Goal: Information Seeking & Learning: Learn about a topic

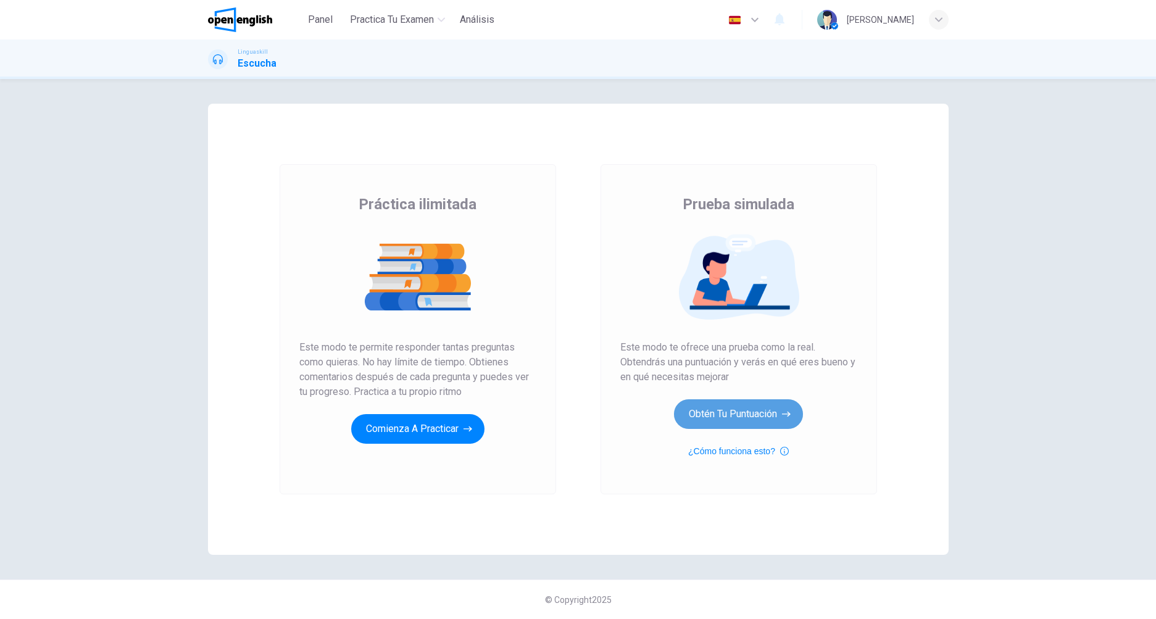
click at [715, 415] on button "Obtén tu puntuación" at bounding box center [738, 414] width 129 height 30
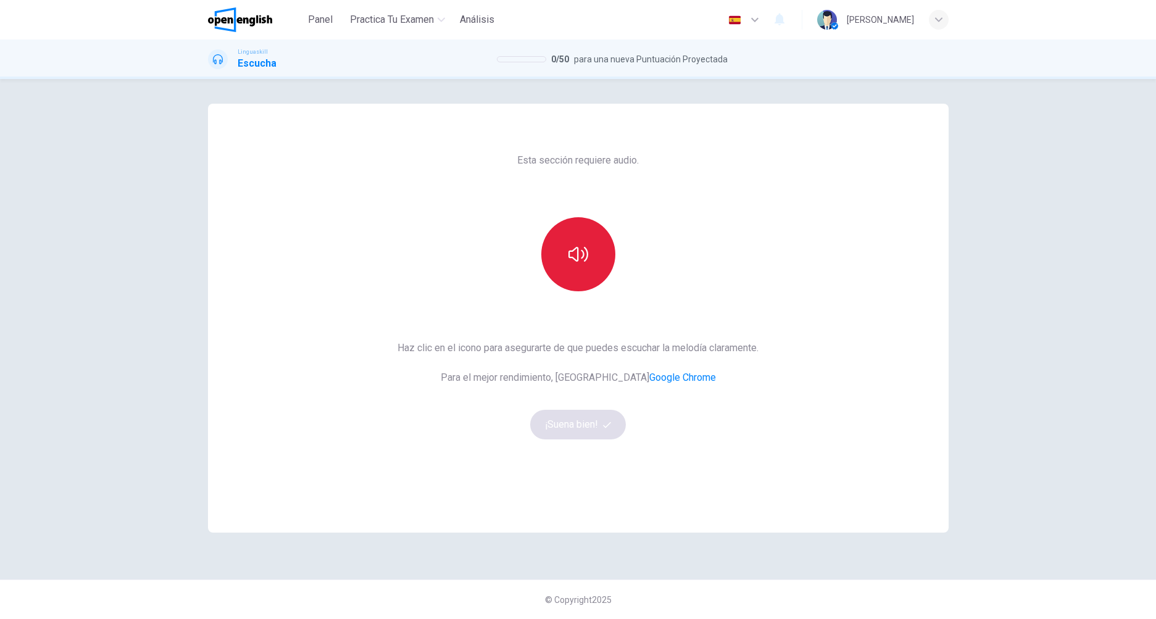
click at [584, 269] on button "button" at bounding box center [578, 254] width 74 height 74
click at [575, 421] on button "¡Suena bien!" at bounding box center [578, 425] width 96 height 30
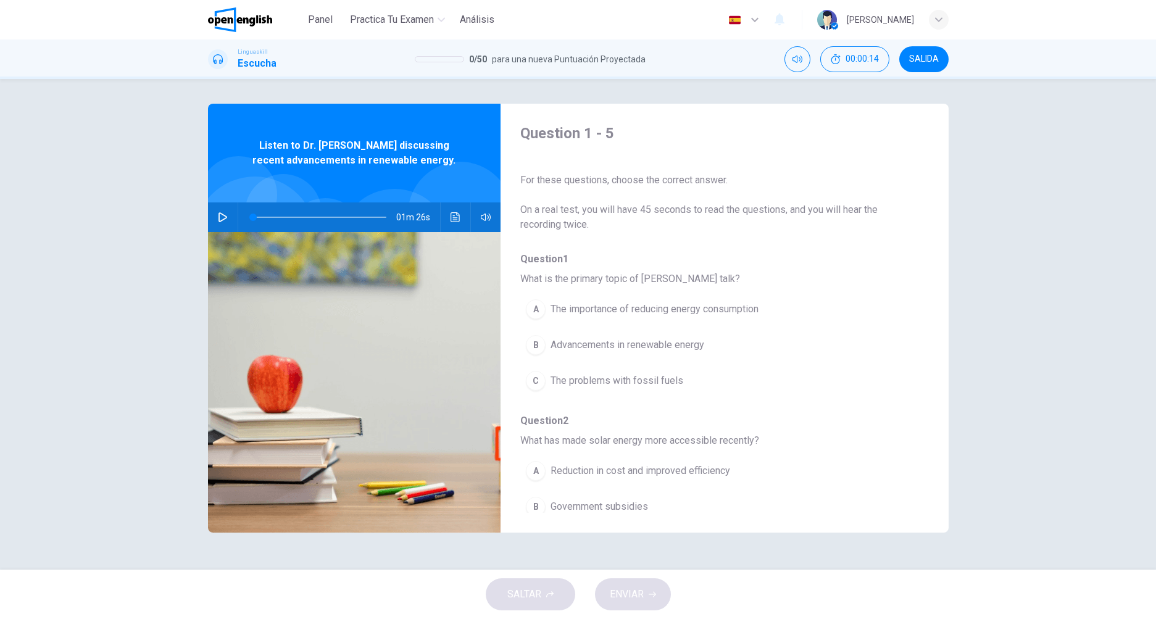
scroll to position [103, 0]
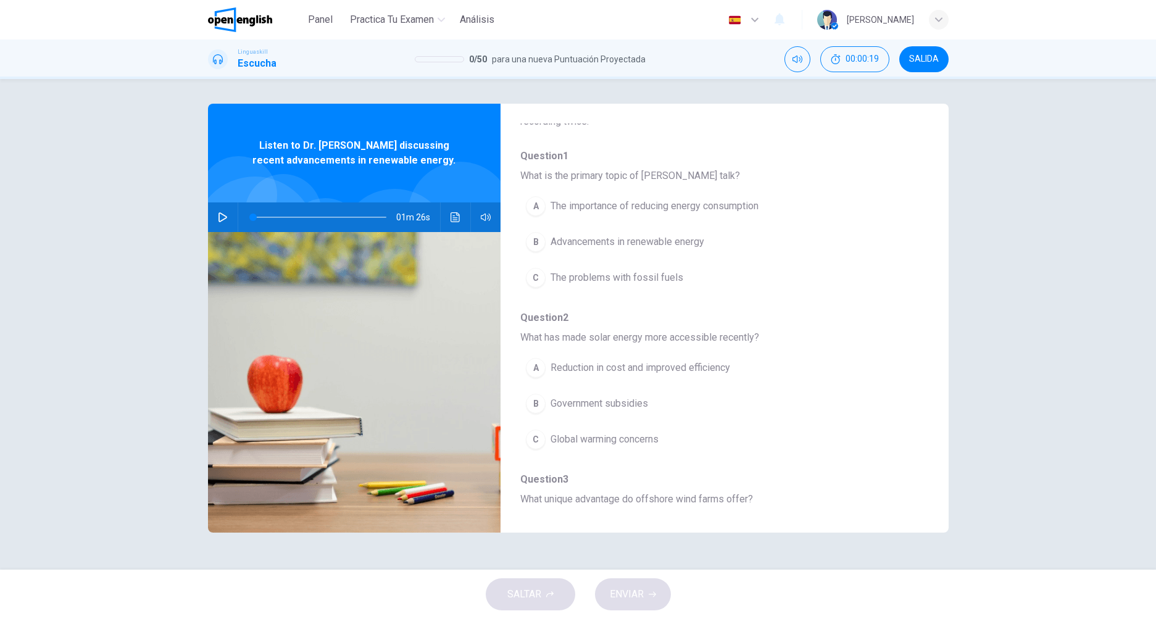
click at [220, 213] on icon "button" at bounding box center [222, 217] width 9 height 10
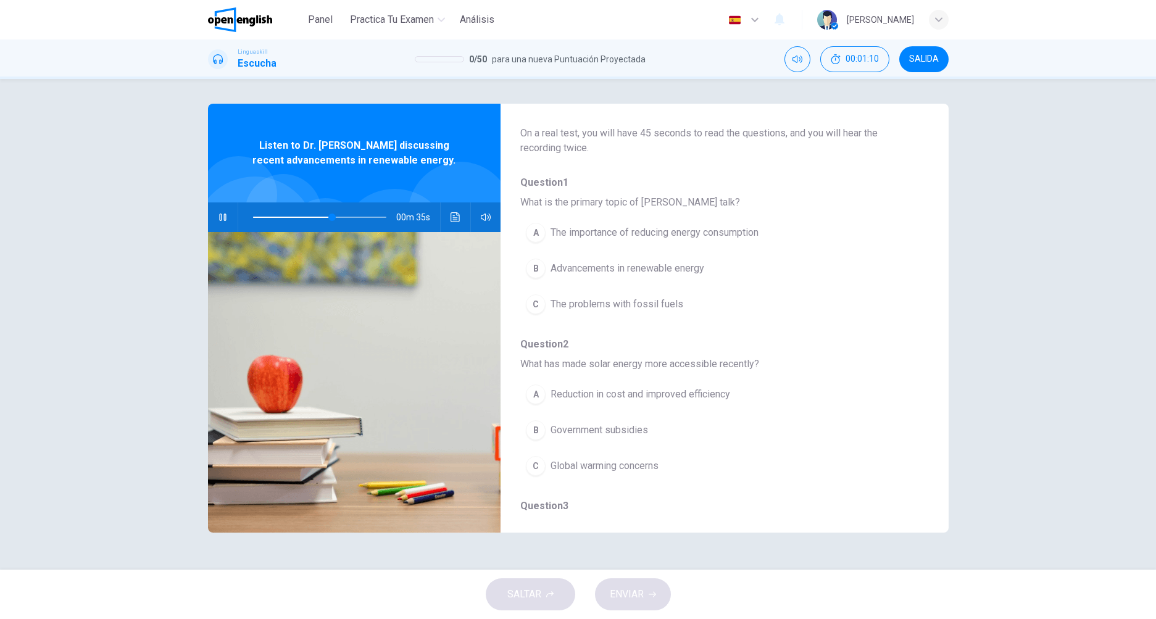
scroll to position [0, 0]
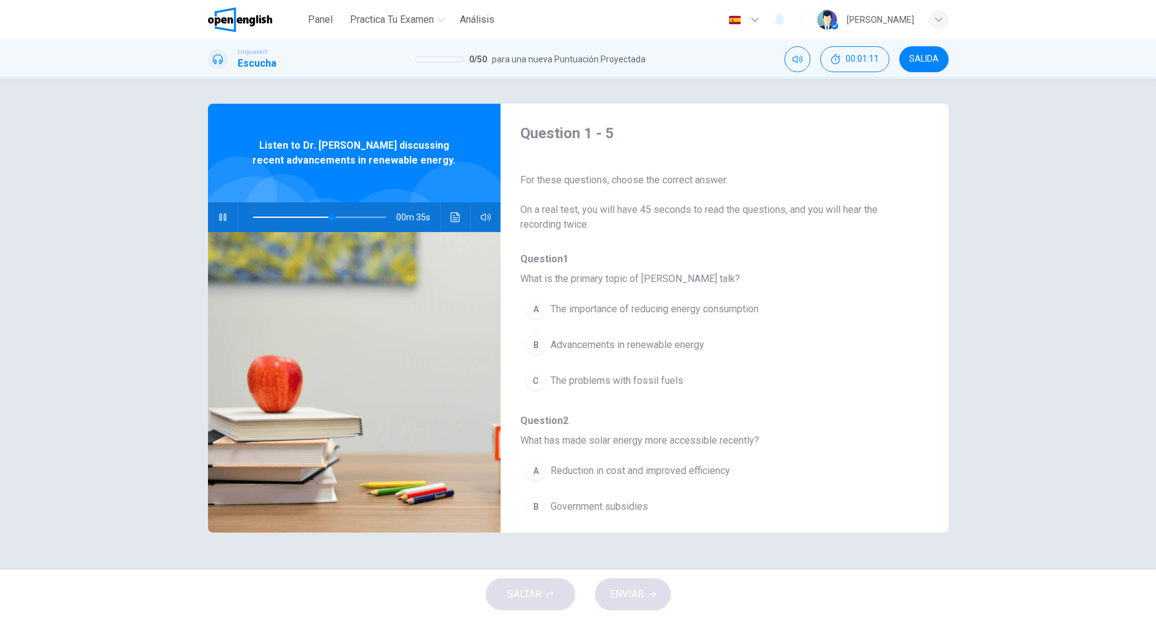
type input "**"
click at [937, 59] on span "SALIDA" at bounding box center [924, 59] width 30 height 10
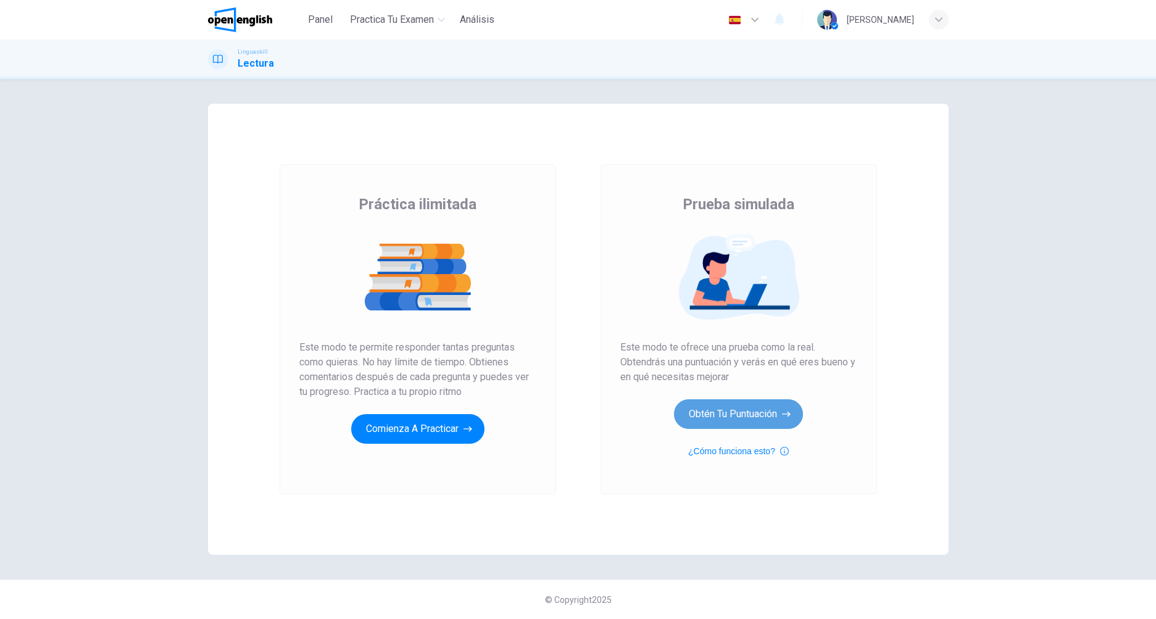
click at [742, 408] on button "Obtén tu puntuación" at bounding box center [738, 414] width 129 height 30
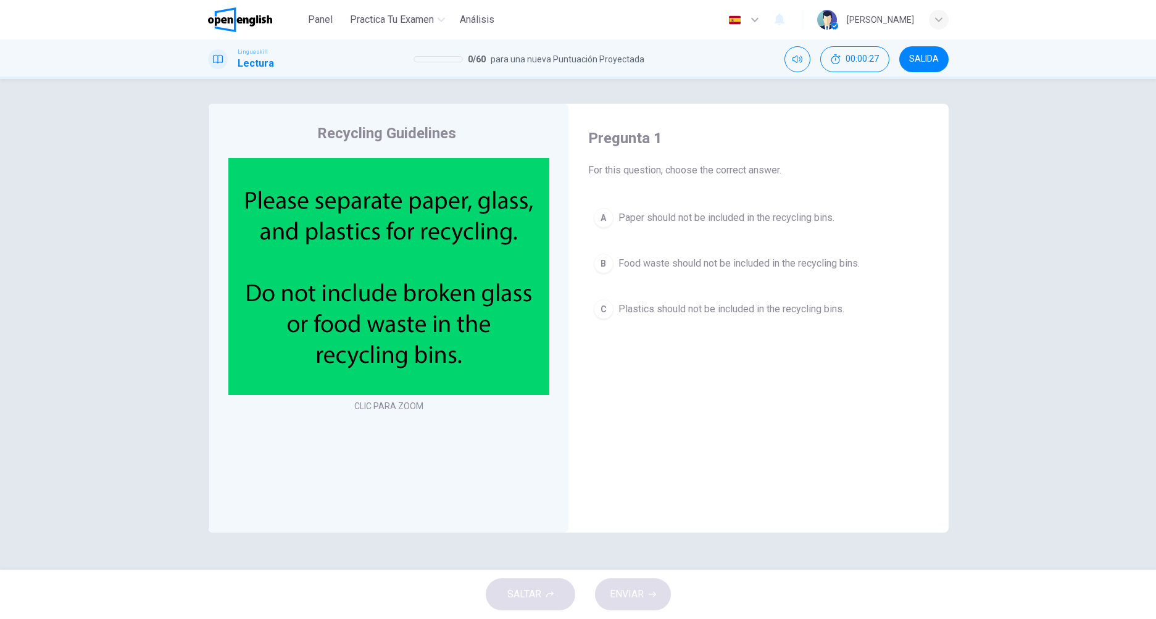
click at [639, 263] on span "Food waste should not be included in the recycling bins." at bounding box center [738, 263] width 241 height 15
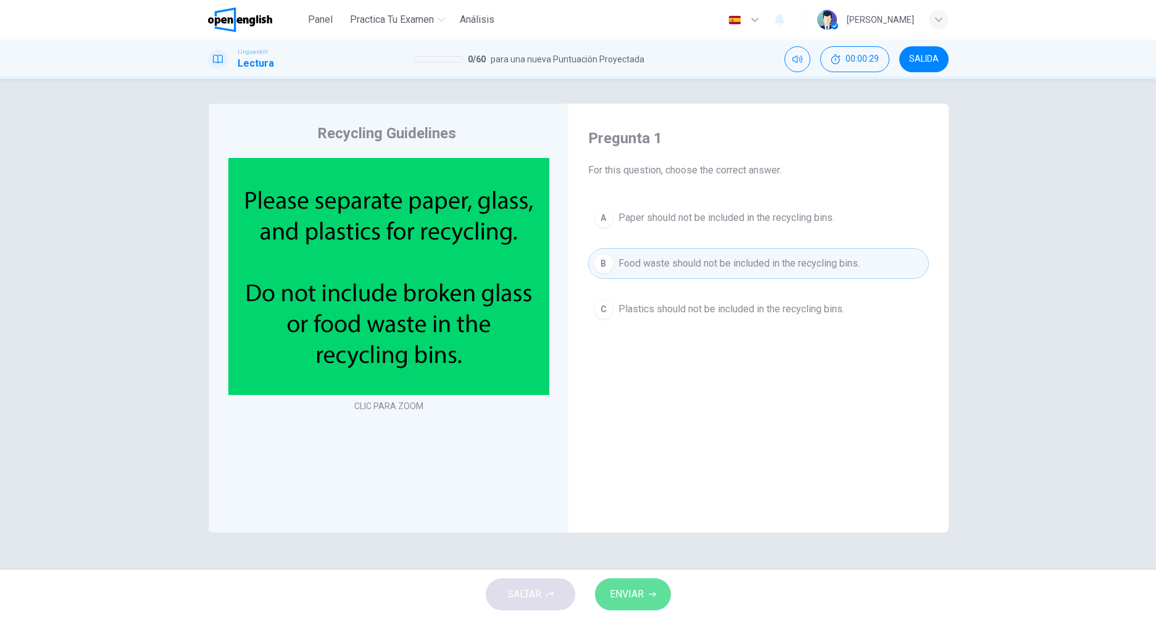
click at [646, 590] on button "ENVIAR" at bounding box center [633, 594] width 76 height 32
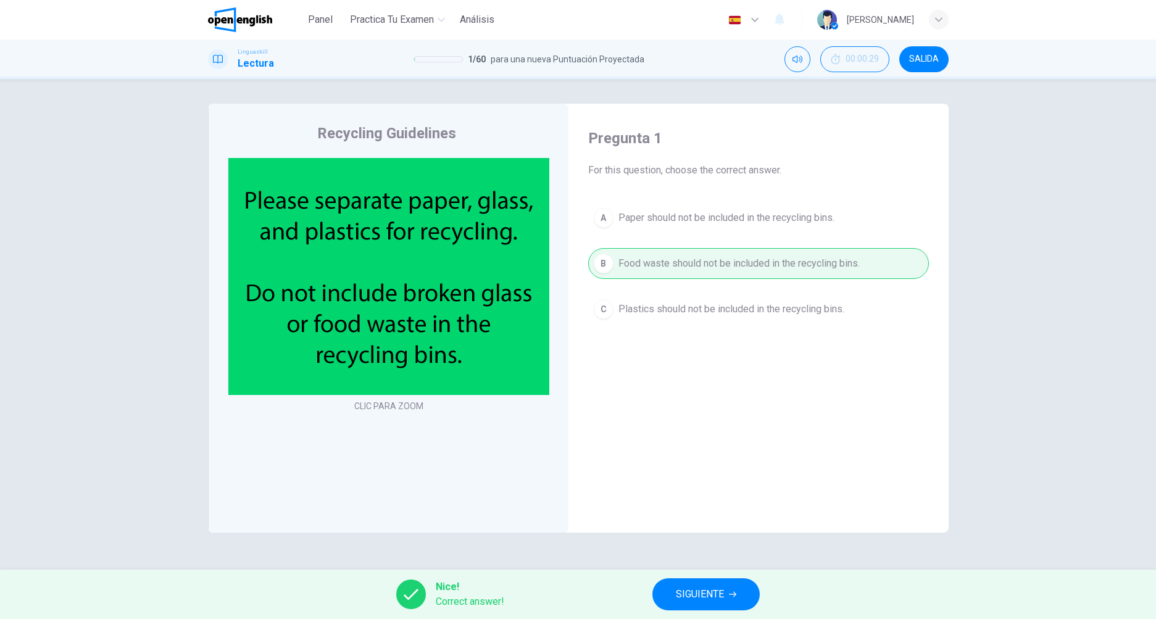
click at [705, 595] on span "SIGUIENTE" at bounding box center [700, 594] width 48 height 17
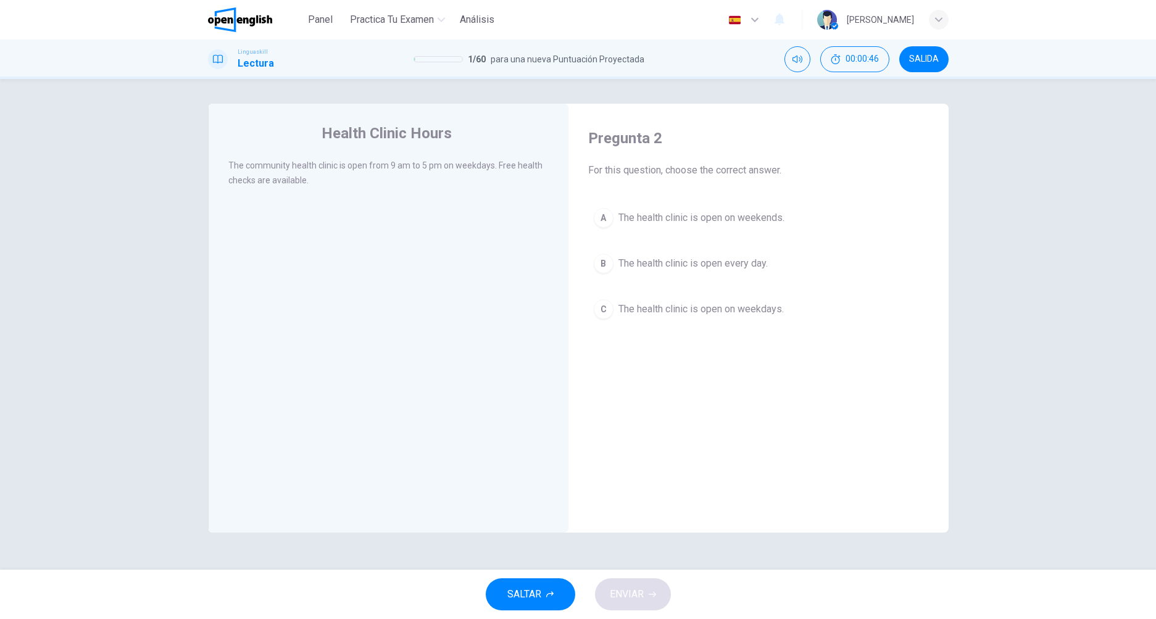
click at [669, 307] on span "The health clinic is open on weekdays." at bounding box center [700, 309] width 165 height 15
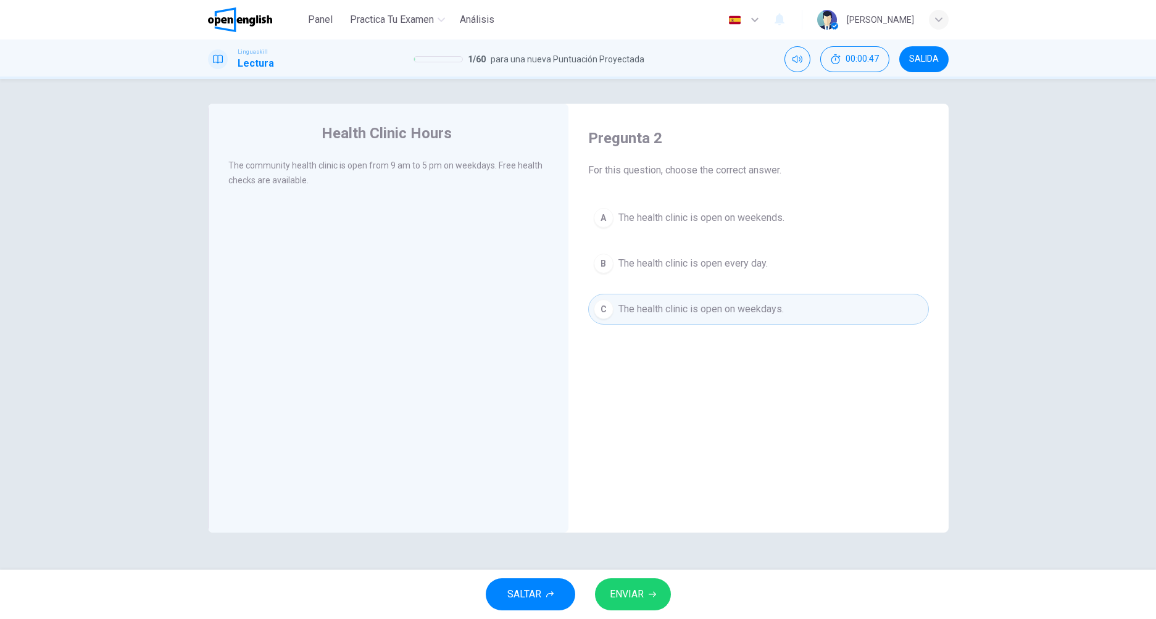
click at [646, 601] on button "ENVIAR" at bounding box center [633, 594] width 76 height 32
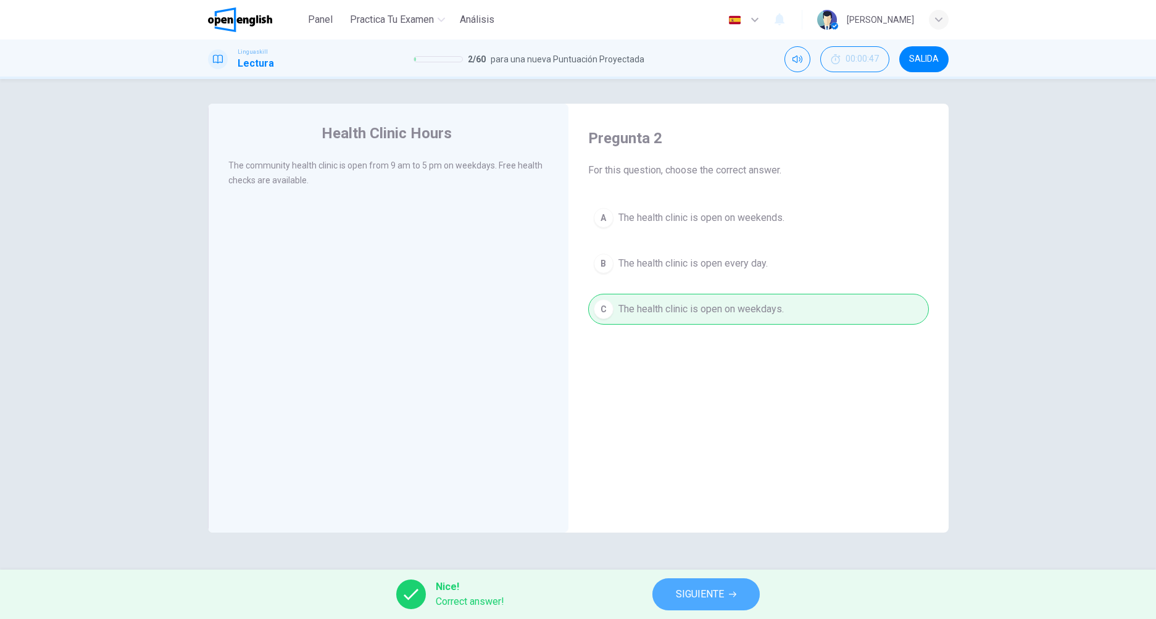
click at [688, 597] on span "SIGUIENTE" at bounding box center [700, 594] width 48 height 17
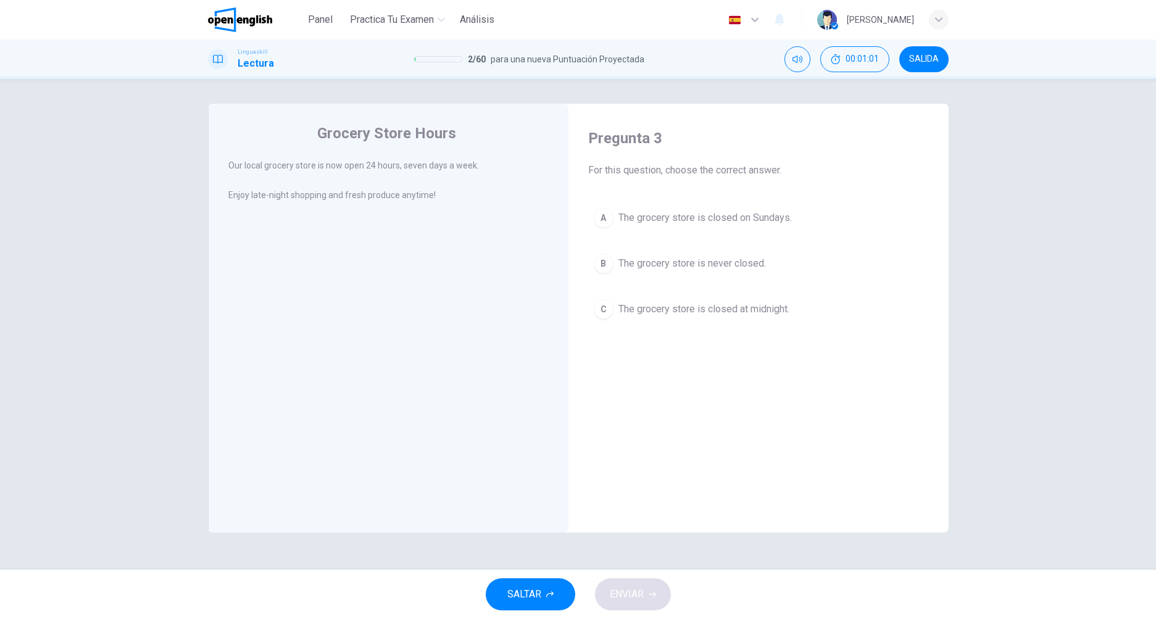
click at [660, 266] on span "The grocery store is never closed." at bounding box center [691, 263] width 147 height 15
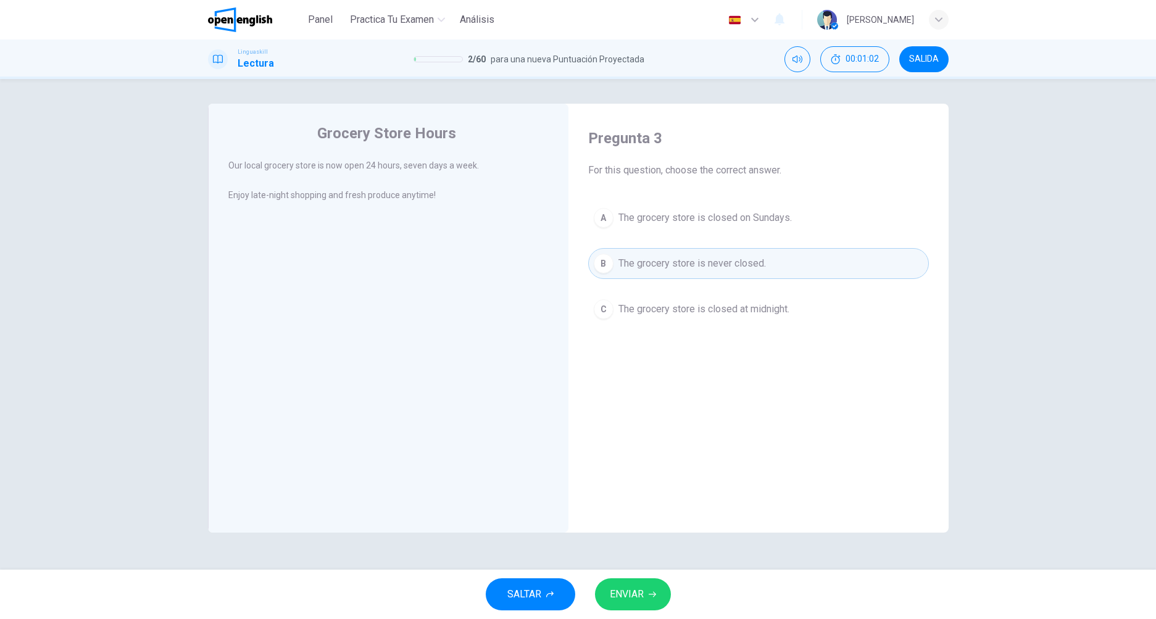
click at [648, 602] on button "ENVIAR" at bounding box center [633, 594] width 76 height 32
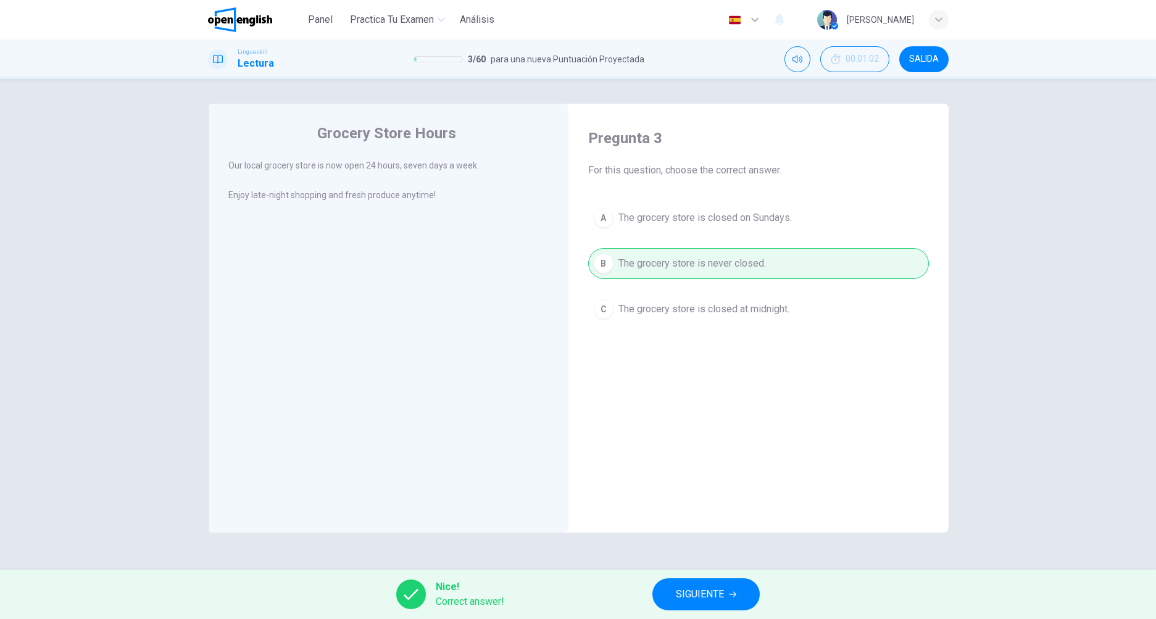
click at [693, 590] on span "SIGUIENTE" at bounding box center [700, 594] width 48 height 17
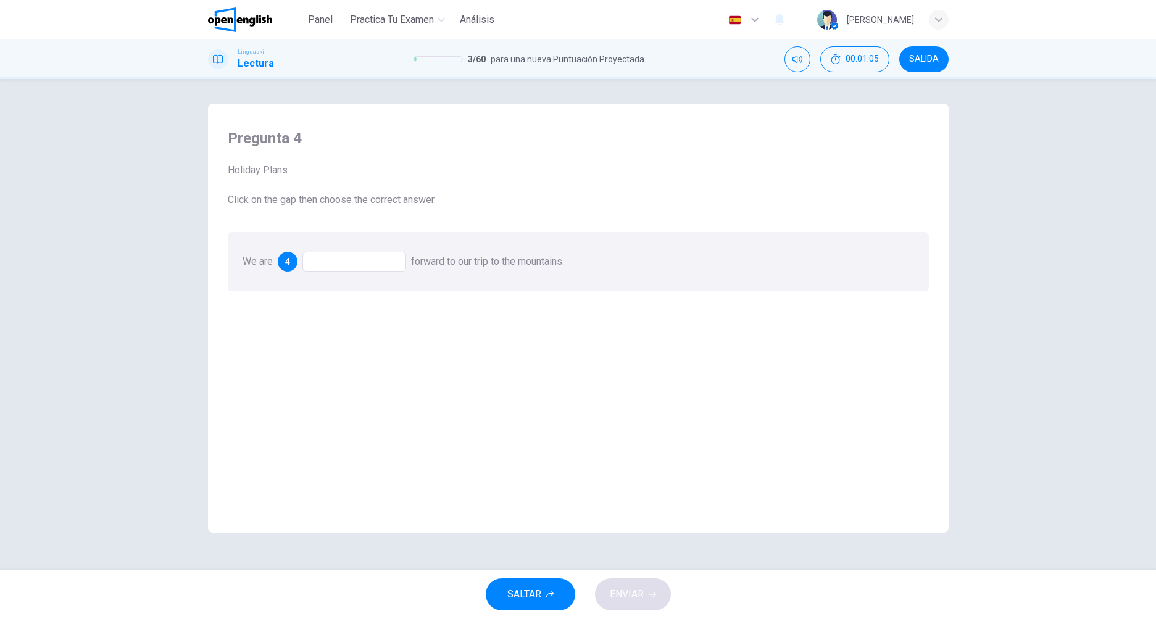
click at [341, 267] on div at bounding box center [354, 262] width 104 height 20
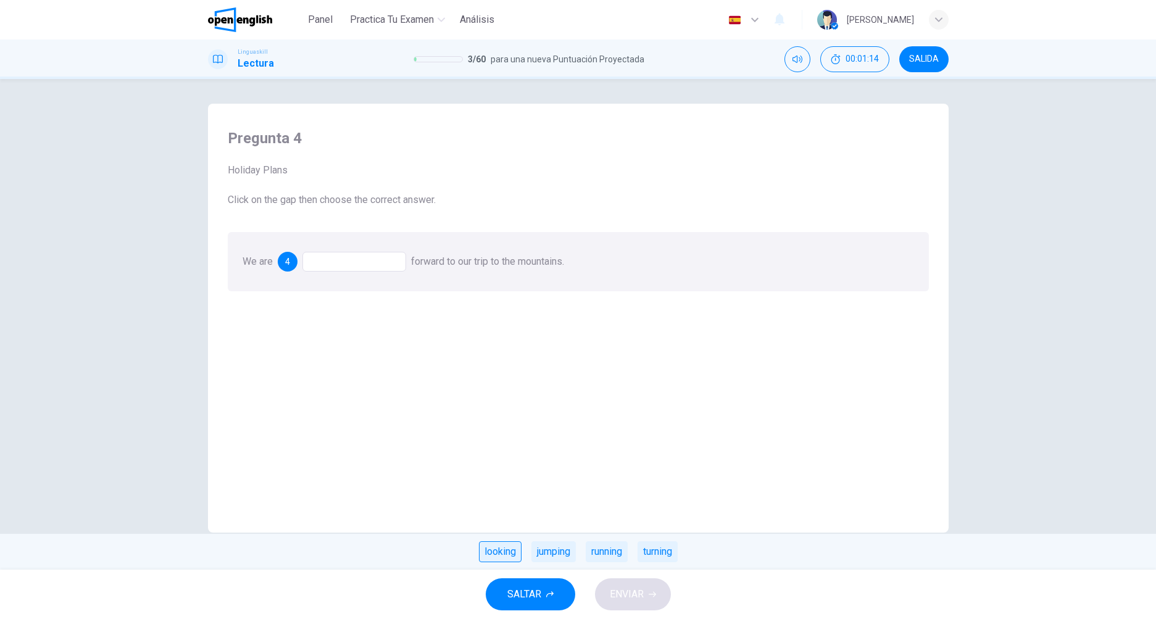
click at [502, 550] on div "looking" at bounding box center [500, 551] width 43 height 21
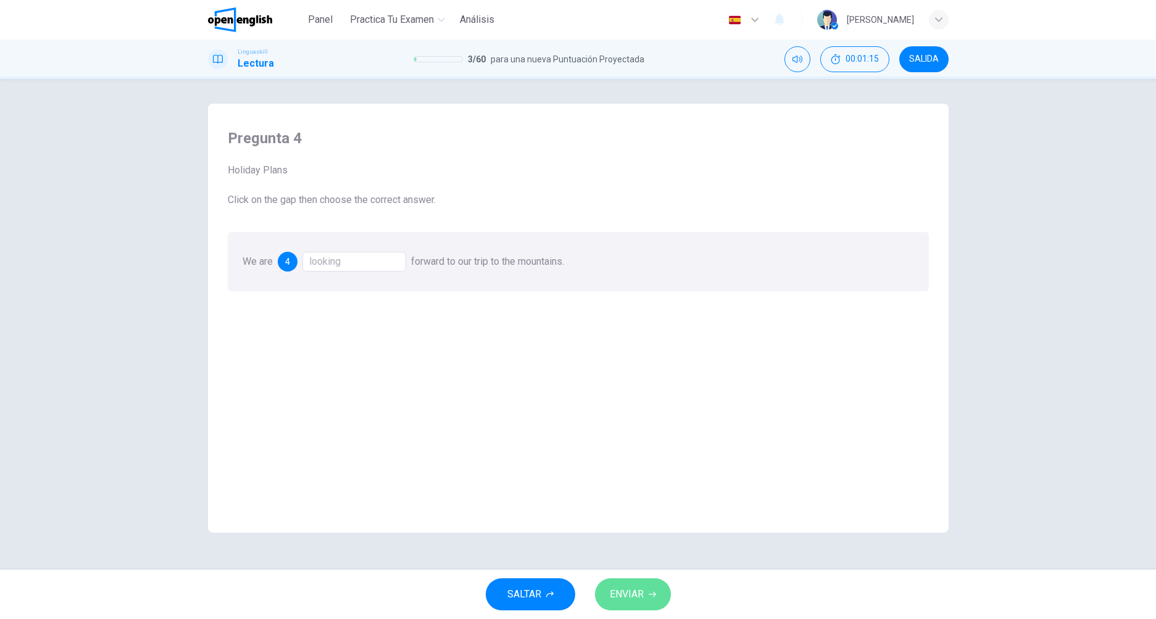
click at [647, 608] on button "ENVIAR" at bounding box center [633, 594] width 76 height 32
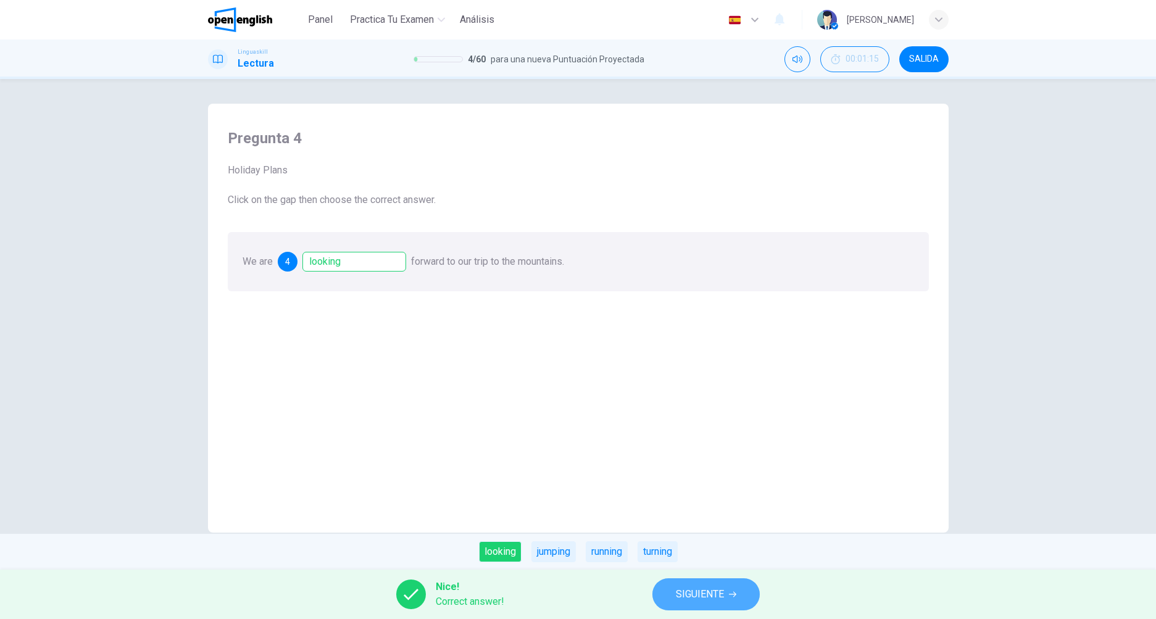
click at [705, 602] on span "SIGUIENTE" at bounding box center [700, 594] width 48 height 17
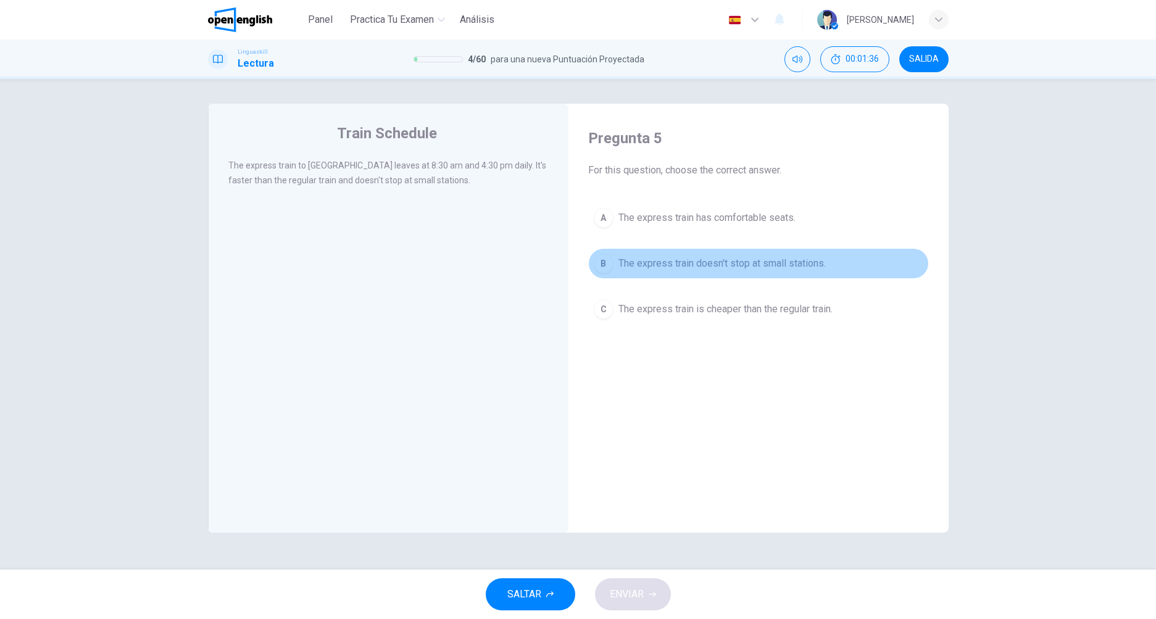
click at [674, 271] on button "B The express train doesn't stop at small stations." at bounding box center [758, 263] width 341 height 31
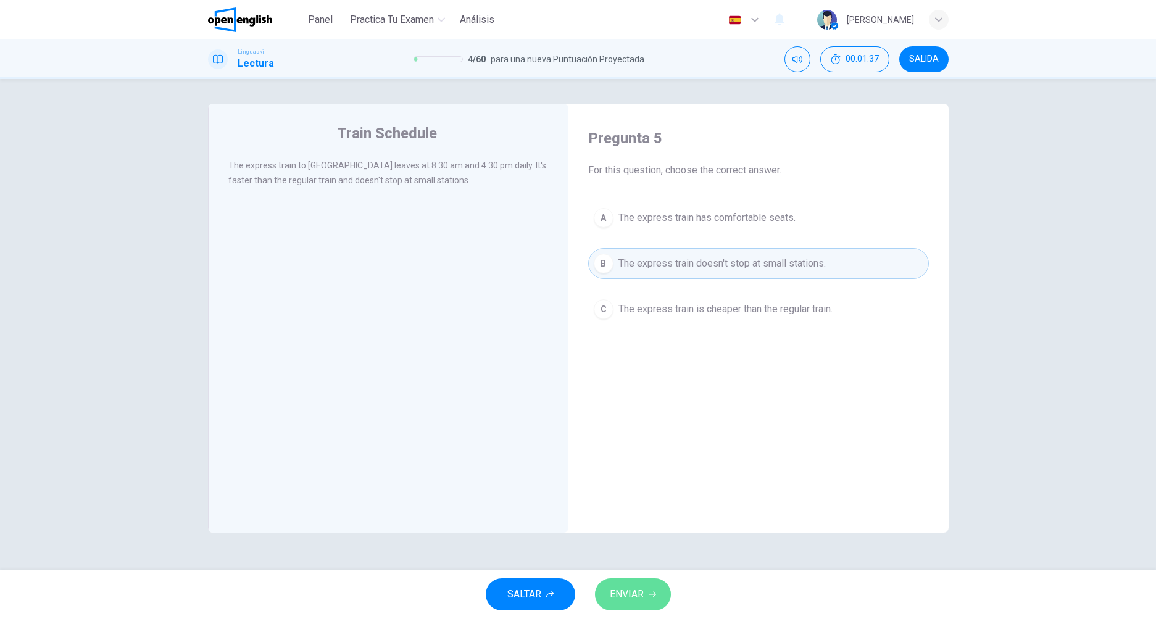
click at [624, 596] on span "ENVIAR" at bounding box center [627, 594] width 34 height 17
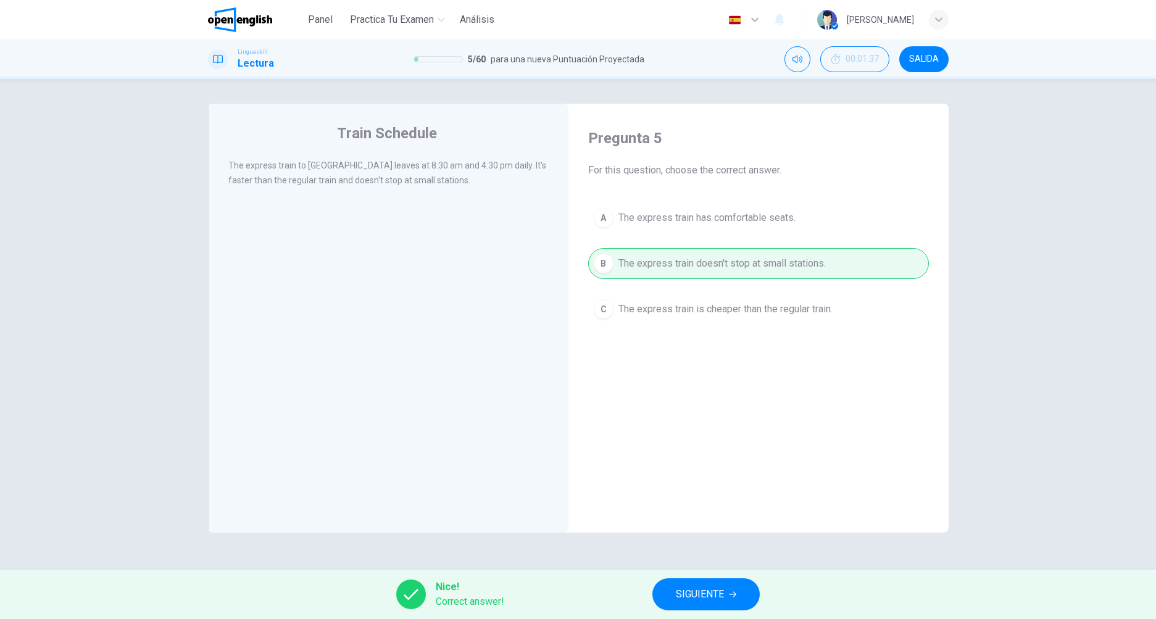
click at [689, 581] on button "SIGUIENTE" at bounding box center [705, 594] width 107 height 32
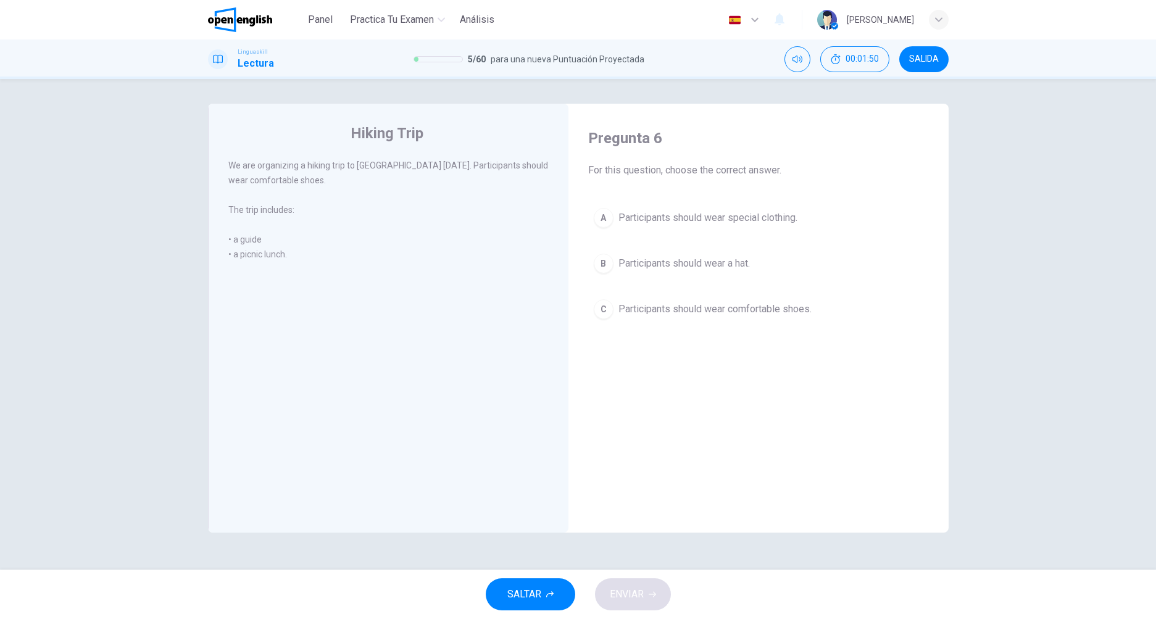
click at [687, 311] on span "Participants should wear comfortable shoes." at bounding box center [714, 309] width 193 height 15
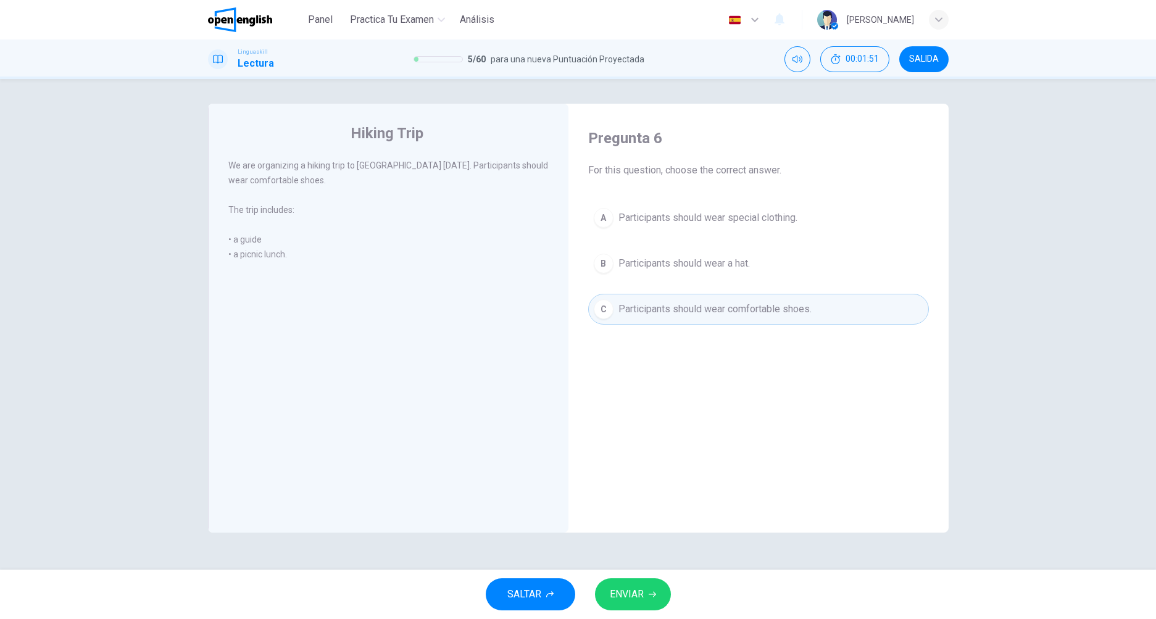
click at [611, 581] on button "ENVIAR" at bounding box center [633, 594] width 76 height 32
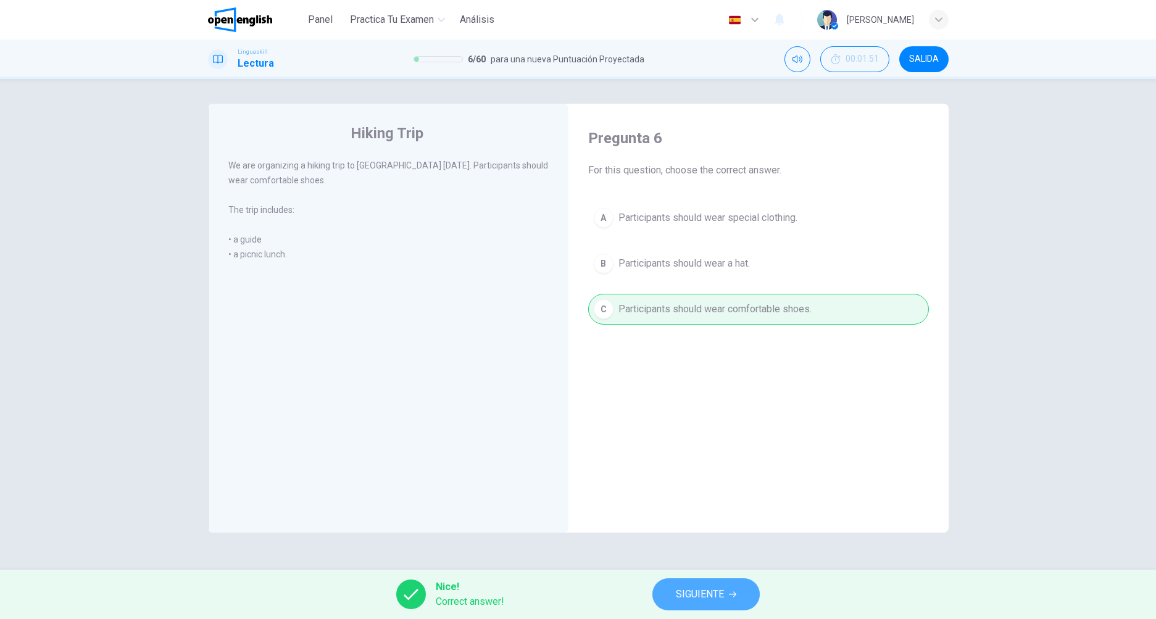
click at [693, 592] on span "SIGUIENTE" at bounding box center [700, 594] width 48 height 17
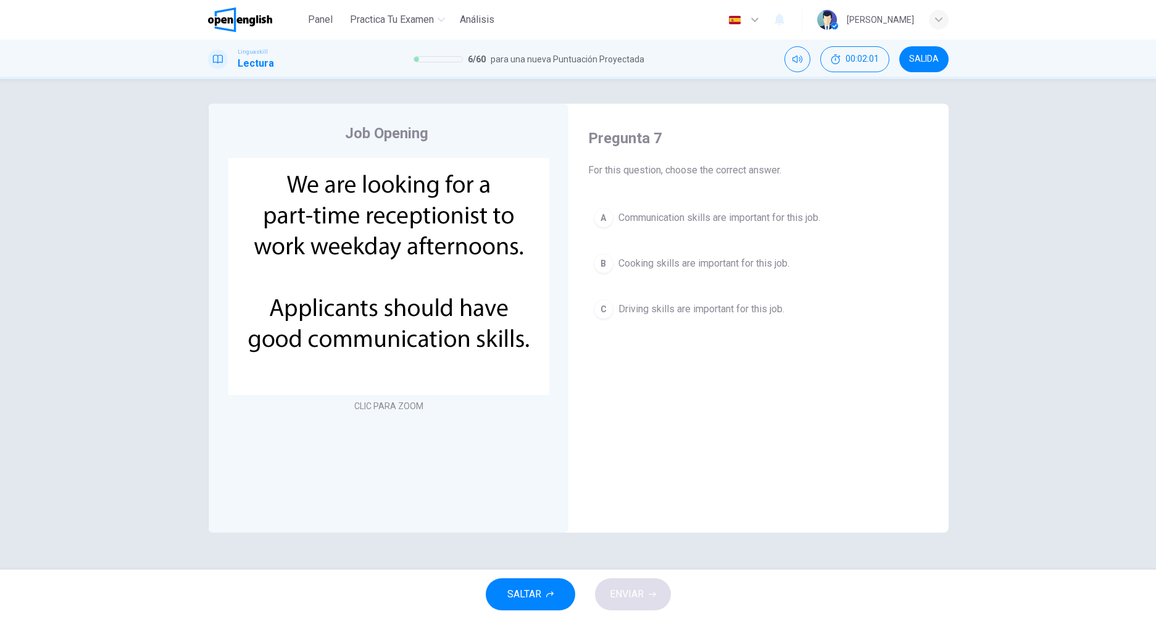
click at [653, 218] on span "Communication skills are important for this job." at bounding box center [719, 217] width 202 height 15
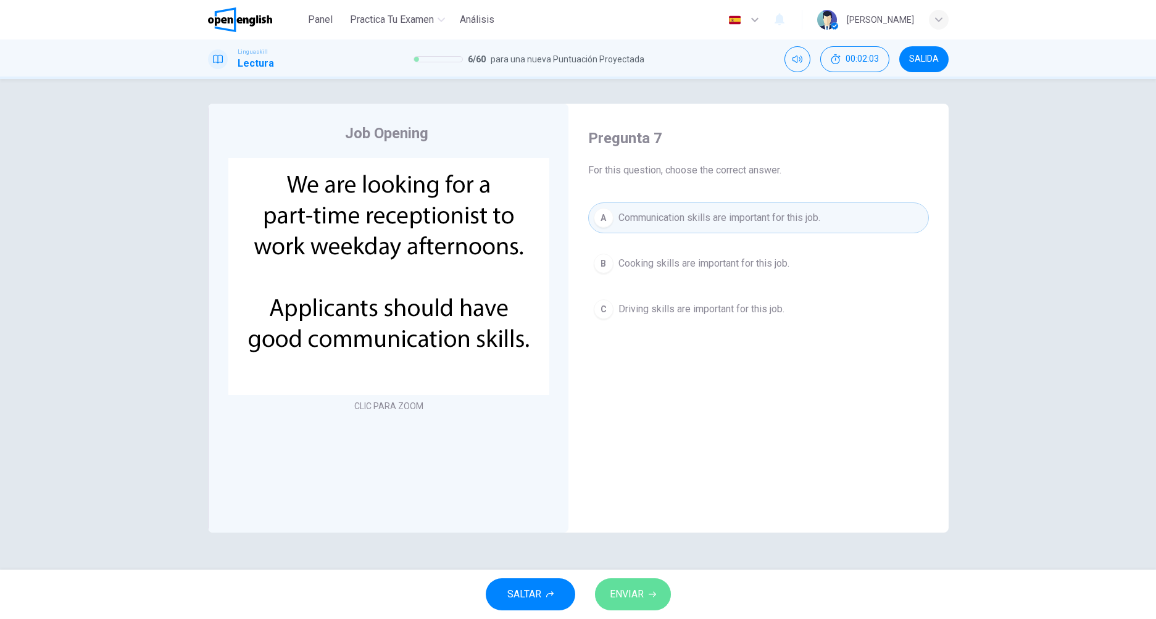
click at [640, 596] on span "ENVIAR" at bounding box center [627, 594] width 34 height 17
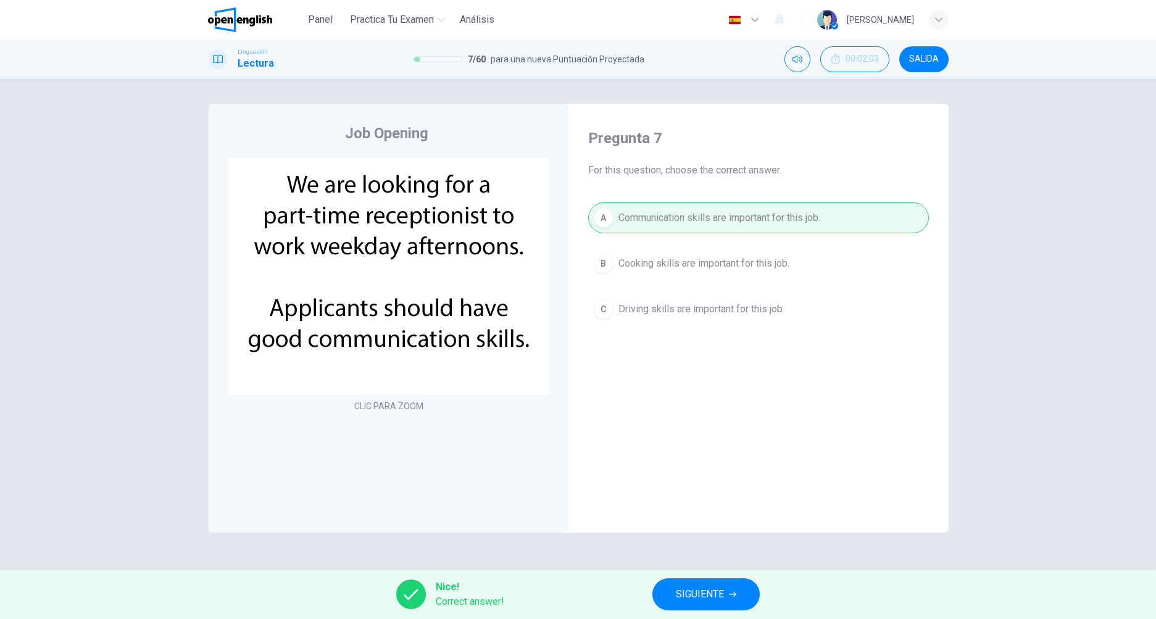
click at [708, 600] on span "SIGUIENTE" at bounding box center [700, 594] width 48 height 17
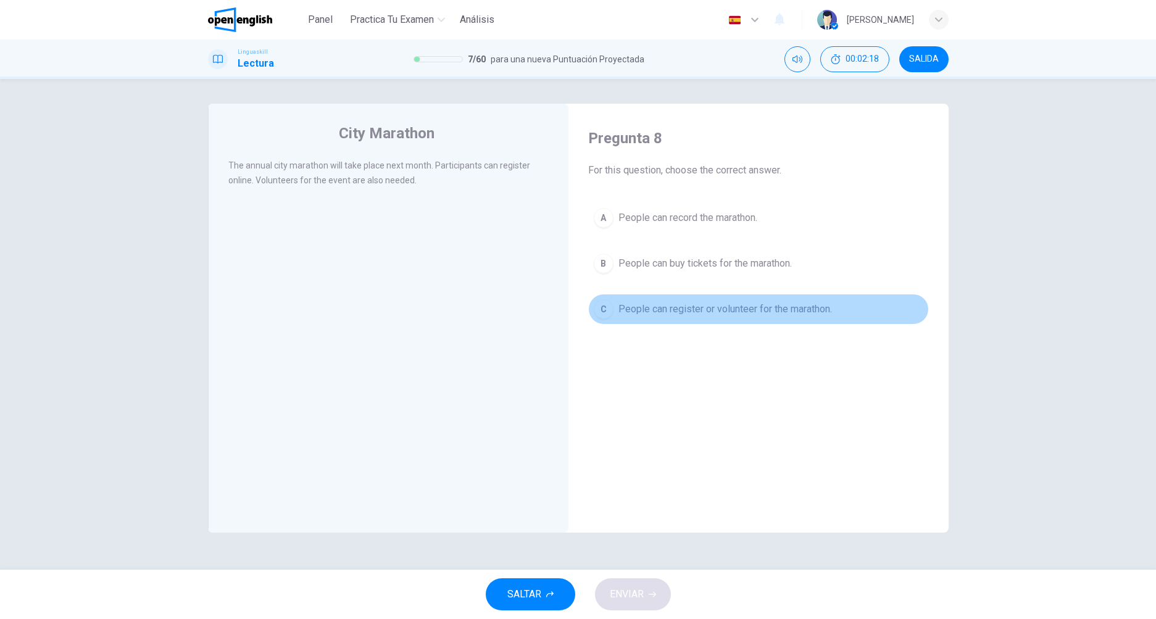
click at [624, 315] on span "People can register or volunteer for the marathon." at bounding box center [724, 309] width 213 height 15
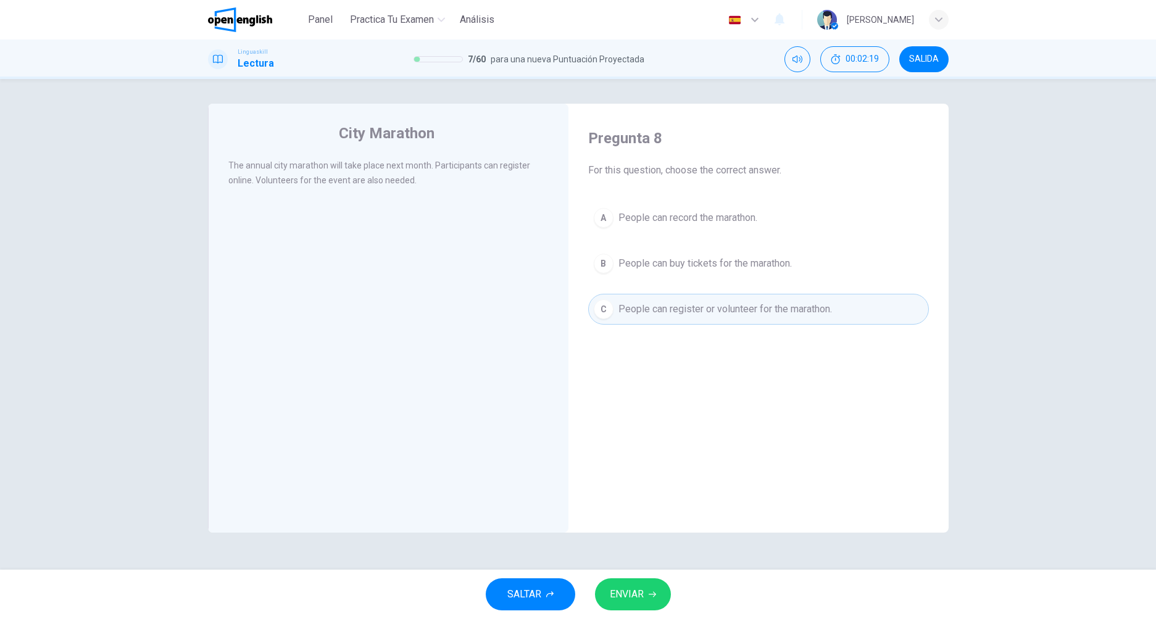
click at [640, 594] on span "ENVIAR" at bounding box center [627, 594] width 34 height 17
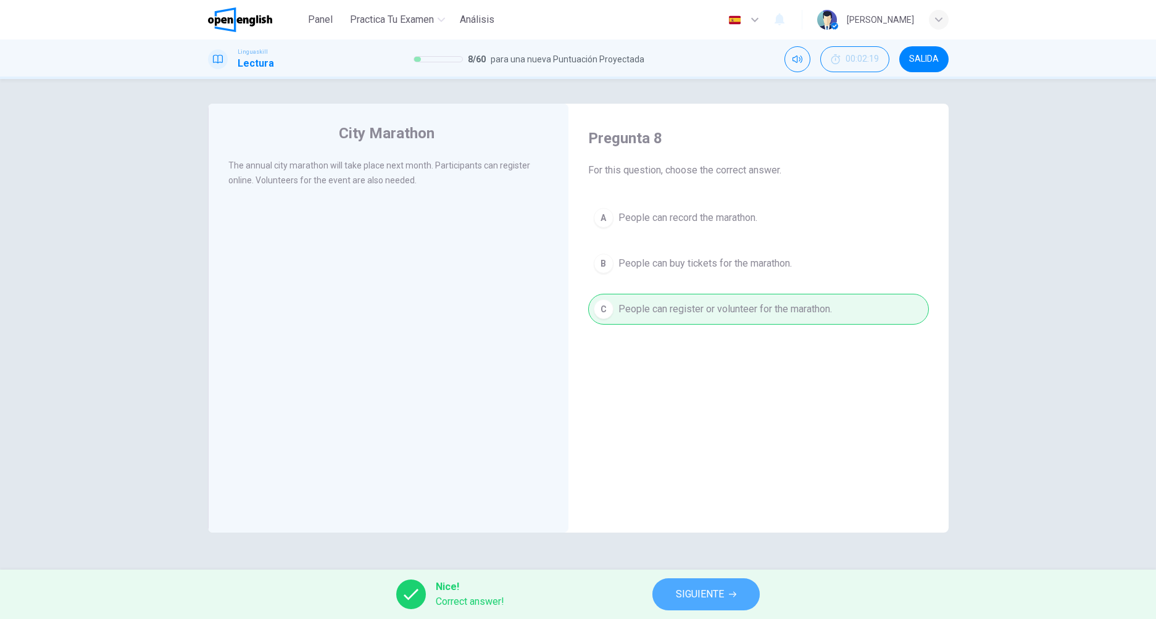
click at [711, 599] on span "SIGUIENTE" at bounding box center [700, 594] width 48 height 17
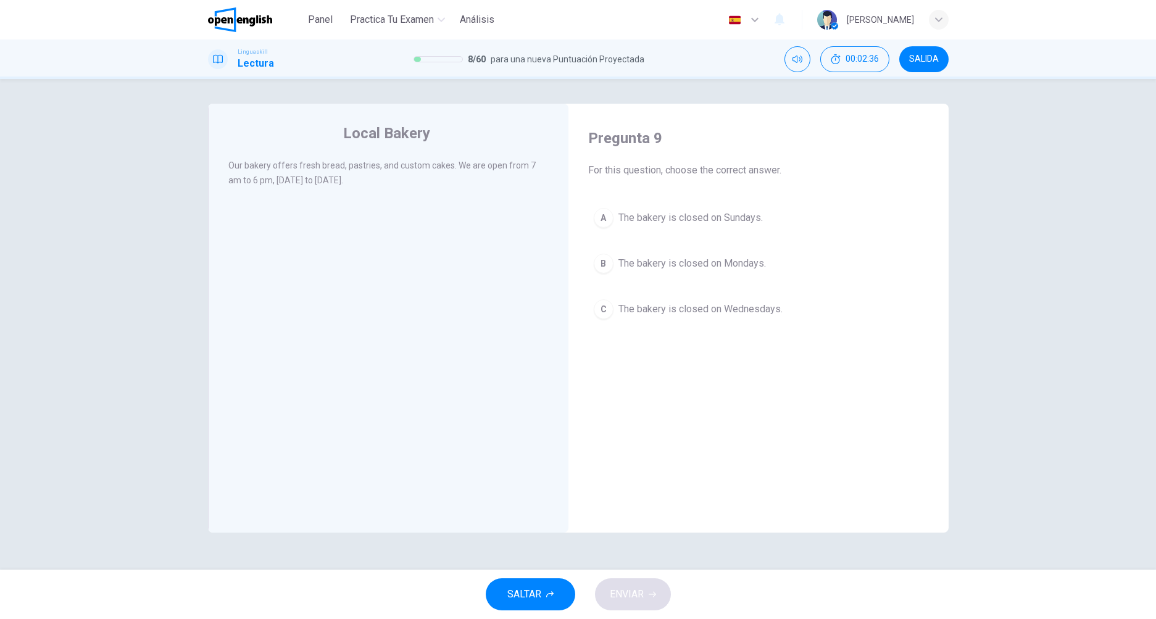
click at [677, 209] on button "A The bakery is closed on Sundays." at bounding box center [758, 217] width 341 height 31
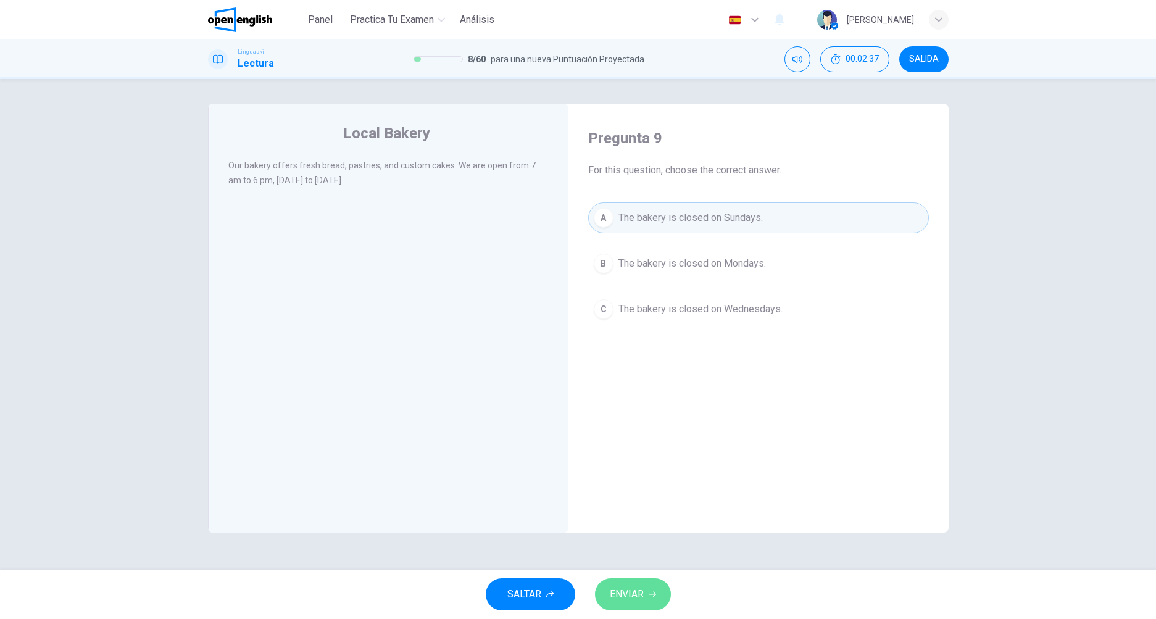
click at [650, 600] on button "ENVIAR" at bounding box center [633, 594] width 76 height 32
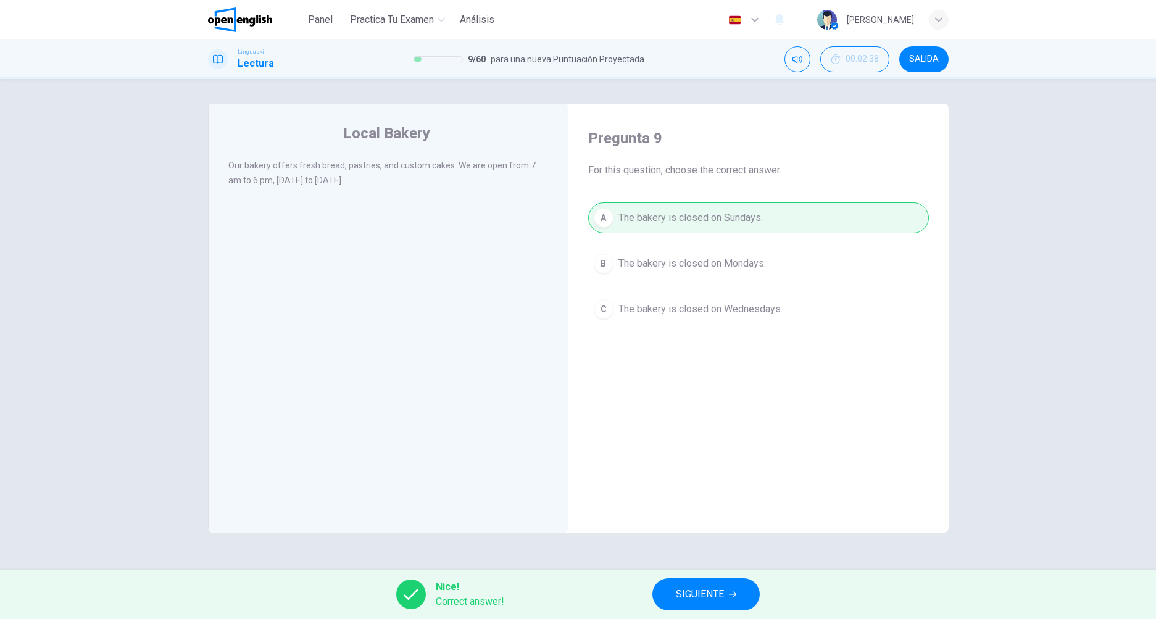
click at [732, 595] on icon "button" at bounding box center [732, 593] width 7 height 7
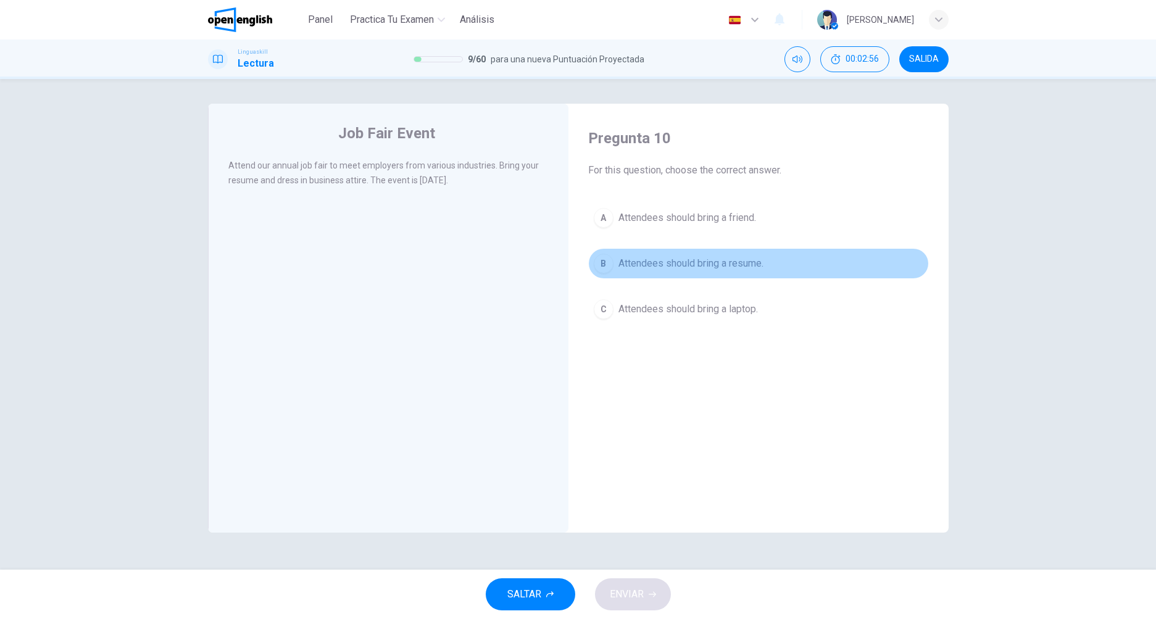
click at [673, 248] on button "B Attendees should bring a resume." at bounding box center [758, 263] width 341 height 31
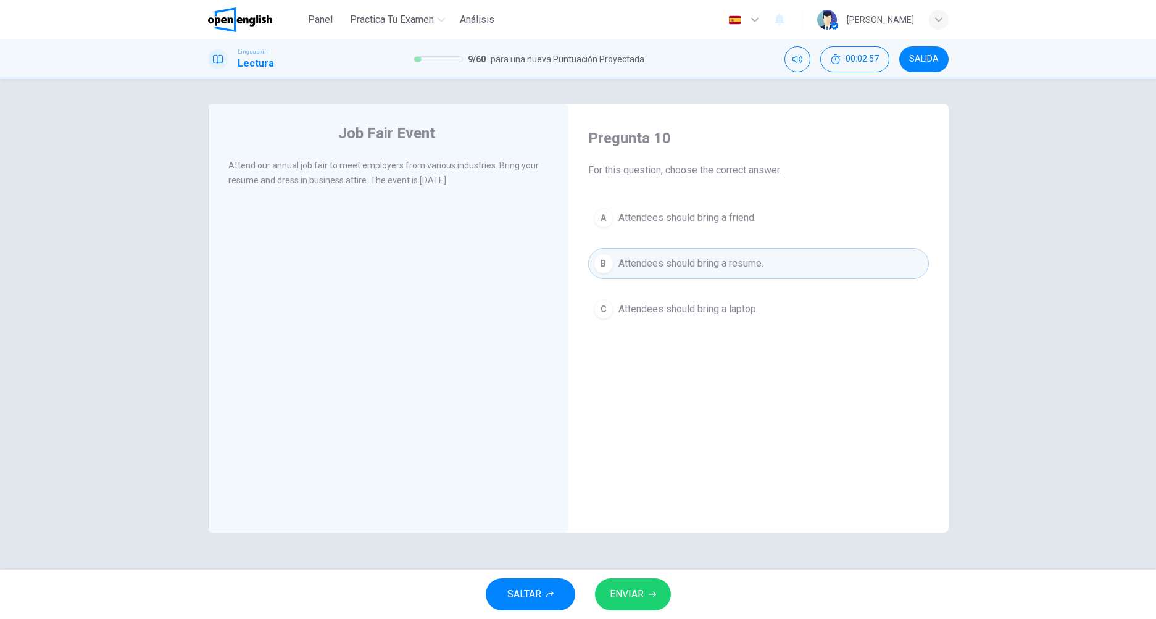
click at [633, 592] on span "ENVIAR" at bounding box center [627, 594] width 34 height 17
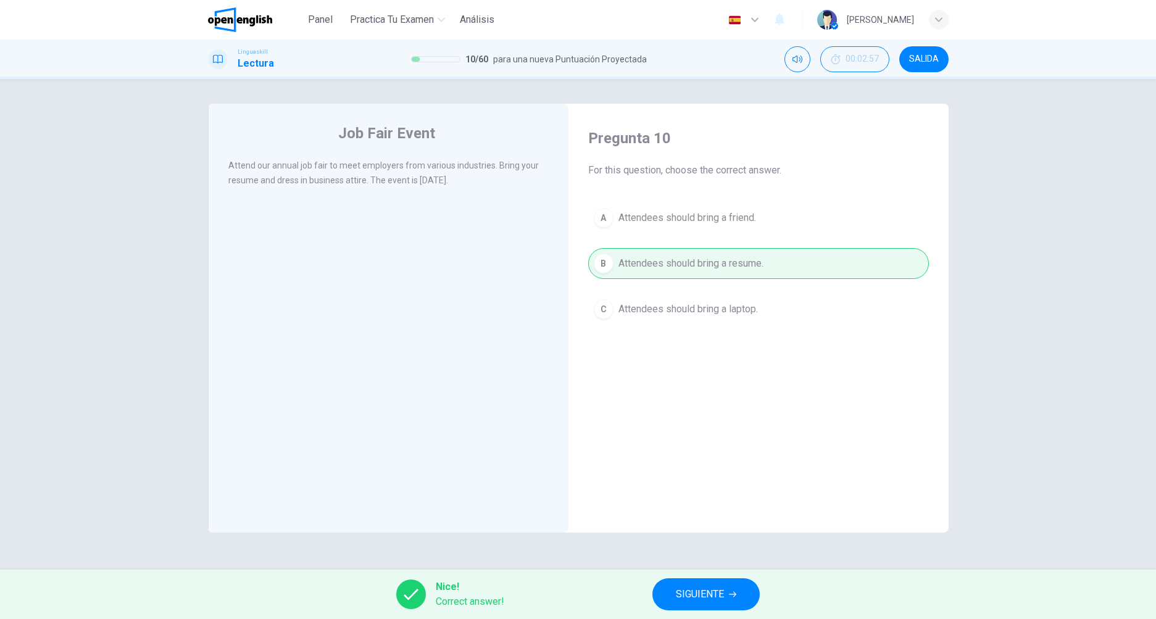
click at [707, 608] on button "SIGUIENTE" at bounding box center [705, 594] width 107 height 32
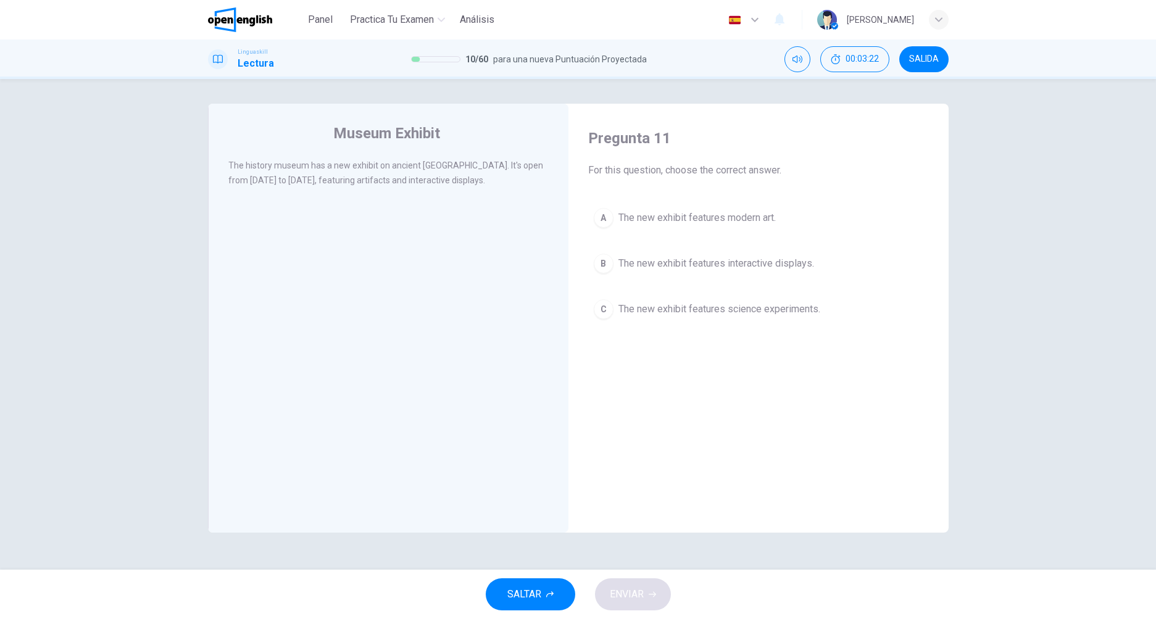
click at [756, 268] on span "The new exhibit features interactive displays." at bounding box center [716, 263] width 196 height 15
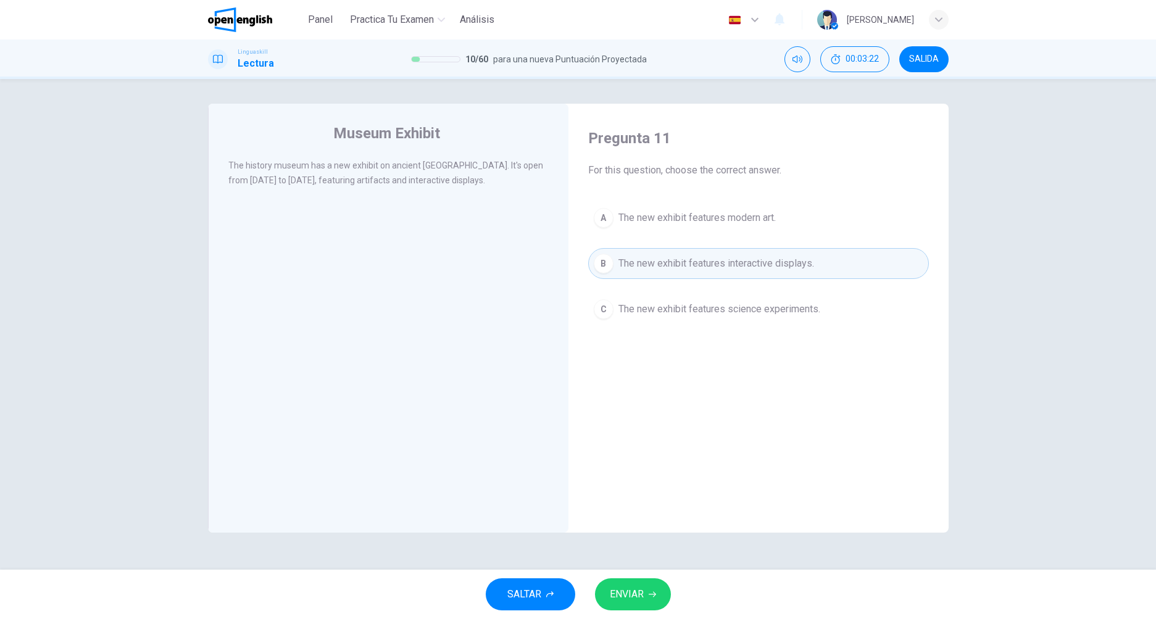
drag, startPoint x: 698, startPoint y: 575, endPoint x: 665, endPoint y: 590, distance: 36.5
click at [695, 578] on div "SALTAR ENVIAR" at bounding box center [578, 594] width 1156 height 49
click at [657, 591] on button "ENVIAR" at bounding box center [633, 594] width 76 height 32
click at [656, 591] on span "Processing your response..." at bounding box center [597, 594] width 120 height 15
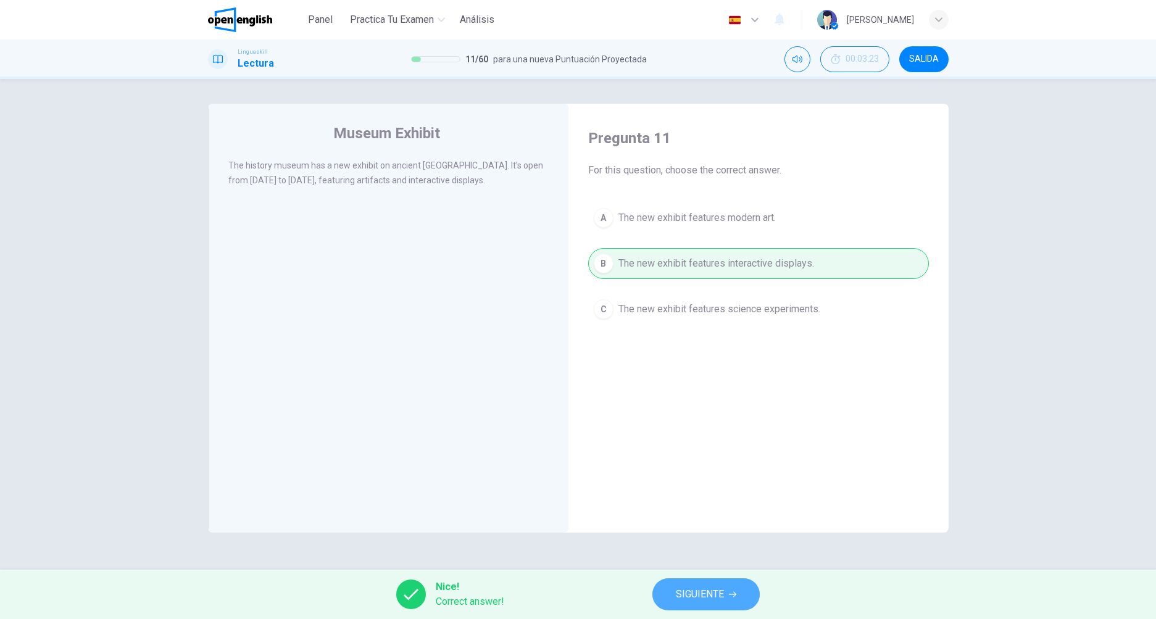
click at [698, 590] on span "SIGUIENTE" at bounding box center [700, 594] width 48 height 17
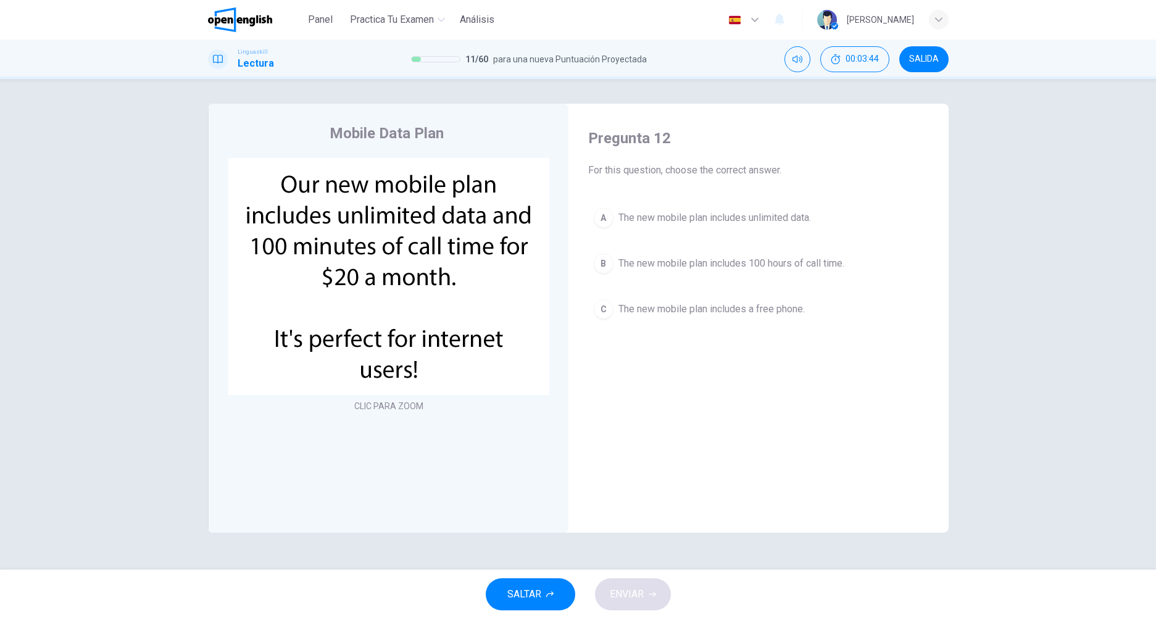
click at [667, 208] on button "A The new mobile plan includes unlimited data." at bounding box center [758, 217] width 341 height 31
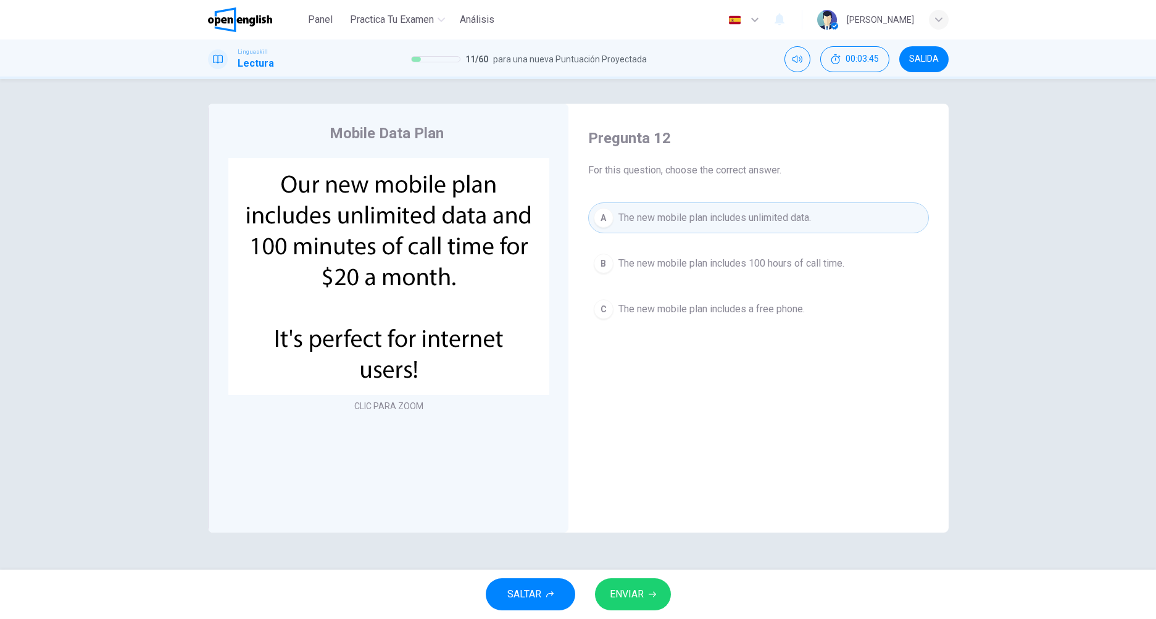
click at [623, 600] on span "ENVIAR" at bounding box center [627, 594] width 34 height 17
click at [627, 599] on span "Processing your response..." at bounding box center [597, 594] width 120 height 15
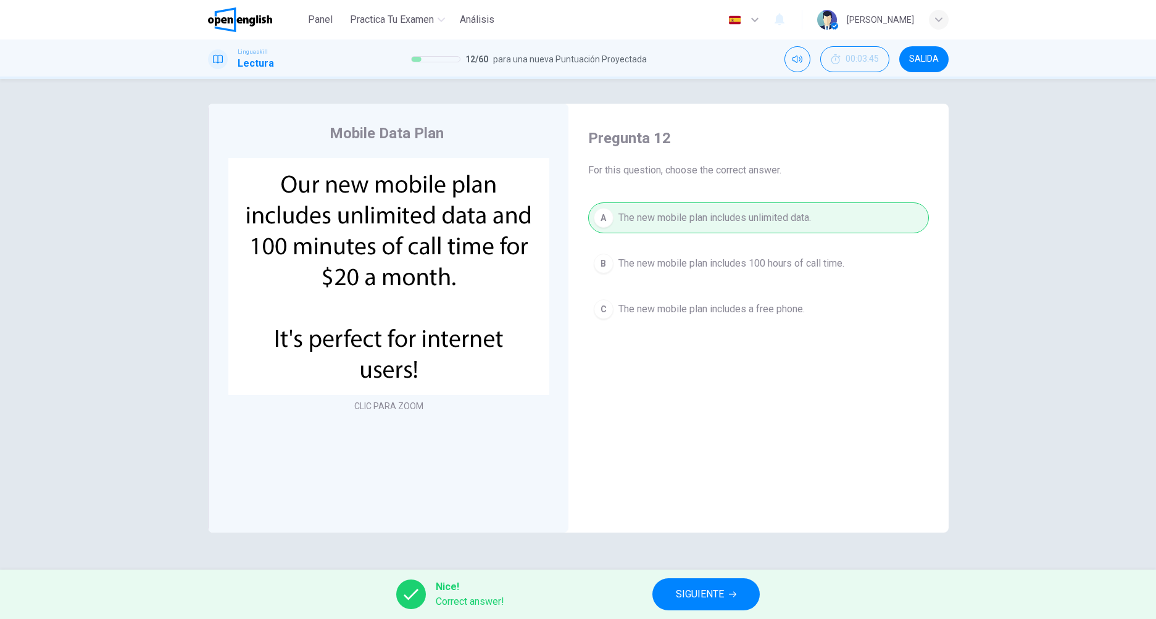
click at [726, 596] on button "SIGUIENTE" at bounding box center [705, 594] width 107 height 32
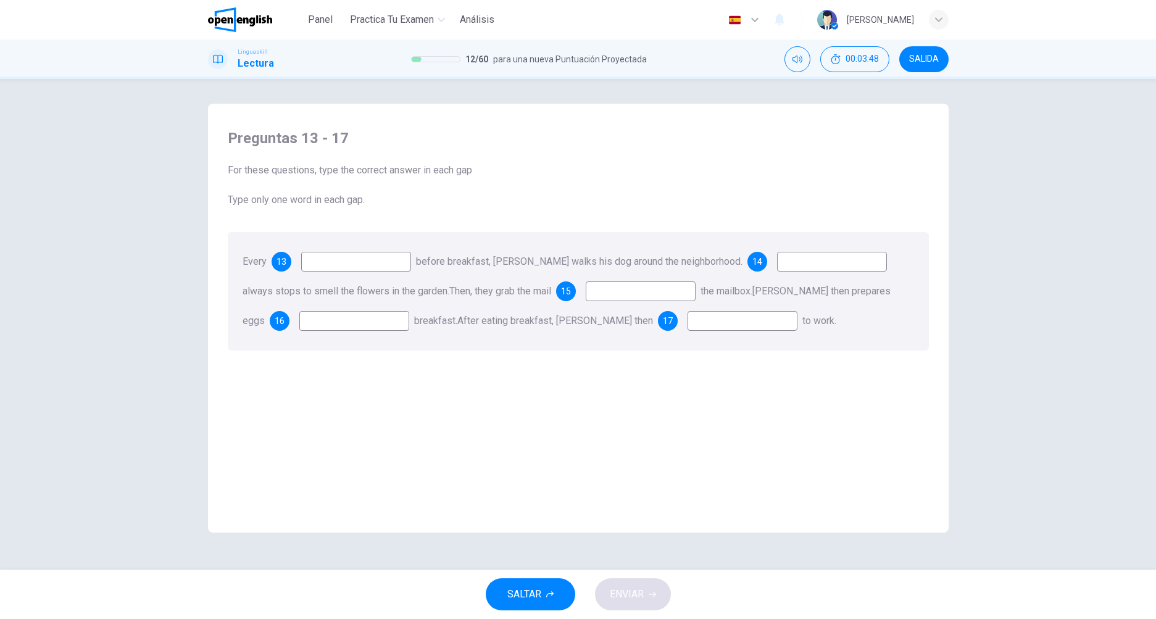
click at [348, 260] on input at bounding box center [356, 262] width 110 height 20
type input "*******"
click at [813, 267] on input at bounding box center [832, 262] width 110 height 20
click at [752, 262] on span "14" at bounding box center [757, 261] width 10 height 9
click at [802, 260] on input at bounding box center [832, 262] width 110 height 20
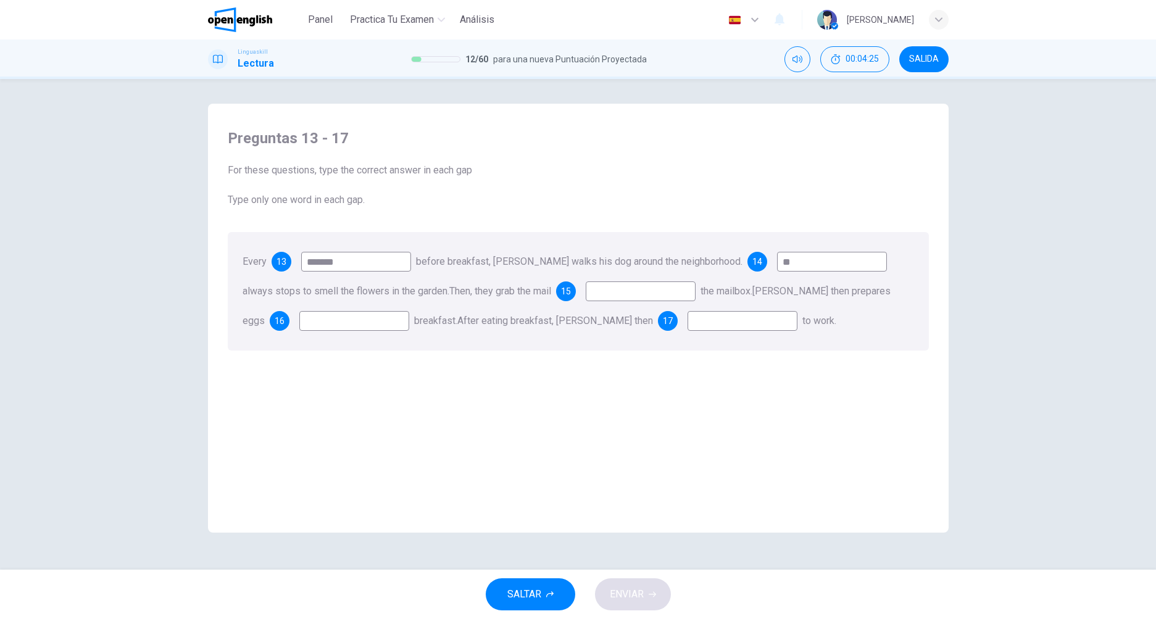
type input "**"
click at [638, 292] on input at bounding box center [641, 291] width 110 height 20
type input "****"
click at [349, 319] on input at bounding box center [354, 321] width 110 height 20
type input "***"
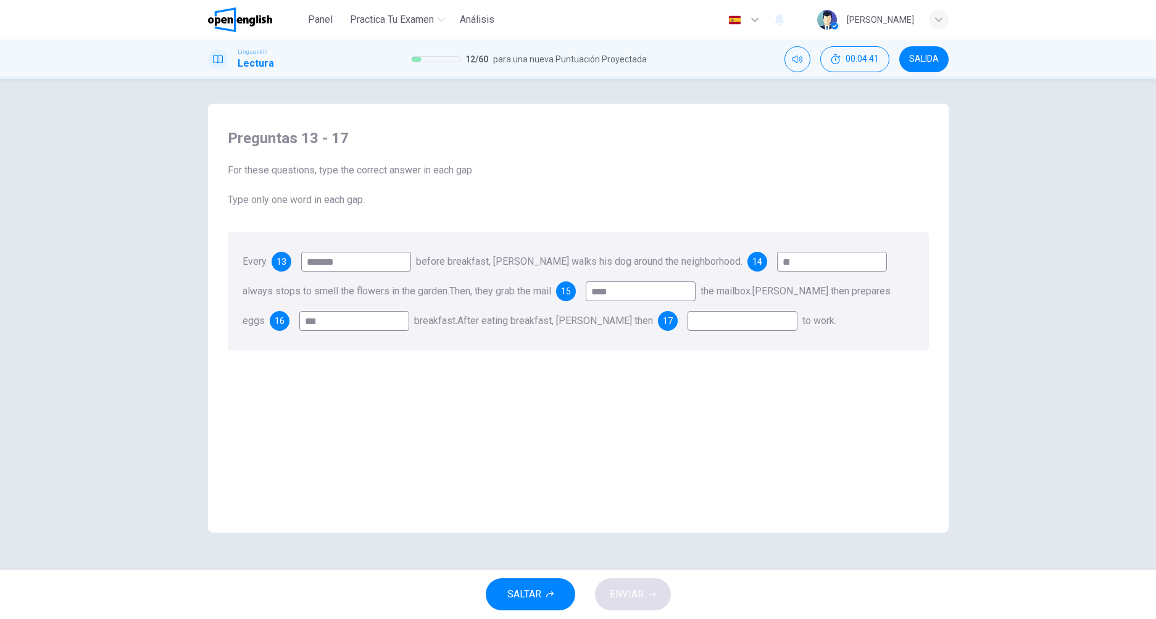
click at [726, 318] on input at bounding box center [742, 321] width 110 height 20
type input "*******"
click at [629, 599] on span "ENVIAR" at bounding box center [627, 594] width 34 height 17
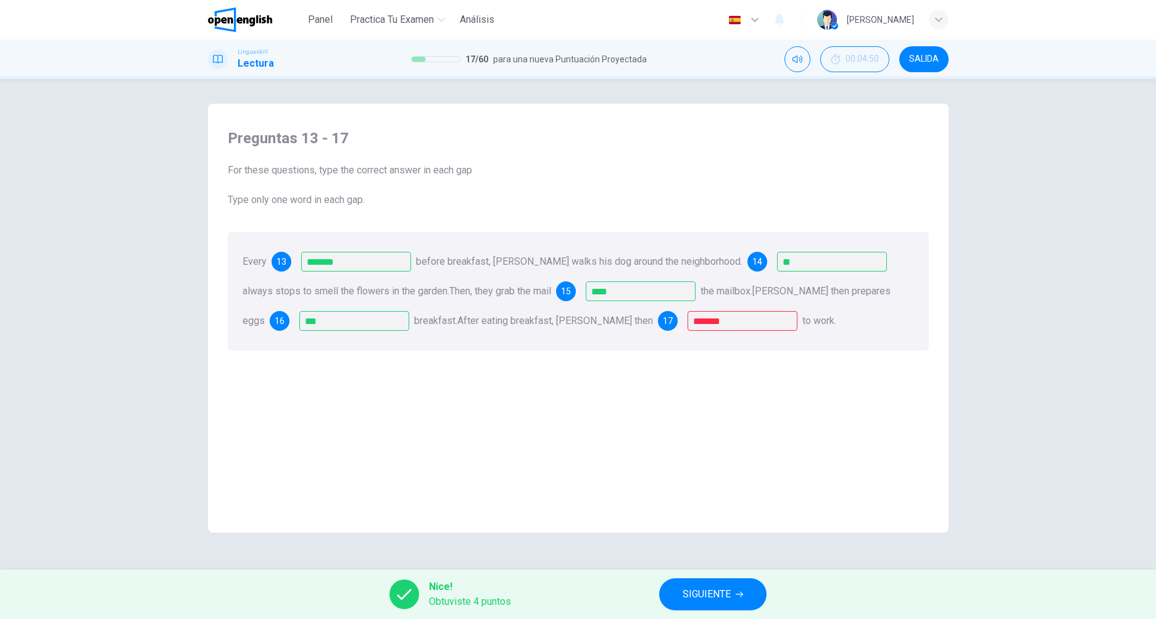
click at [698, 596] on span "SIGUIENTE" at bounding box center [706, 594] width 48 height 17
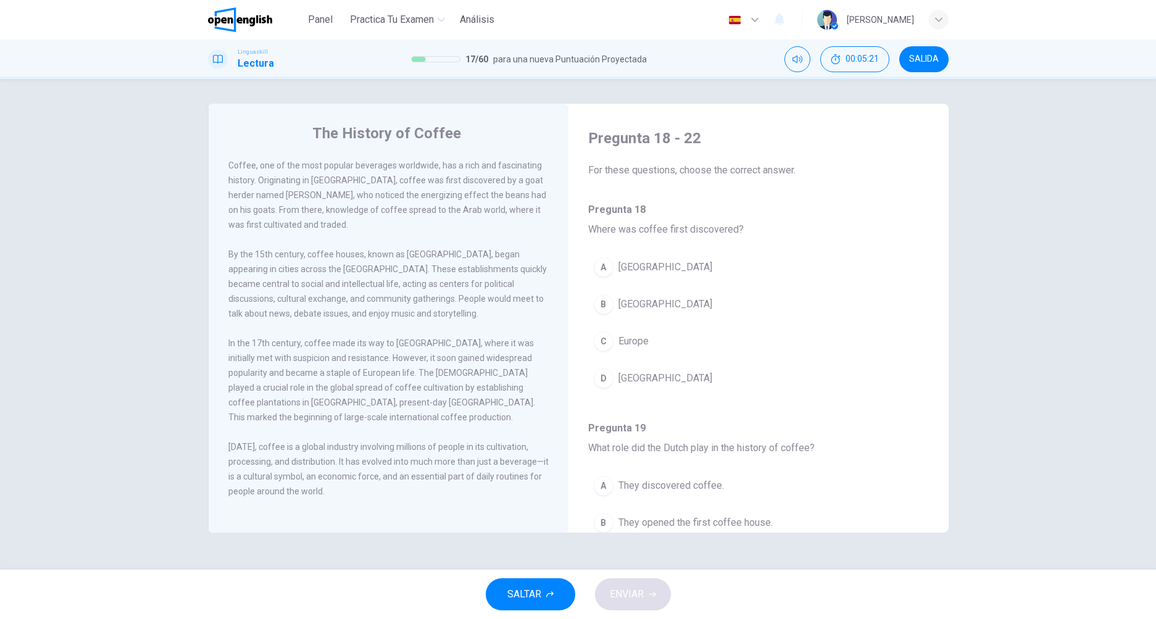
click at [639, 304] on span "[GEOGRAPHIC_DATA]" at bounding box center [665, 304] width 94 height 15
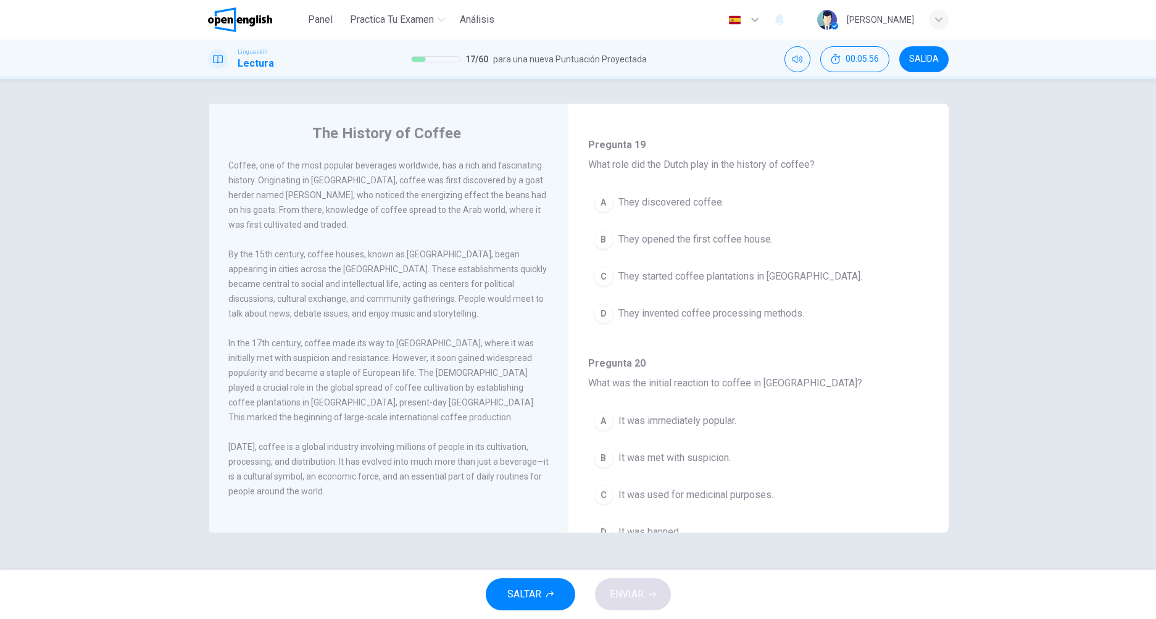
scroll to position [284, 0]
click at [692, 242] on span "They opened the first coffee house." at bounding box center [695, 238] width 154 height 15
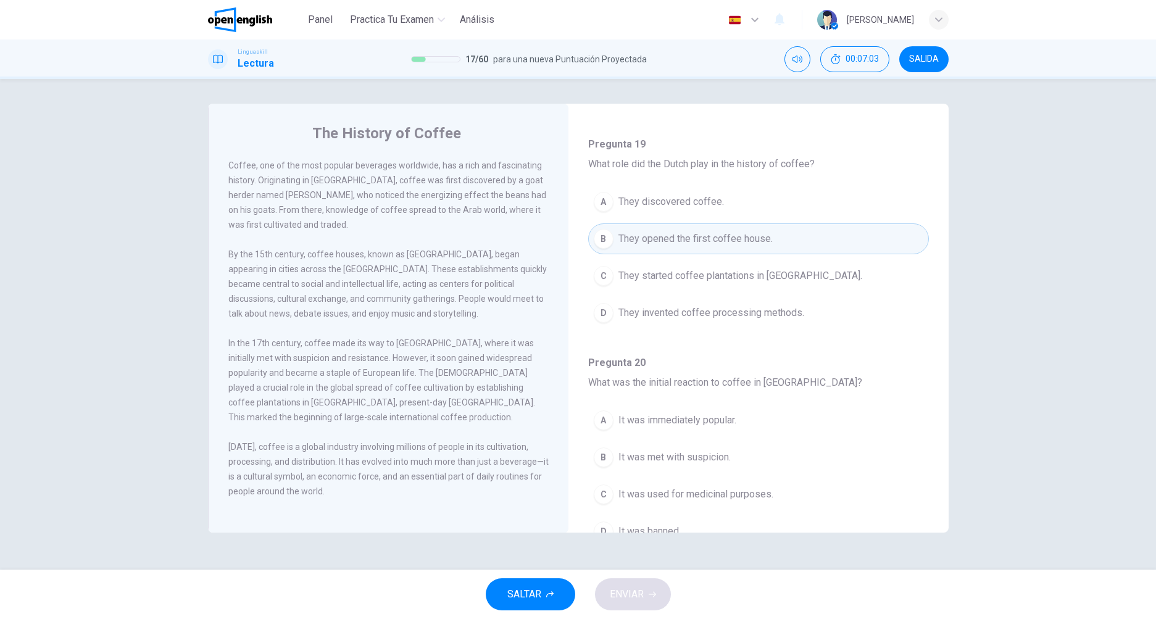
click at [695, 268] on span "They started coffee plantations in [GEOGRAPHIC_DATA]." at bounding box center [740, 275] width 244 height 15
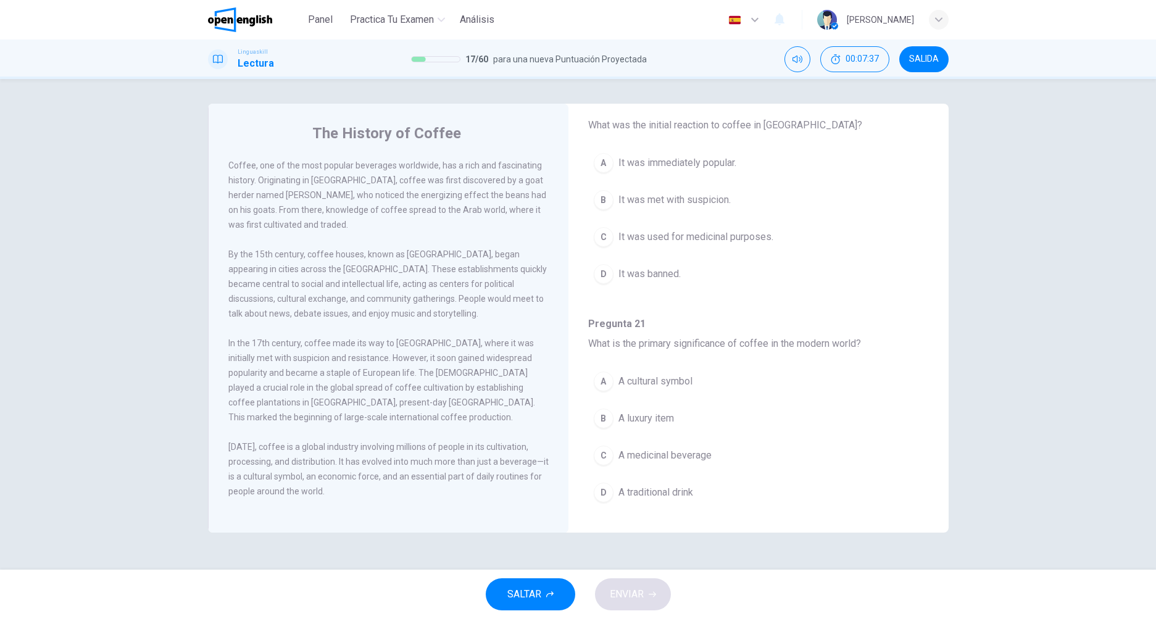
scroll to position [489, 0]
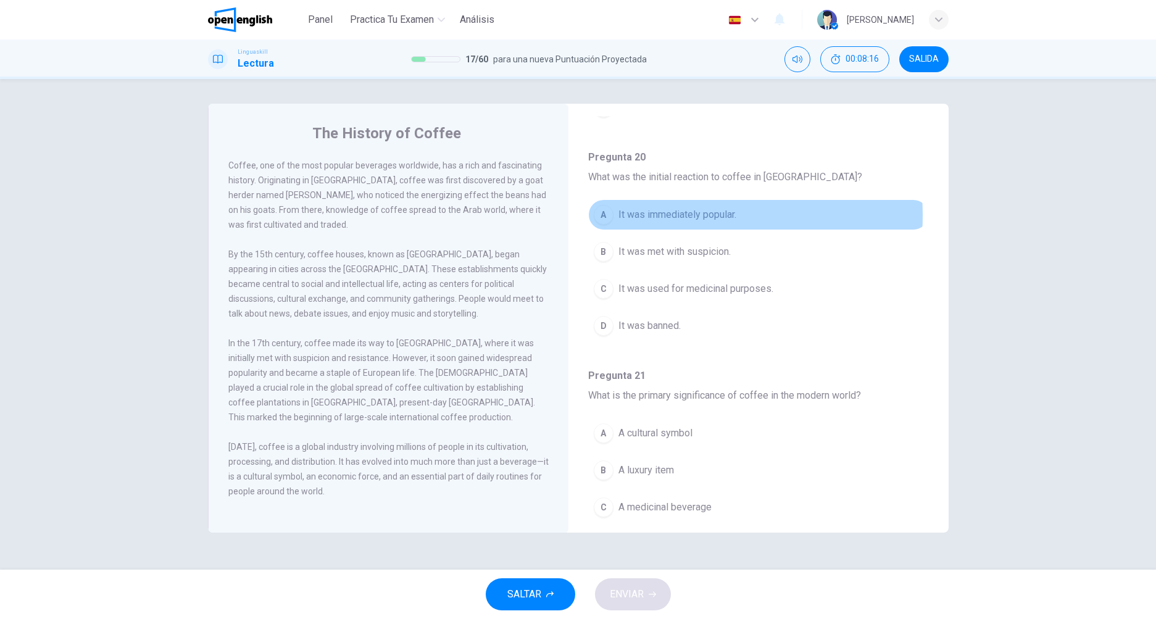
click at [650, 215] on span "It was immediately popular." at bounding box center [677, 214] width 118 height 15
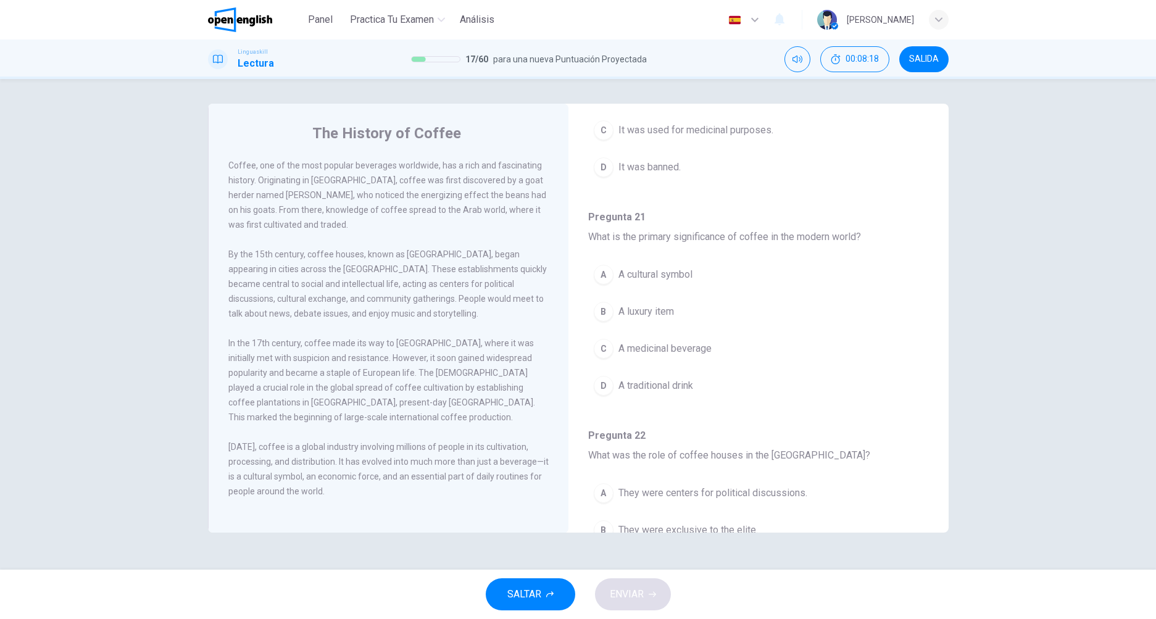
scroll to position [695, 0]
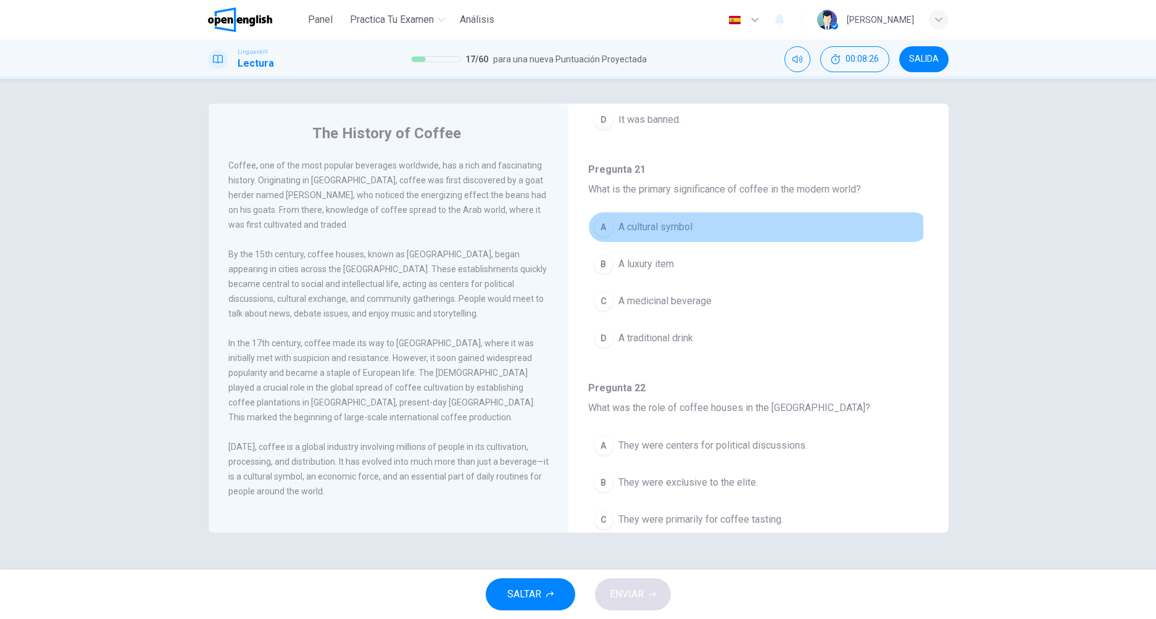
click at [663, 230] on span "A cultural symbol" at bounding box center [655, 227] width 74 height 15
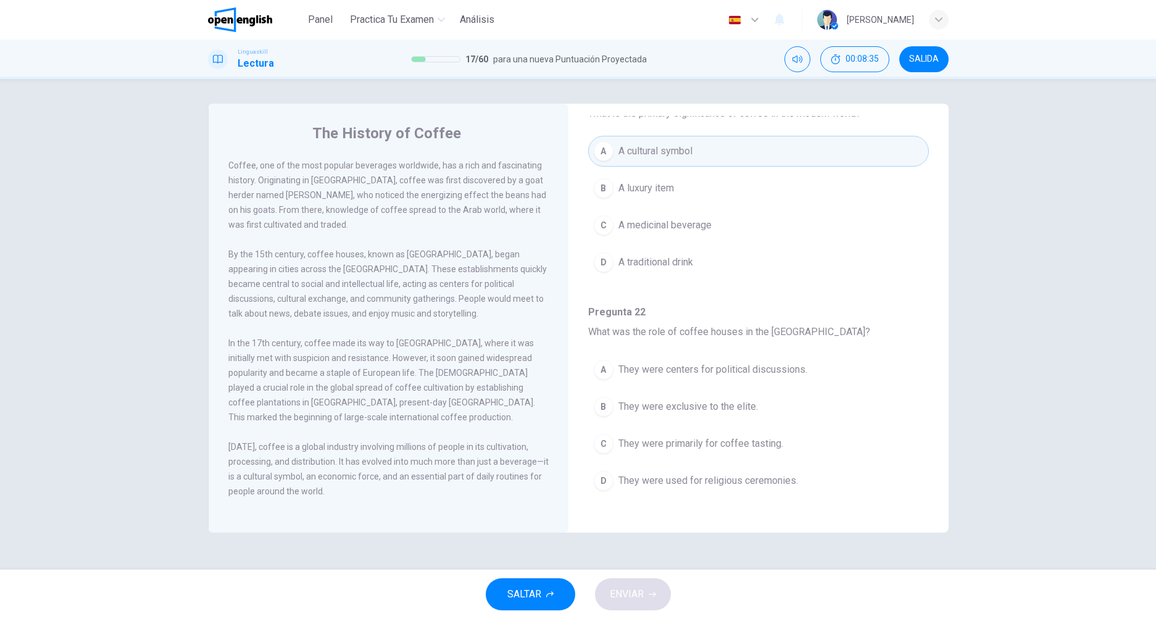
scroll to position [772, 0]
click at [660, 371] on span "They were centers for political discussions." at bounding box center [712, 369] width 189 height 15
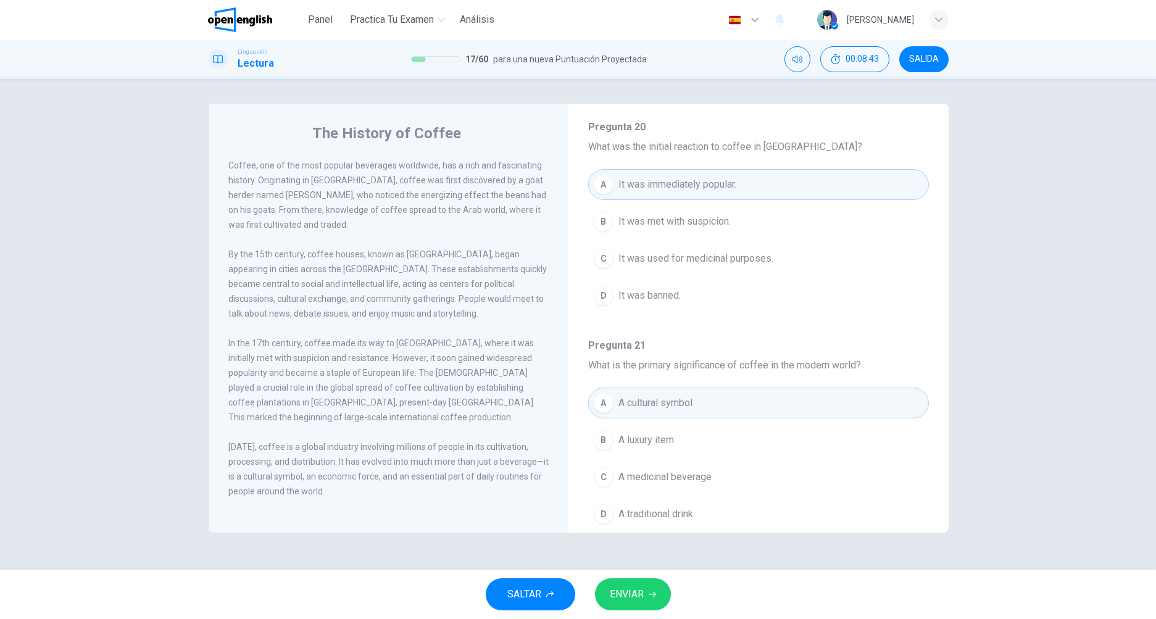
scroll to position [463, 0]
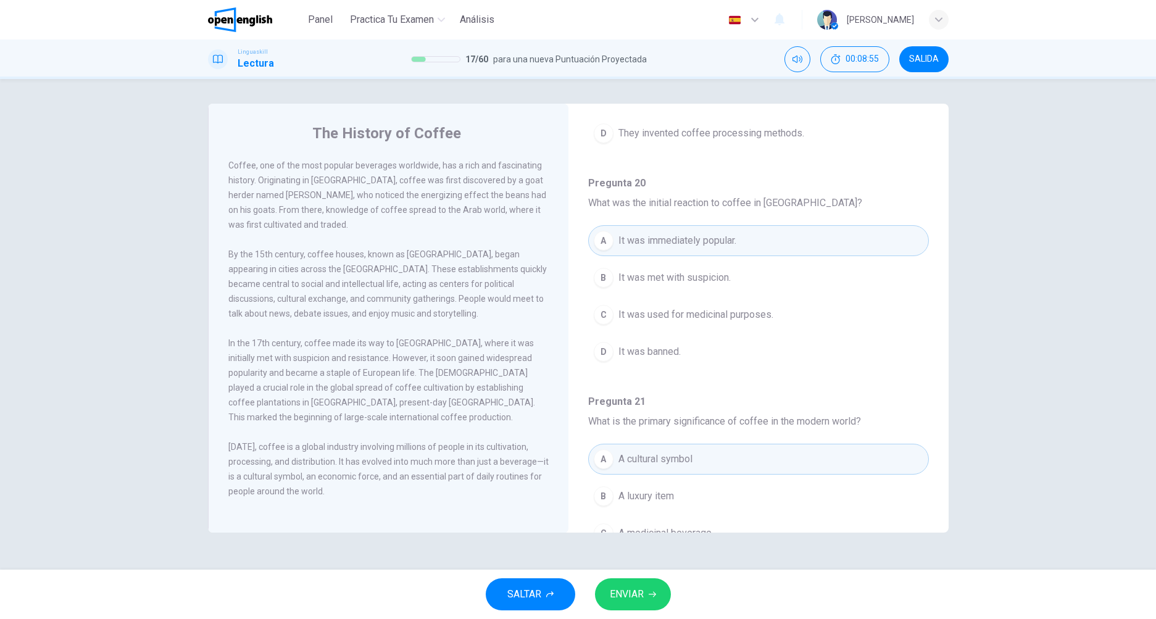
click at [655, 281] on span "It was met with suspicion." at bounding box center [674, 277] width 112 height 15
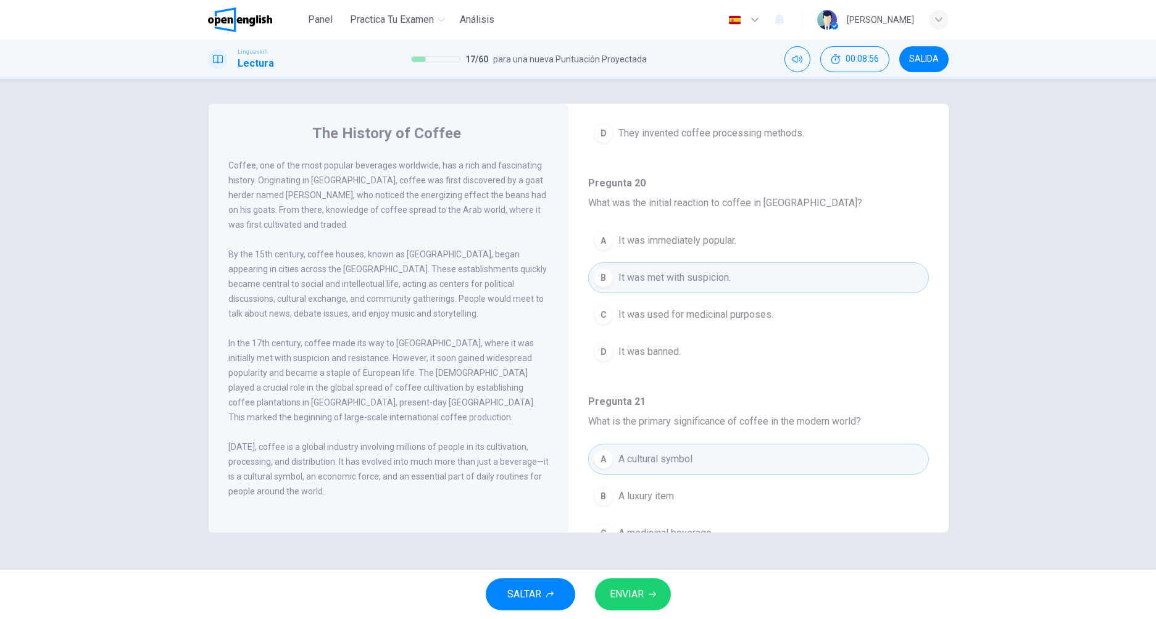
click at [643, 593] on span "ENVIAR" at bounding box center [627, 594] width 34 height 17
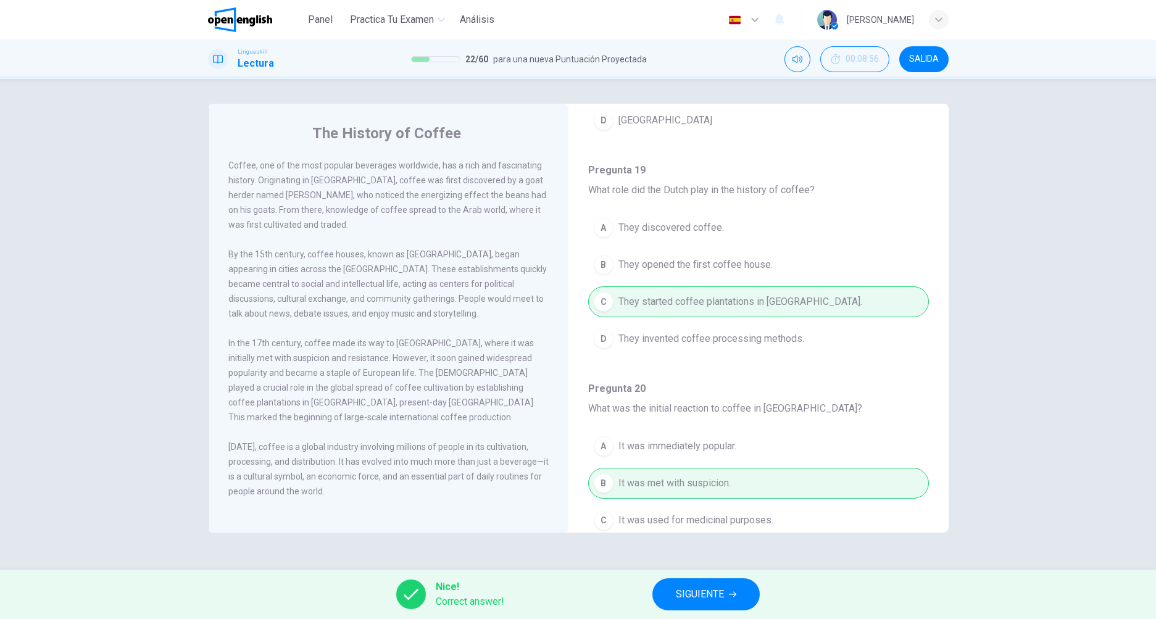
scroll to position [0, 0]
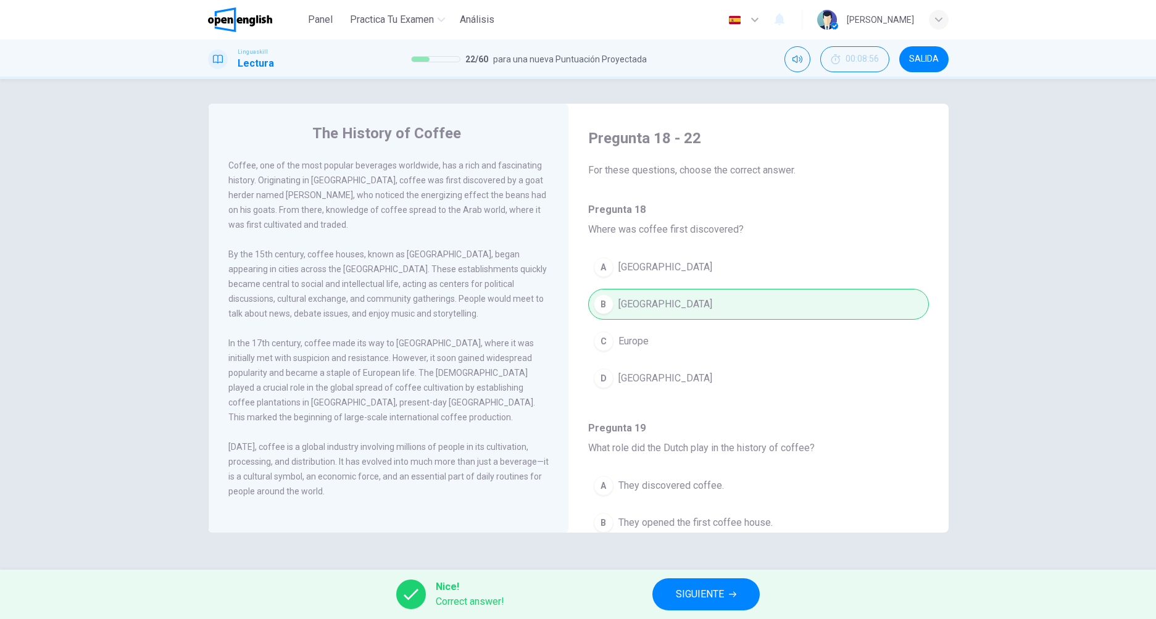
click at [683, 588] on span "SIGUIENTE" at bounding box center [700, 594] width 48 height 17
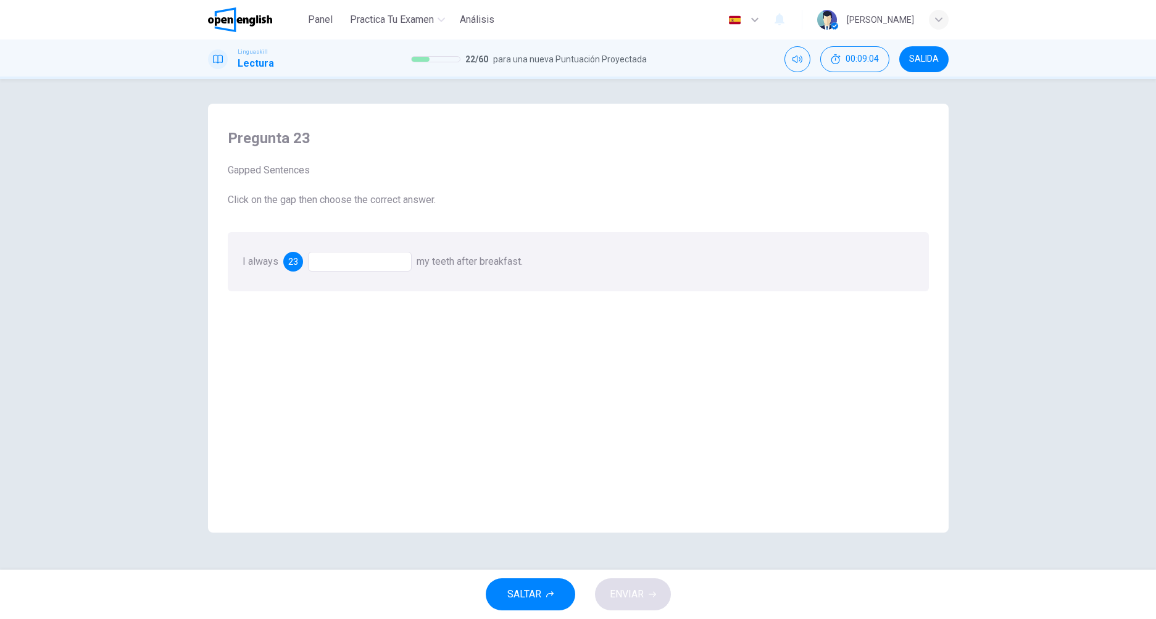
click at [335, 261] on div at bounding box center [360, 262] width 104 height 20
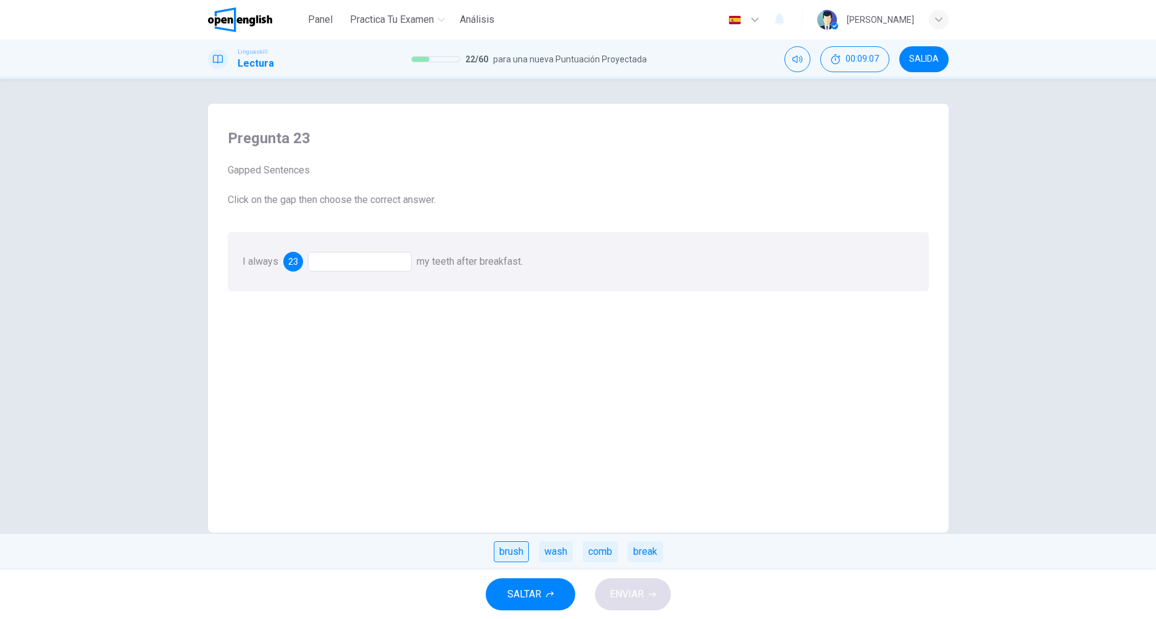
click at [502, 550] on div "brush" at bounding box center [511, 551] width 35 height 21
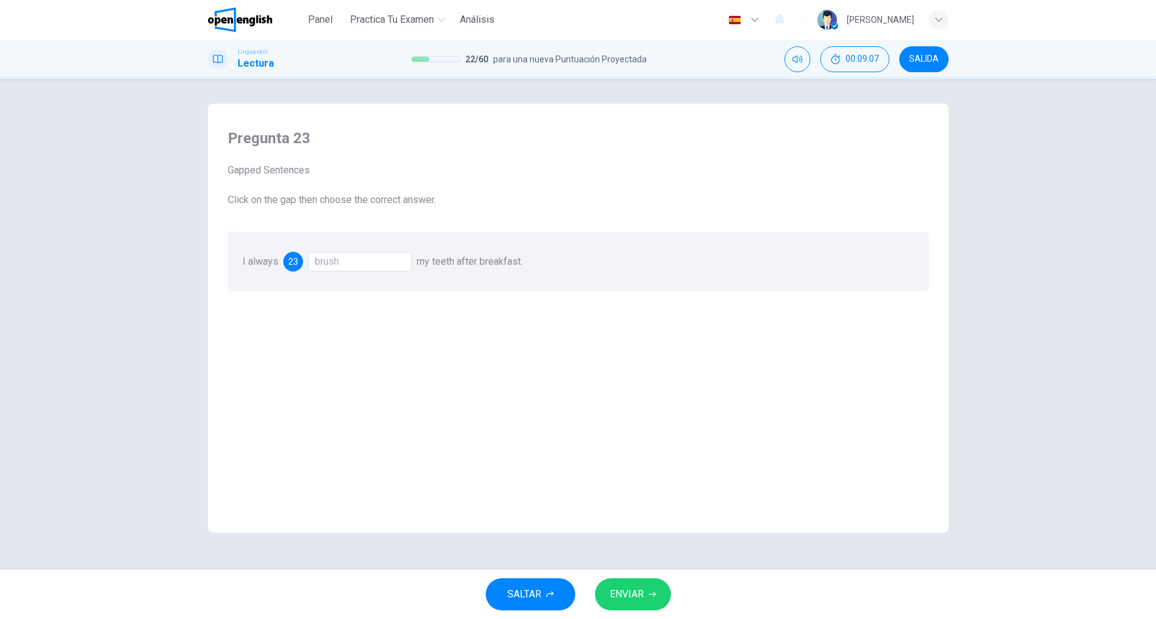
click at [628, 611] on div "SALTAR ENVIAR" at bounding box center [578, 594] width 1156 height 49
click at [629, 594] on span "ENVIAR" at bounding box center [627, 594] width 34 height 17
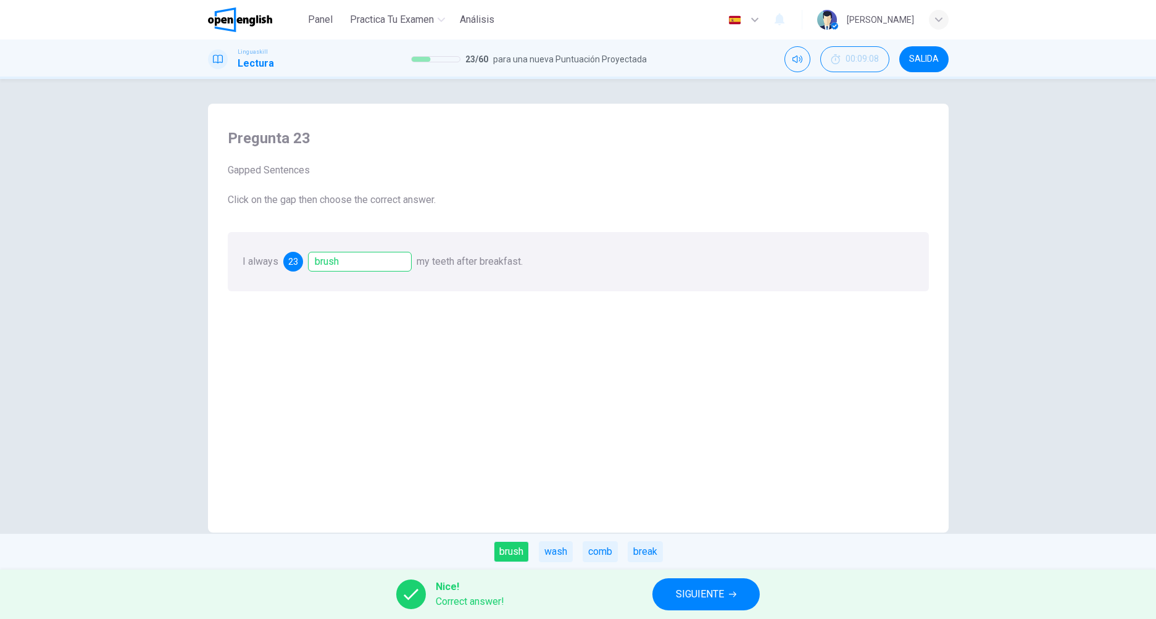
drag, startPoint x: 691, startPoint y: 561, endPoint x: 690, endPoint y: 585, distance: 24.1
click at [691, 561] on div "brush wash comb break" at bounding box center [578, 552] width 1156 height 36
click at [690, 586] on button "SIGUIENTE" at bounding box center [705, 594] width 107 height 32
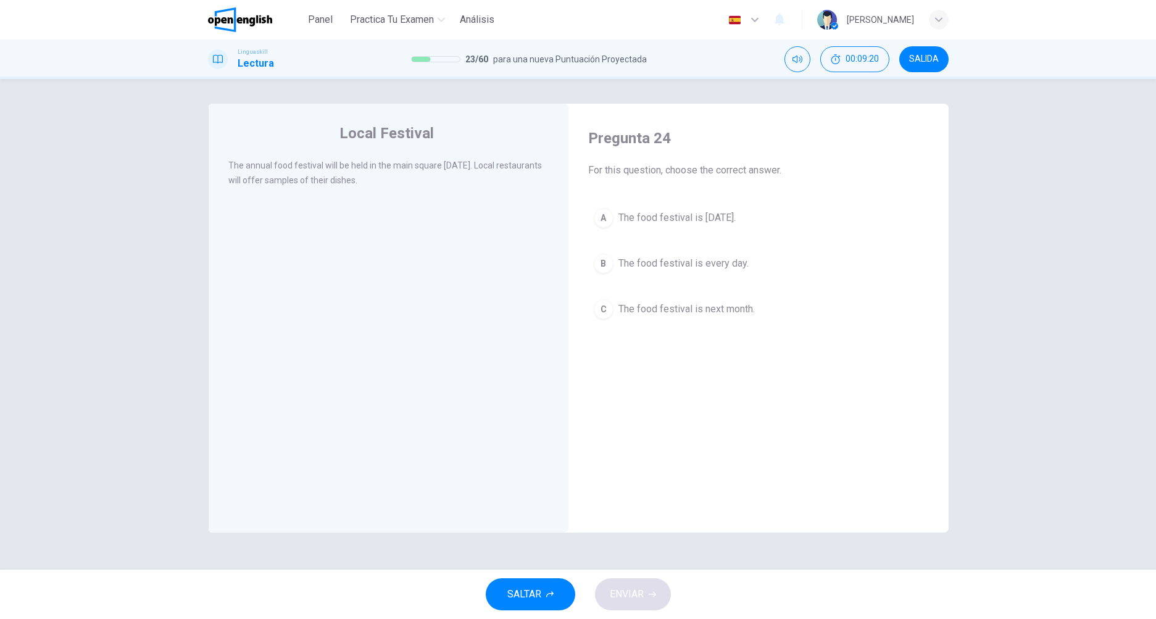
click at [624, 220] on span "The food festival is [DATE]." at bounding box center [676, 217] width 117 height 15
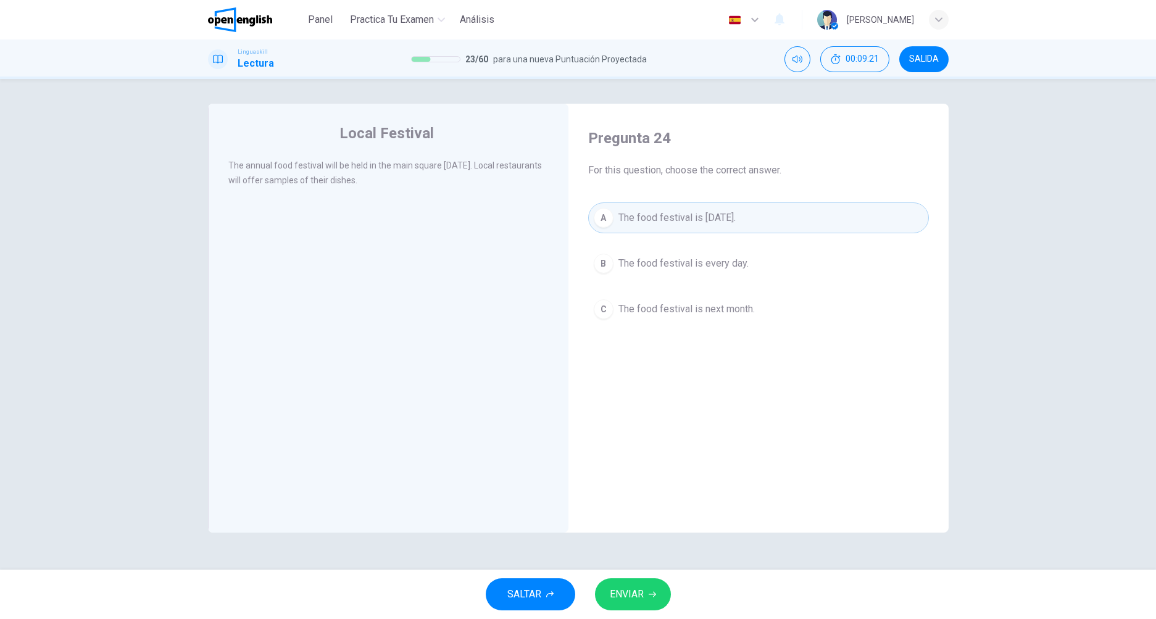
click at [631, 586] on span "ENVIAR" at bounding box center [627, 594] width 34 height 17
click at [631, 586] on div "Processing your response..." at bounding box center [578, 594] width 1156 height 49
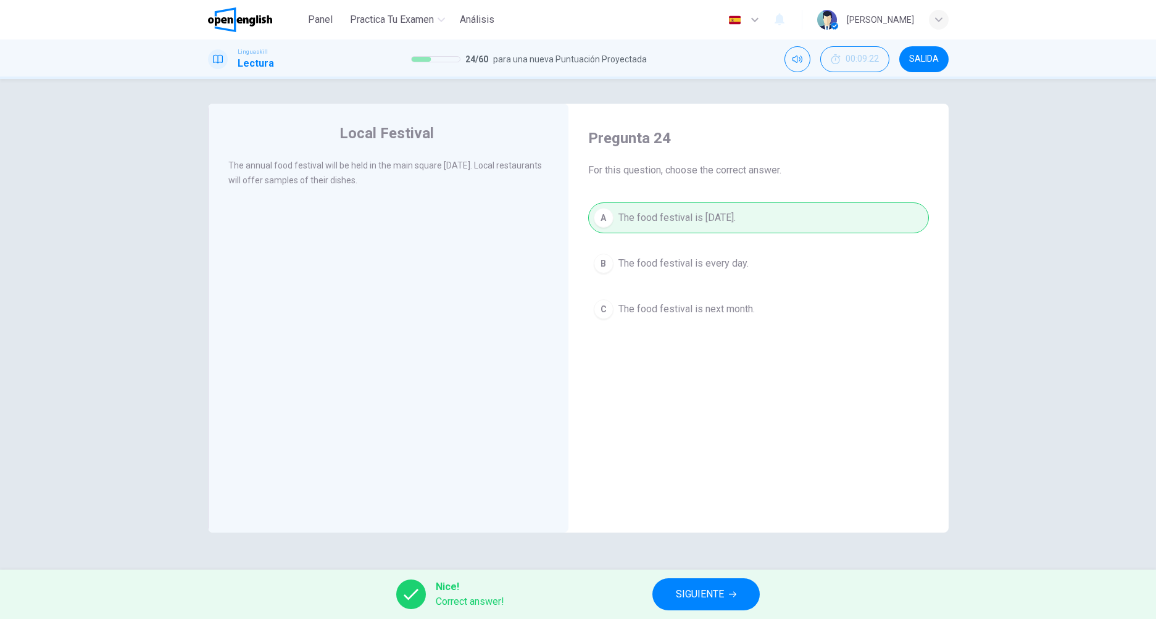
click at [729, 578] on button "SIGUIENTE" at bounding box center [705, 594] width 107 height 32
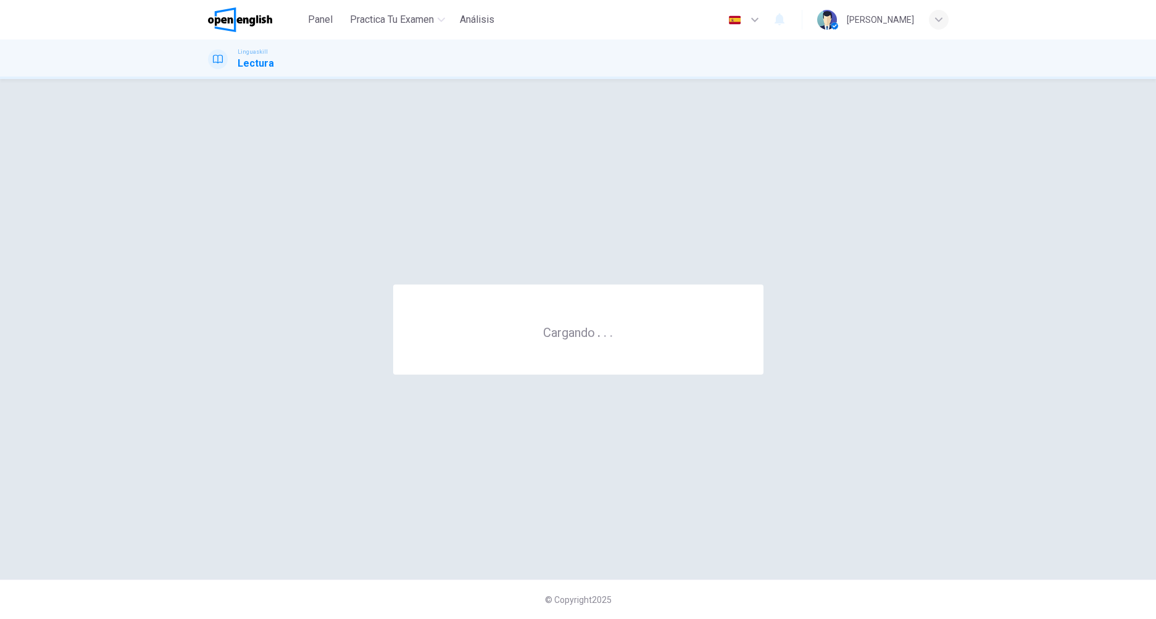
click at [724, 592] on div "© Copyright 2025" at bounding box center [578, 598] width 1156 height 39
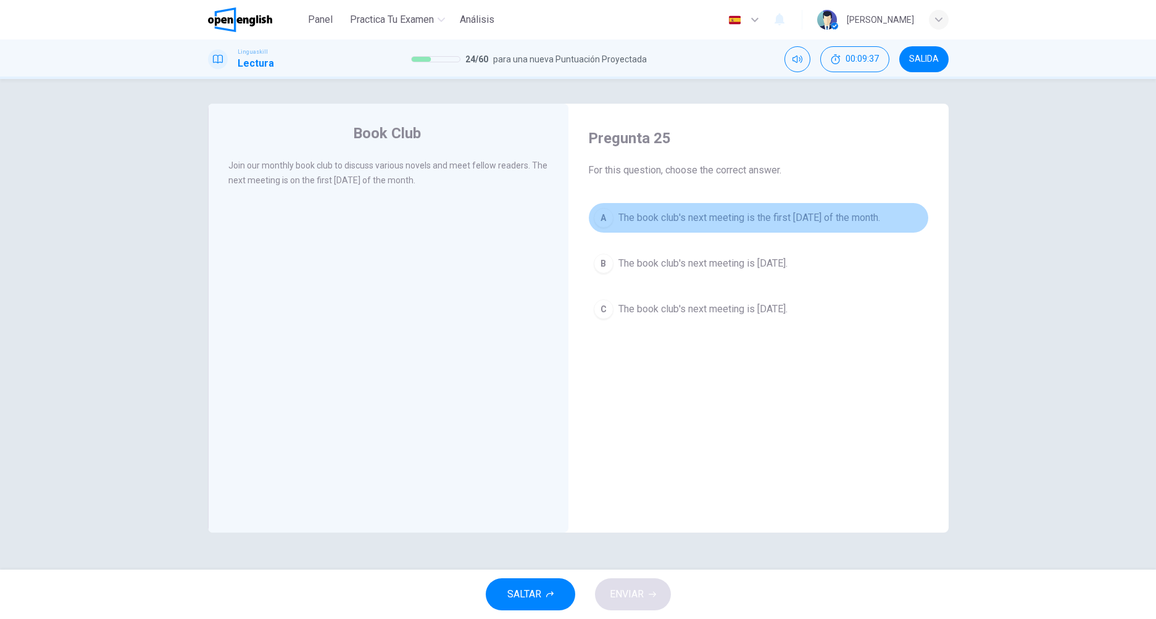
click at [650, 222] on span "The book club's next meeting is the first [DATE] of the month." at bounding box center [749, 217] width 262 height 15
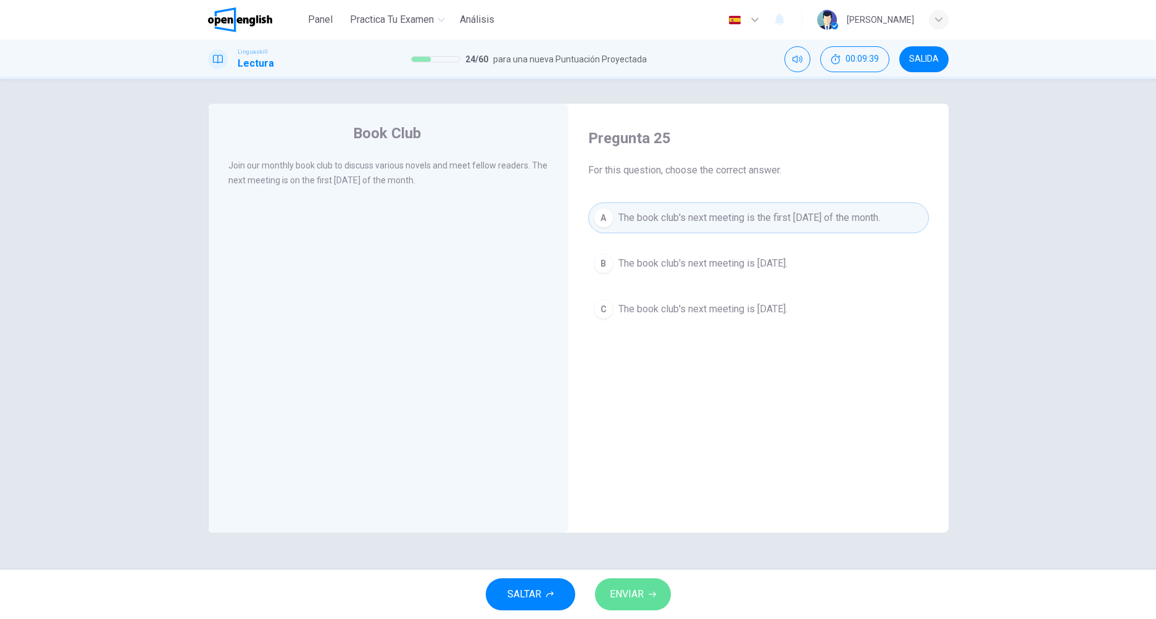
click at [655, 587] on button "ENVIAR" at bounding box center [633, 594] width 76 height 32
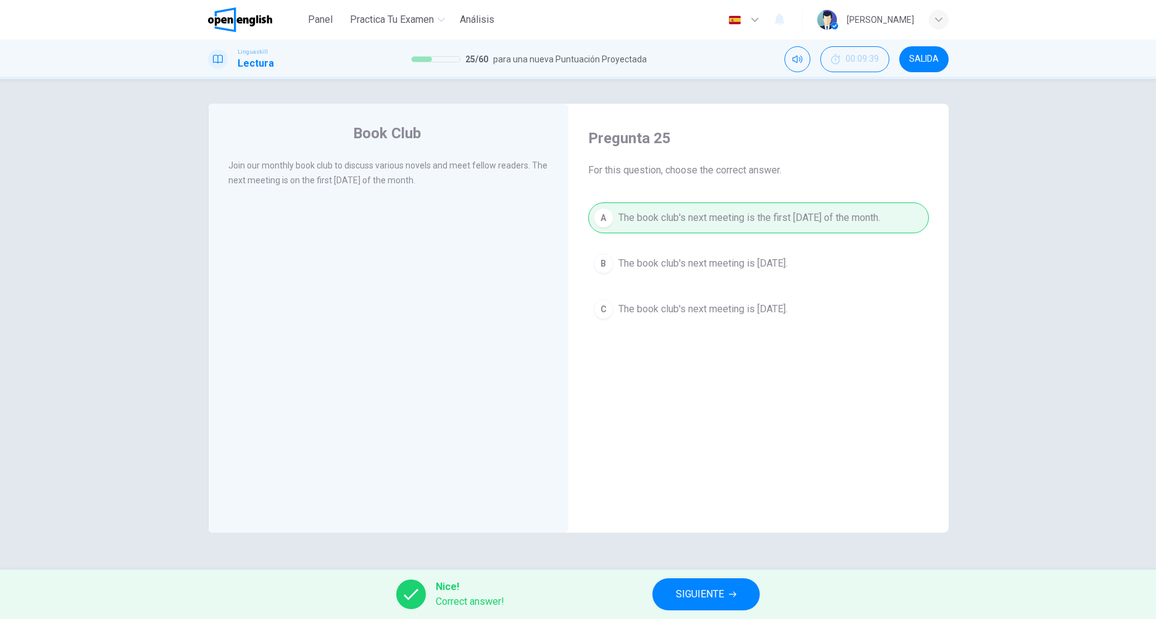
click at [679, 609] on div "Nice! Correct answer! SIGUIENTE" at bounding box center [578, 594] width 1156 height 49
click at [689, 598] on span "SIGUIENTE" at bounding box center [700, 594] width 48 height 17
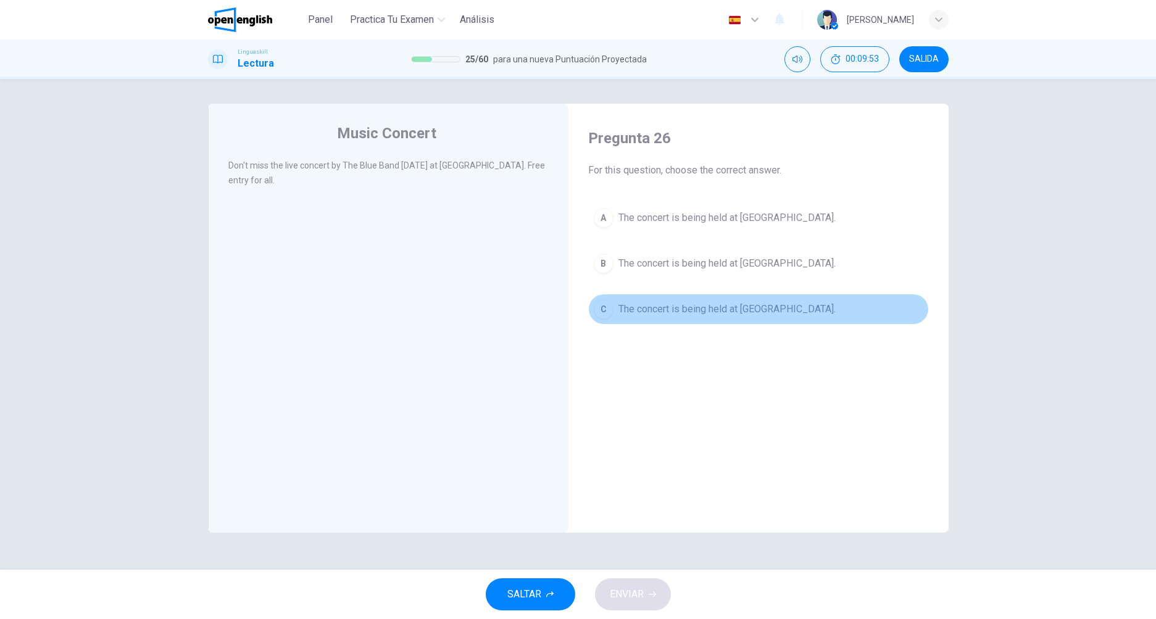
click at [637, 308] on span "The concert is being held at [GEOGRAPHIC_DATA]." at bounding box center [726, 309] width 217 height 15
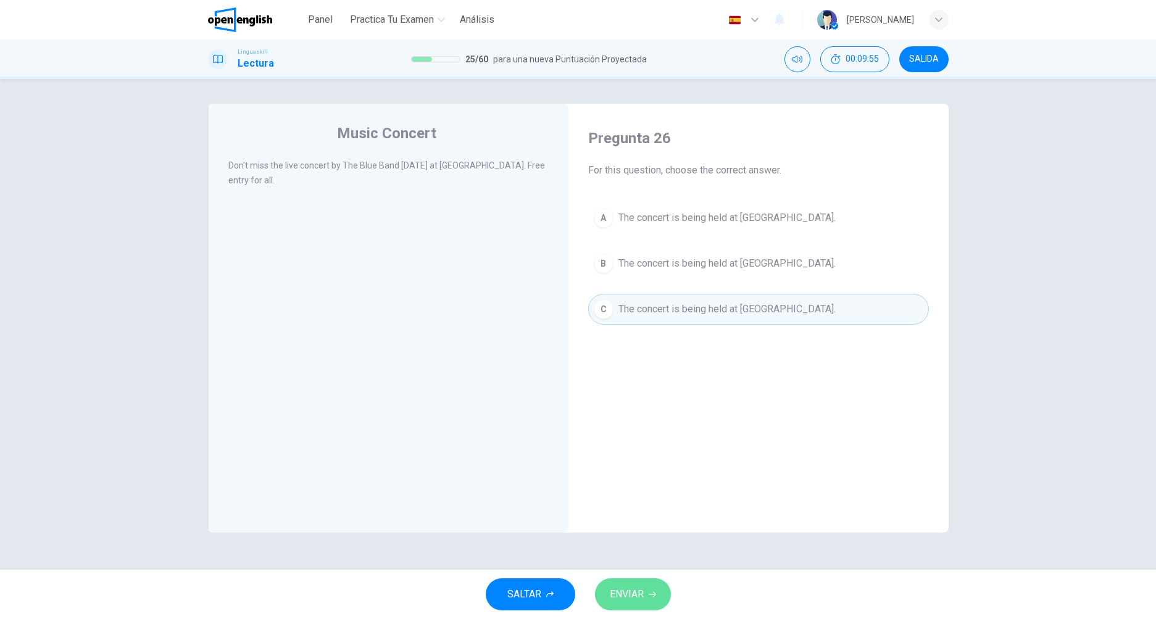
click at [662, 593] on button "ENVIAR" at bounding box center [633, 594] width 76 height 32
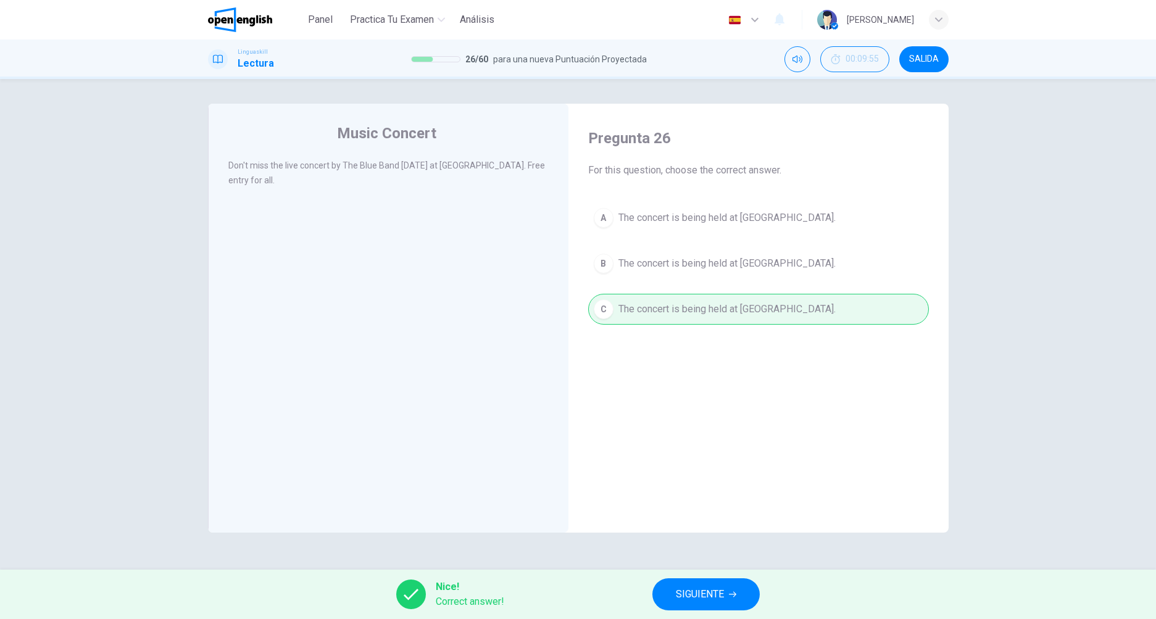
click at [699, 603] on button "SIGUIENTE" at bounding box center [705, 594] width 107 height 32
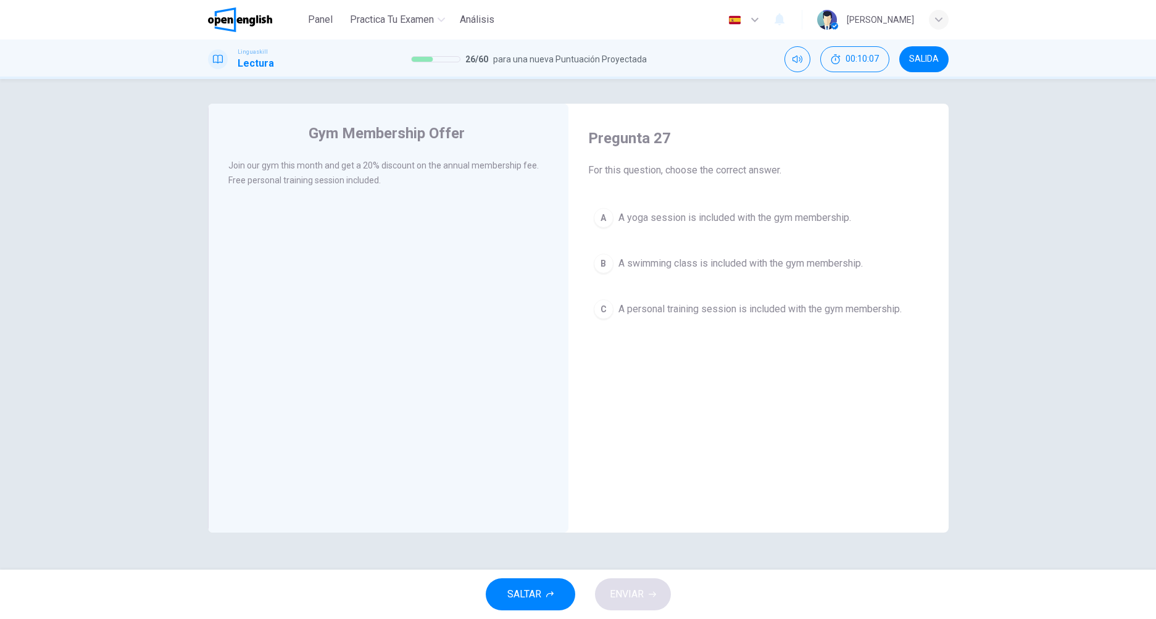
click at [762, 303] on span "A personal training session is included with the gym membership." at bounding box center [759, 309] width 283 height 15
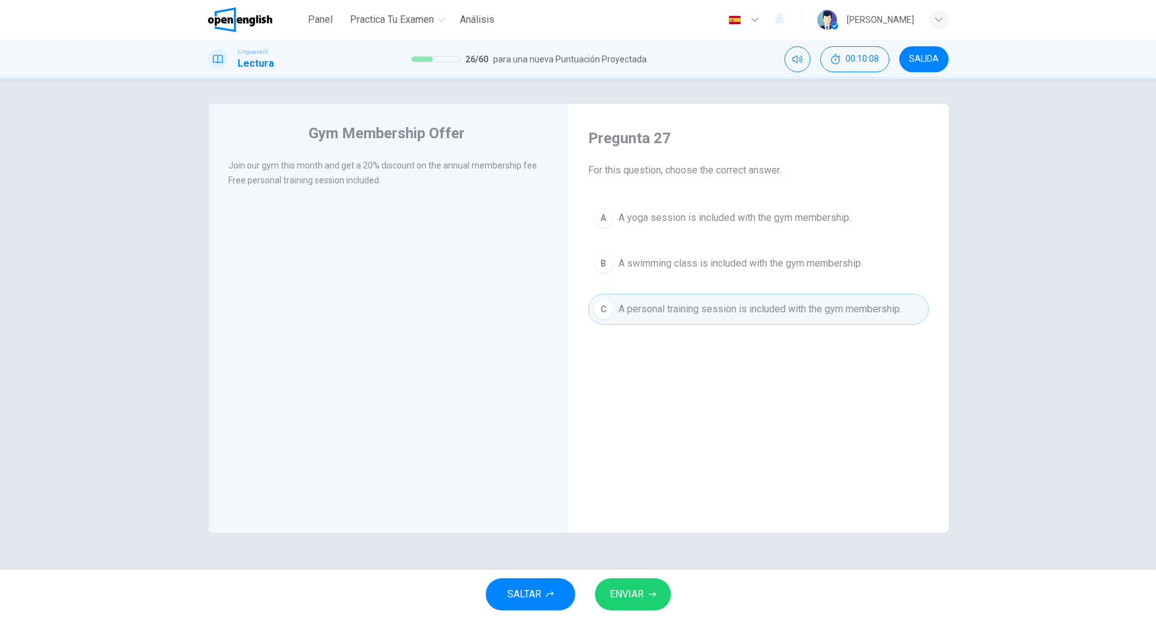
click at [621, 600] on span "ENVIAR" at bounding box center [627, 594] width 34 height 17
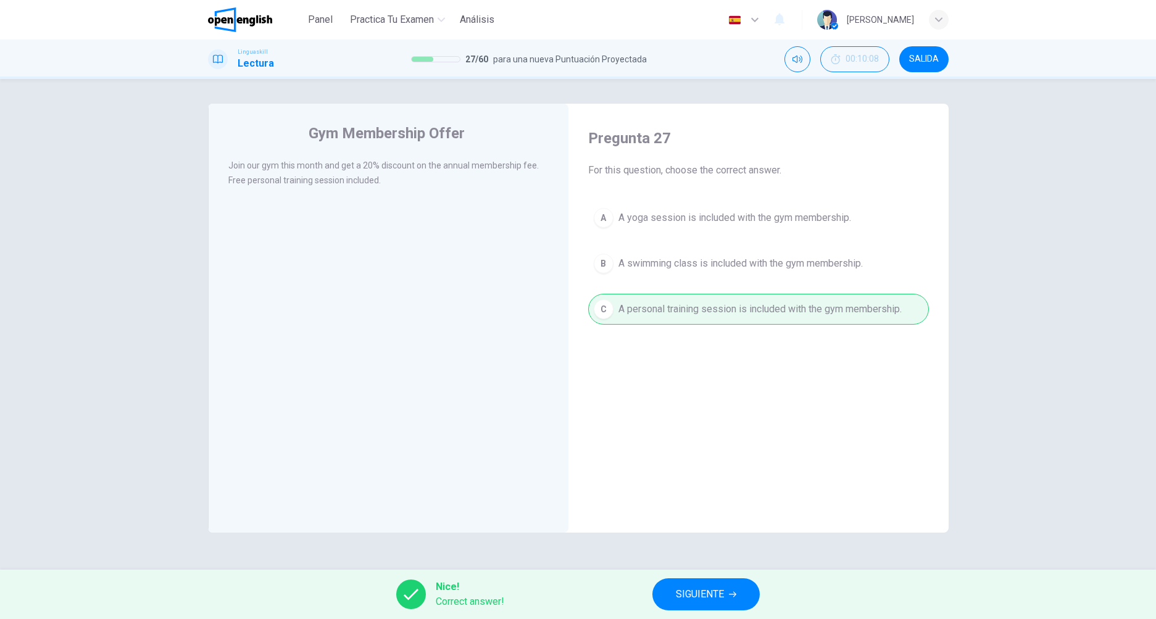
click at [756, 604] on div "Nice! Correct answer! SIGUIENTE" at bounding box center [578, 594] width 1156 height 49
click at [750, 597] on button "SIGUIENTE" at bounding box center [705, 594] width 107 height 32
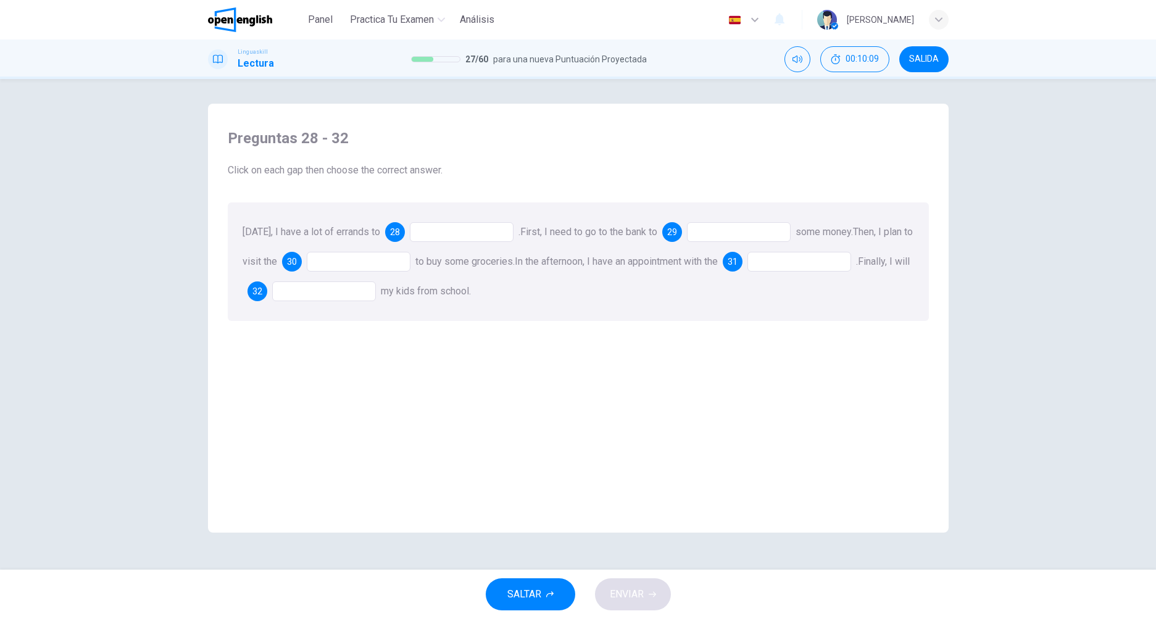
click at [448, 228] on div at bounding box center [462, 232] width 104 height 20
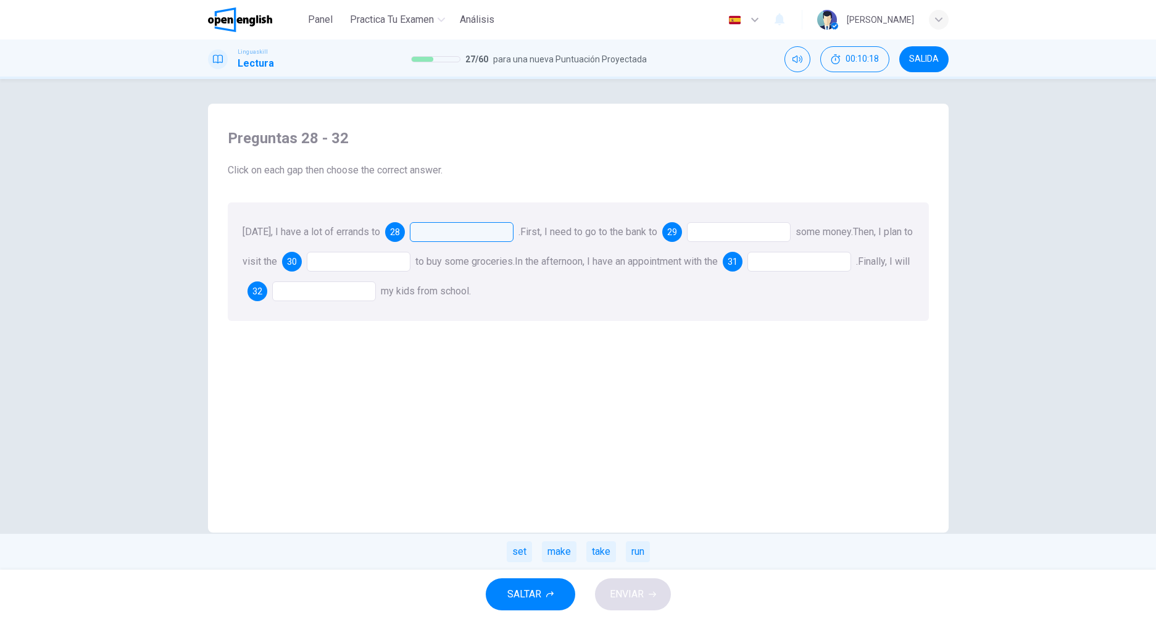
drag, startPoint x: 336, startPoint y: 233, endPoint x: 370, endPoint y: 234, distance: 34.0
click at [370, 234] on span "[DATE], I have a lot of errands to" at bounding box center [311, 232] width 138 height 12
click at [561, 551] on div "make" at bounding box center [559, 551] width 35 height 21
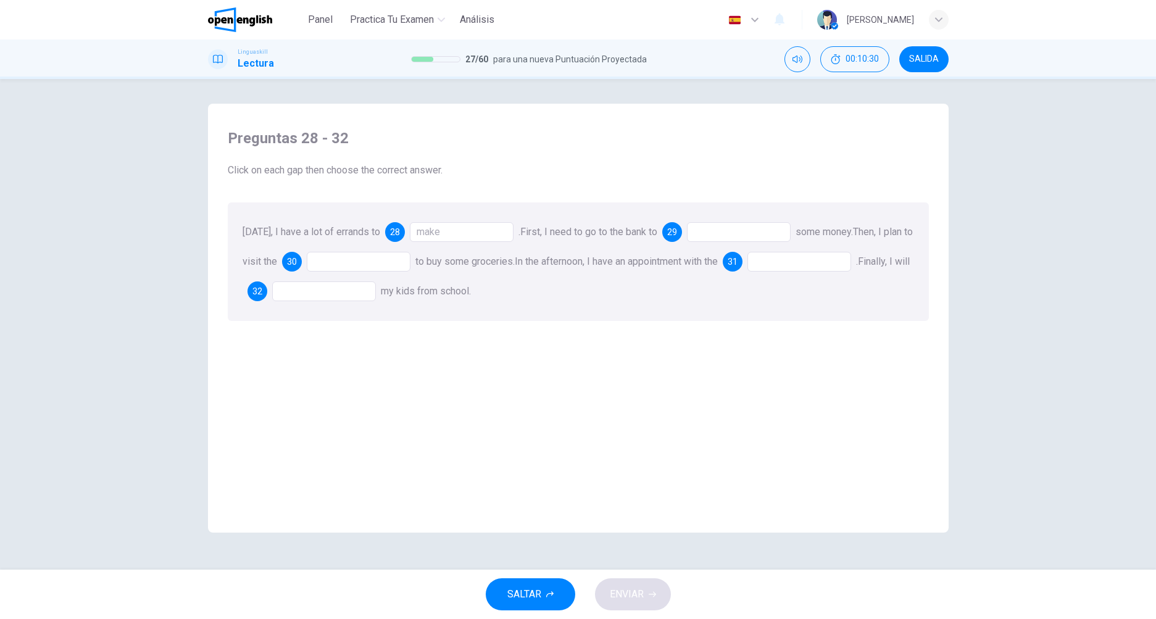
click at [719, 235] on div at bounding box center [739, 232] width 104 height 20
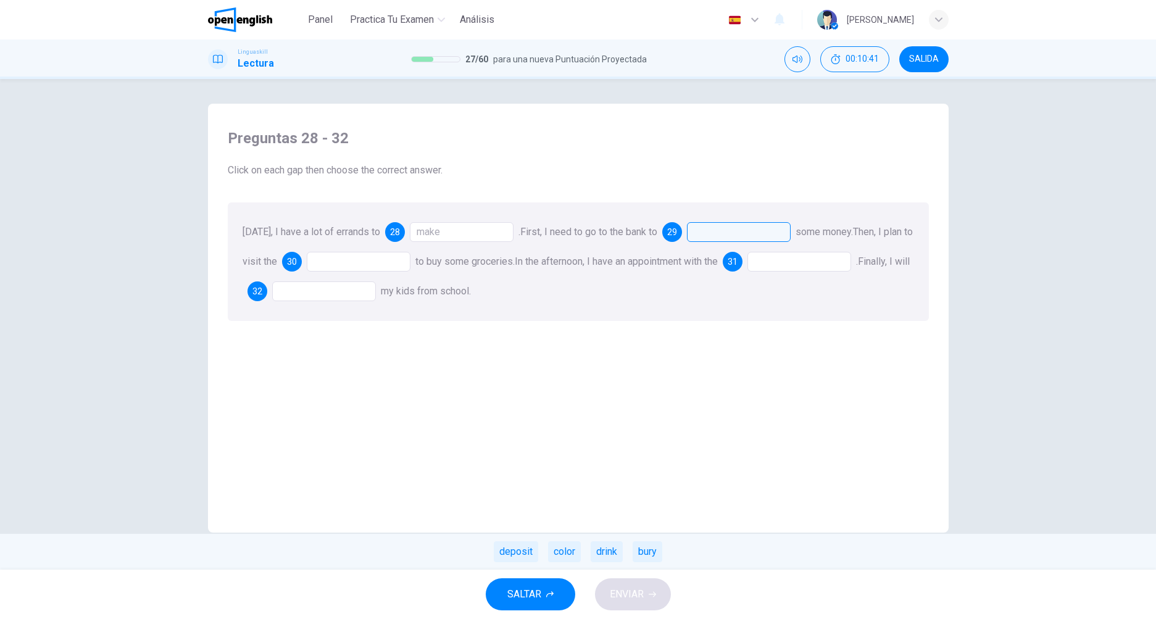
click at [719, 229] on div at bounding box center [739, 232] width 104 height 20
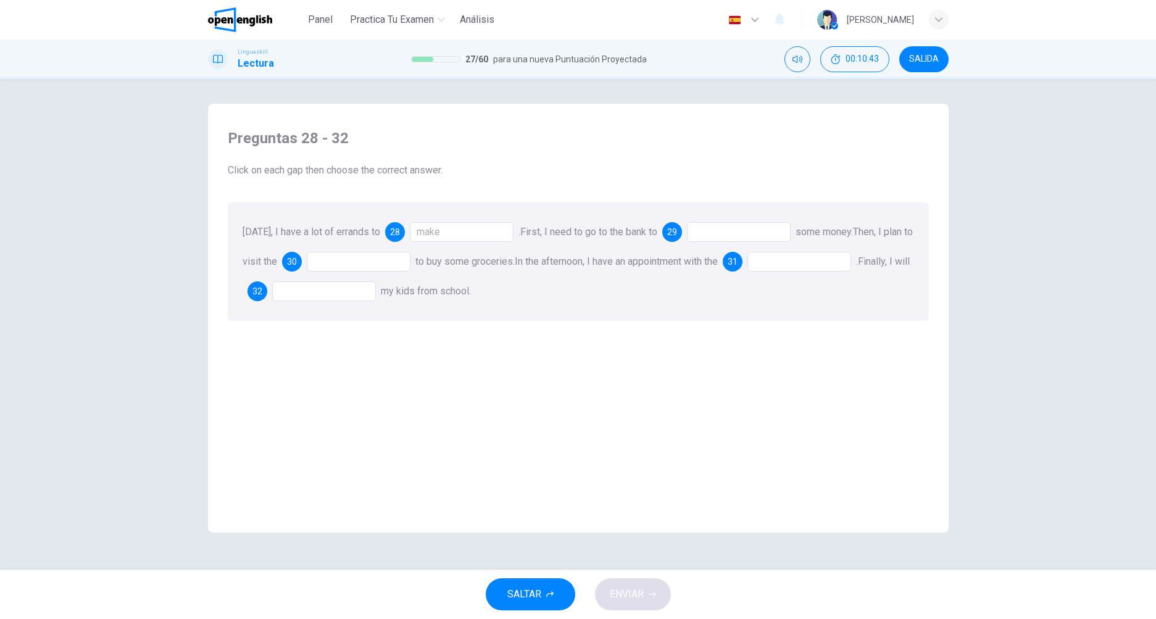
click at [727, 238] on div at bounding box center [739, 232] width 104 height 20
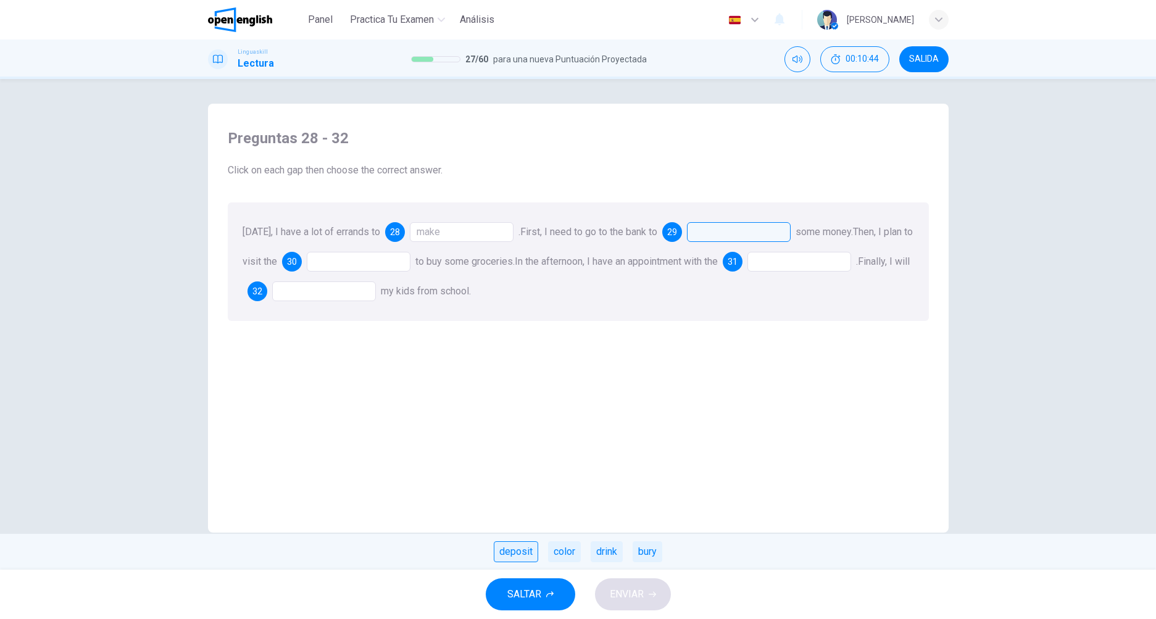
click at [515, 550] on div "deposit" at bounding box center [516, 551] width 44 height 21
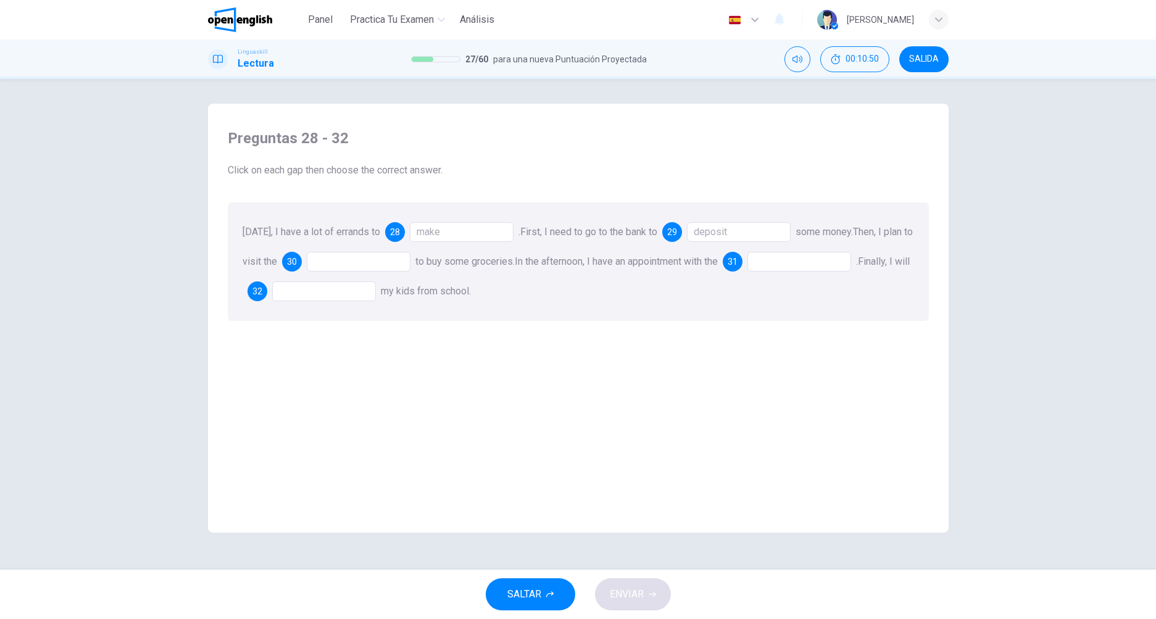
click at [376, 251] on div "[DATE], I have a lot of errands to 28 make . First, I need to go to the bank to…" at bounding box center [578, 261] width 701 height 118
click at [370, 267] on div at bounding box center [359, 262] width 104 height 20
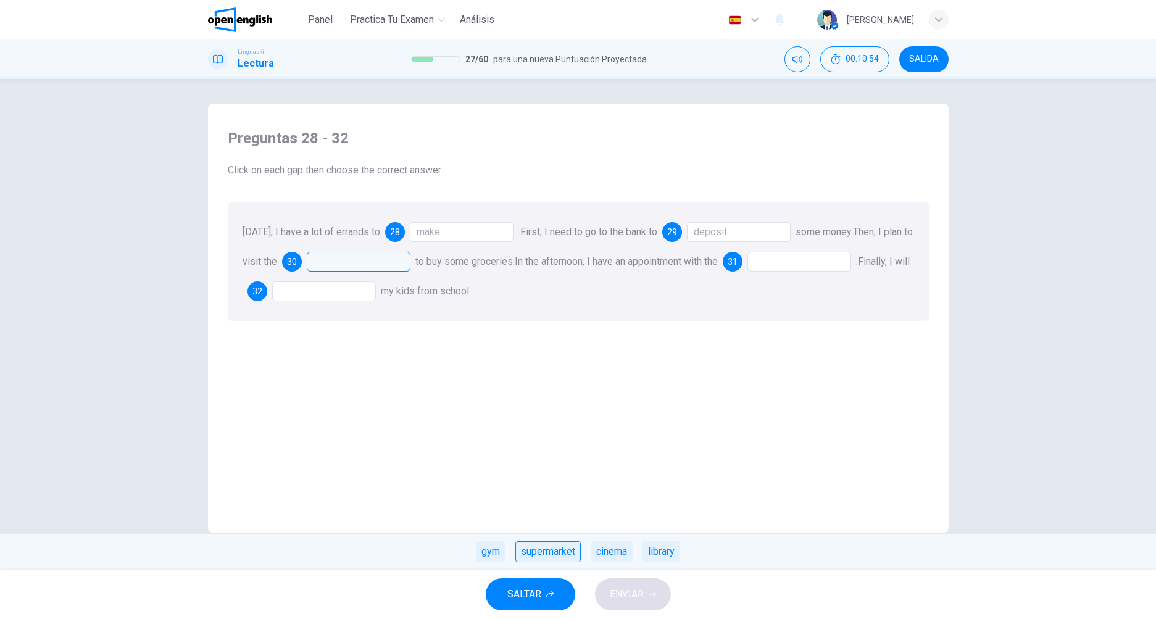
click at [520, 541] on div "supermarket" at bounding box center [547, 551] width 65 height 21
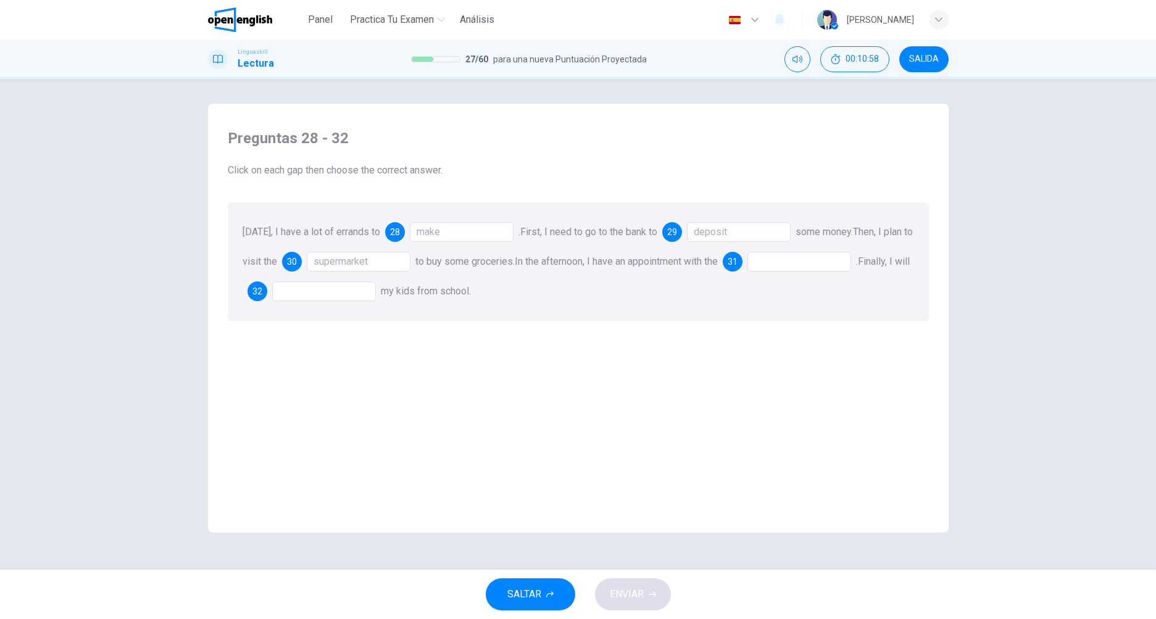
click at [817, 256] on div at bounding box center [799, 262] width 104 height 20
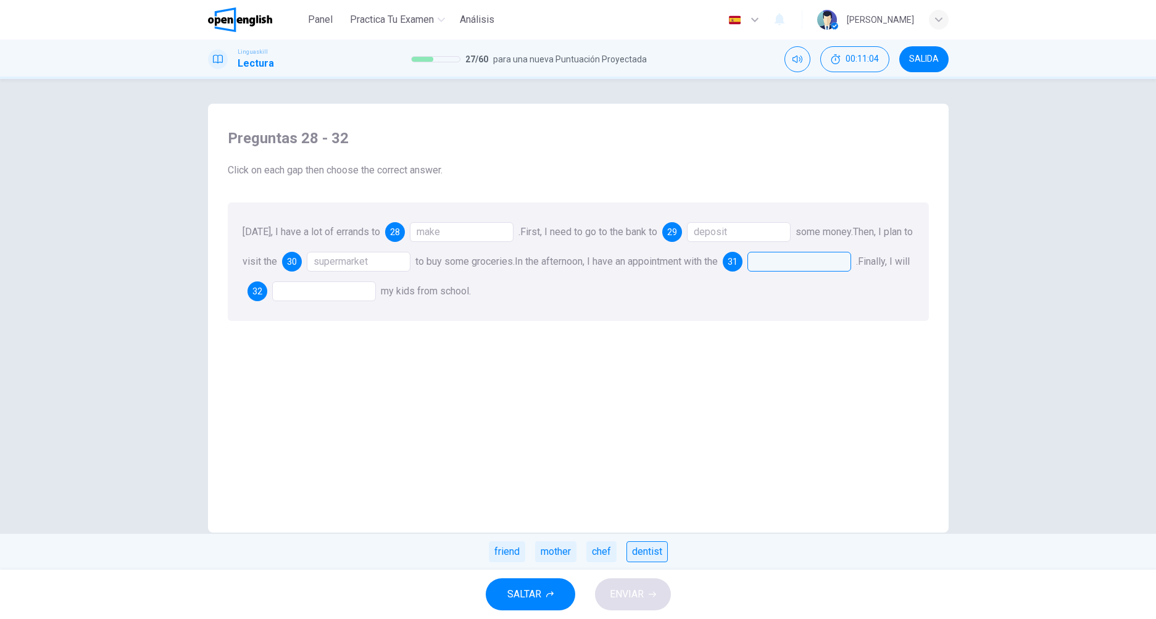
click at [653, 553] on div "dentist" at bounding box center [646, 551] width 41 height 21
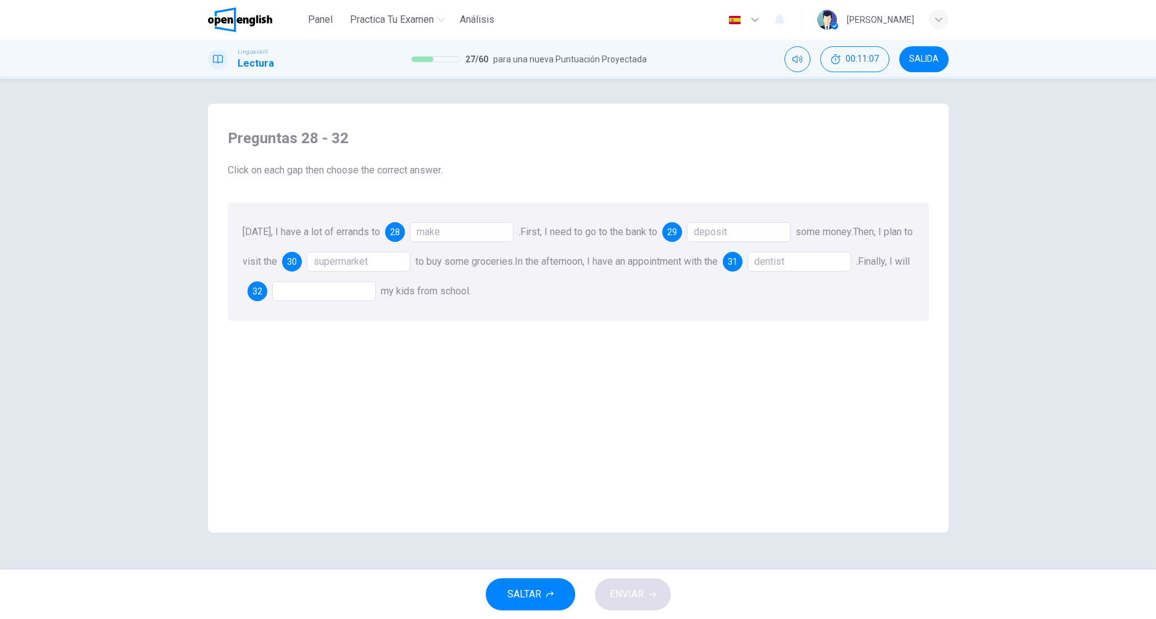
click at [322, 288] on div at bounding box center [324, 291] width 104 height 20
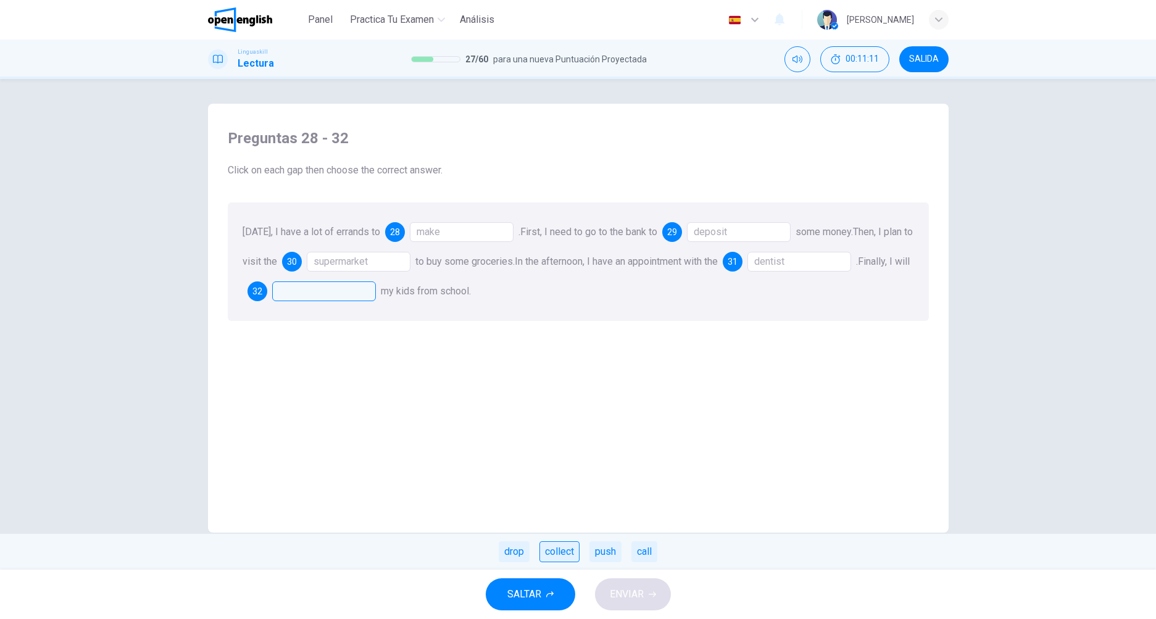
click at [561, 555] on div "collect" at bounding box center [559, 551] width 40 height 21
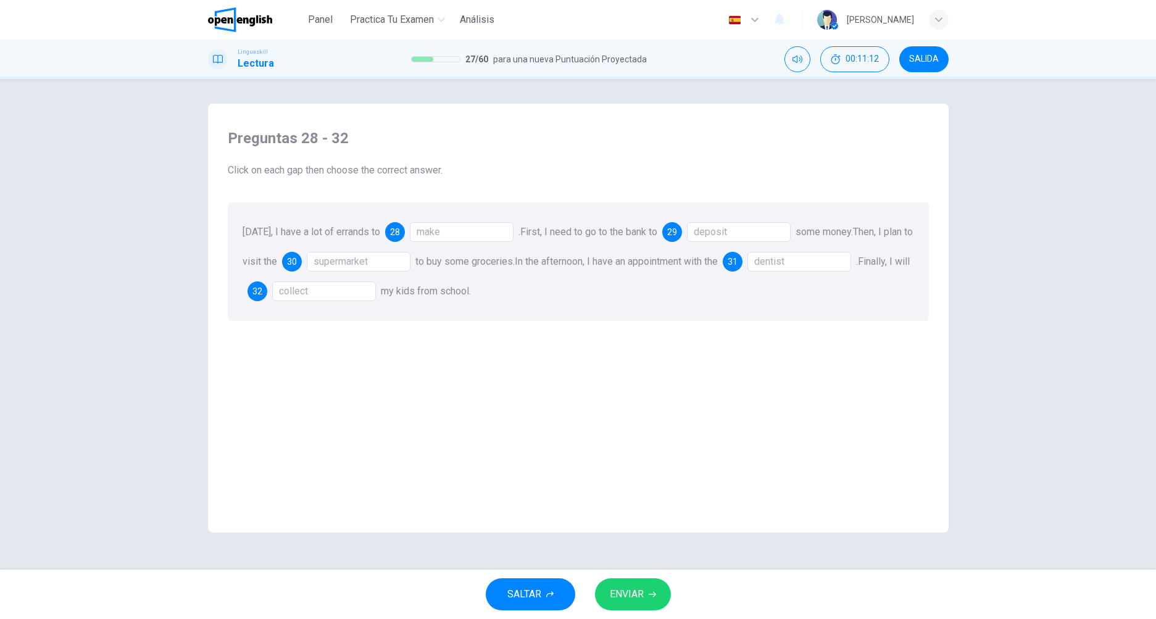
click at [640, 586] on span "ENVIAR" at bounding box center [627, 594] width 34 height 17
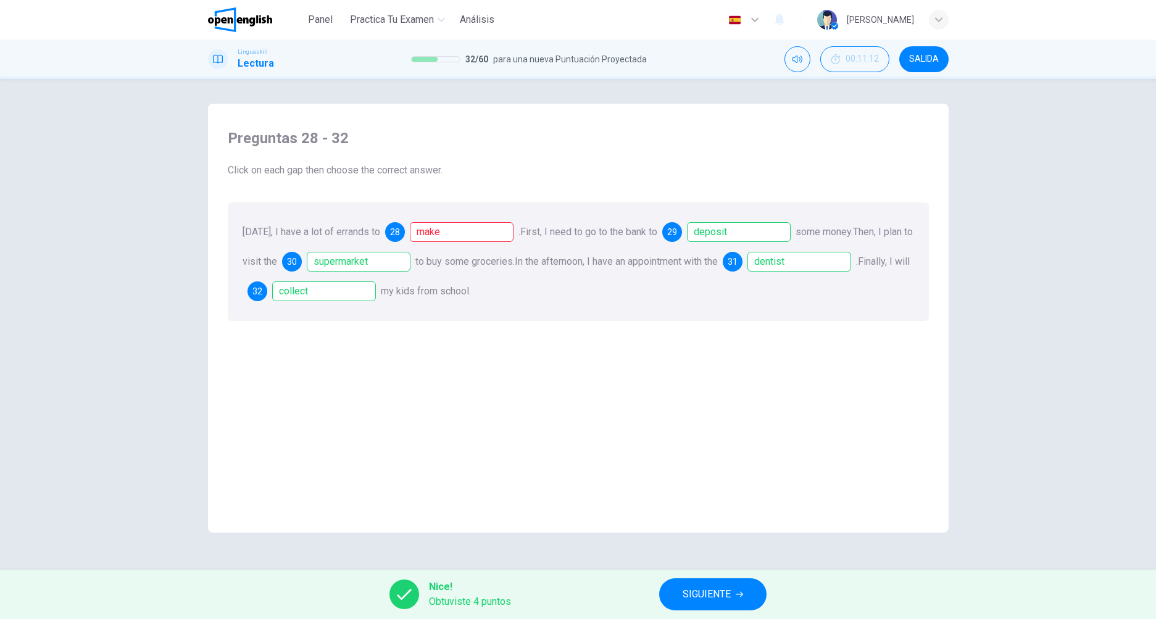
click at [460, 235] on div "make" at bounding box center [462, 232] width 104 height 20
click at [703, 593] on span "SIGUIENTE" at bounding box center [706, 594] width 48 height 17
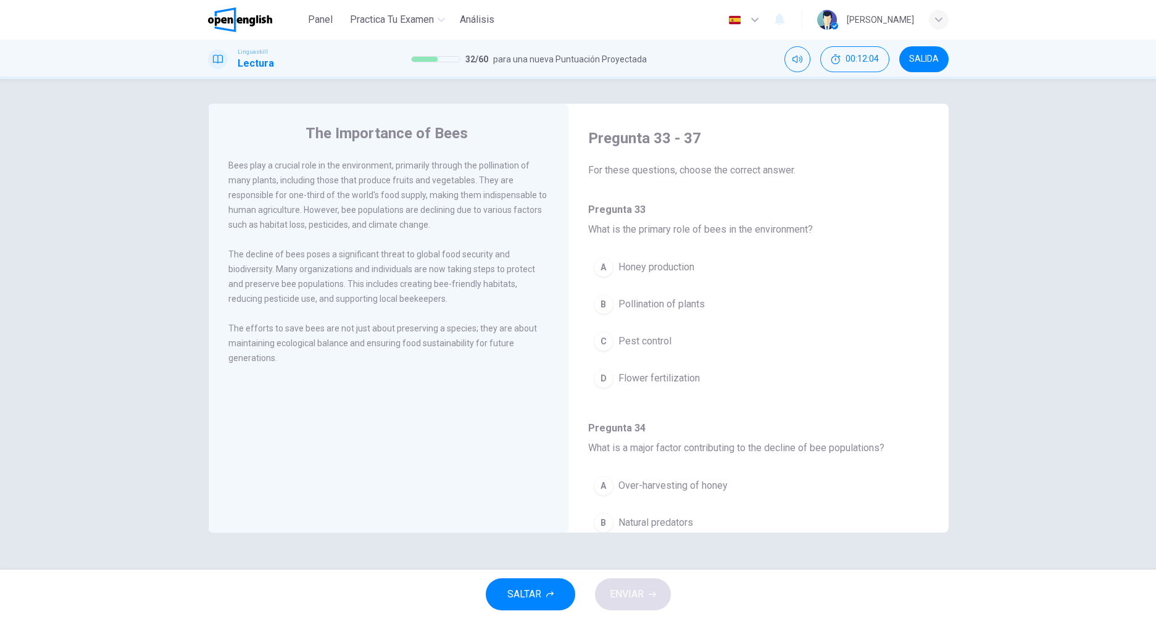
scroll to position [103, 0]
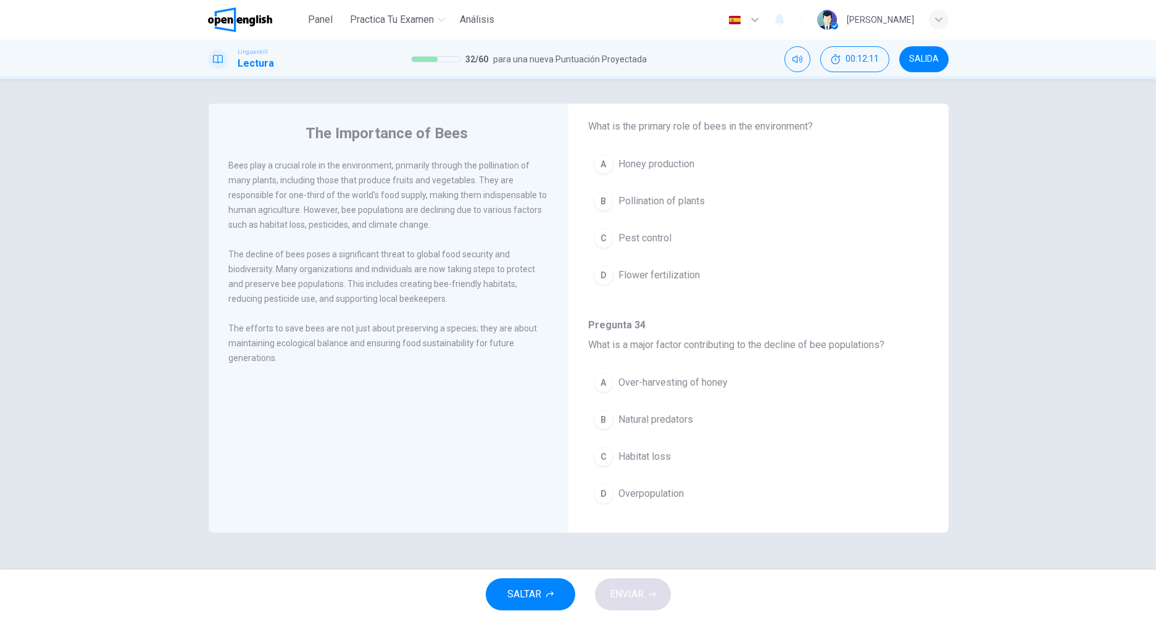
click at [674, 201] on span "Pollination of plants" at bounding box center [661, 201] width 86 height 15
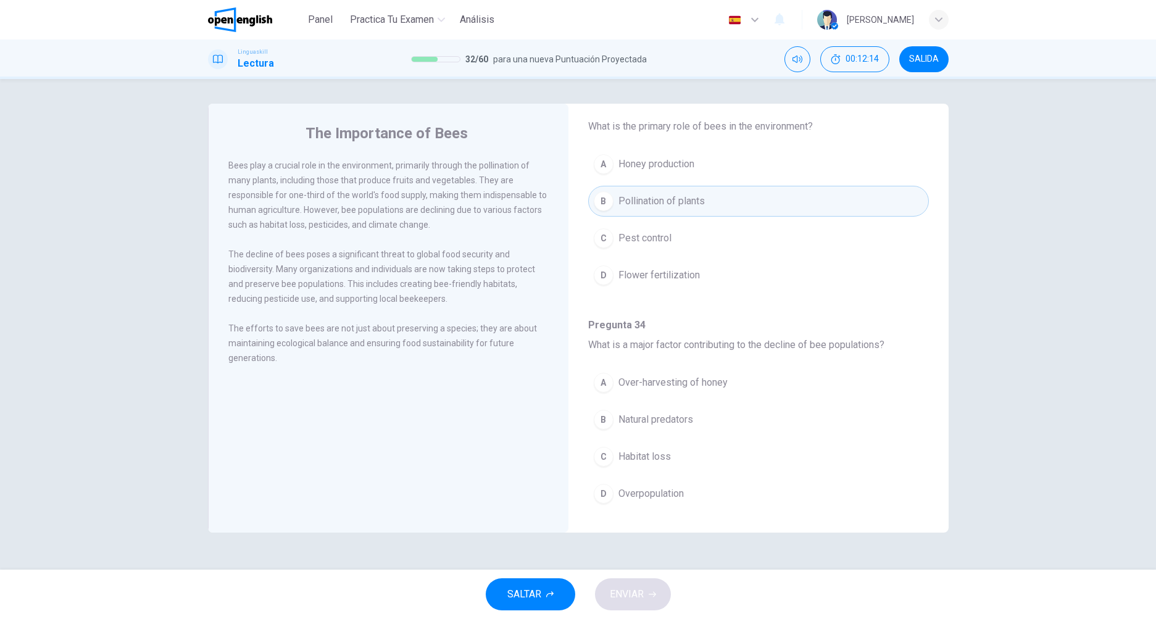
scroll to position [205, 0]
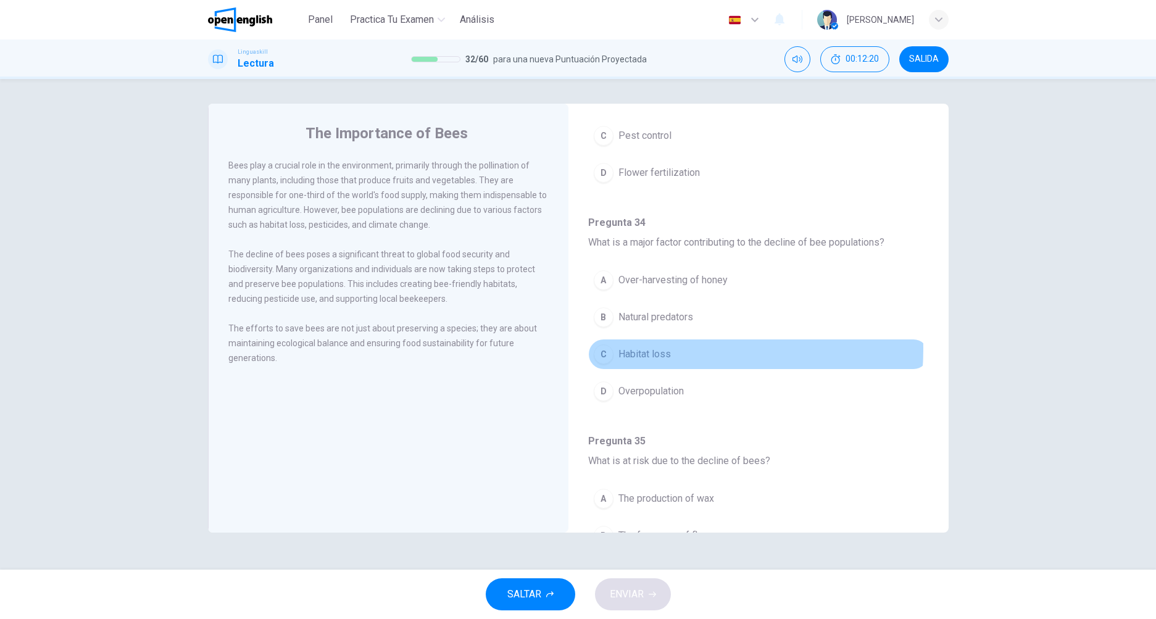
click at [636, 349] on span "Habitat loss" at bounding box center [644, 354] width 52 height 15
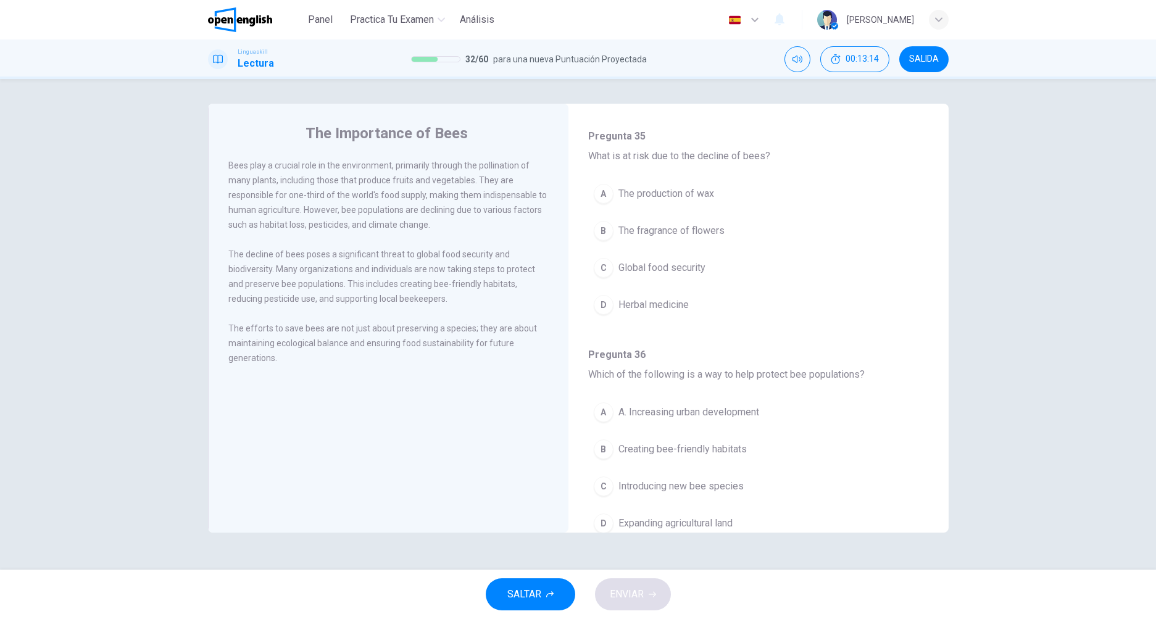
scroll to position [514, 0]
drag, startPoint x: 657, startPoint y: 259, endPoint x: 648, endPoint y: 263, distance: 9.7
click at [659, 259] on span "Global food security" at bounding box center [661, 264] width 87 height 15
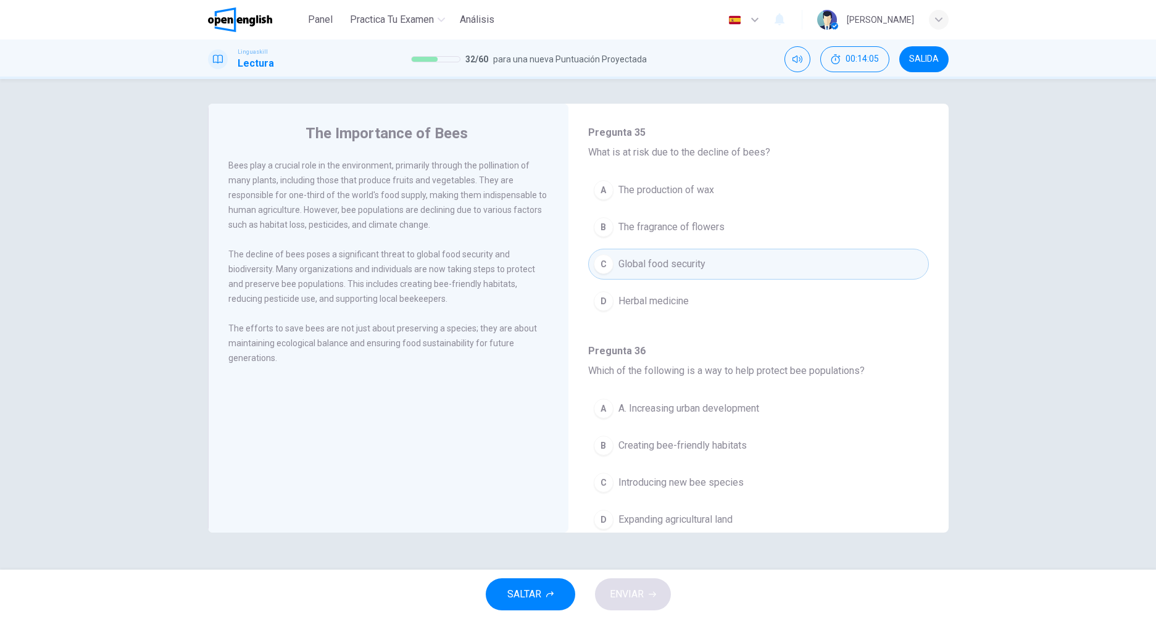
scroll to position [720, 0]
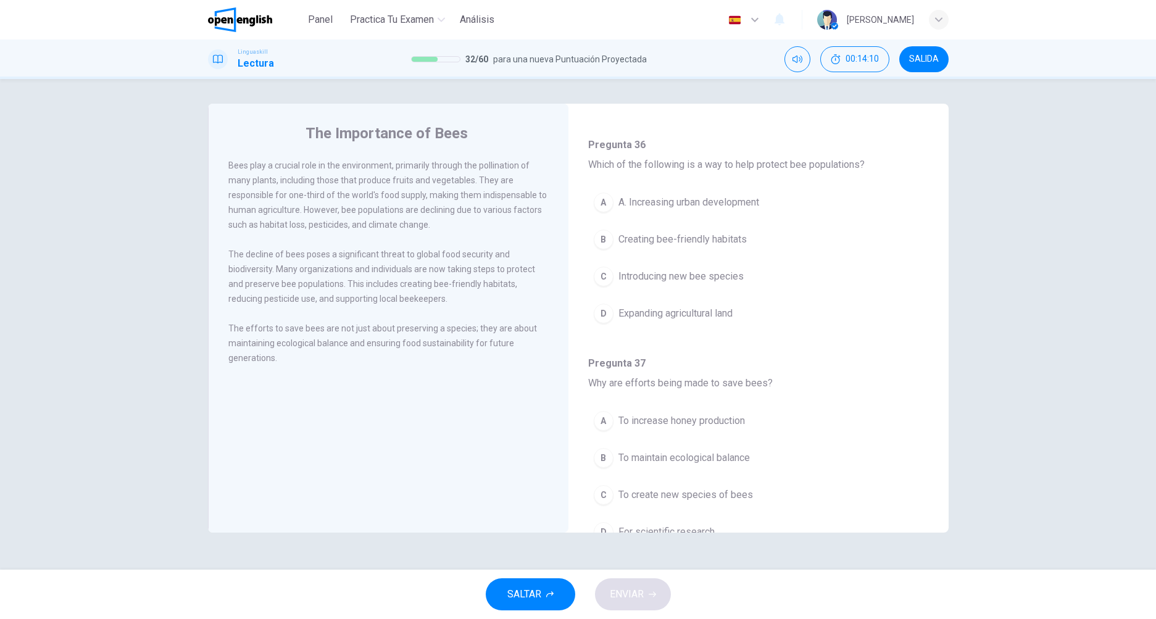
click at [661, 246] on span "Creating bee-friendly habitats" at bounding box center [682, 239] width 128 height 15
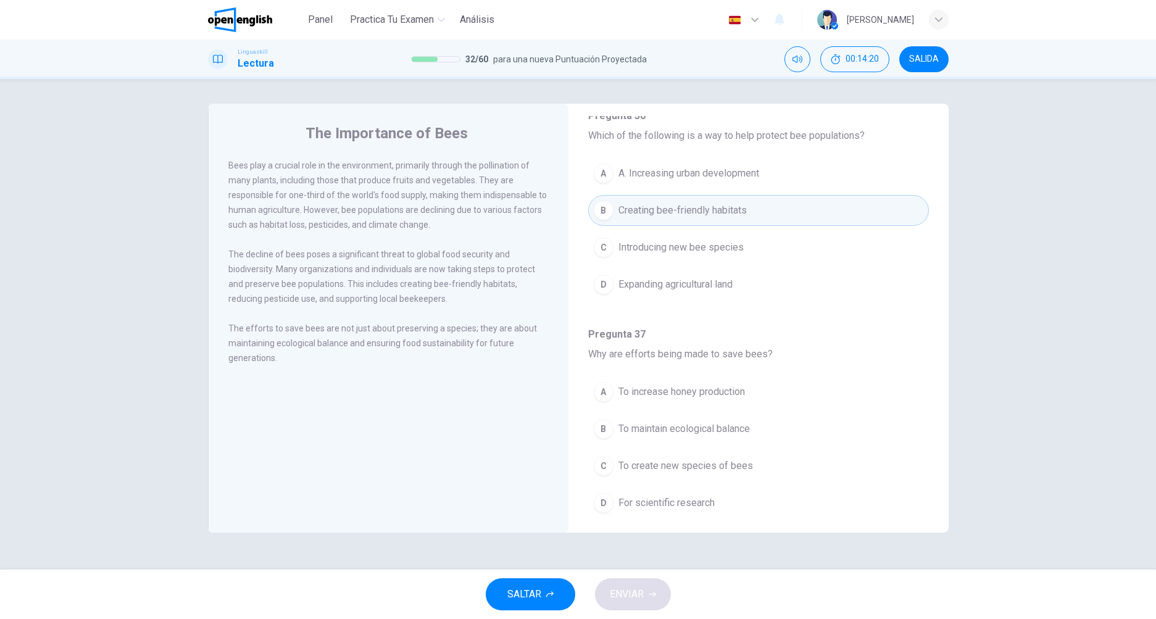
scroll to position [772, 0]
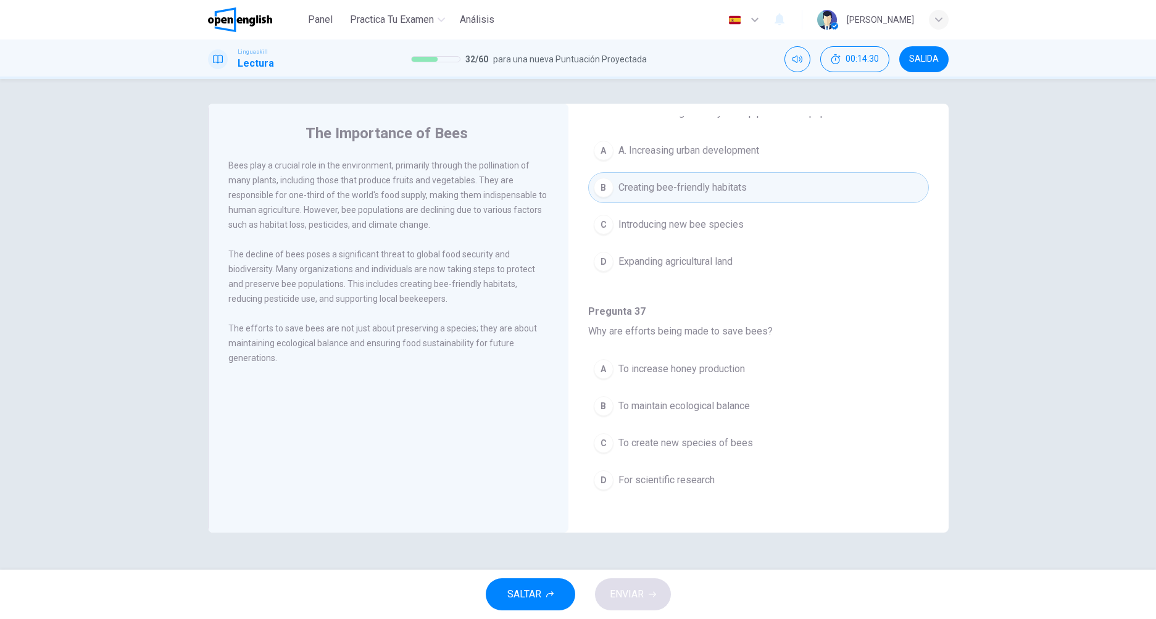
click at [642, 404] on span "To maintain ecological balance" at bounding box center [683, 406] width 131 height 15
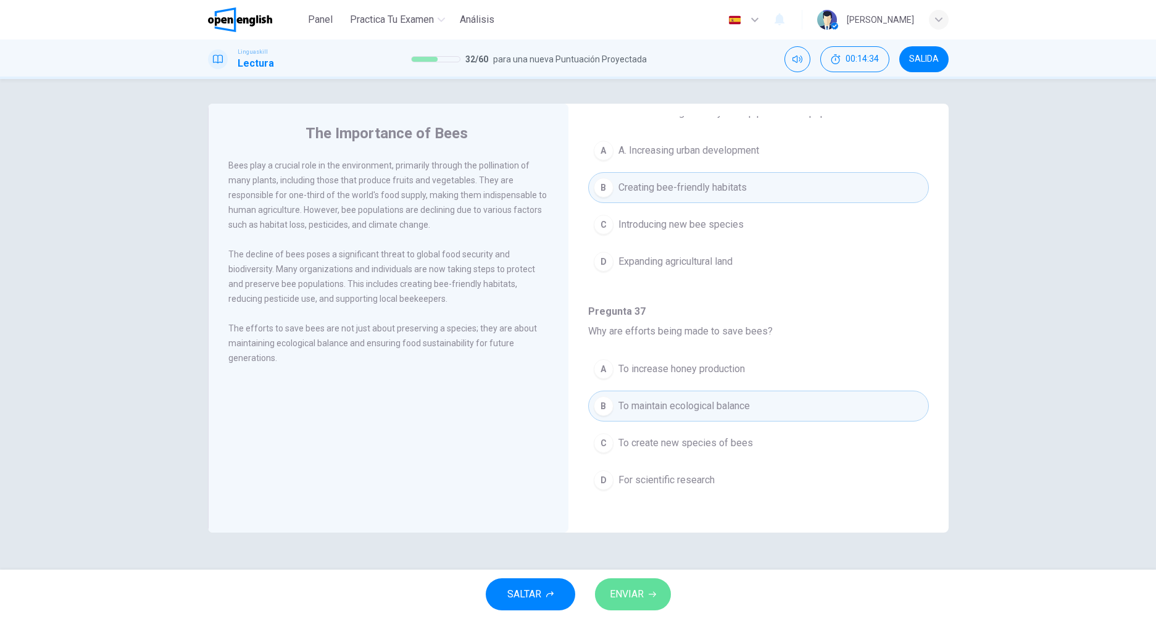
click at [641, 585] on button "ENVIAR" at bounding box center [633, 594] width 76 height 32
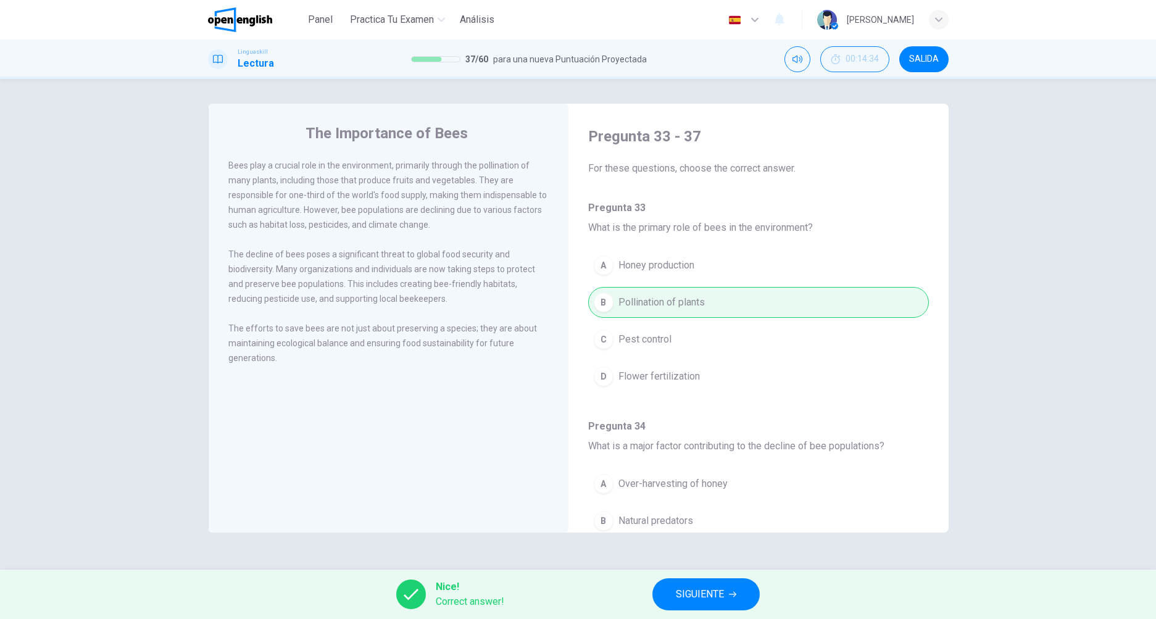
scroll to position [0, 0]
click at [700, 594] on span "SIGUIENTE" at bounding box center [700, 594] width 48 height 17
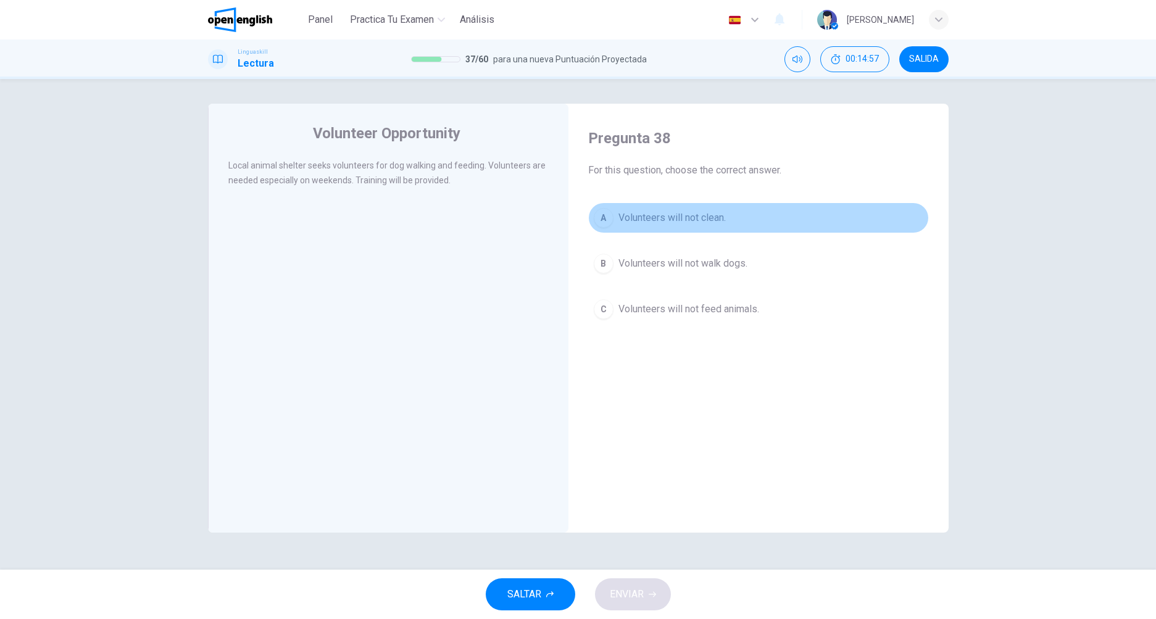
click at [660, 209] on button "A Volunteers will not clean." at bounding box center [758, 217] width 341 height 31
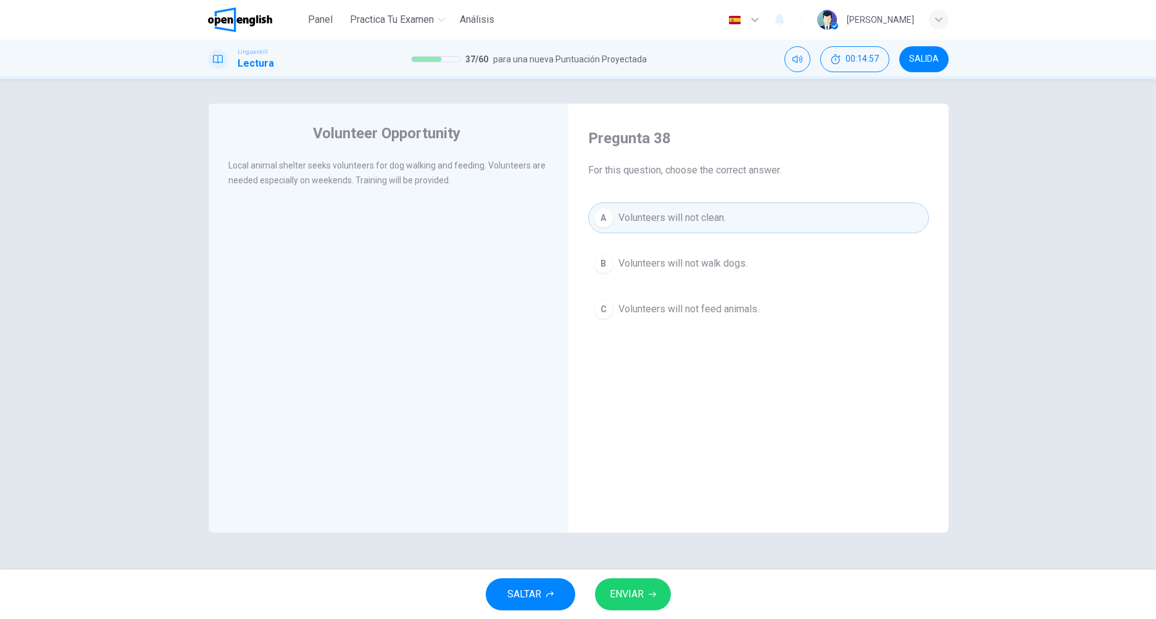
drag, startPoint x: 637, startPoint y: 564, endPoint x: 640, endPoint y: 584, distance: 20.6
click at [639, 565] on div "Volunteer Opportunity Local animal shelter seeks volunteers for dog walking and…" at bounding box center [578, 324] width 1156 height 491
click at [642, 592] on span "ENVIAR" at bounding box center [627, 594] width 34 height 17
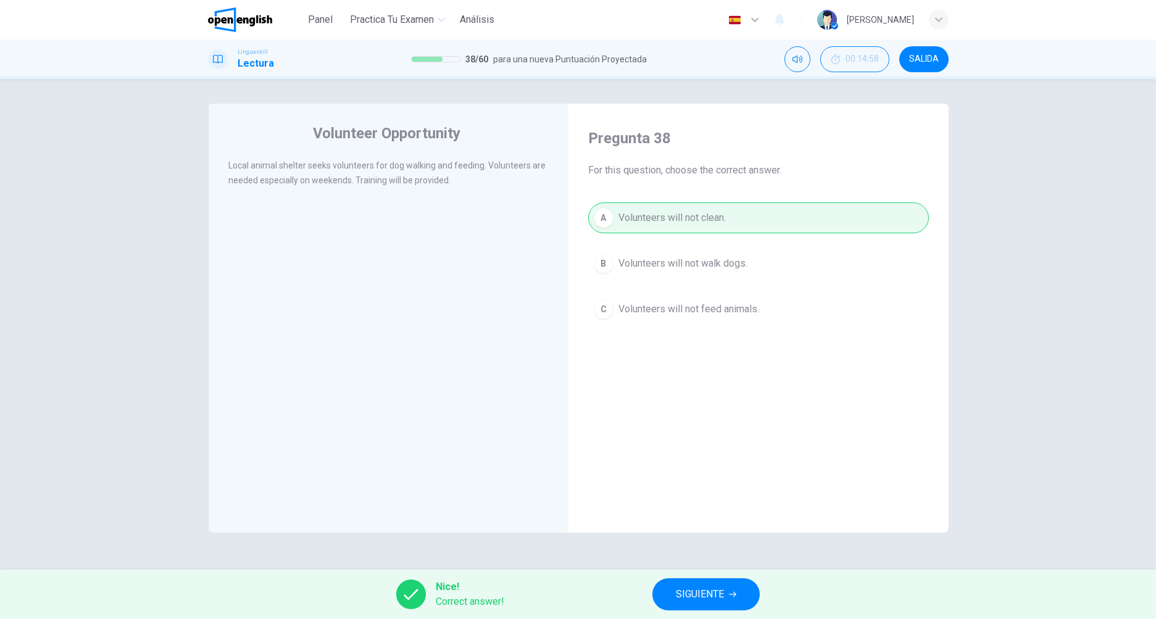
click at [703, 597] on span "SIGUIENTE" at bounding box center [700, 594] width 48 height 17
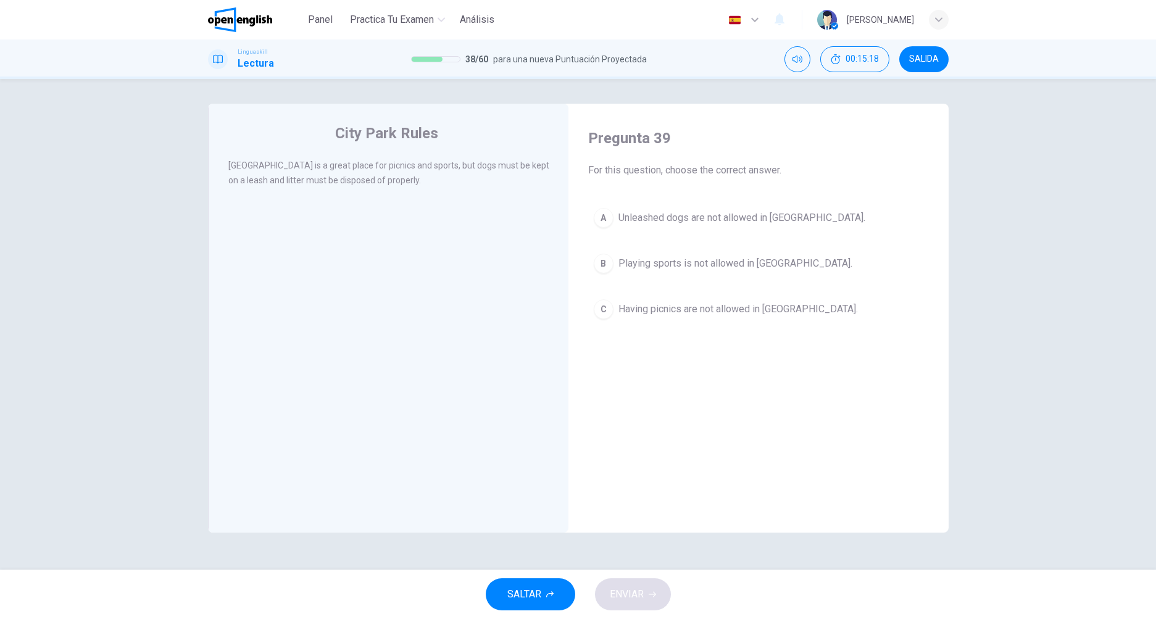
click at [652, 222] on span "Unleashed dogs are not allowed in [GEOGRAPHIC_DATA]." at bounding box center [741, 217] width 247 height 15
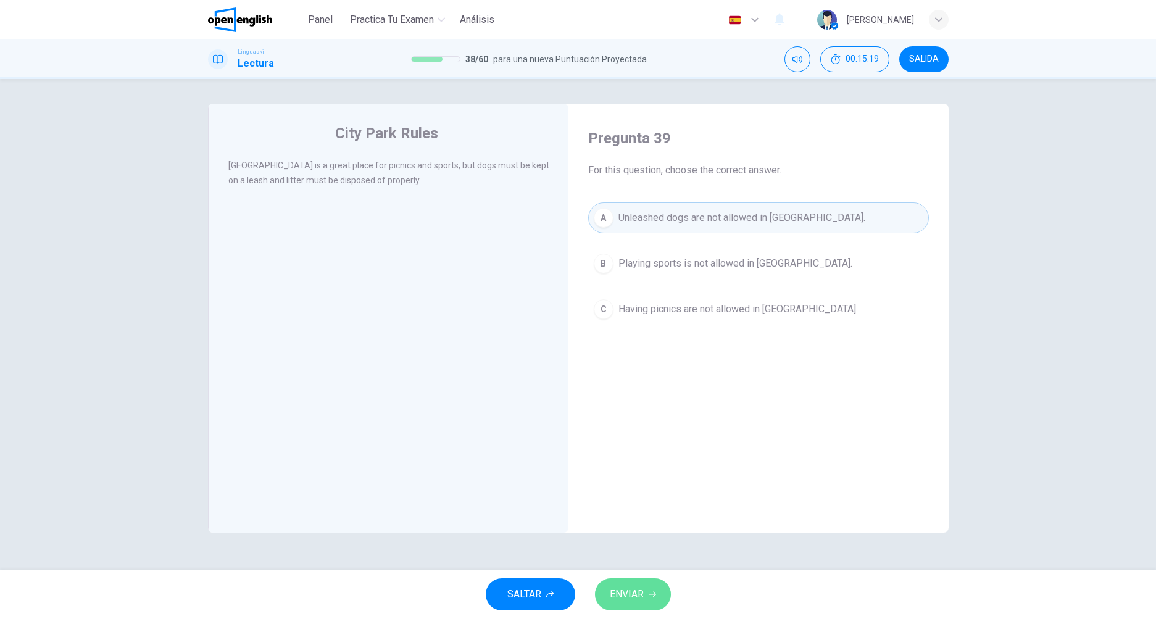
click at [653, 584] on button "ENVIAR" at bounding box center [633, 594] width 76 height 32
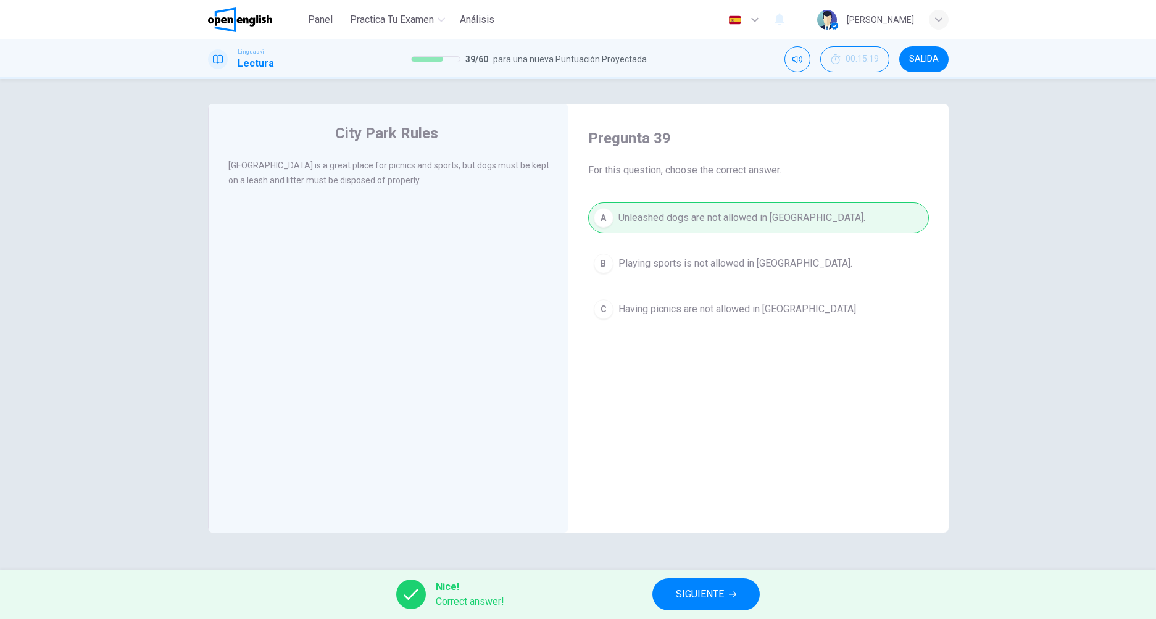
click at [693, 603] on button "SIGUIENTE" at bounding box center [705, 594] width 107 height 32
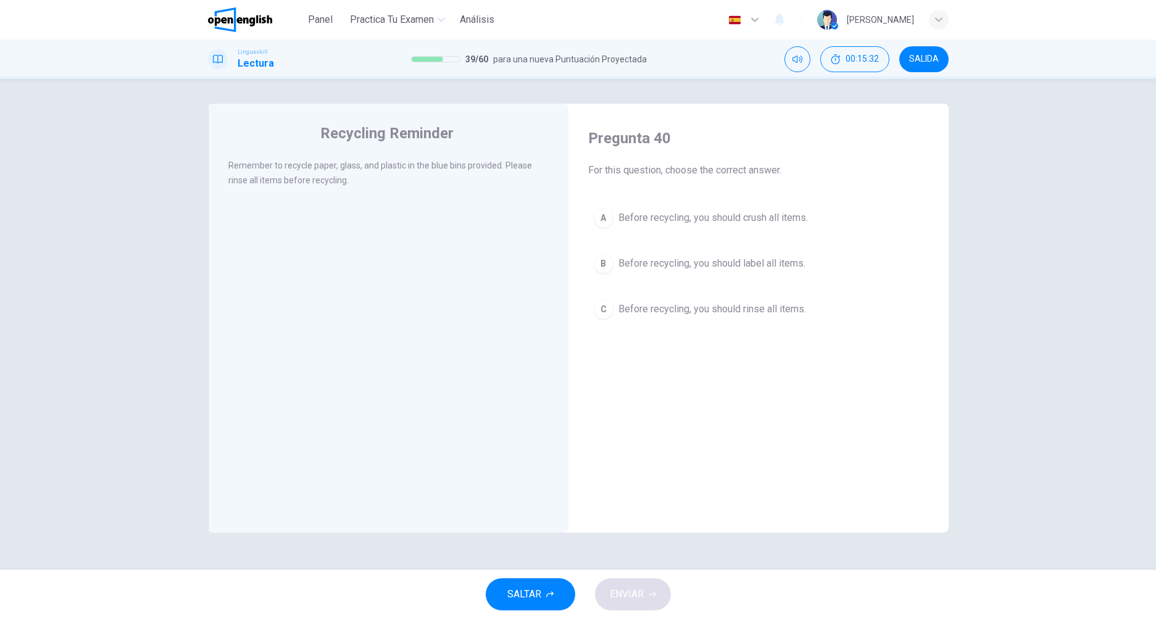
click at [644, 307] on span "Before recycling, you should rinse all items." at bounding box center [712, 309] width 188 height 15
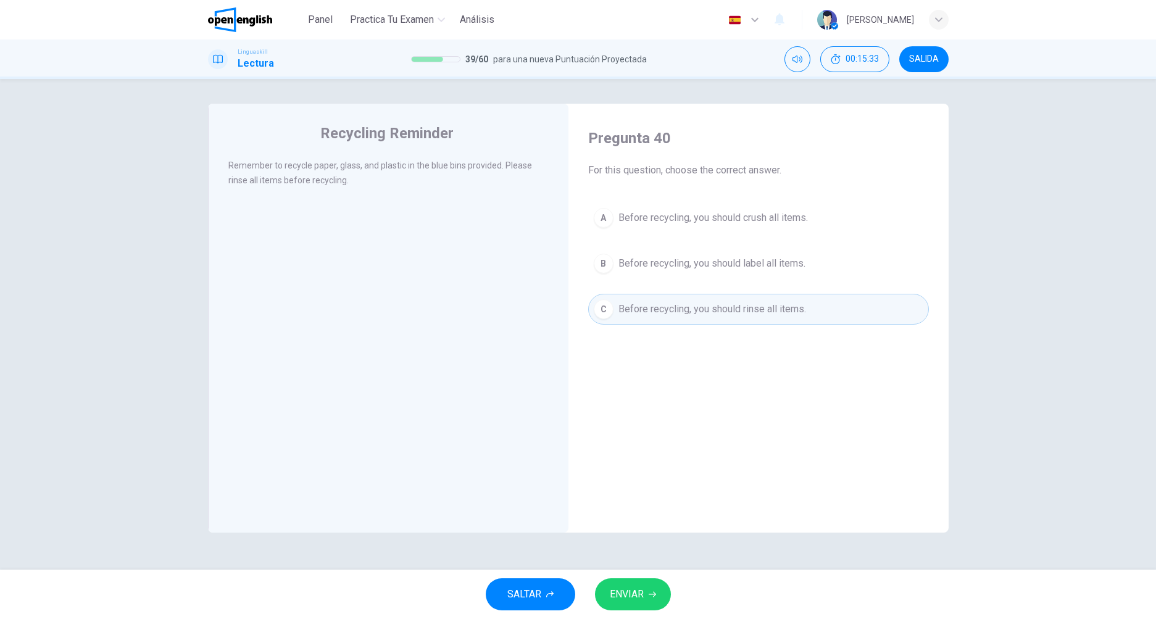
click at [639, 592] on span "ENVIAR" at bounding box center [627, 594] width 34 height 17
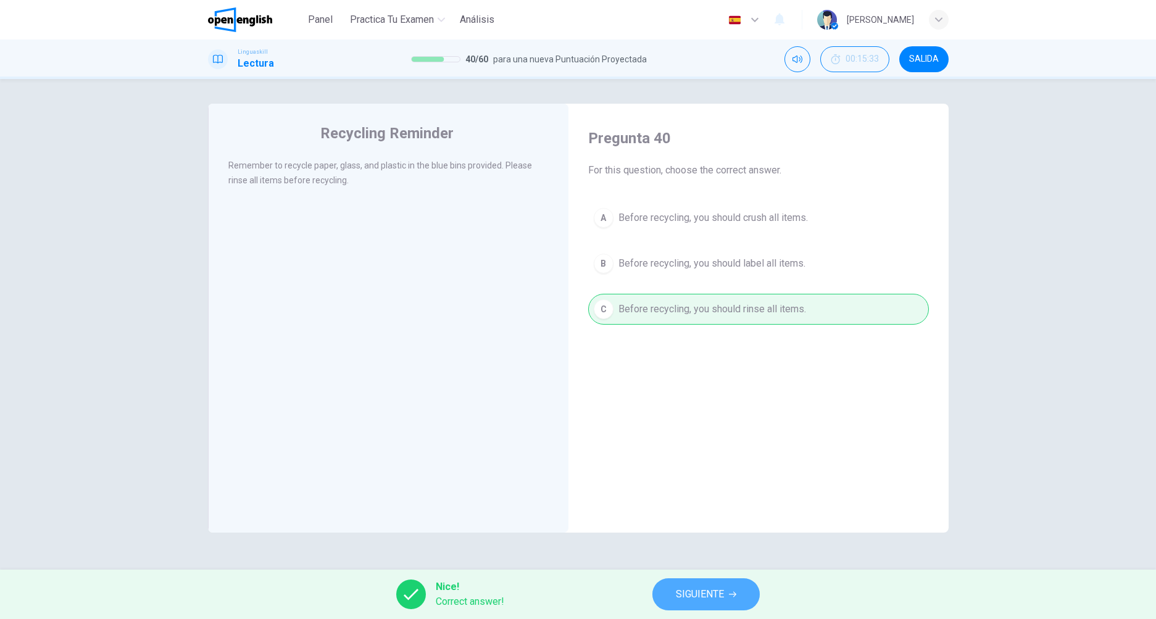
click at [671, 595] on button "SIGUIENTE" at bounding box center [705, 594] width 107 height 32
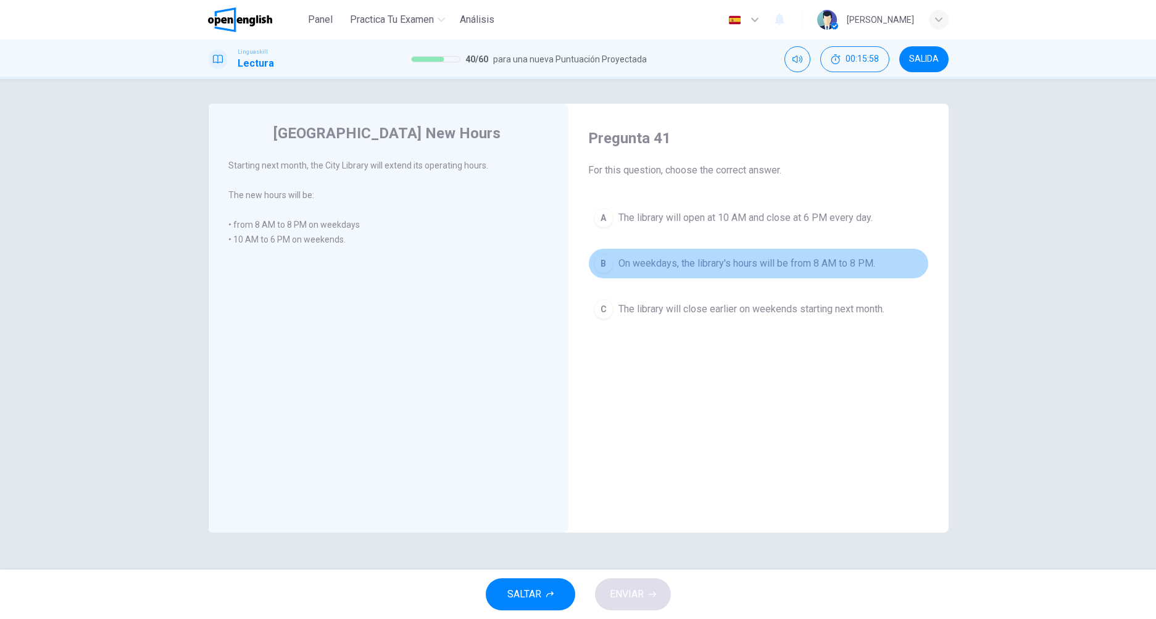
click at [653, 259] on span "On weekdays, the library's hours will be from 8 AM to 8 PM." at bounding box center [746, 263] width 257 height 15
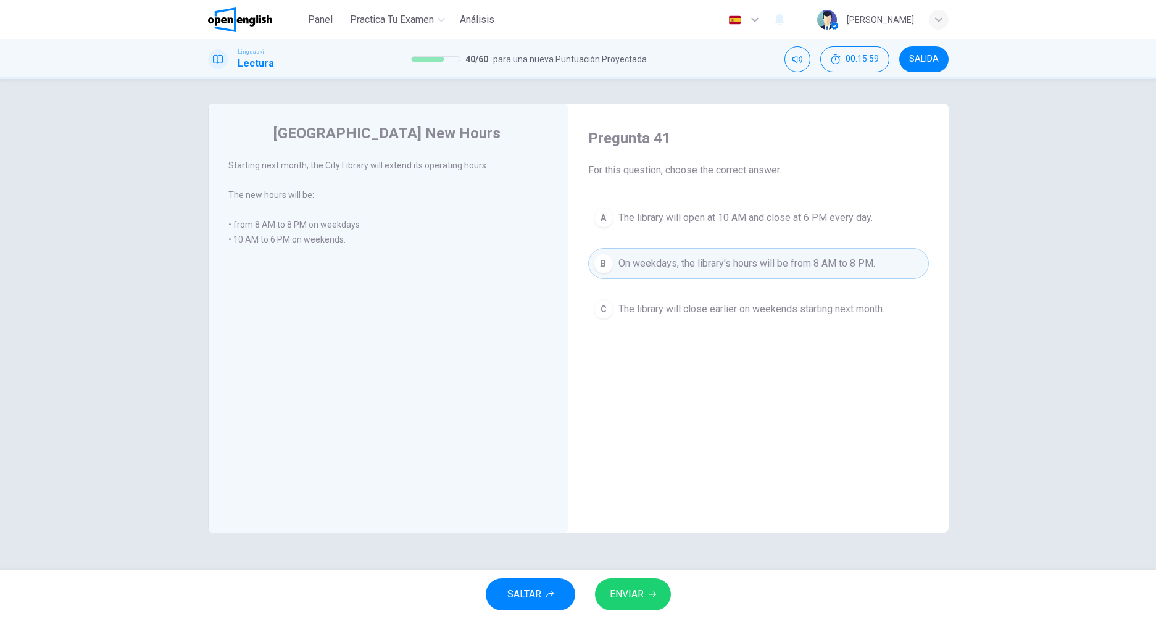
click at [650, 597] on icon "button" at bounding box center [651, 593] width 7 height 7
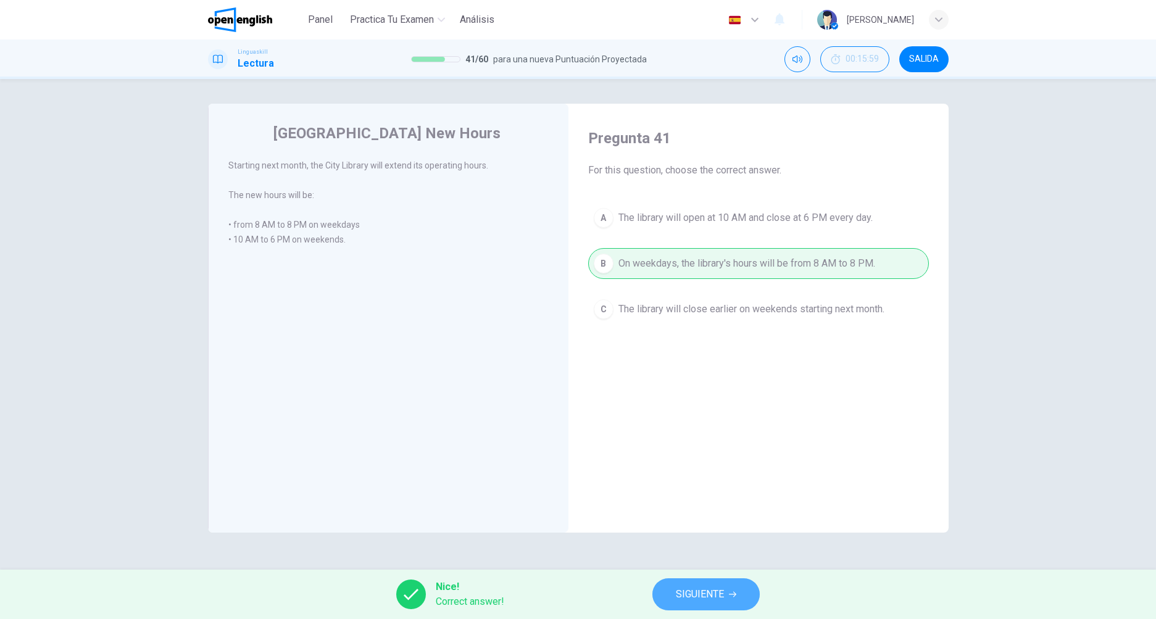
click at [708, 595] on span "SIGUIENTE" at bounding box center [700, 594] width 48 height 17
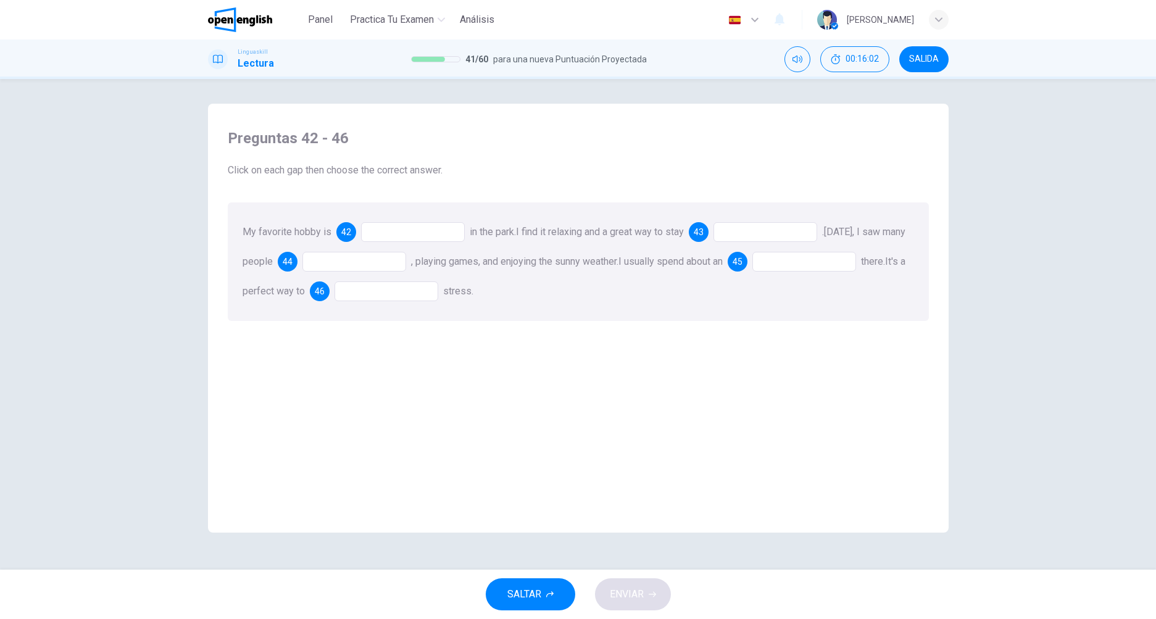
click at [386, 230] on div at bounding box center [413, 232] width 104 height 20
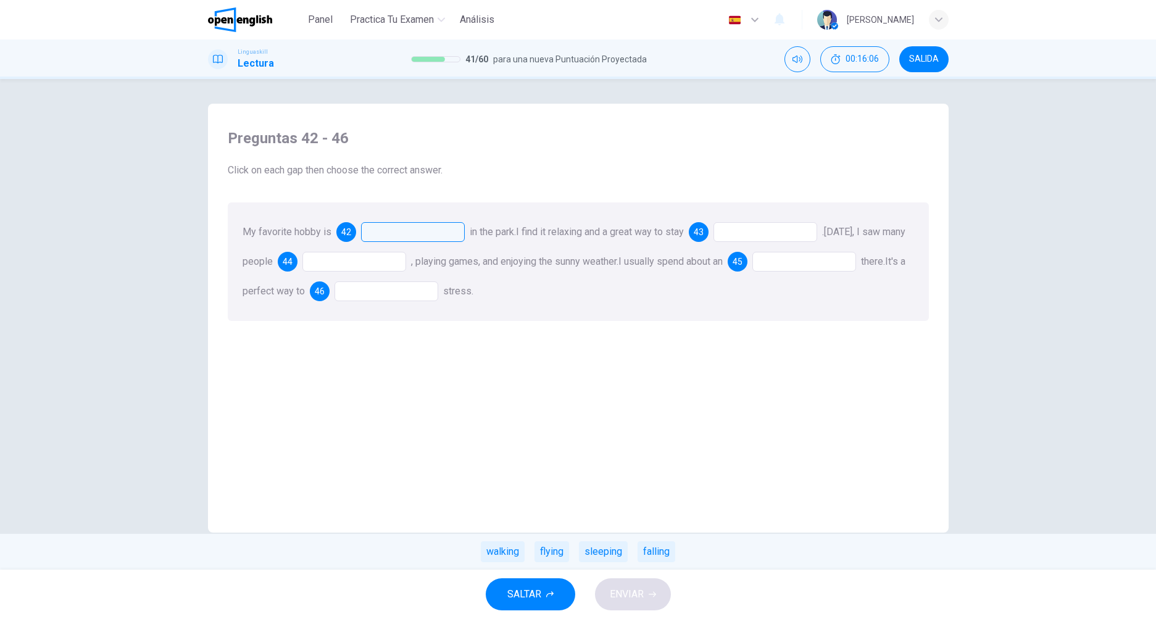
click at [499, 557] on div "walking" at bounding box center [503, 551] width 44 height 21
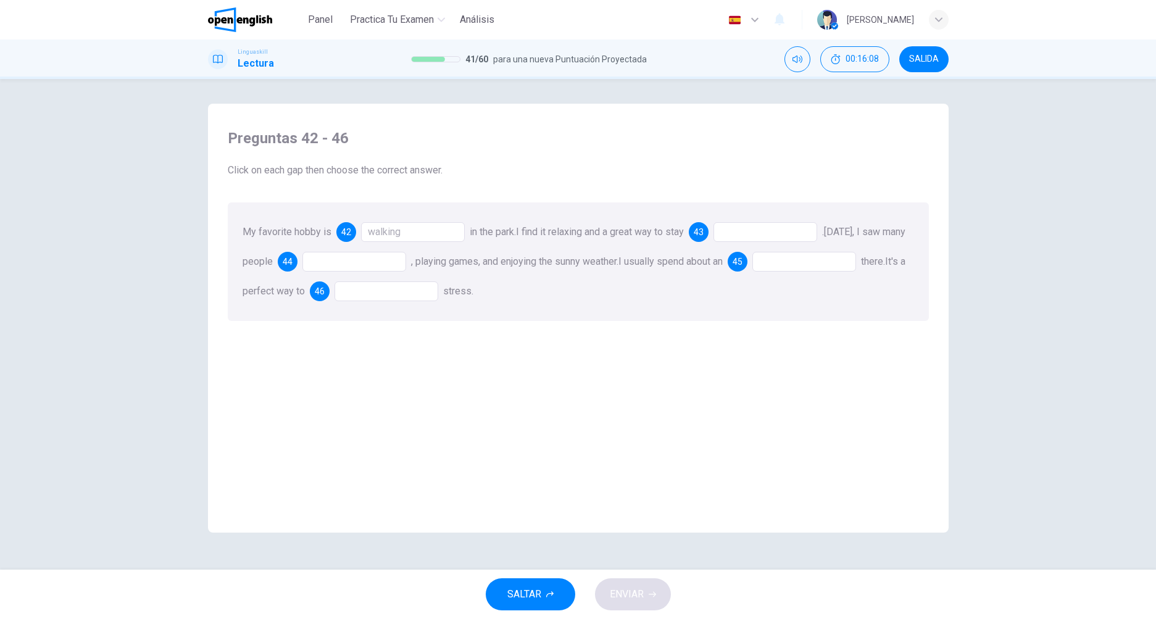
click at [763, 234] on div at bounding box center [765, 232] width 104 height 20
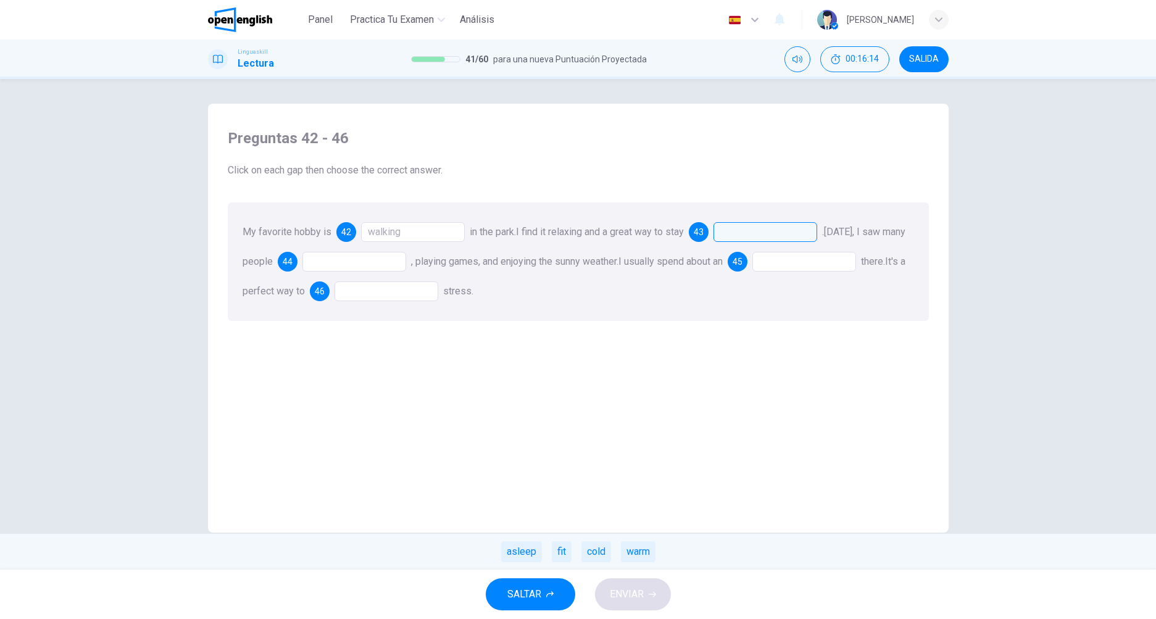
click at [770, 234] on div at bounding box center [765, 232] width 104 height 20
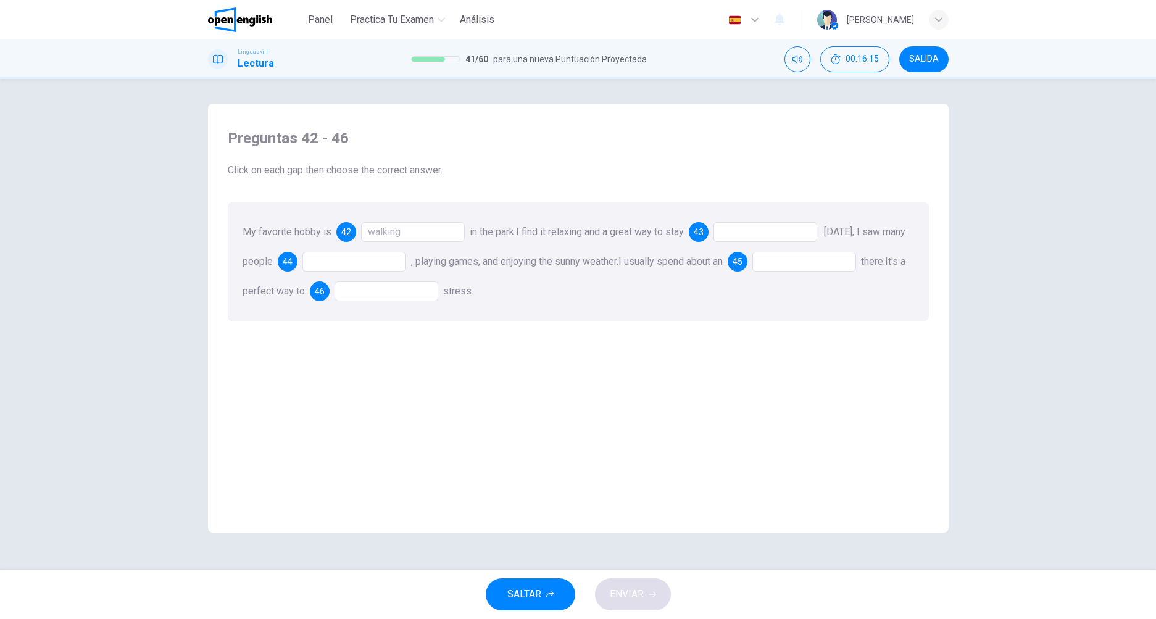
drag, startPoint x: 766, startPoint y: 265, endPoint x: 756, endPoint y: 233, distance: 33.8
click at [758, 244] on div "My favorite hobby is 42 walking in the park. I find it relaxing and a great way…" at bounding box center [578, 261] width 701 height 118
click at [755, 226] on div at bounding box center [765, 232] width 104 height 20
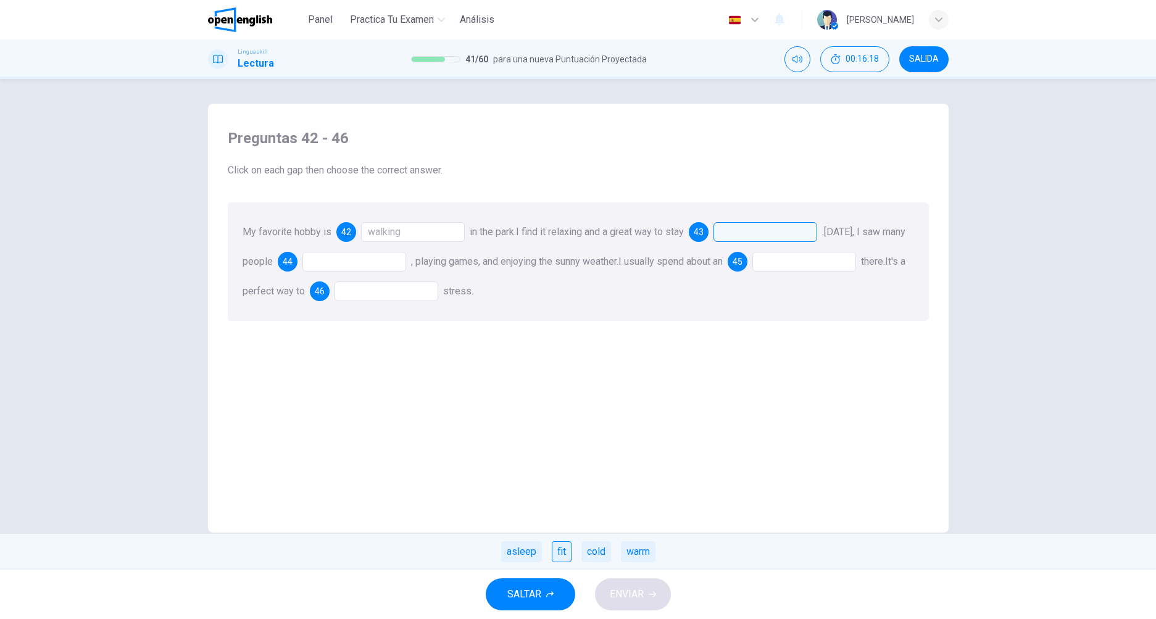
click at [565, 551] on div "fit" at bounding box center [562, 551] width 20 height 21
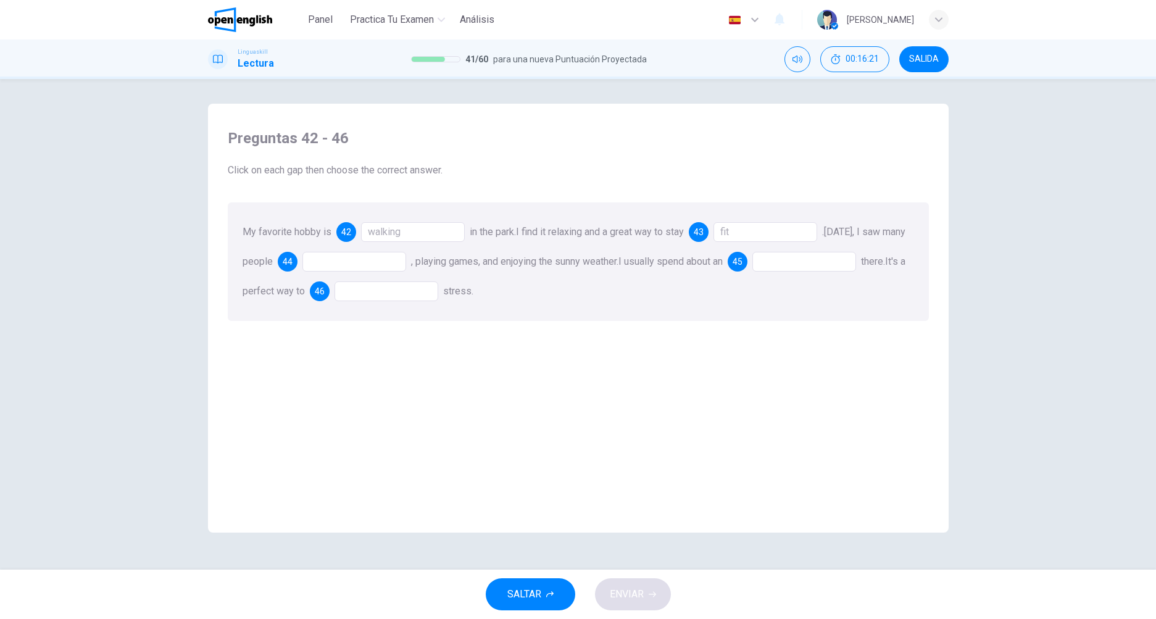
click at [366, 259] on div at bounding box center [354, 262] width 104 height 20
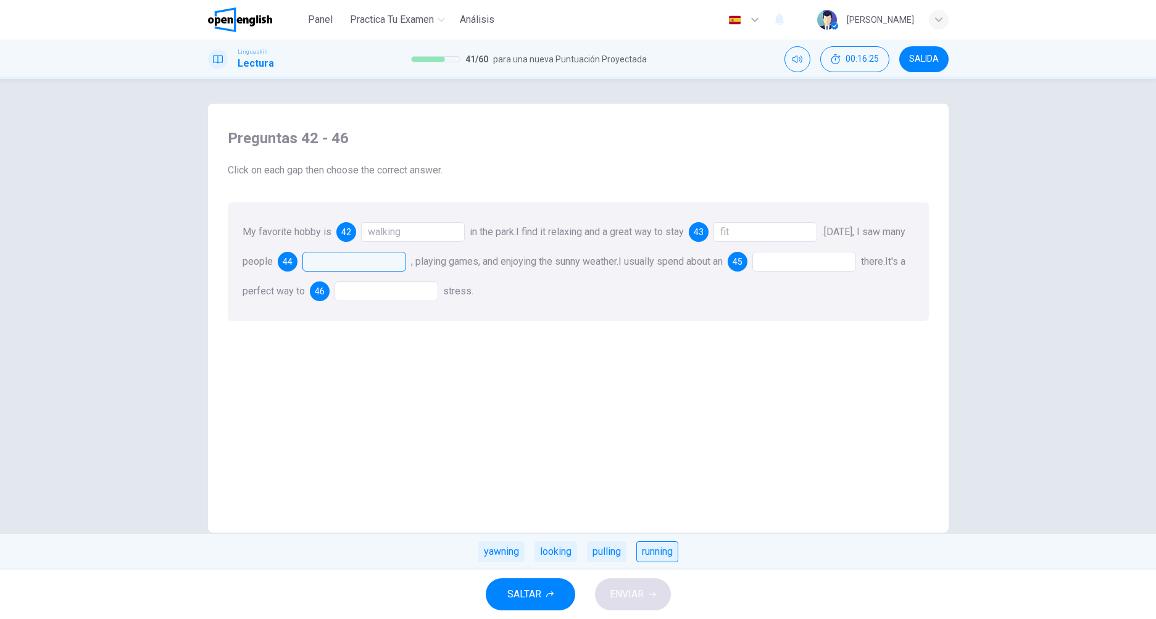
click at [660, 553] on div "running" at bounding box center [657, 551] width 42 height 21
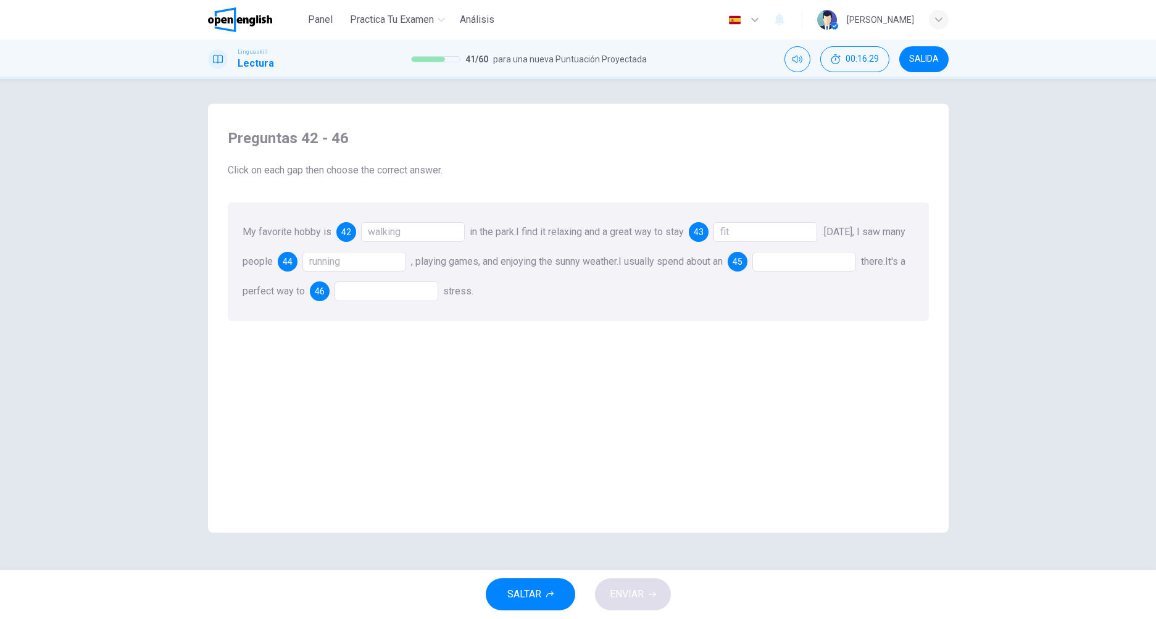
click at [856, 256] on div at bounding box center [804, 262] width 104 height 20
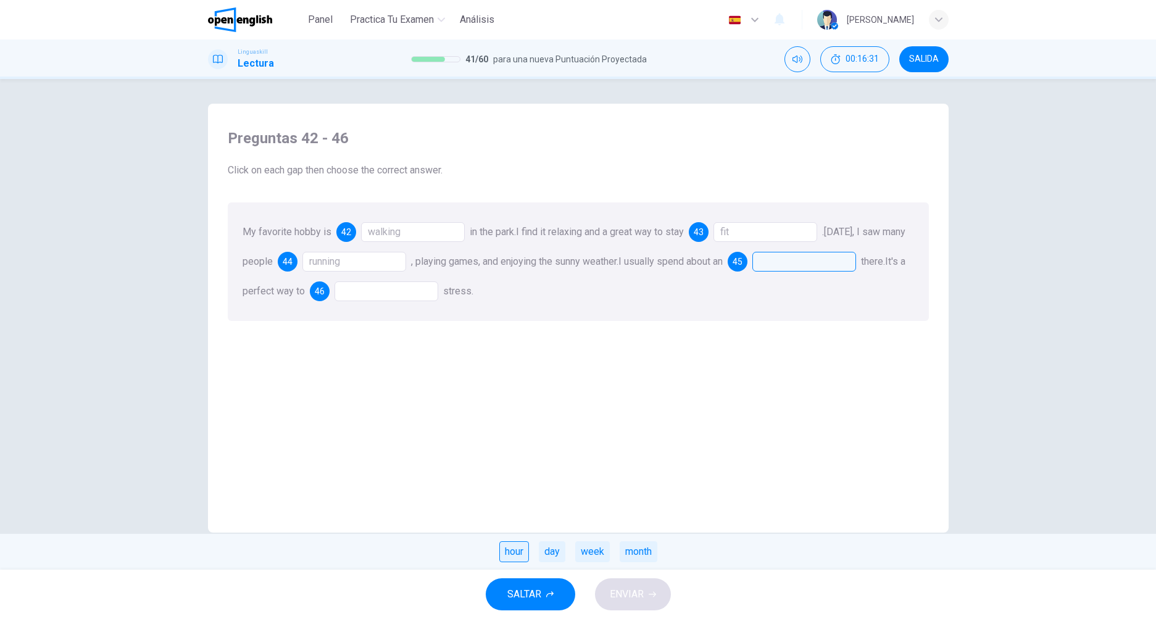
click at [510, 555] on div "hour" at bounding box center [514, 551] width 30 height 21
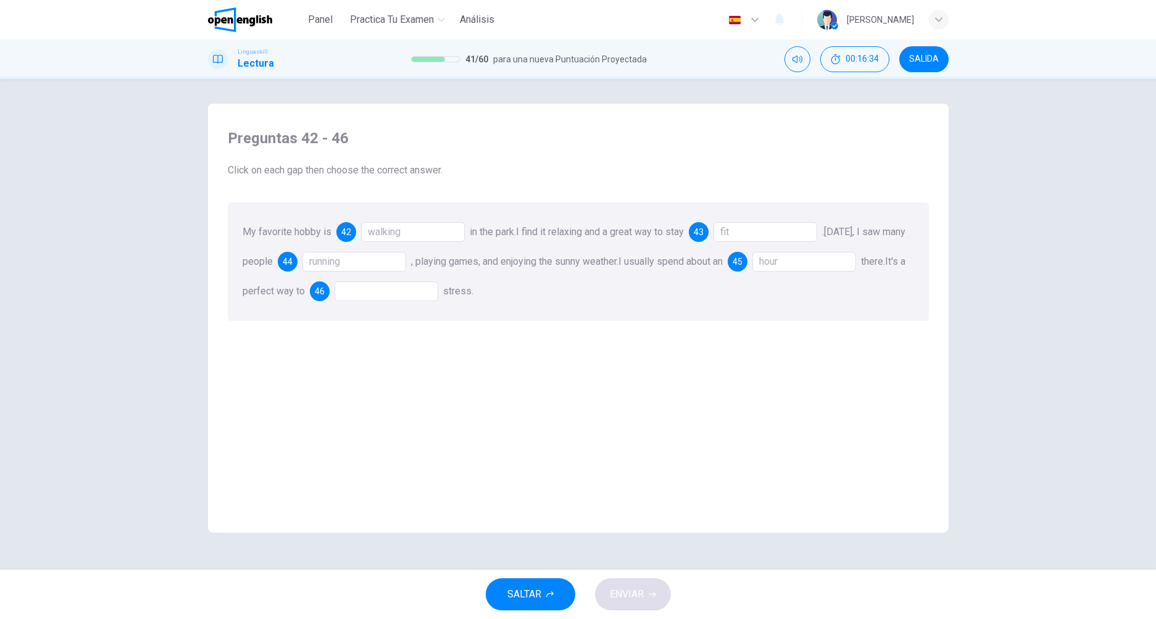
click at [433, 288] on div at bounding box center [386, 291] width 104 height 20
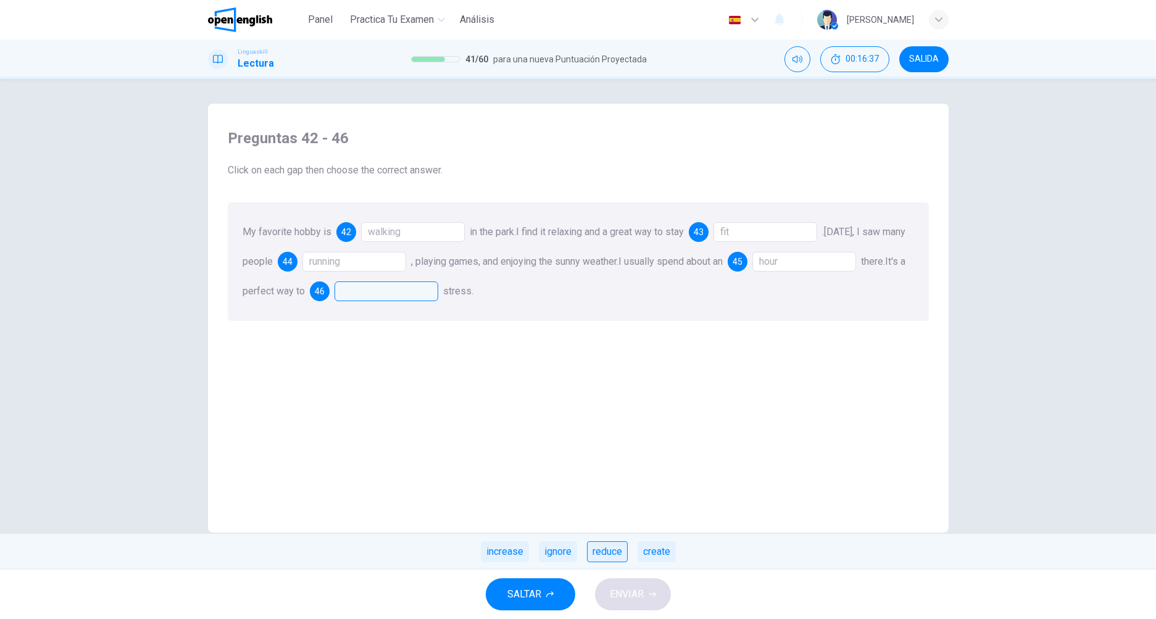
click at [610, 556] on div "reduce" at bounding box center [607, 551] width 41 height 21
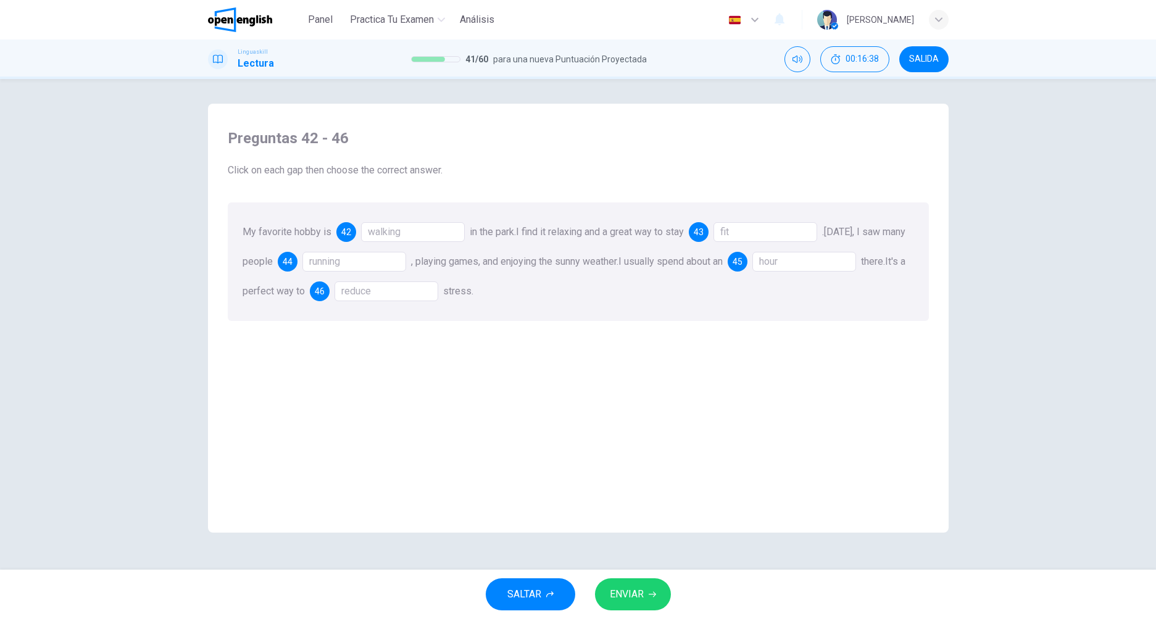
click at [628, 601] on span "ENVIAR" at bounding box center [627, 594] width 34 height 17
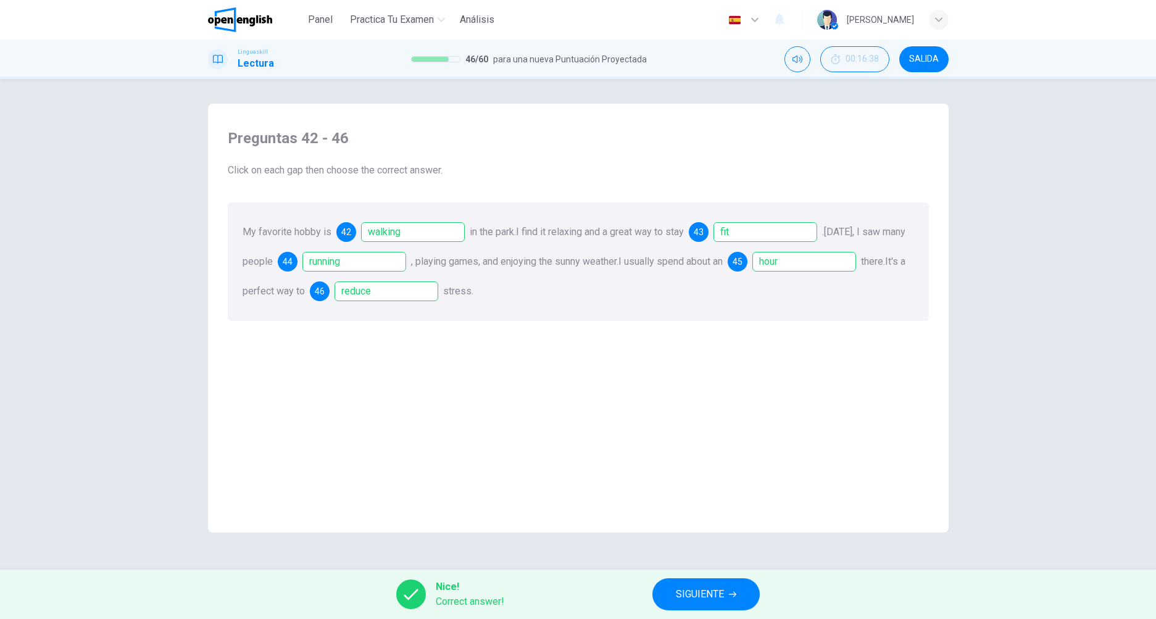
click at [707, 559] on div "Preguntas 42 - 46 Click on each gap then choose the correct answer. My favorite…" at bounding box center [578, 324] width 1156 height 491
click at [711, 602] on span "SIGUIENTE" at bounding box center [700, 594] width 48 height 17
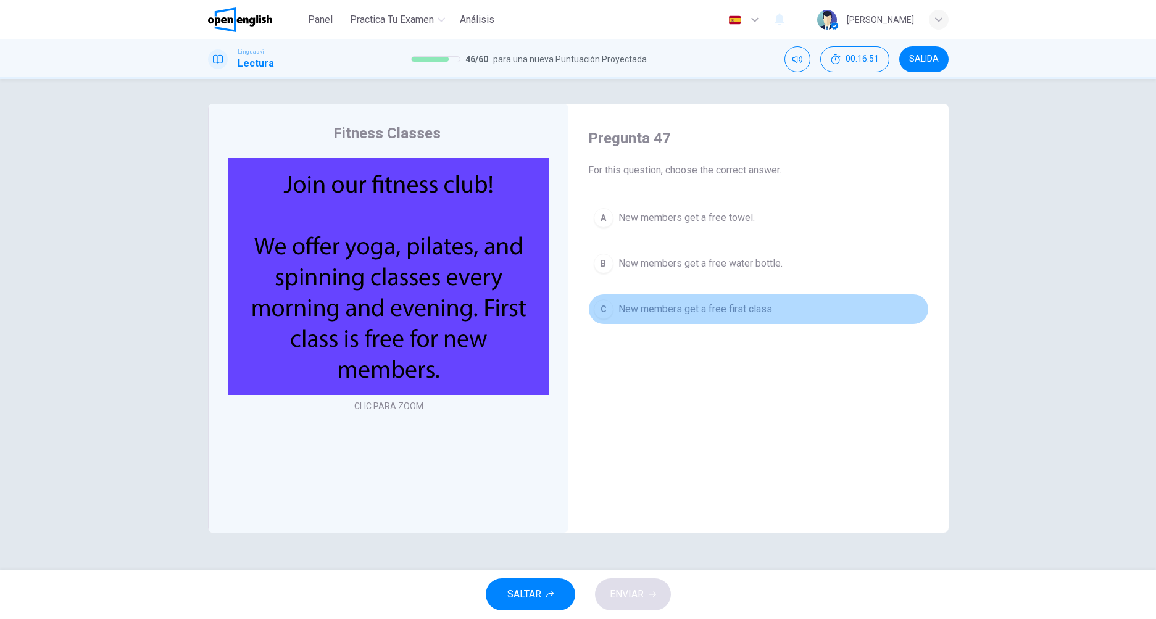
click at [648, 310] on span "New members get a free first class." at bounding box center [695, 309] width 155 height 15
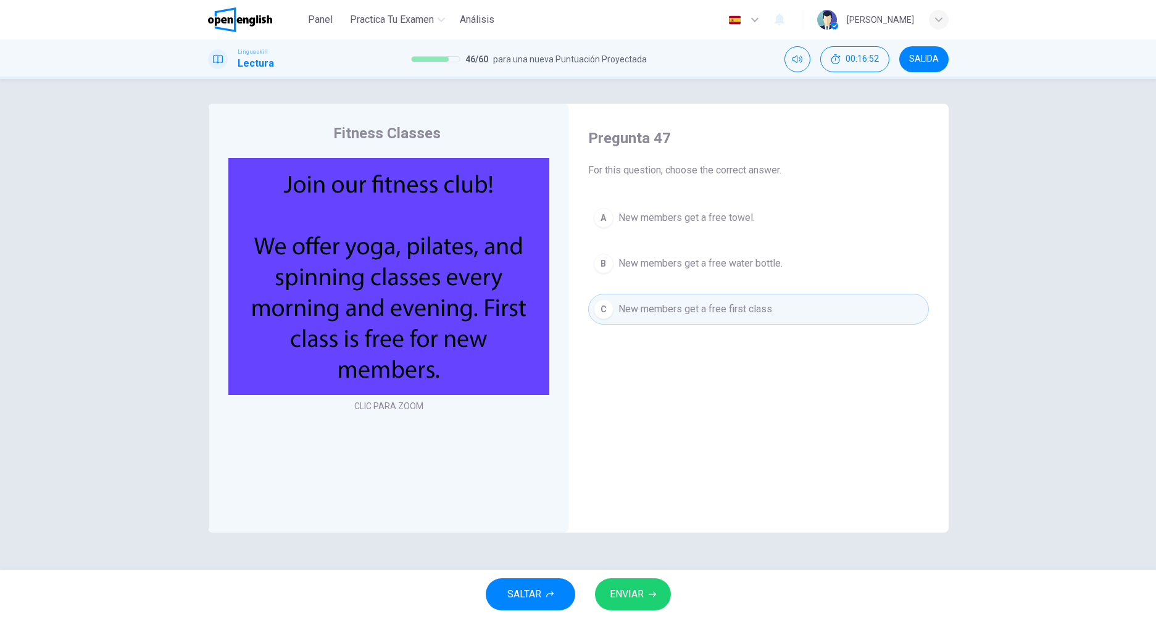
click at [639, 594] on span "ENVIAR" at bounding box center [627, 594] width 34 height 17
click at [639, 594] on span "Processing your response..." at bounding box center [597, 594] width 120 height 15
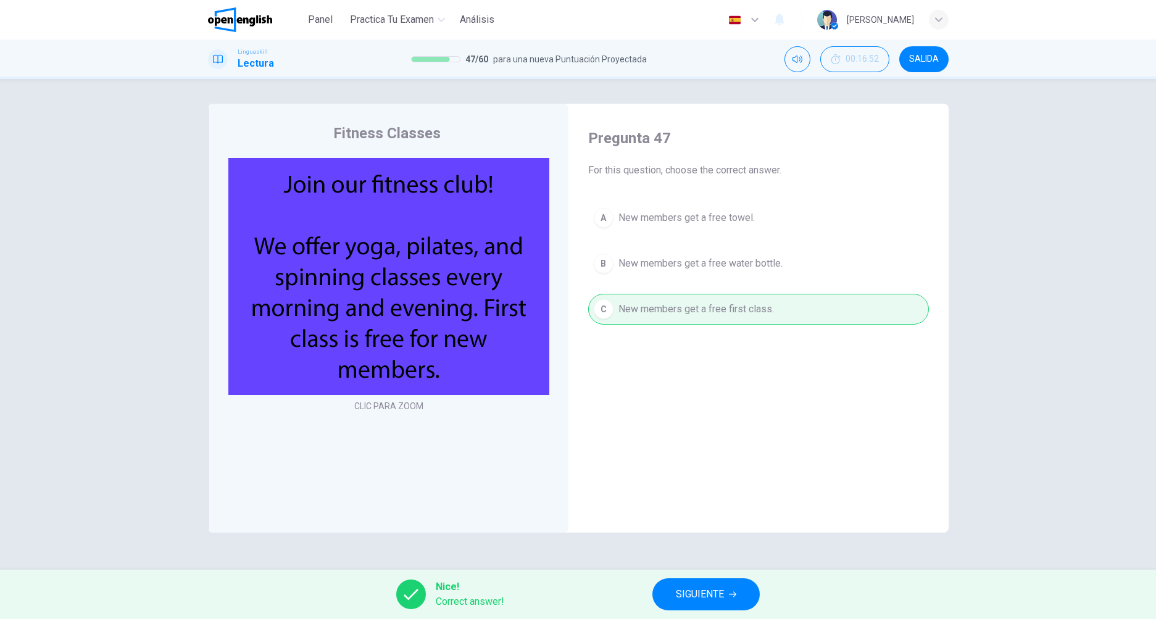
click at [686, 534] on div "Fitness Classes CLIC PARA ZOOM Pregunta 47 For this question, choose the correc…" at bounding box center [578, 324] width 780 height 441
click at [701, 604] on button "SIGUIENTE" at bounding box center [705, 594] width 107 height 32
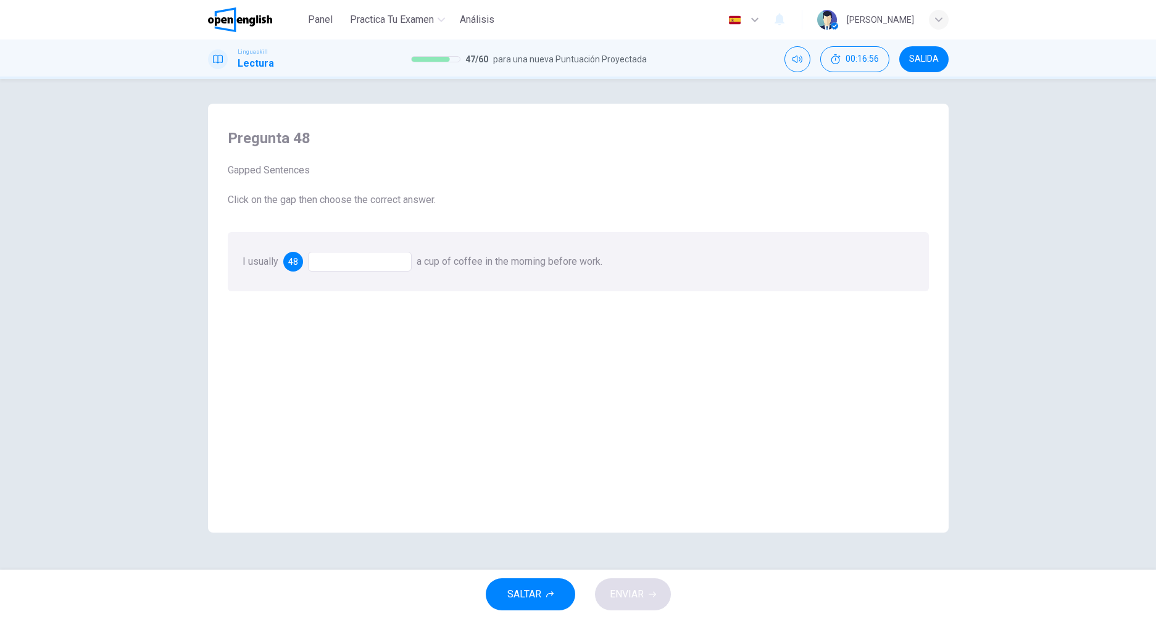
click at [363, 281] on div "I usually 48 a cup of coffee in the morning before work." at bounding box center [578, 261] width 701 height 59
click at [366, 271] on div at bounding box center [360, 262] width 104 height 20
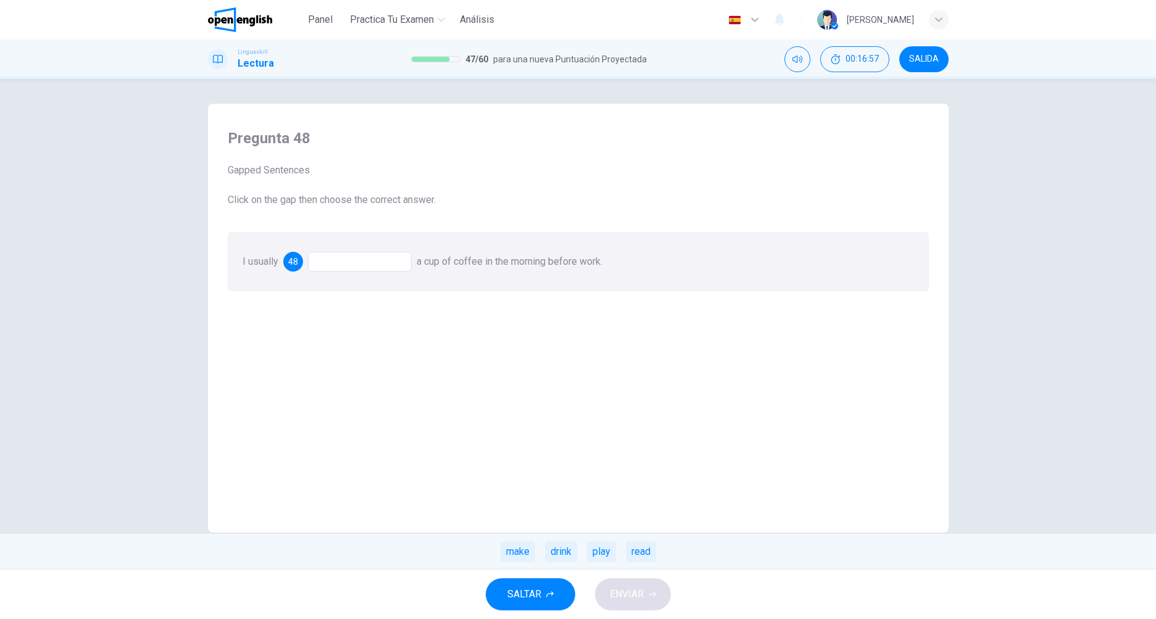
drag, startPoint x: 258, startPoint y: 285, endPoint x: 318, endPoint y: 265, distance: 63.6
click at [259, 281] on div "I usually 48 a cup of coffee in the morning before work. make drink play read" at bounding box center [578, 261] width 701 height 59
click at [360, 252] on div "I usually 48 a cup of coffee in the morning before work. make drink play read" at bounding box center [578, 261] width 701 height 59
click at [357, 270] on div at bounding box center [360, 262] width 104 height 20
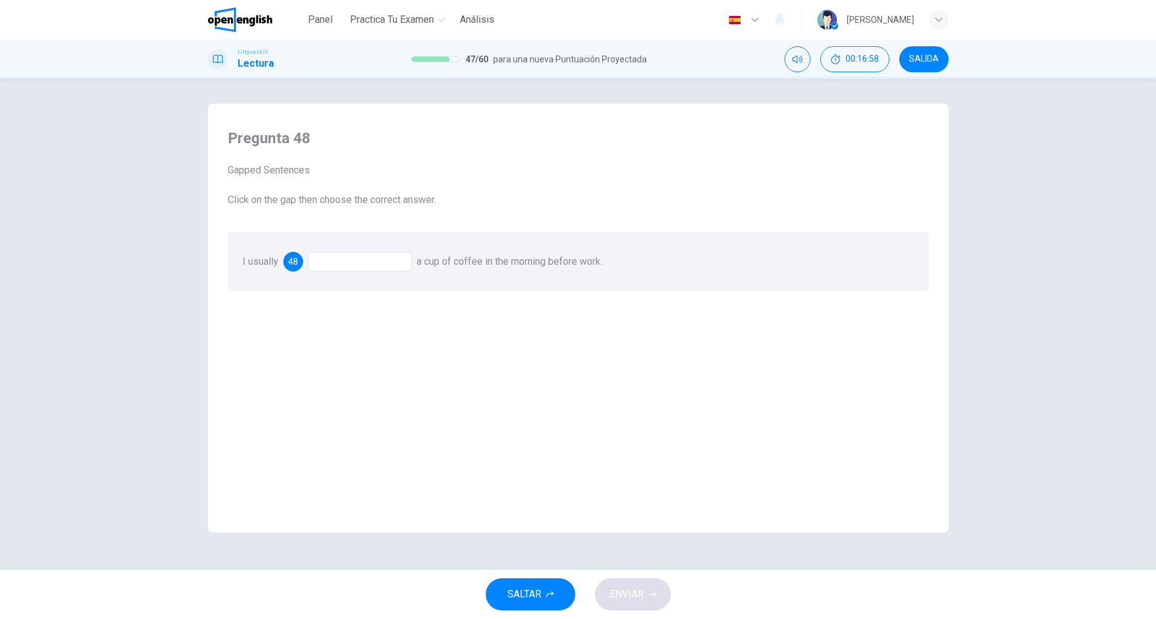
click at [358, 262] on div at bounding box center [360, 262] width 104 height 20
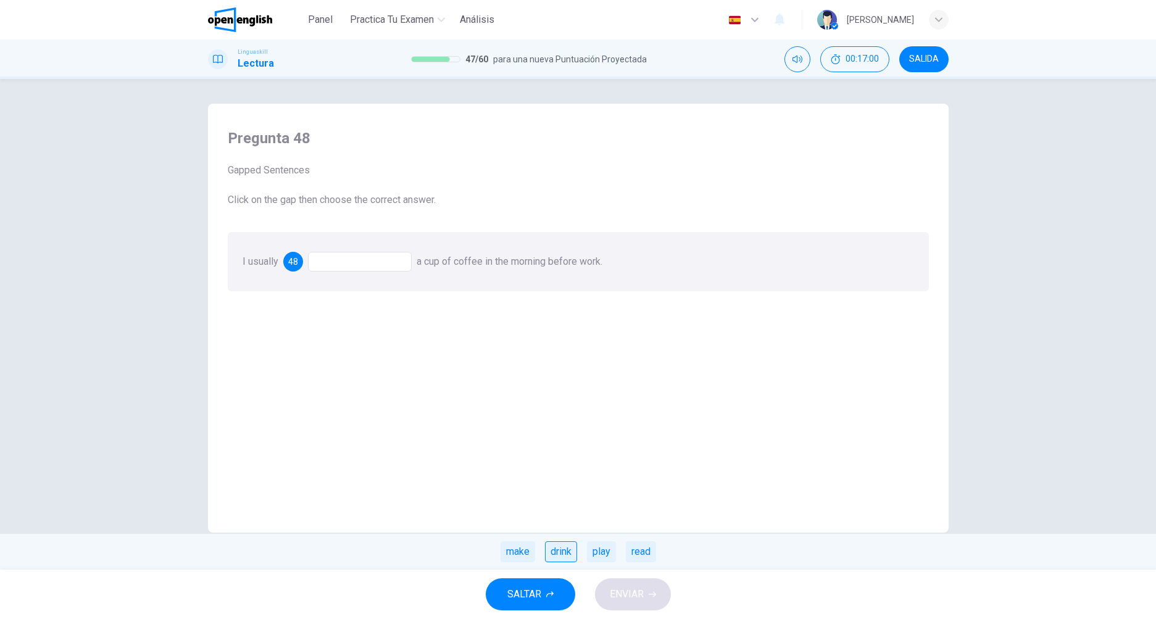
click at [568, 550] on div "drink" at bounding box center [561, 551] width 32 height 21
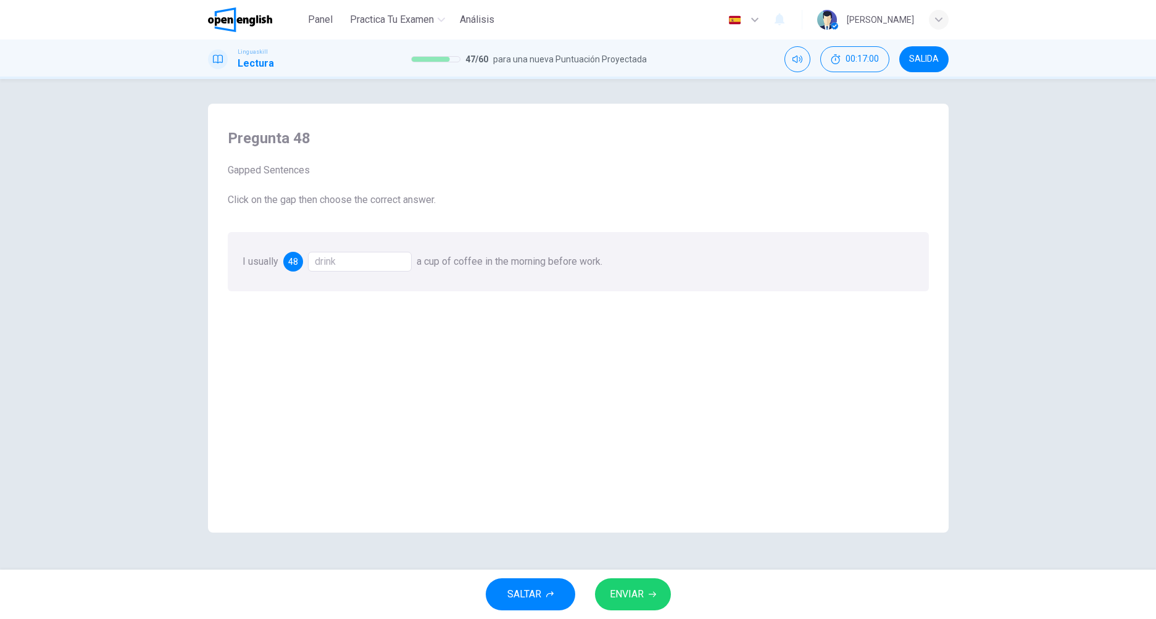
click at [658, 599] on button "ENVIAR" at bounding box center [633, 594] width 76 height 32
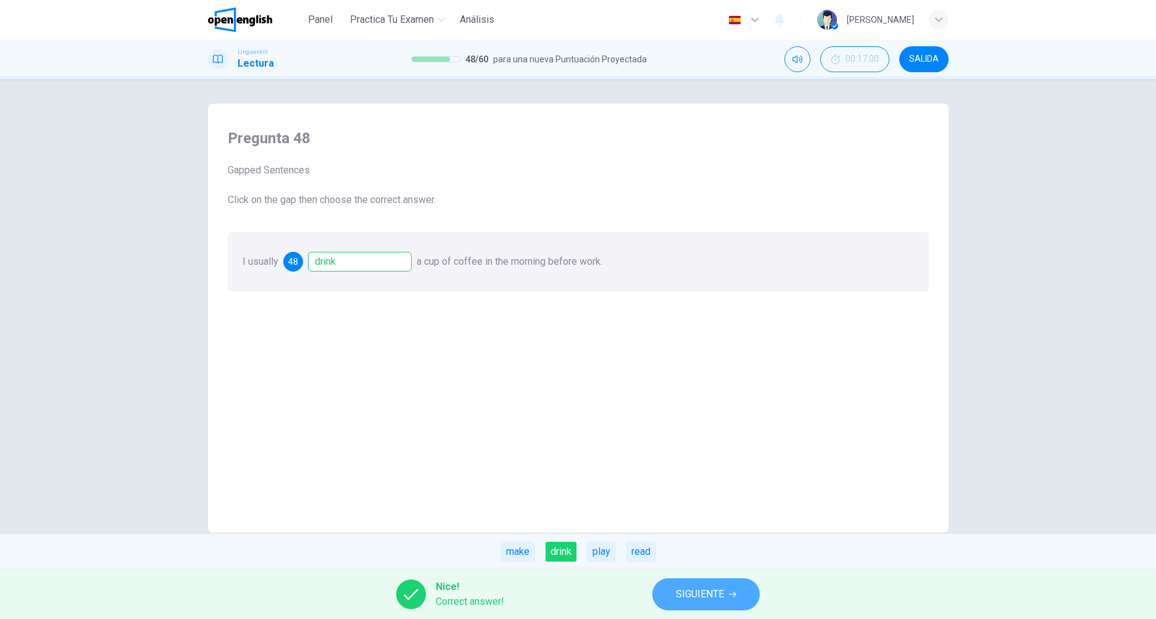
click at [707, 579] on button "SIGUIENTE" at bounding box center [705, 594] width 107 height 32
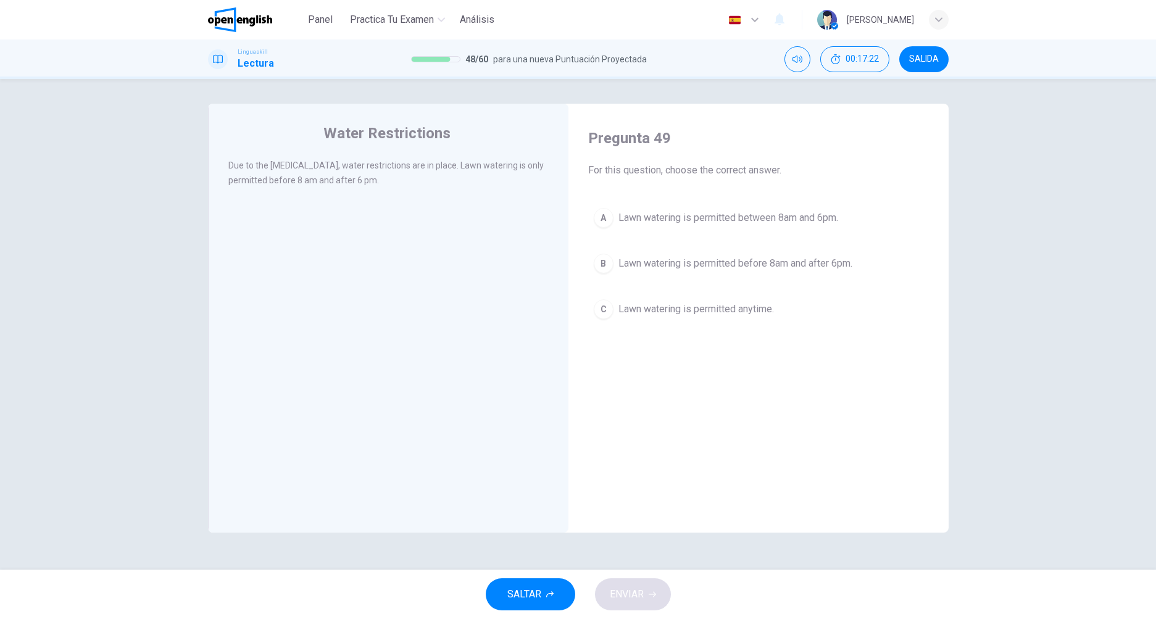
click at [657, 264] on span "Lawn watering is permitted before 8am and after 6pm." at bounding box center [735, 263] width 234 height 15
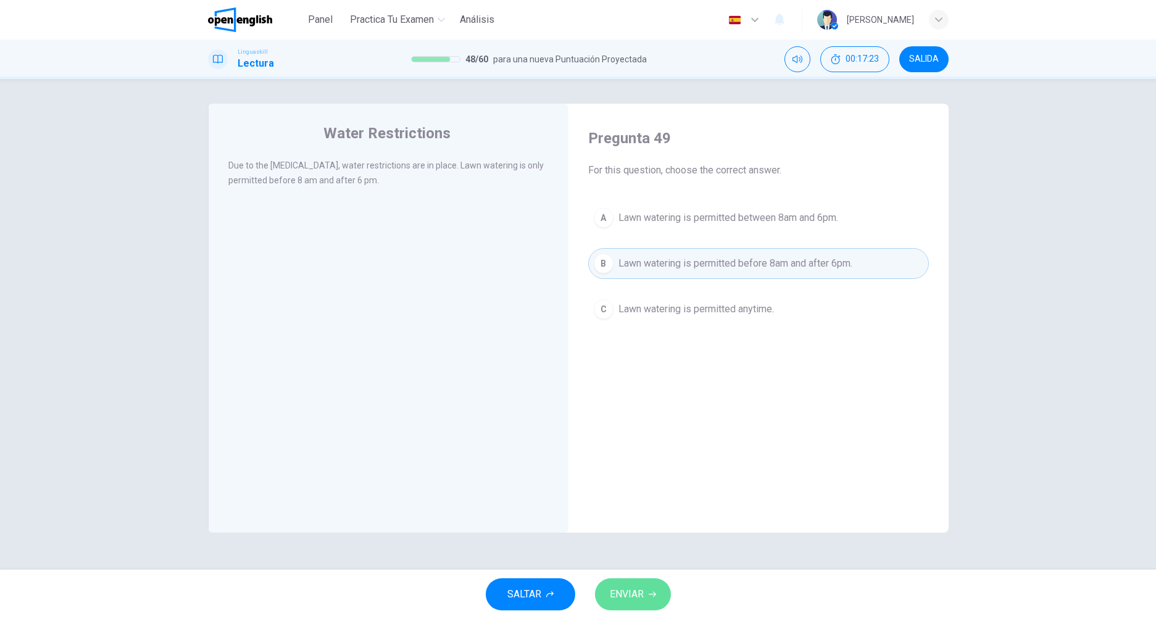
click at [630, 587] on span "ENVIAR" at bounding box center [627, 594] width 34 height 17
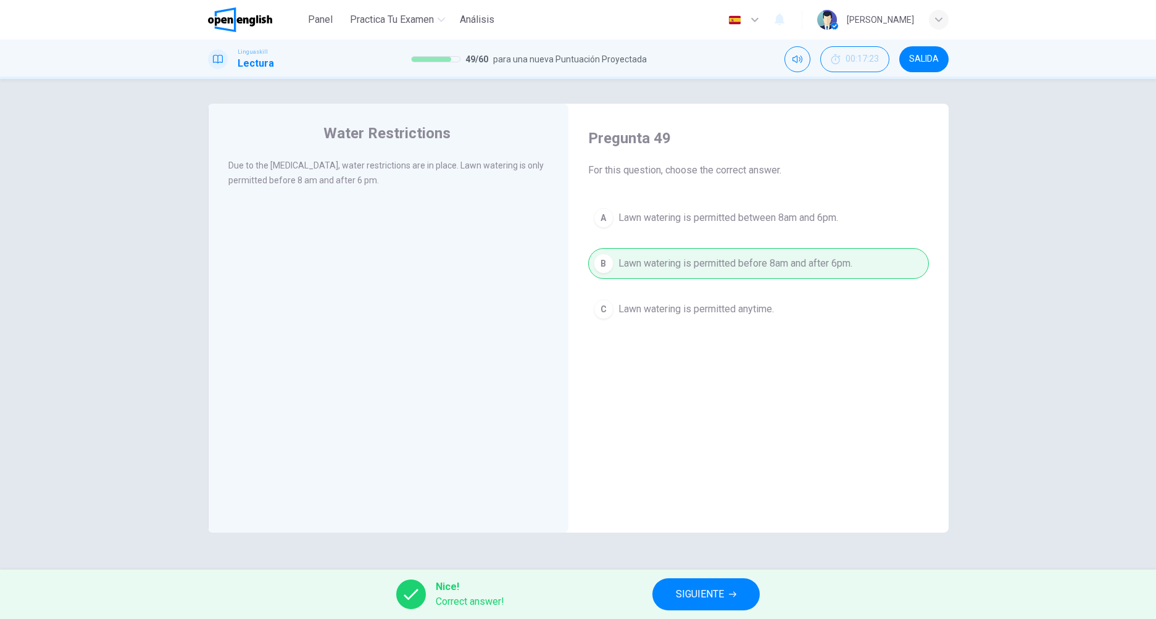
click at [690, 610] on button "SIGUIENTE" at bounding box center [705, 594] width 107 height 32
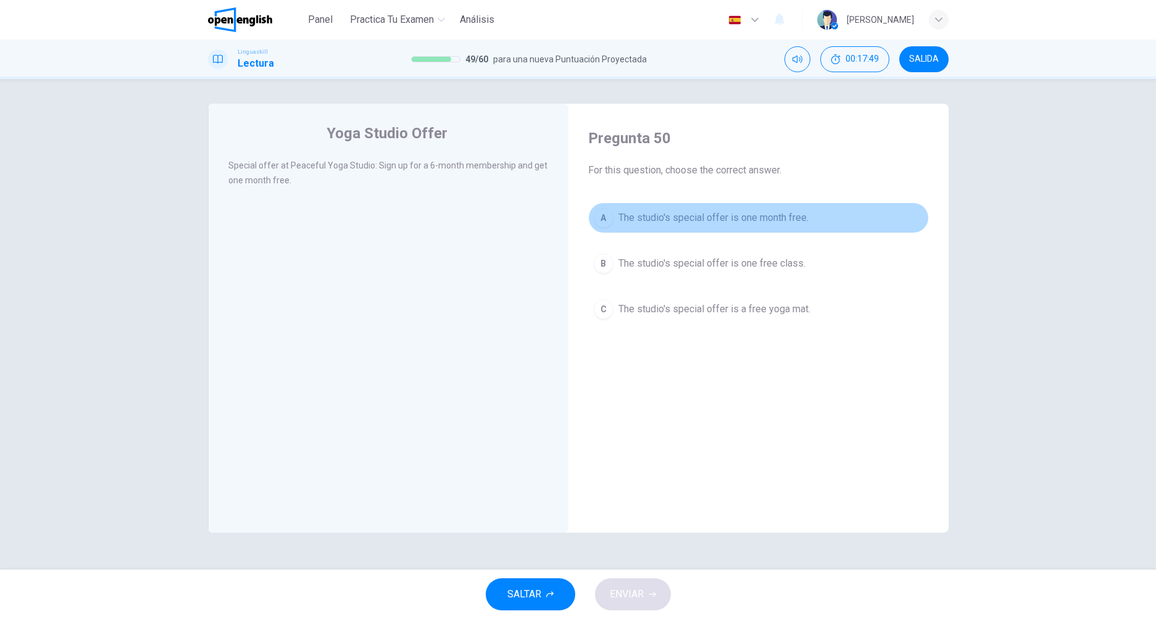
click at [689, 215] on span "The studio's special offer is one month free." at bounding box center [713, 217] width 190 height 15
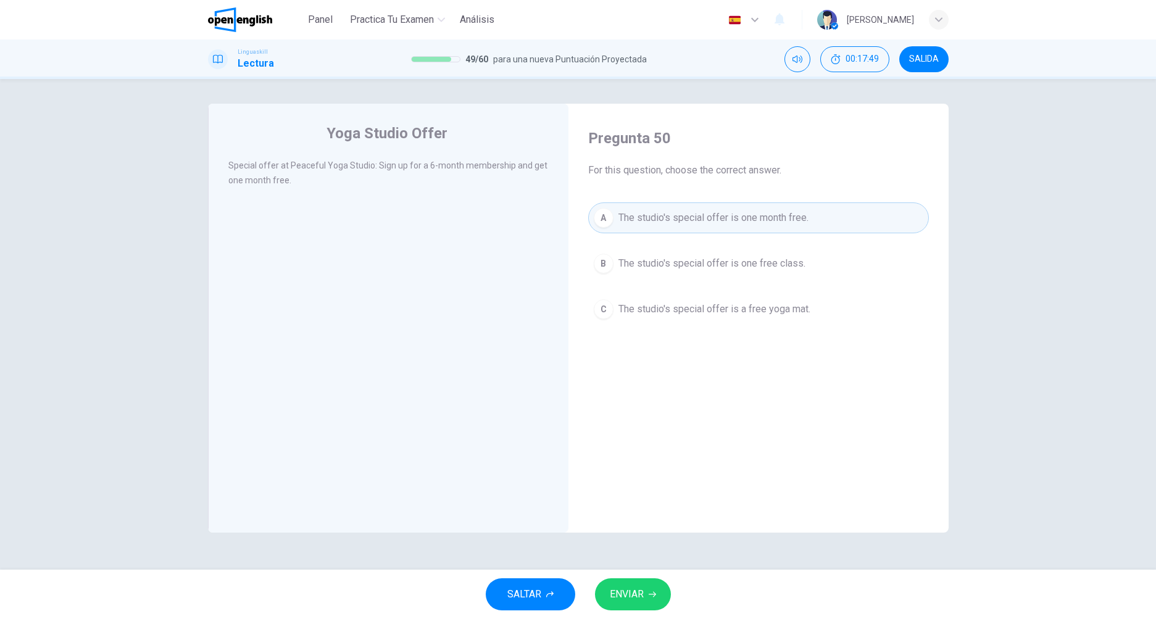
click at [648, 594] on button "ENVIAR" at bounding box center [633, 594] width 76 height 32
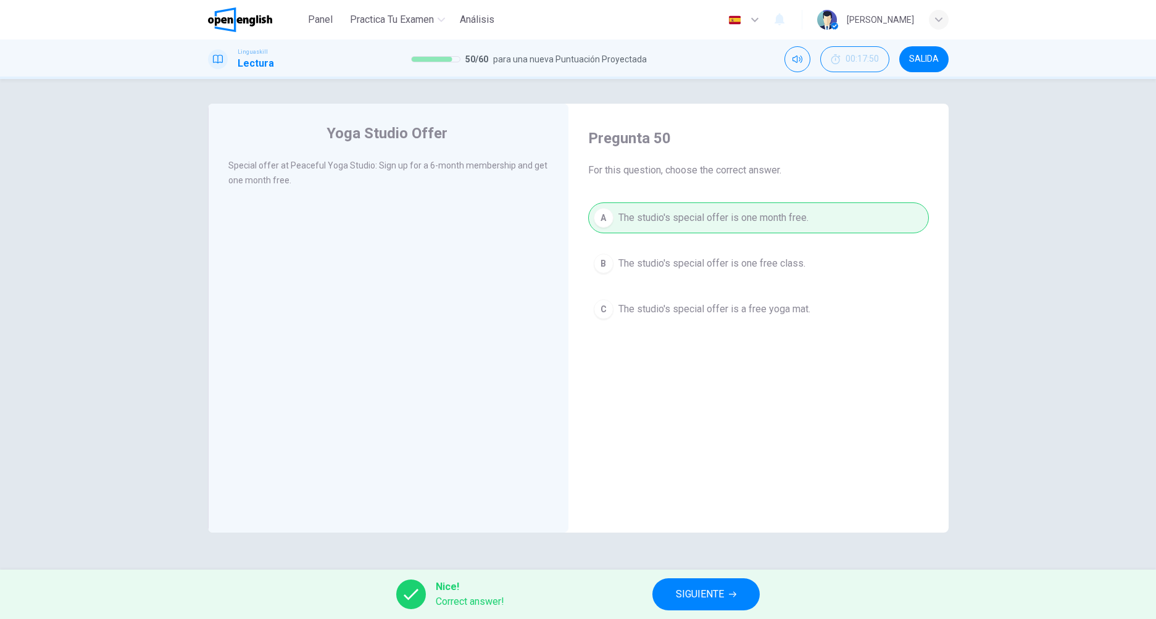
click at [714, 539] on div "Yoga Studio Offer Special offer at Peaceful Yoga Studio: Sign up for a 6-month …" at bounding box center [578, 324] width 780 height 441
click at [706, 576] on div "Nice! Correct answer! SIGUIENTE" at bounding box center [578, 594] width 1156 height 49
click at [709, 594] on span "SIGUIENTE" at bounding box center [700, 594] width 48 height 17
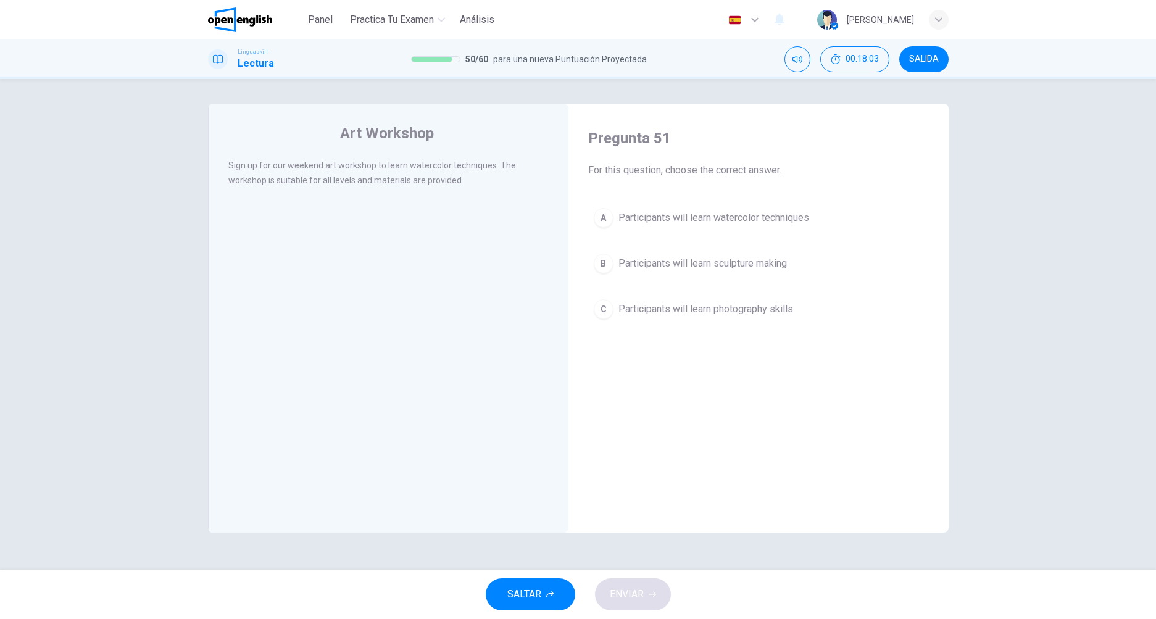
click at [628, 218] on span "Participants will learn watercolor techniques" at bounding box center [713, 217] width 191 height 15
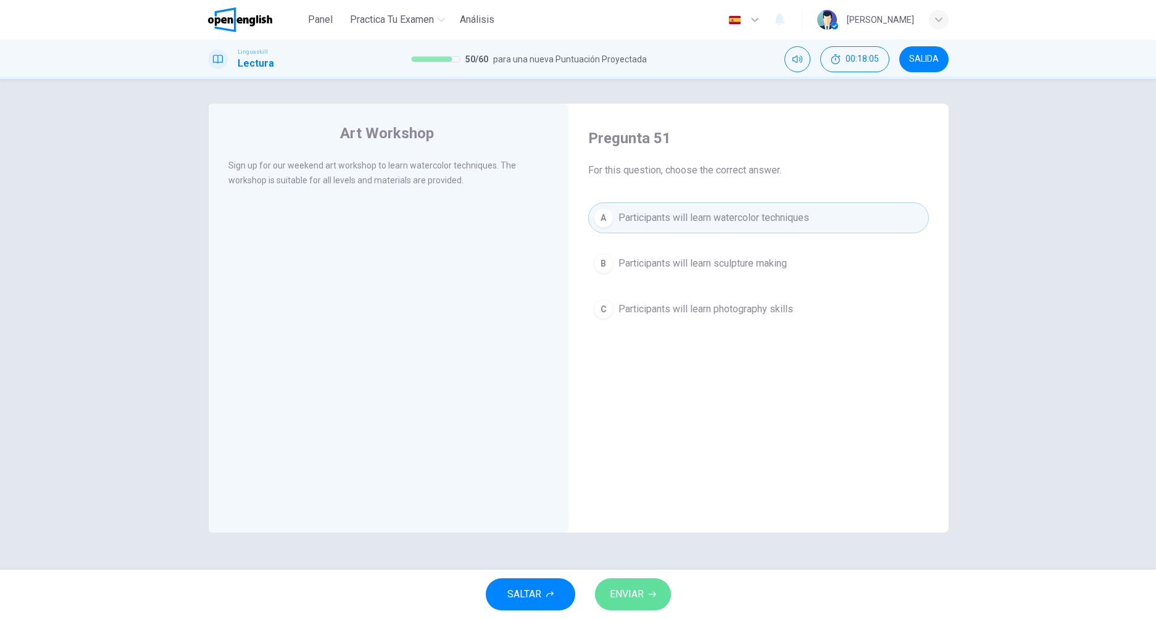
click at [637, 589] on span "ENVIAR" at bounding box center [627, 594] width 34 height 17
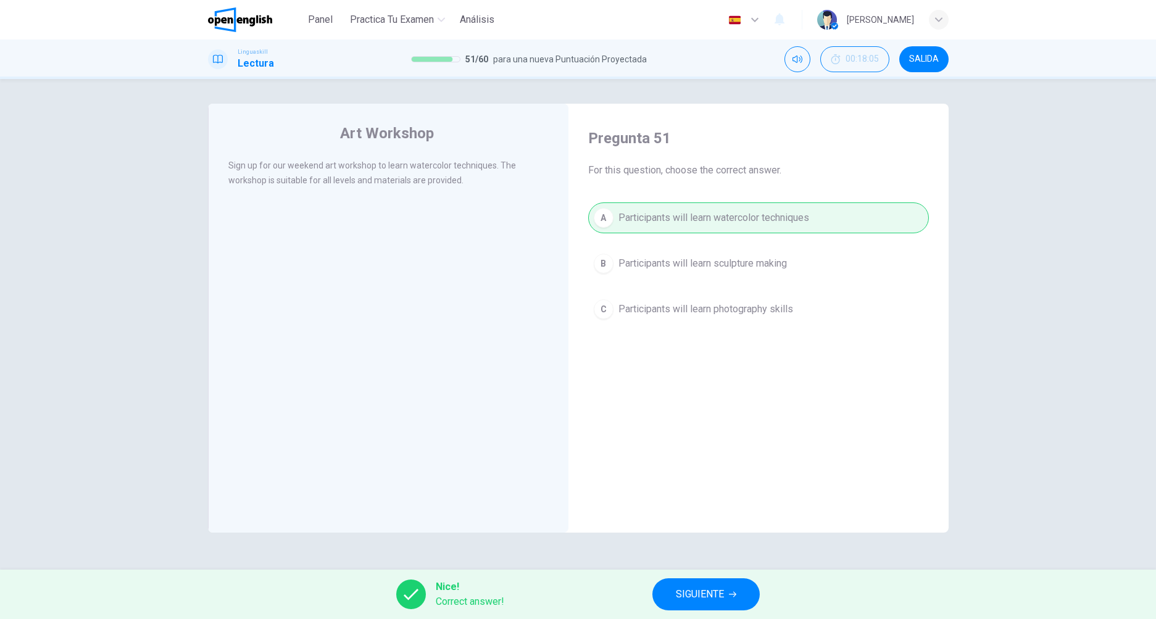
click at [676, 595] on span "SIGUIENTE" at bounding box center [700, 594] width 48 height 17
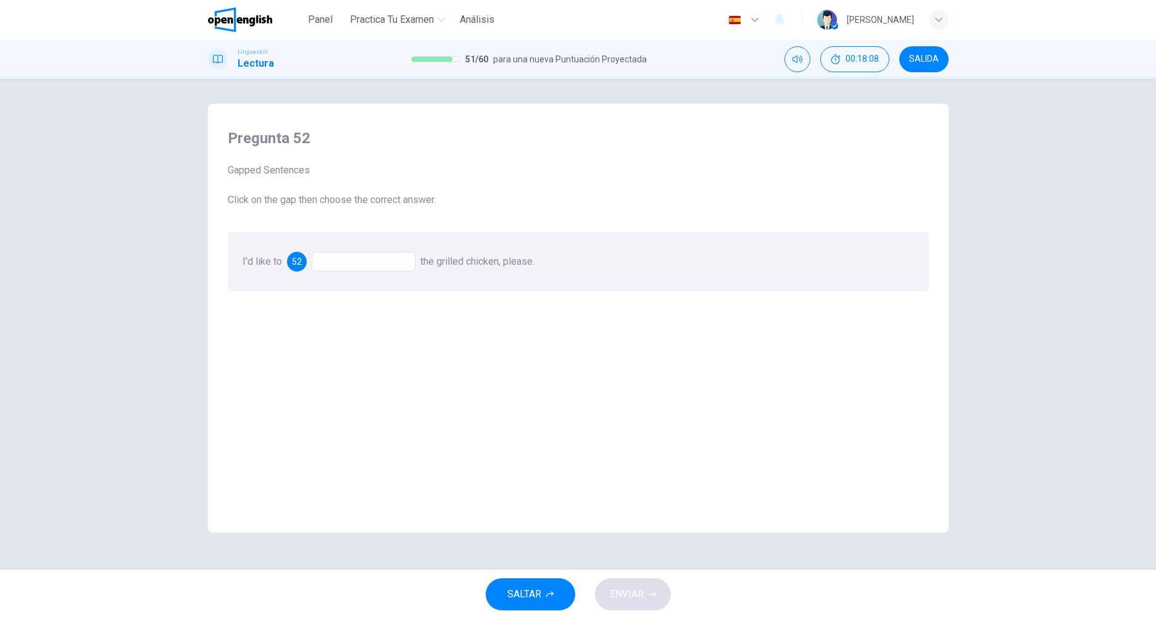
click at [345, 260] on div at bounding box center [364, 262] width 104 height 20
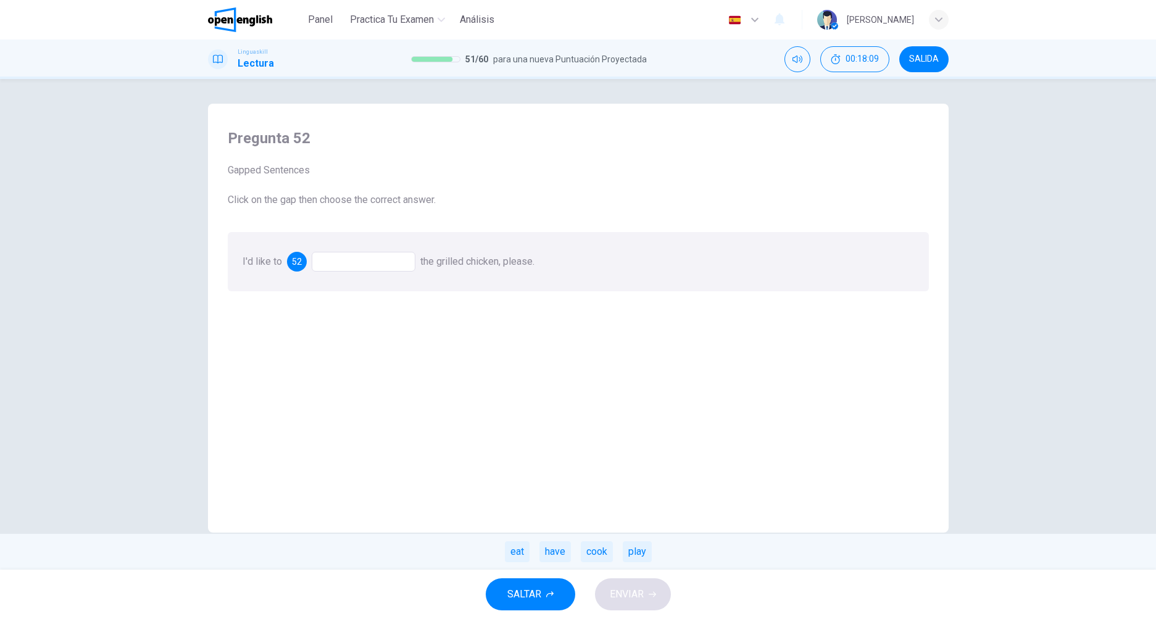
click at [357, 270] on div at bounding box center [364, 262] width 104 height 20
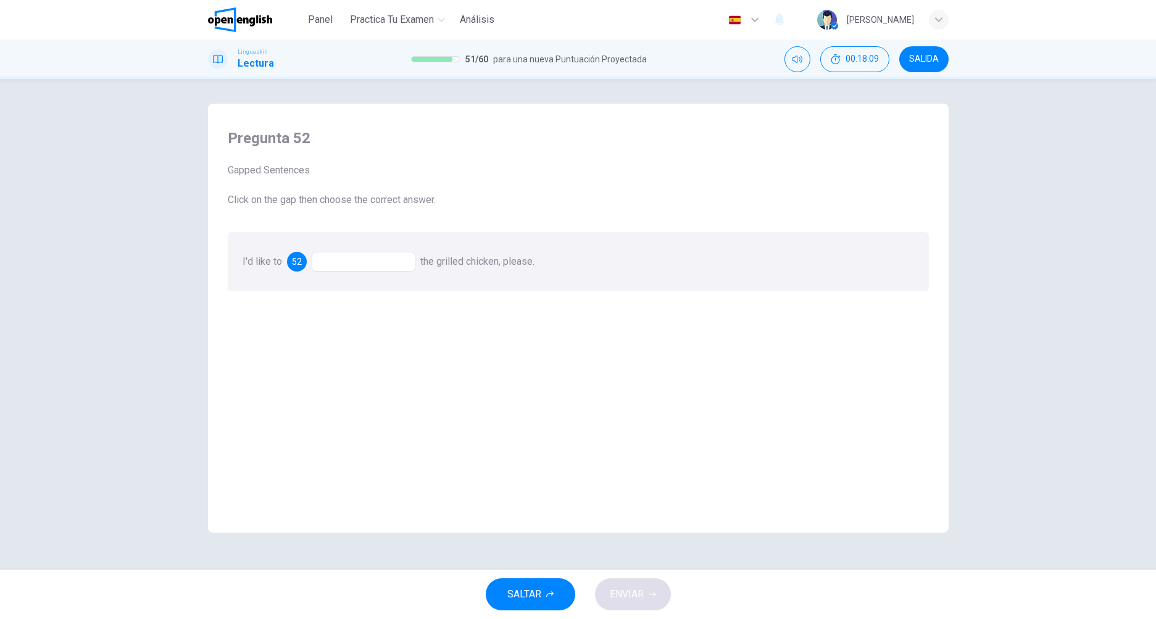
click at [371, 252] on div at bounding box center [364, 262] width 104 height 20
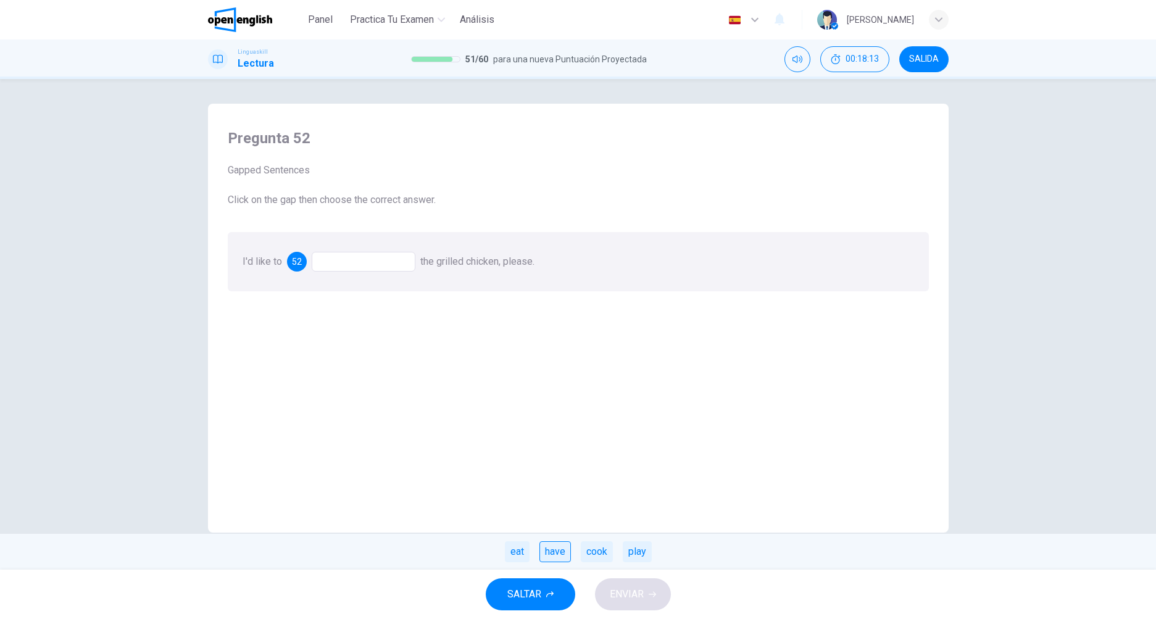
click at [542, 553] on div "have" at bounding box center [554, 551] width 31 height 21
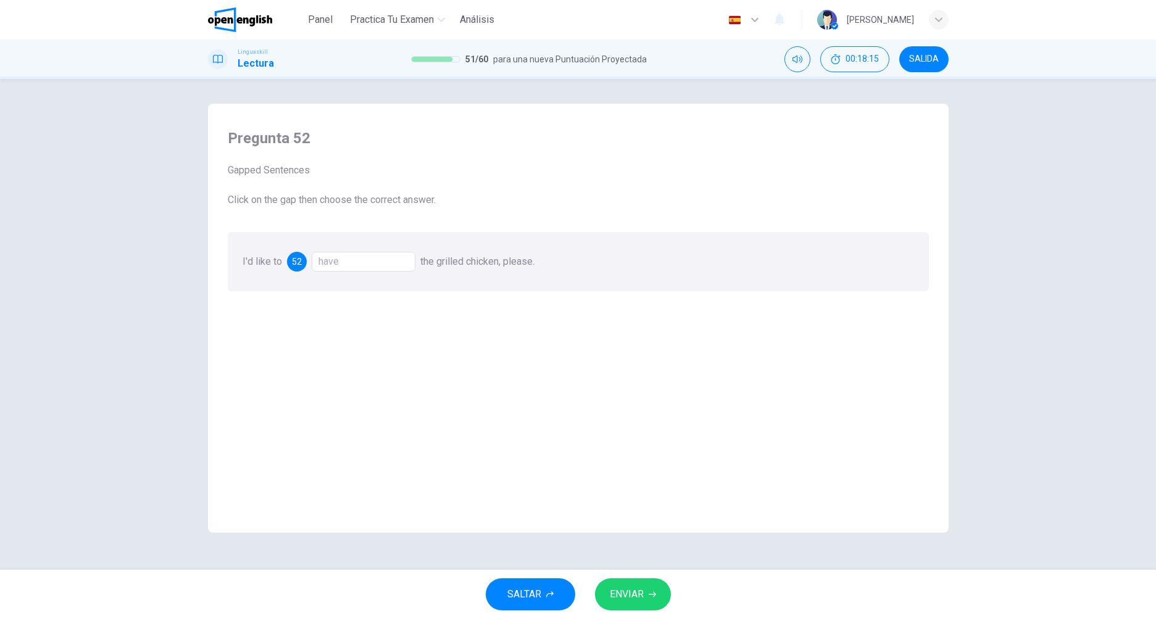
click at [663, 604] on button "ENVIAR" at bounding box center [633, 594] width 76 height 32
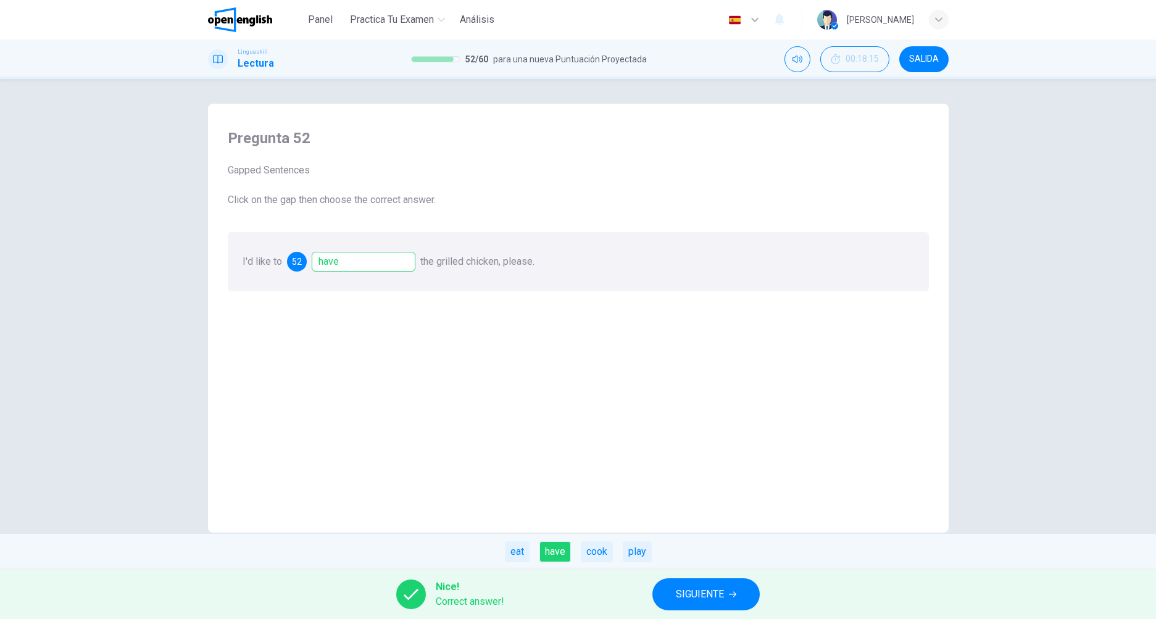
click at [705, 594] on span "SIGUIENTE" at bounding box center [700, 594] width 48 height 17
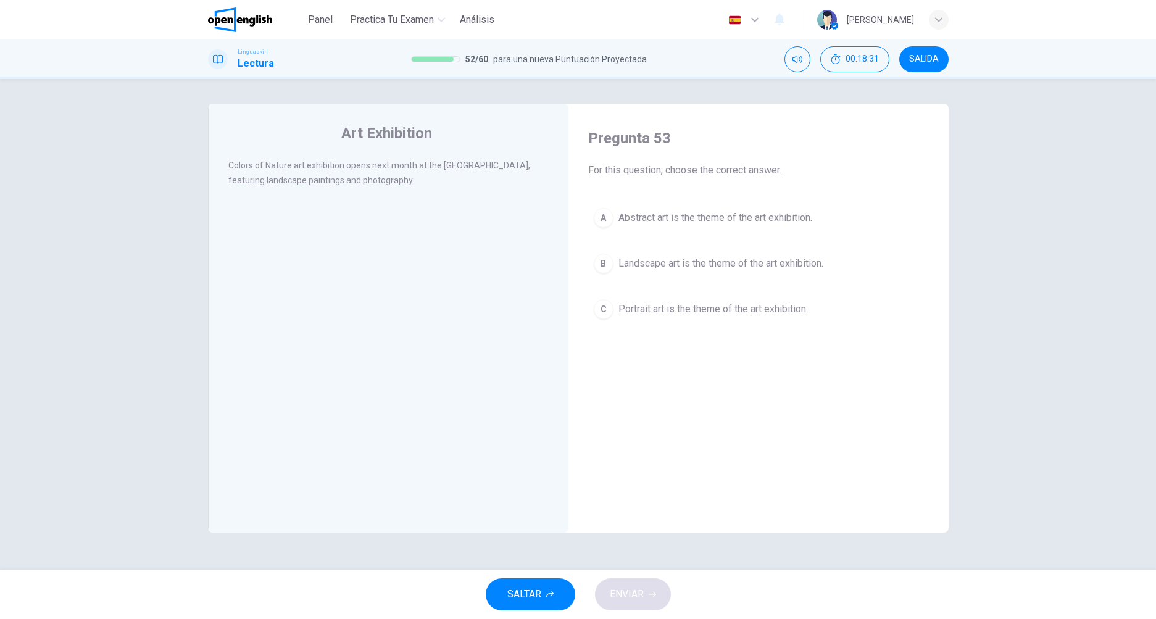
click at [688, 275] on button "B Landscape art is the theme of the art exhibition." at bounding box center [758, 263] width 341 height 31
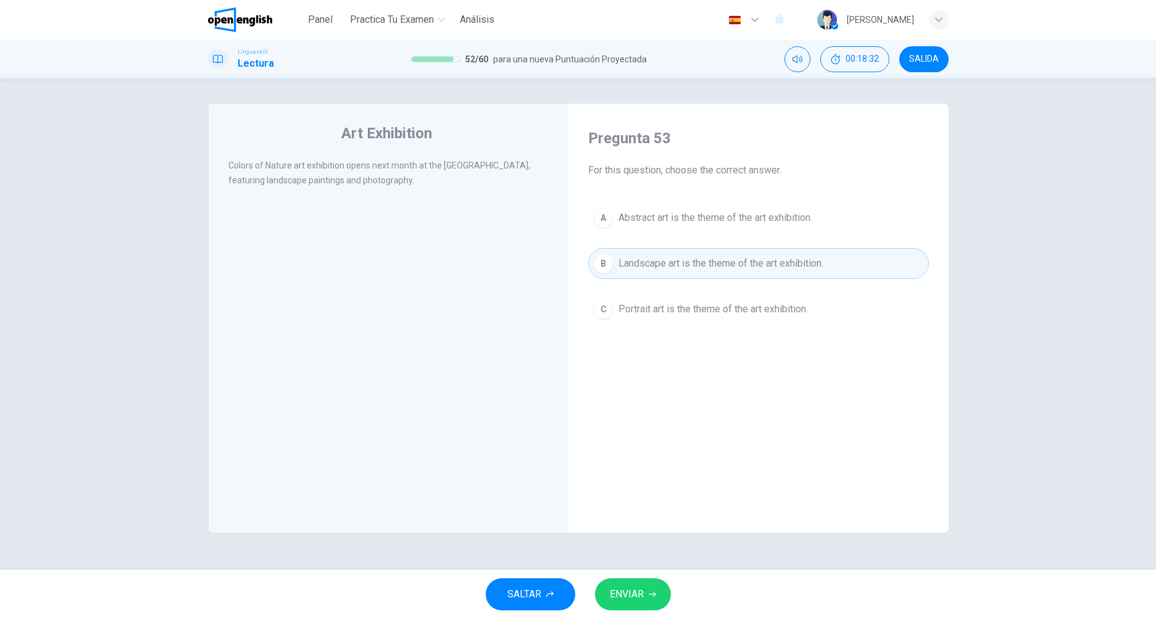
click at [648, 588] on button "ENVIAR" at bounding box center [633, 594] width 76 height 32
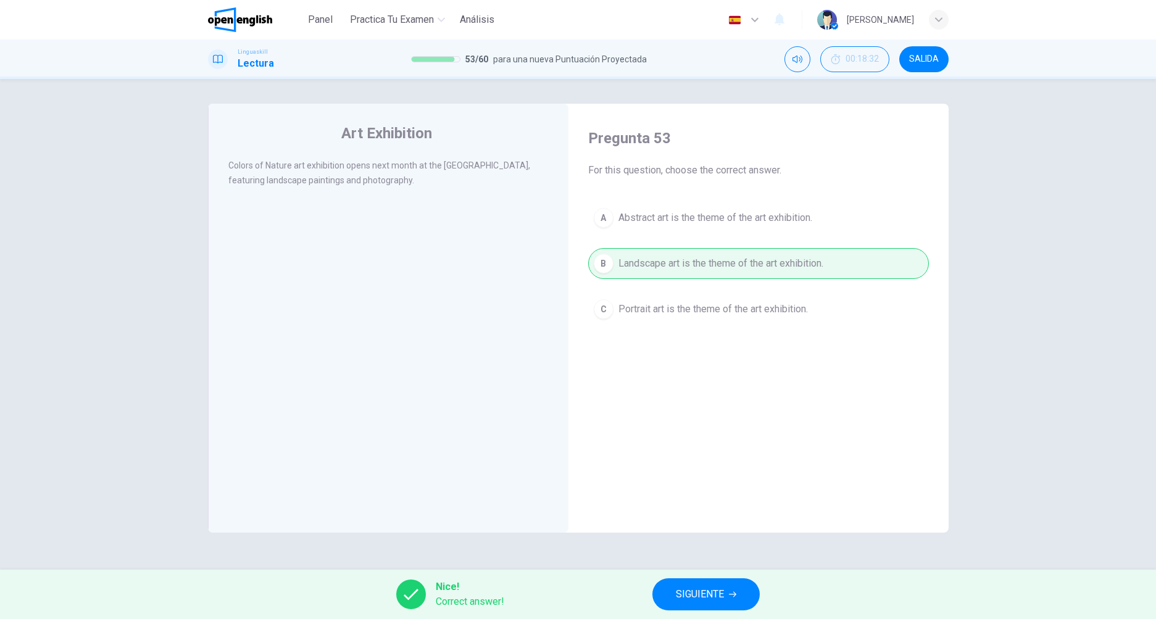
click at [718, 592] on span "SIGUIENTE" at bounding box center [700, 594] width 48 height 17
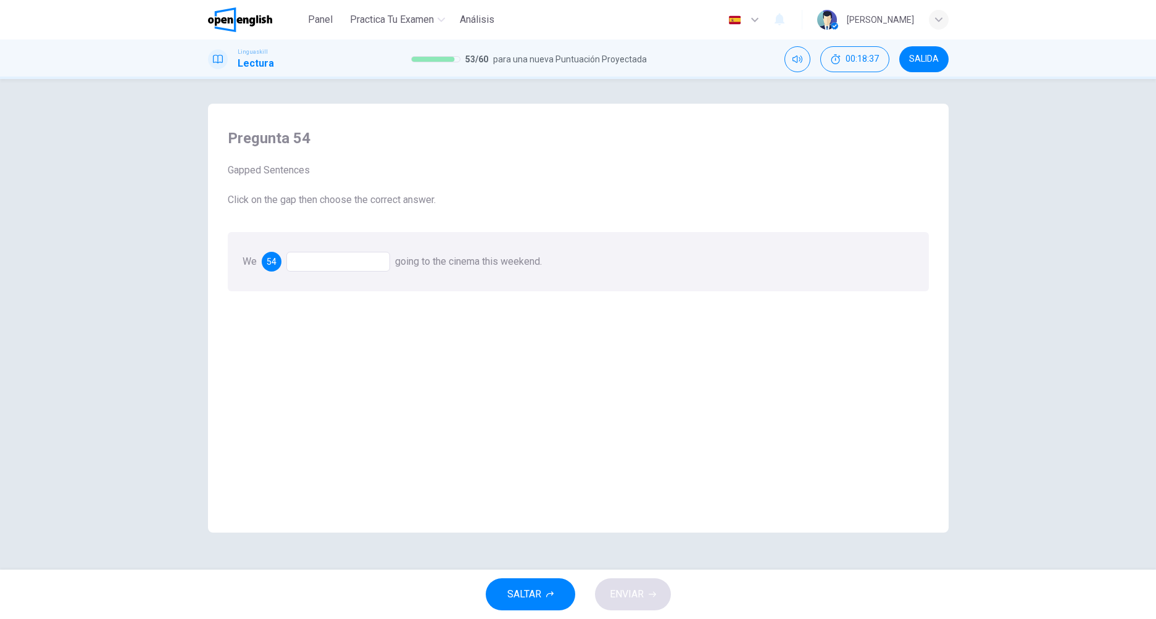
click at [324, 261] on div at bounding box center [338, 262] width 104 height 20
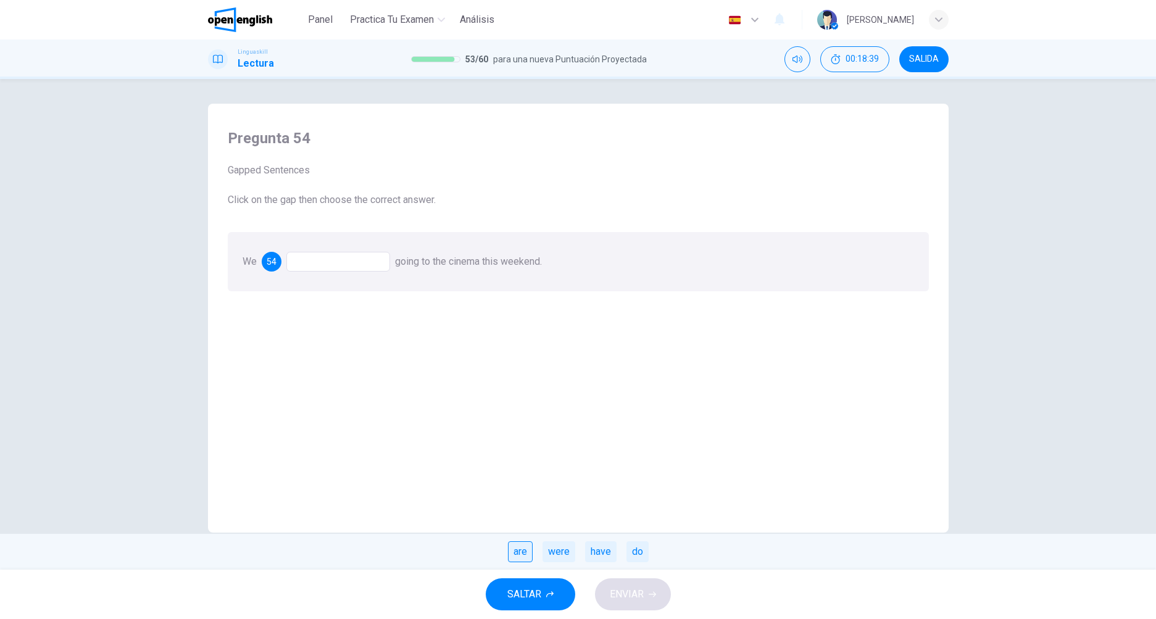
click at [523, 553] on div "are" at bounding box center [520, 551] width 25 height 21
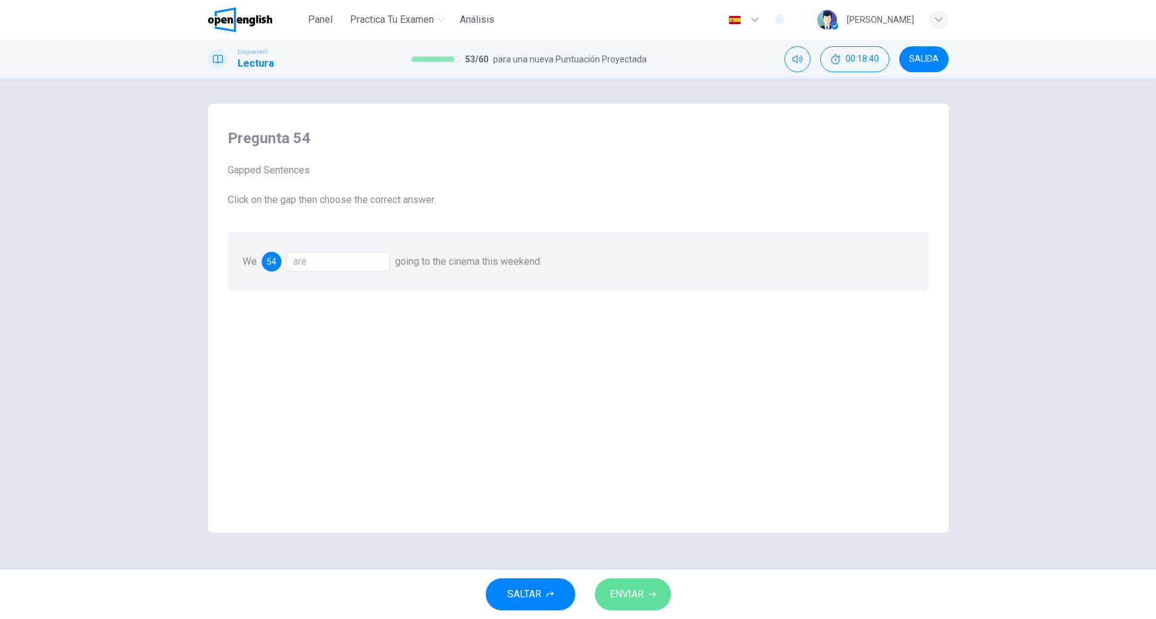
click at [652, 601] on button "ENVIAR" at bounding box center [633, 594] width 76 height 32
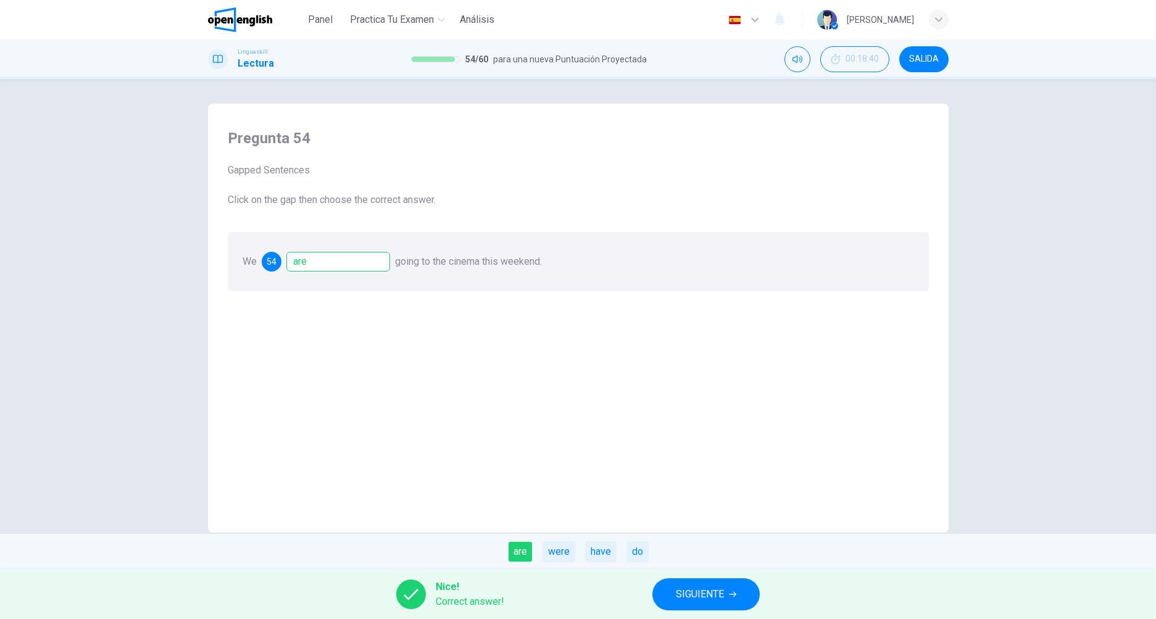
click at [709, 606] on button "SIGUIENTE" at bounding box center [705, 594] width 107 height 32
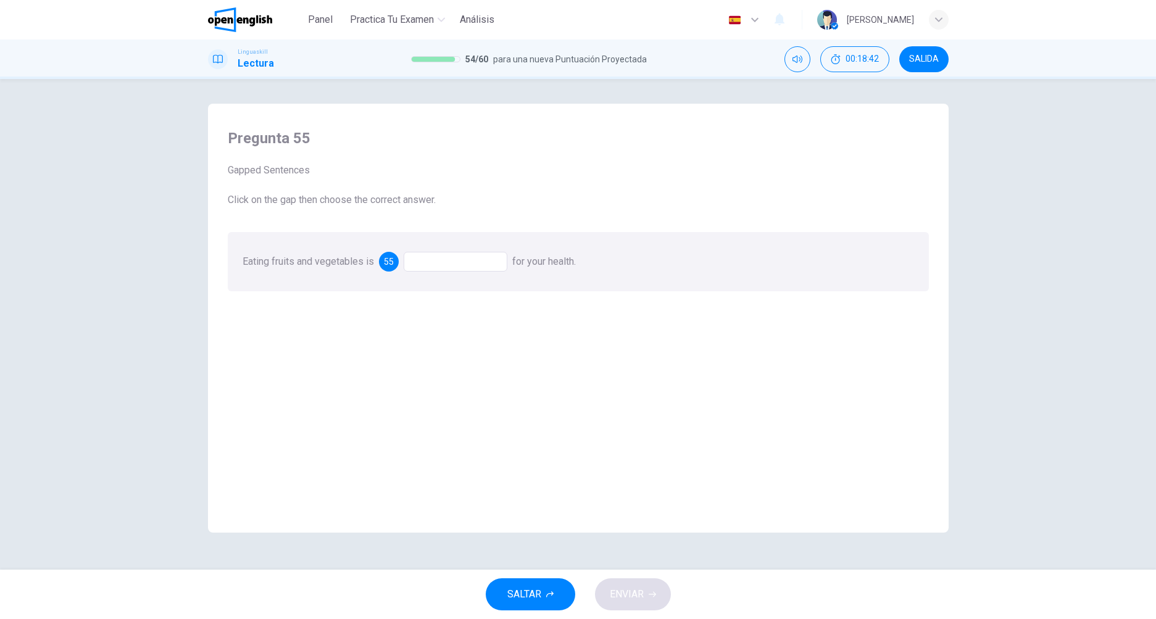
click at [468, 258] on div at bounding box center [456, 262] width 104 height 20
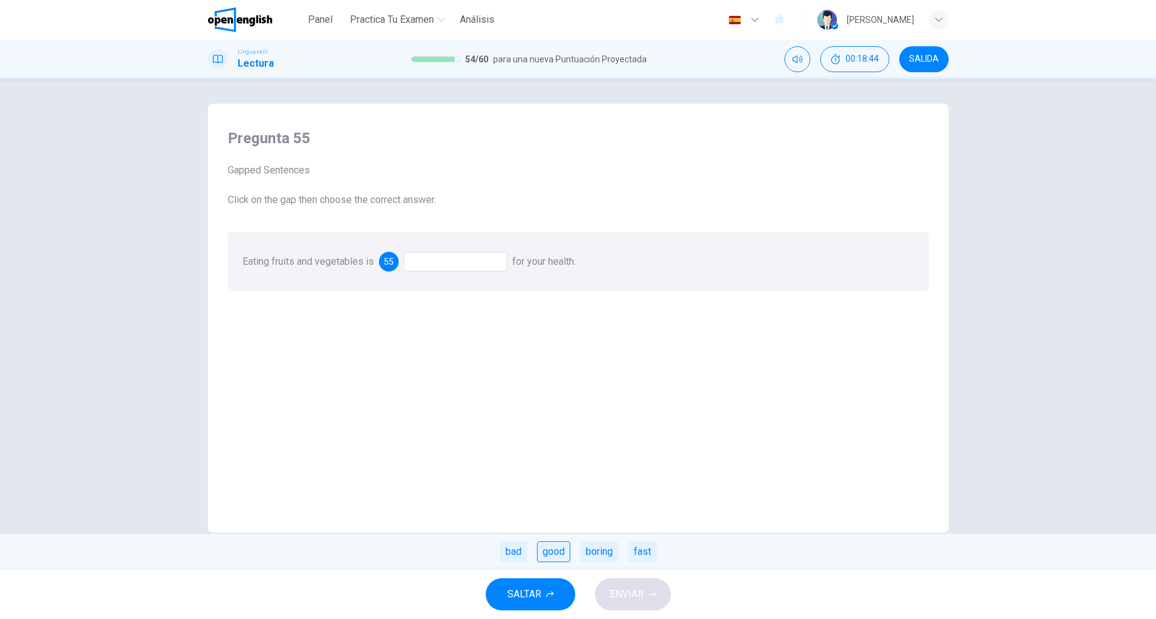
click at [558, 552] on div "good" at bounding box center [553, 551] width 33 height 21
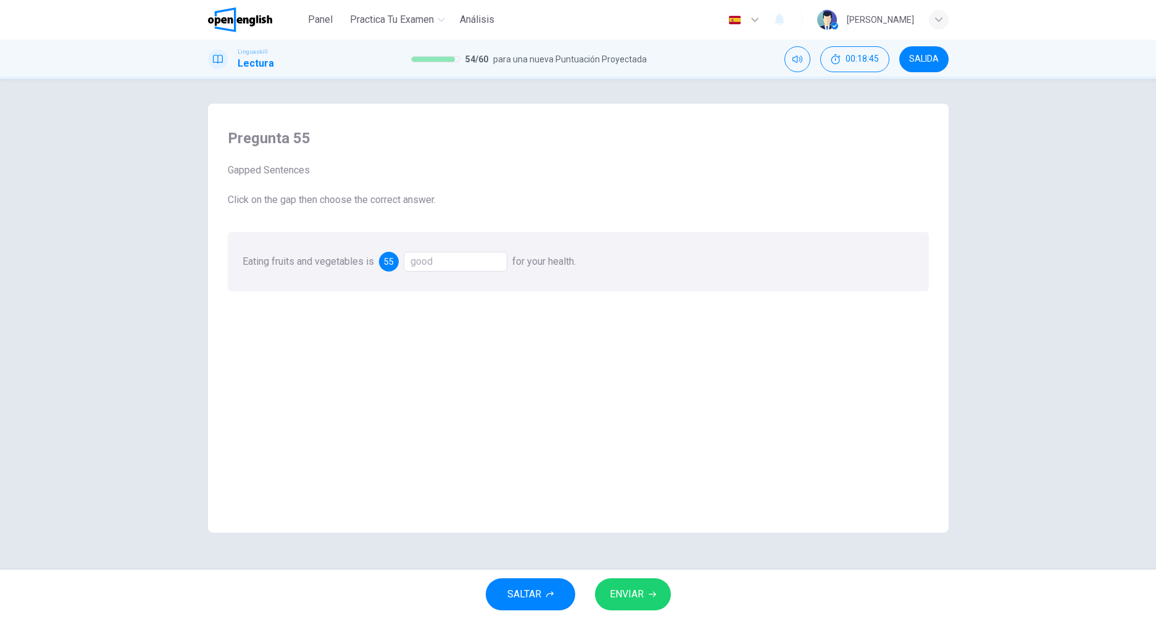
click at [650, 605] on button "ENVIAR" at bounding box center [633, 594] width 76 height 32
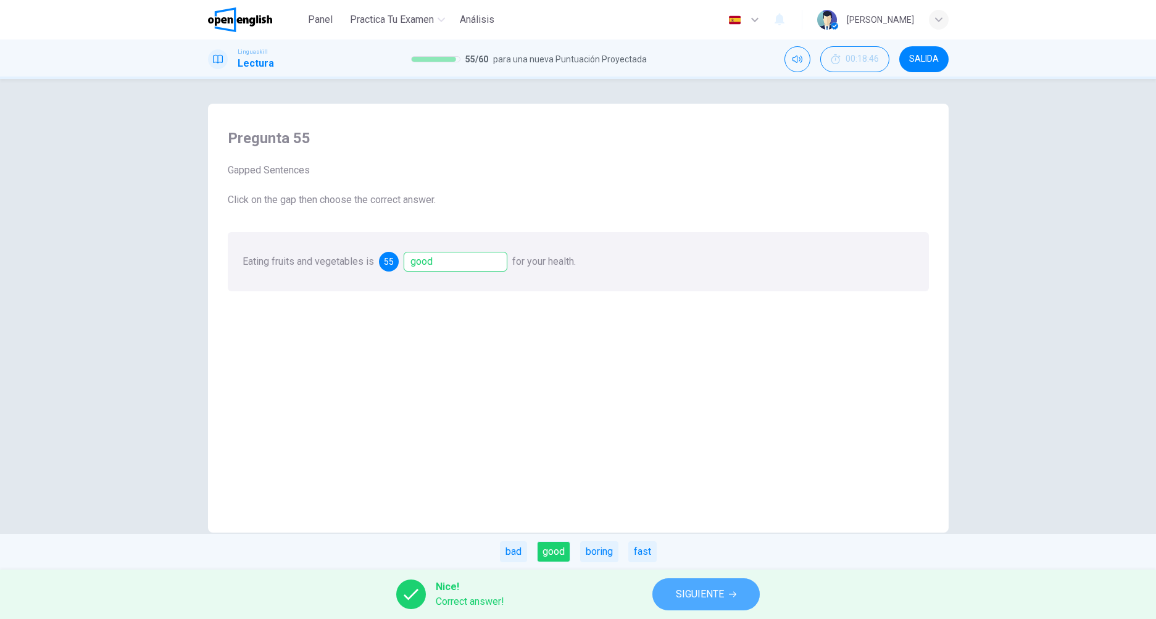
click at [701, 603] on button "SIGUIENTE" at bounding box center [705, 594] width 107 height 32
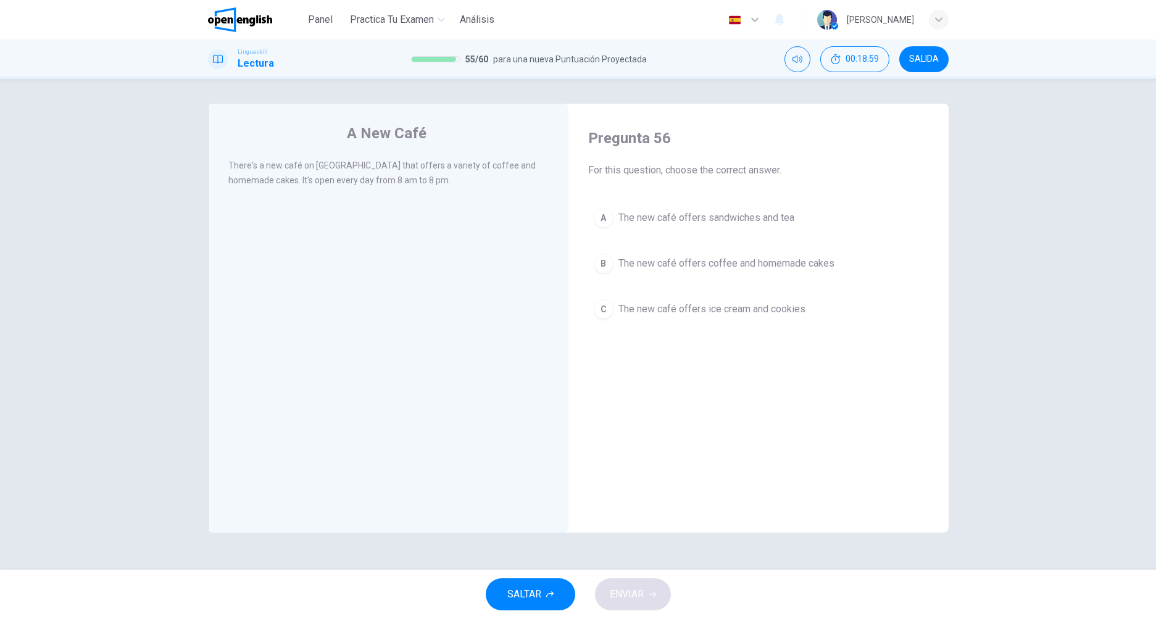
click at [659, 267] on span "The new café offers coffee and homemade cakes" at bounding box center [726, 263] width 216 height 15
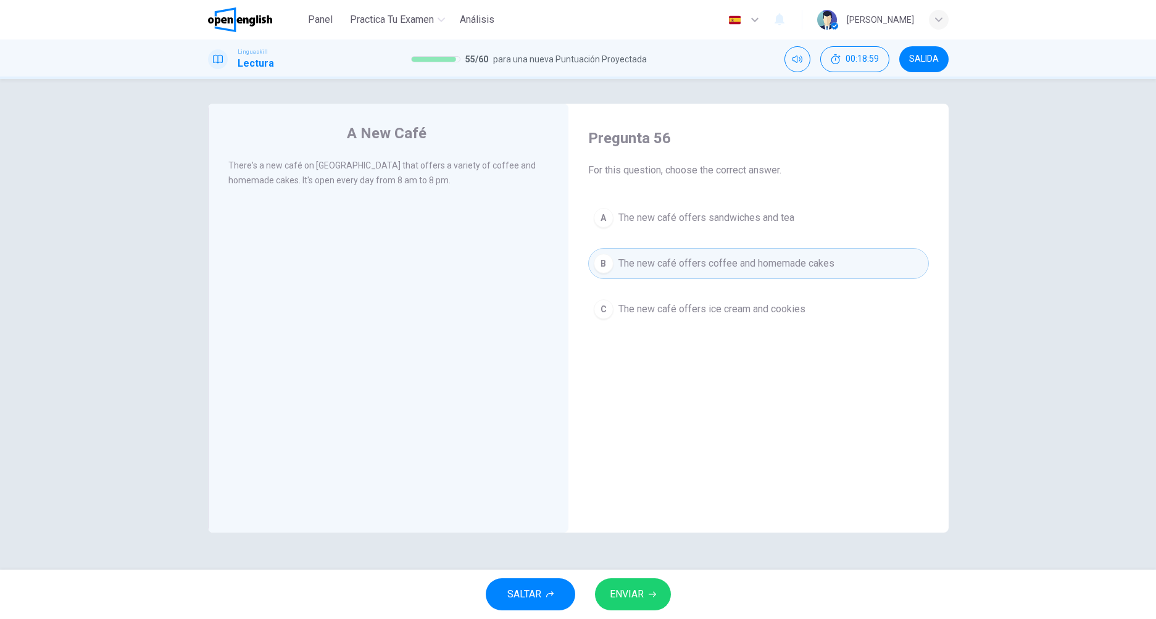
click at [633, 592] on span "ENVIAR" at bounding box center [627, 594] width 34 height 17
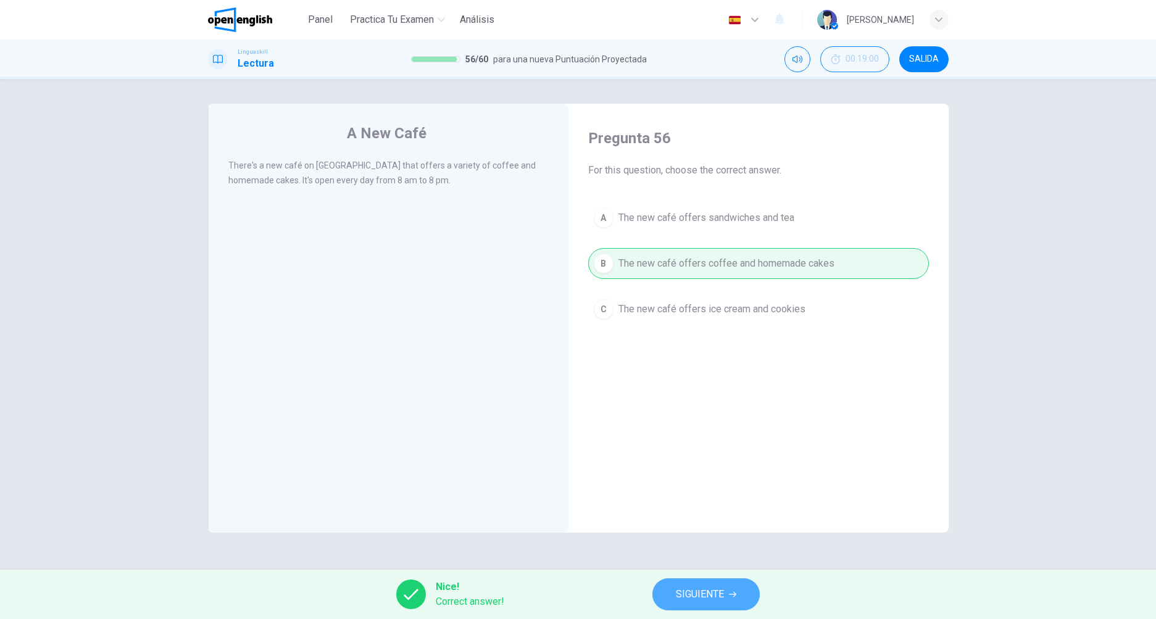
click at [695, 600] on span "SIGUIENTE" at bounding box center [700, 594] width 48 height 17
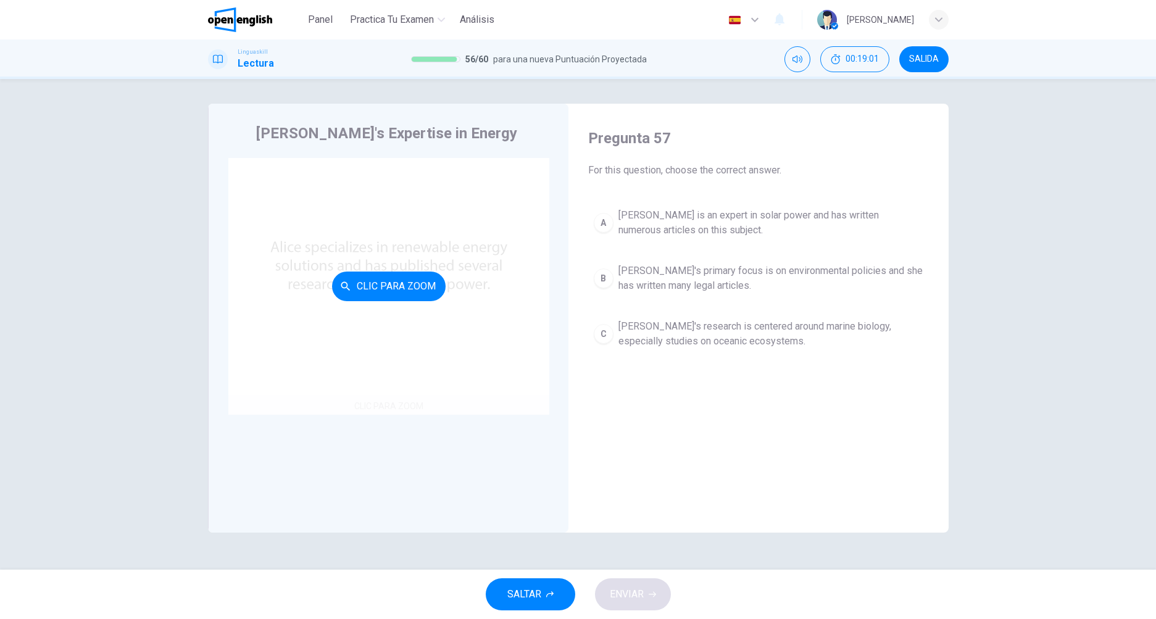
click at [368, 316] on div "Clic para zoom" at bounding box center [388, 286] width 321 height 257
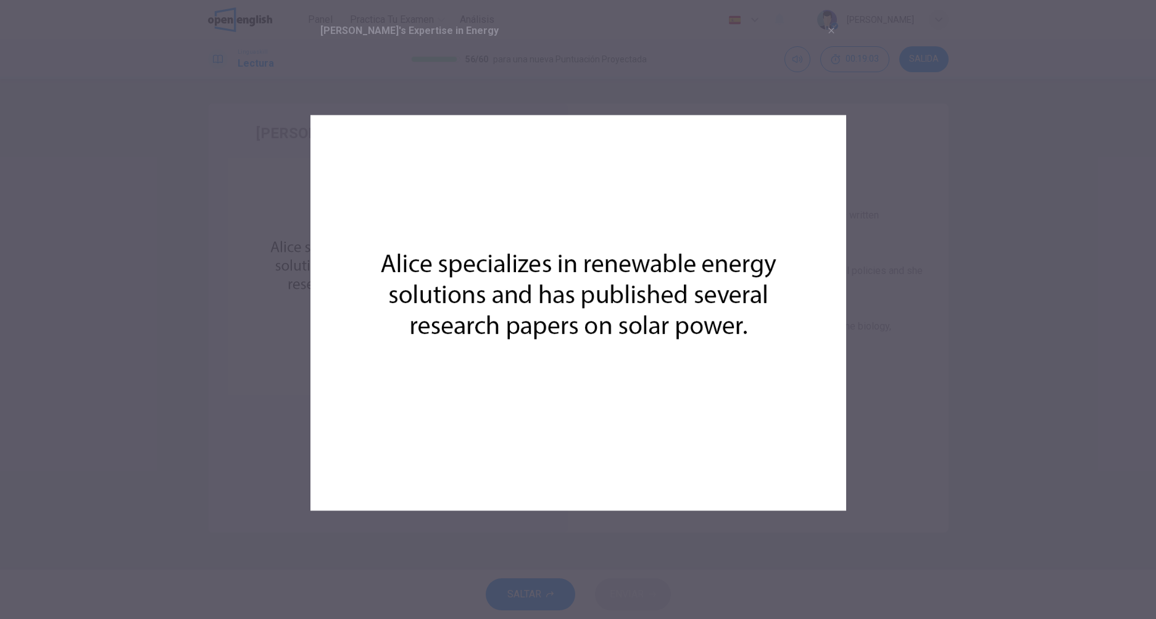
click at [189, 137] on div at bounding box center [578, 309] width 1156 height 619
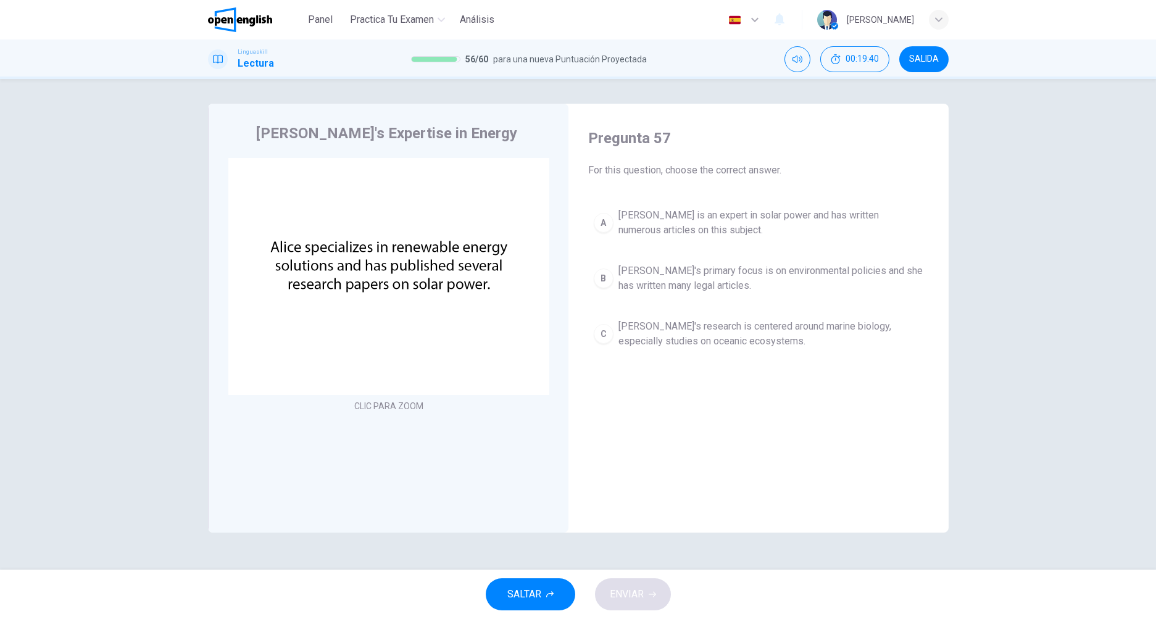
click at [683, 209] on span "[PERSON_NAME] is an expert in solar power and has written numerous articles on …" at bounding box center [770, 223] width 305 height 30
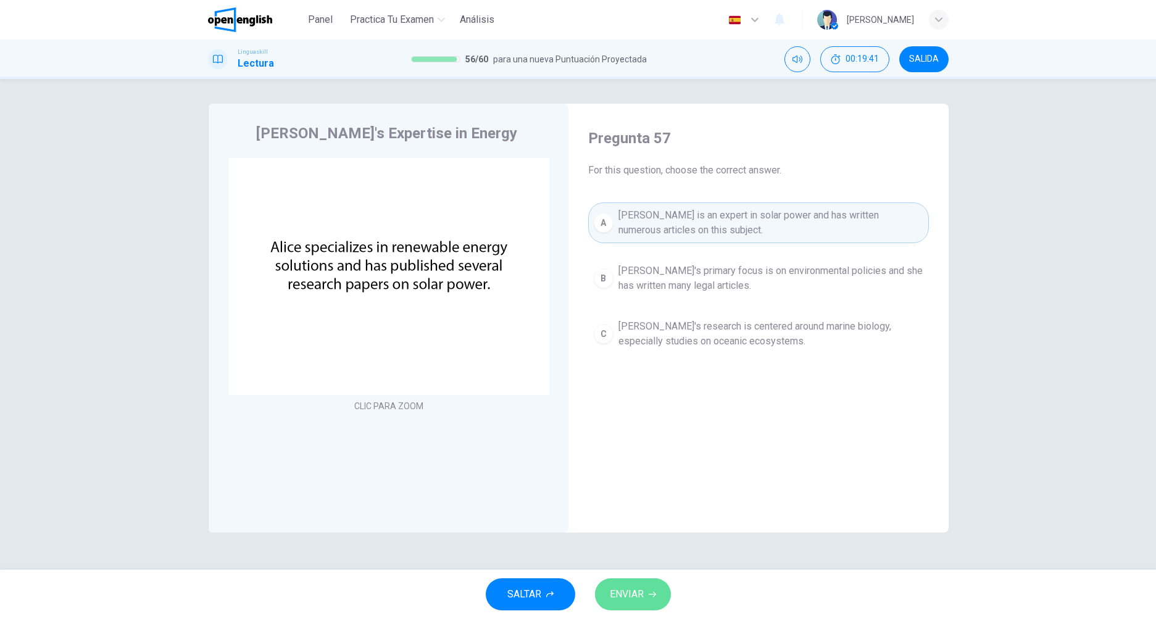
click at [645, 601] on button "ENVIAR" at bounding box center [633, 594] width 76 height 32
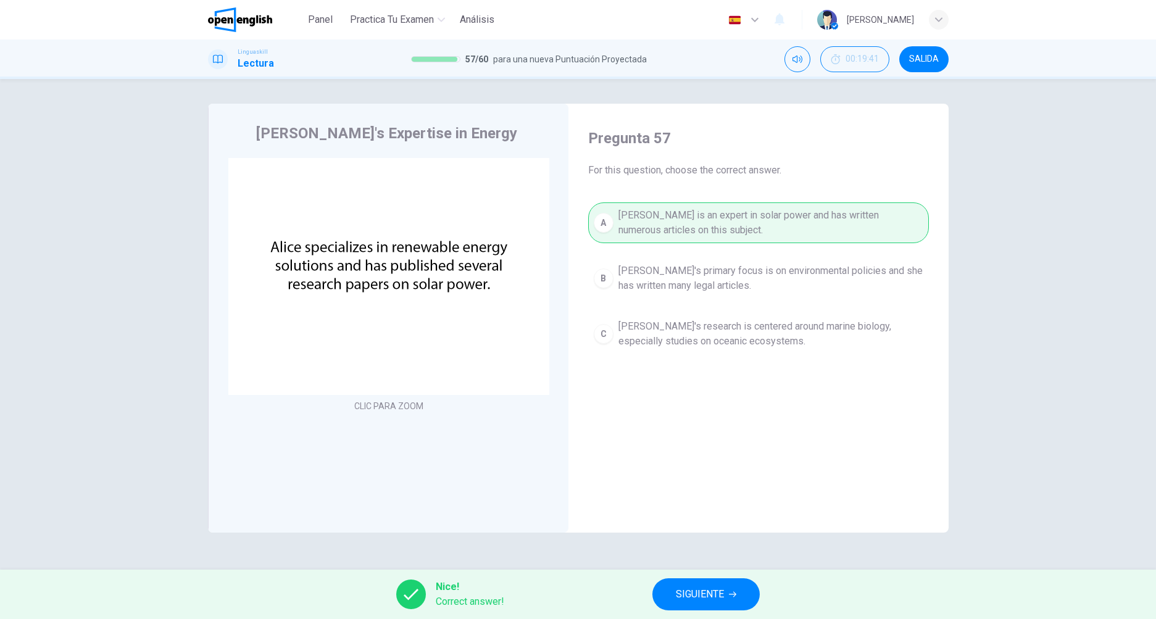
click at [685, 588] on span "SIGUIENTE" at bounding box center [700, 594] width 48 height 17
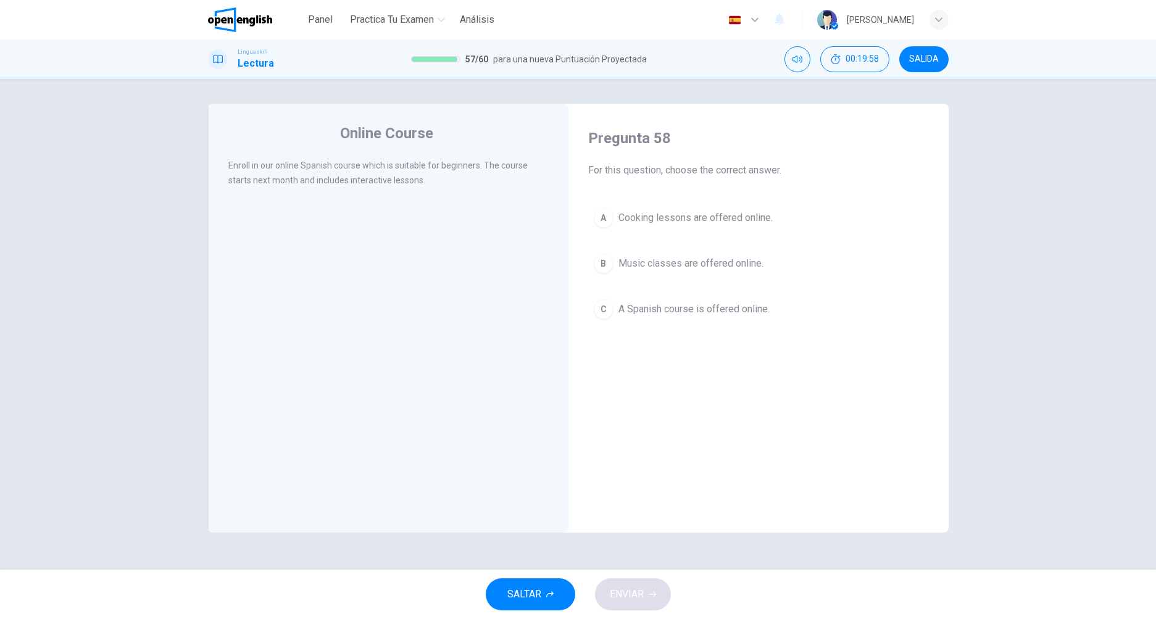
click at [650, 307] on span "A Spanish course is offered online." at bounding box center [693, 309] width 151 height 15
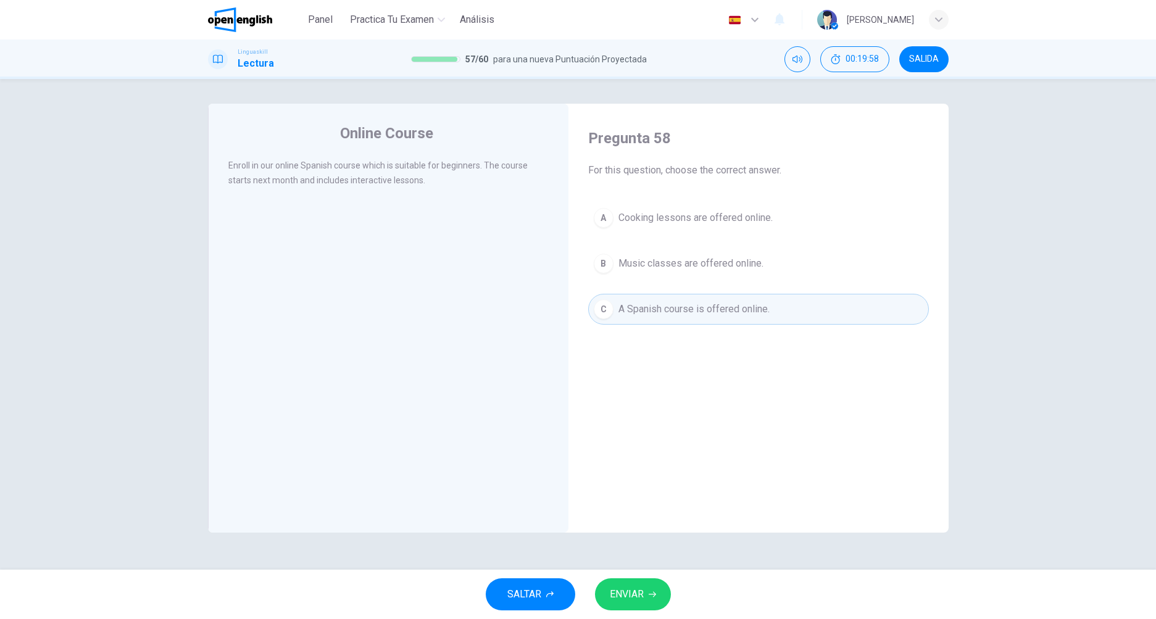
drag, startPoint x: 655, startPoint y: 557, endPoint x: 655, endPoint y: 568, distance: 11.7
click at [655, 559] on div "Online Course Enroll in our online Spanish course which is suitable for beginne…" at bounding box center [578, 324] width 1156 height 491
click at [650, 592] on button "ENVIAR" at bounding box center [633, 594] width 76 height 32
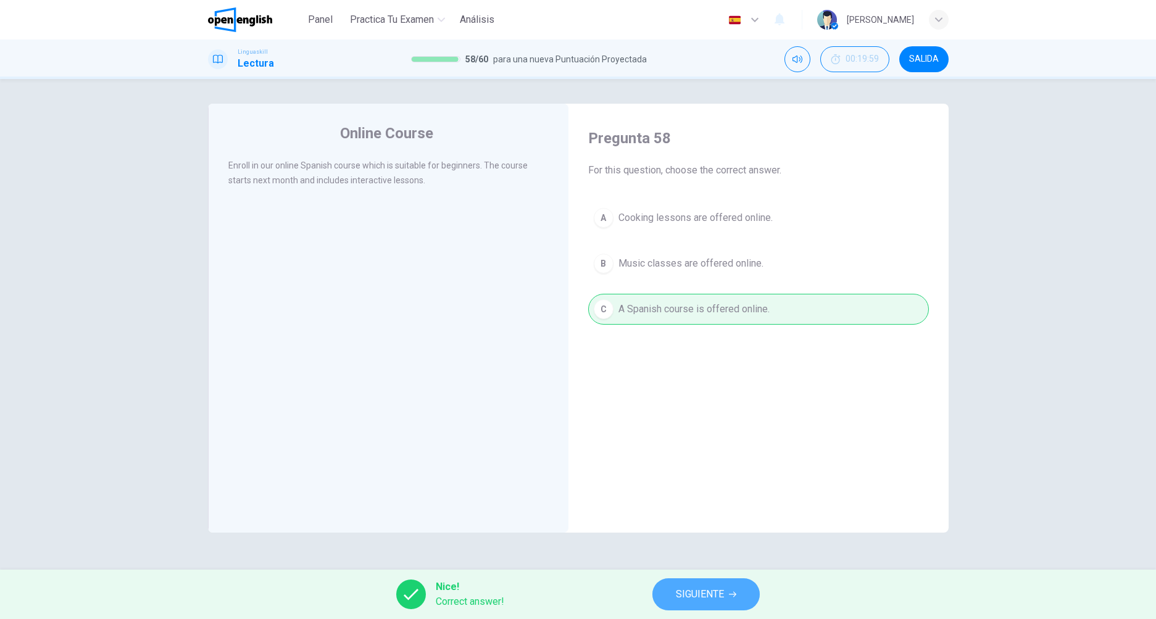
click at [692, 595] on span "SIGUIENTE" at bounding box center [700, 594] width 48 height 17
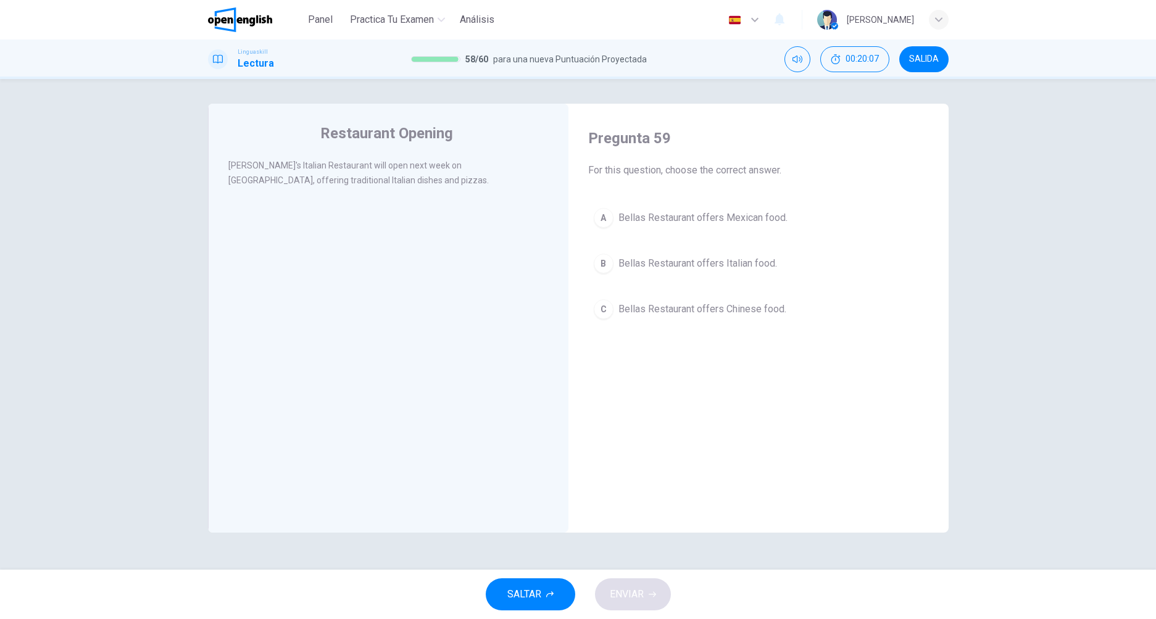
drag, startPoint x: 661, startPoint y: 265, endPoint x: 663, endPoint y: 309, distance: 43.8
click at [662, 265] on span "Bellas Restaurant offers Italian food." at bounding box center [697, 263] width 159 height 15
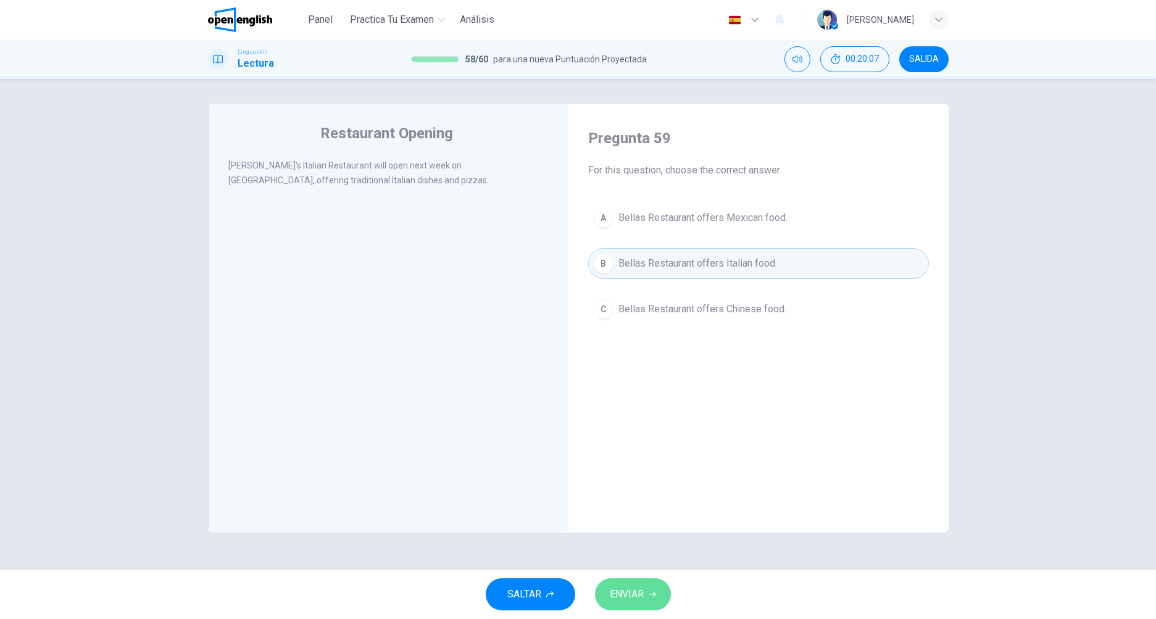
drag, startPoint x: 628, startPoint y: 578, endPoint x: 633, endPoint y: 585, distance: 8.8
click at [628, 578] on button "ENVIAR" at bounding box center [633, 594] width 76 height 32
click at [635, 587] on div "Processing your response..." at bounding box center [578, 594] width 1156 height 49
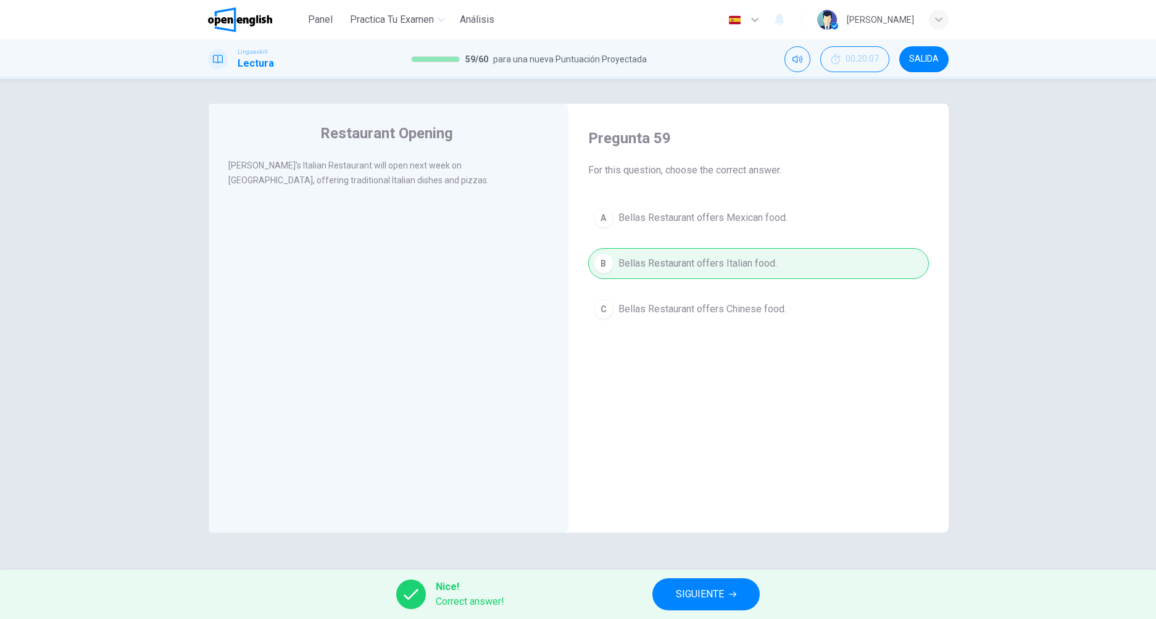
click at [696, 605] on button "SIGUIENTE" at bounding box center [705, 594] width 107 height 32
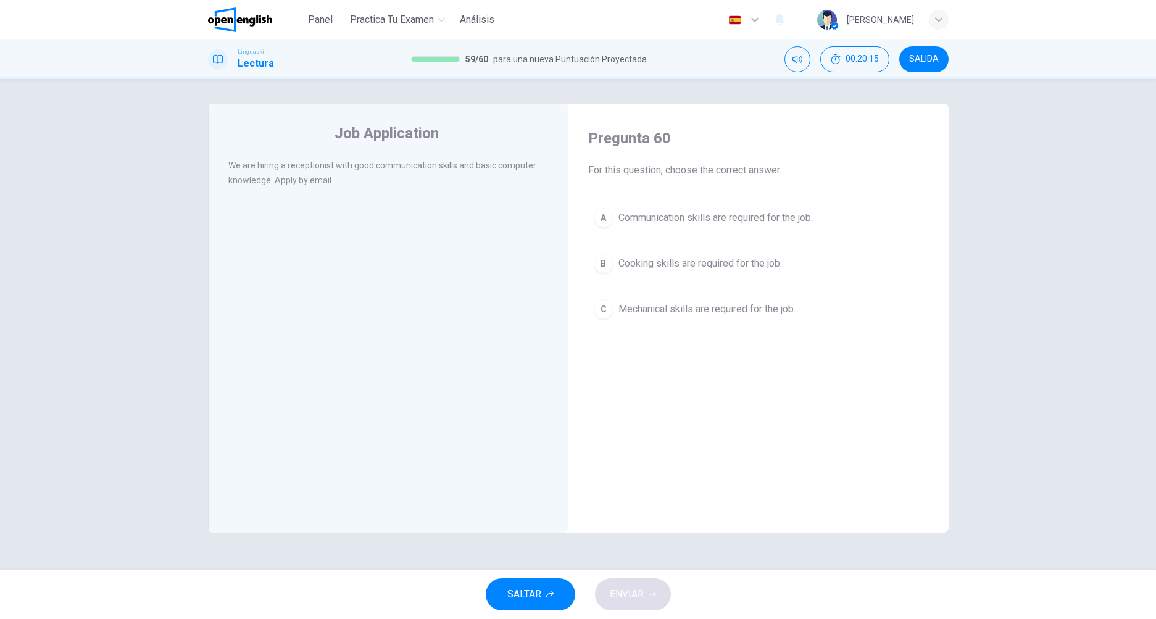
drag, startPoint x: 652, startPoint y: 217, endPoint x: 651, endPoint y: 258, distance: 40.7
click at [651, 217] on span "Communication skills are required for the job." at bounding box center [715, 217] width 194 height 15
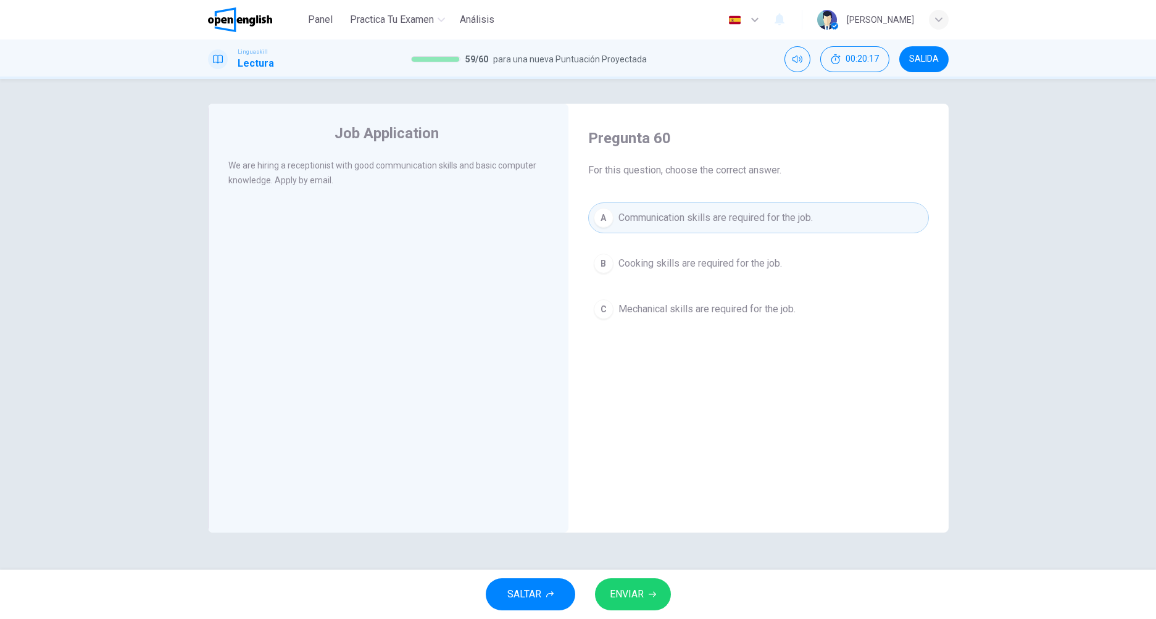
click at [657, 584] on button "ENVIAR" at bounding box center [633, 594] width 76 height 32
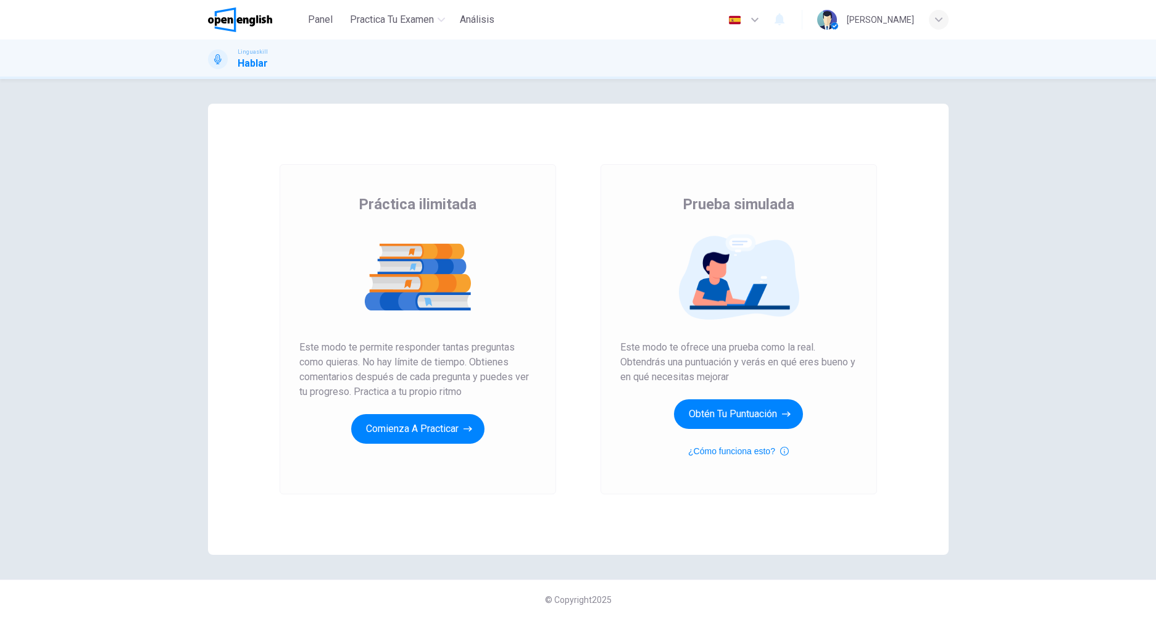
click at [711, 441] on div "Prueba simulada Este modo te ofrece una prueba como la real. Obtendrás una punt…" at bounding box center [738, 326] width 237 height 264
click at [720, 418] on button "Obtén tu puntuación" at bounding box center [738, 414] width 129 height 30
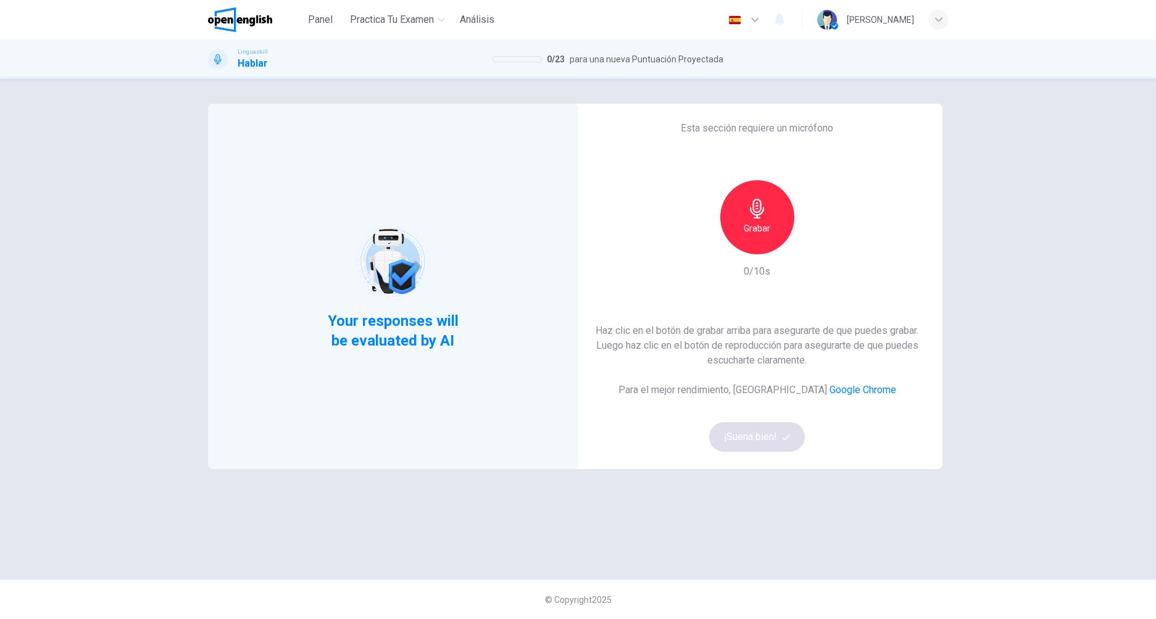
click at [754, 217] on icon "button" at bounding box center [757, 209] width 14 height 20
click at [753, 441] on button "¡Suena bien!" at bounding box center [757, 437] width 96 height 30
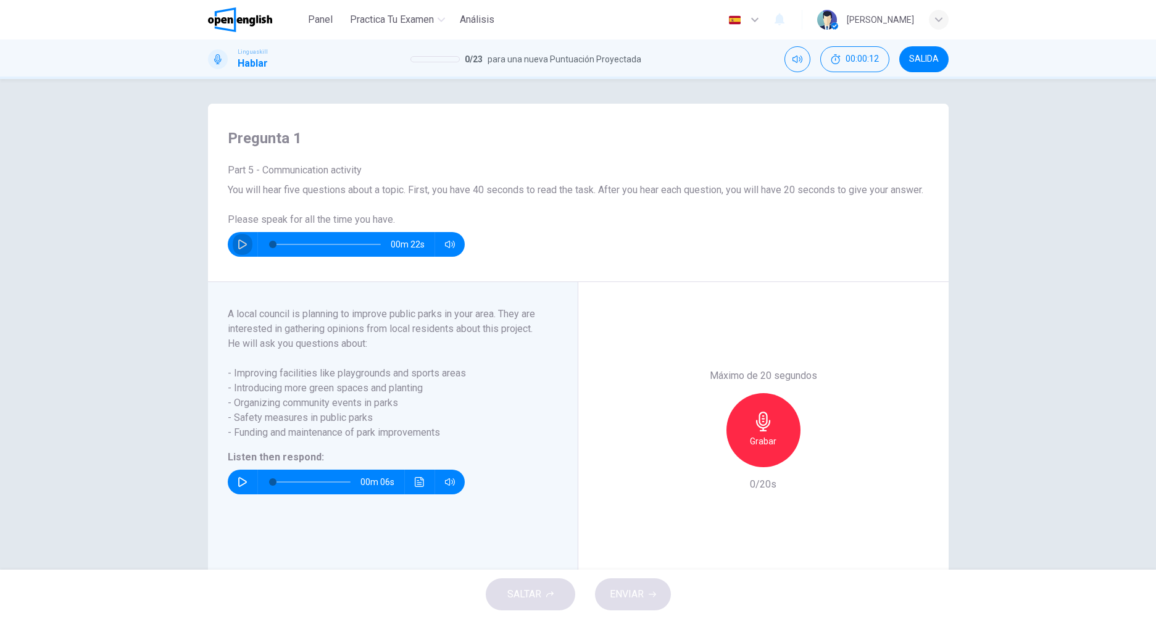
click at [241, 249] on icon "button" at bounding box center [243, 244] width 10 height 10
click at [238, 249] on icon "button" at bounding box center [243, 244] width 10 height 10
type input "**"
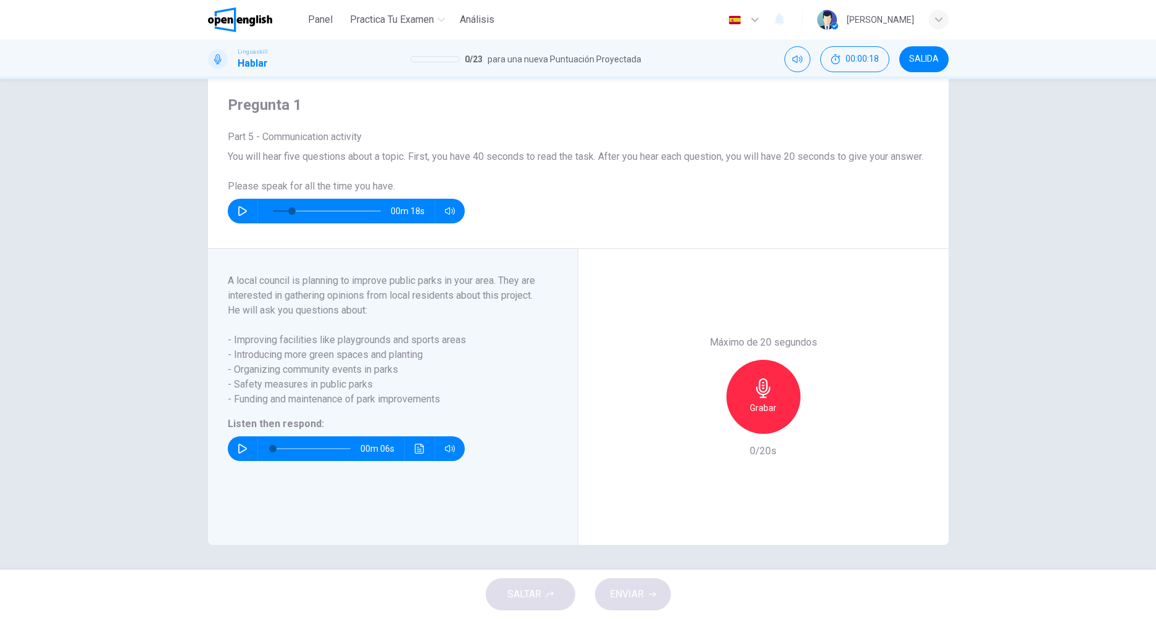
scroll to position [48, 0]
click at [238, 447] on icon "button" at bounding box center [243, 449] width 10 height 10
click at [416, 451] on icon "Haz clic para ver la transcripción del audio" at bounding box center [419, 449] width 9 height 10
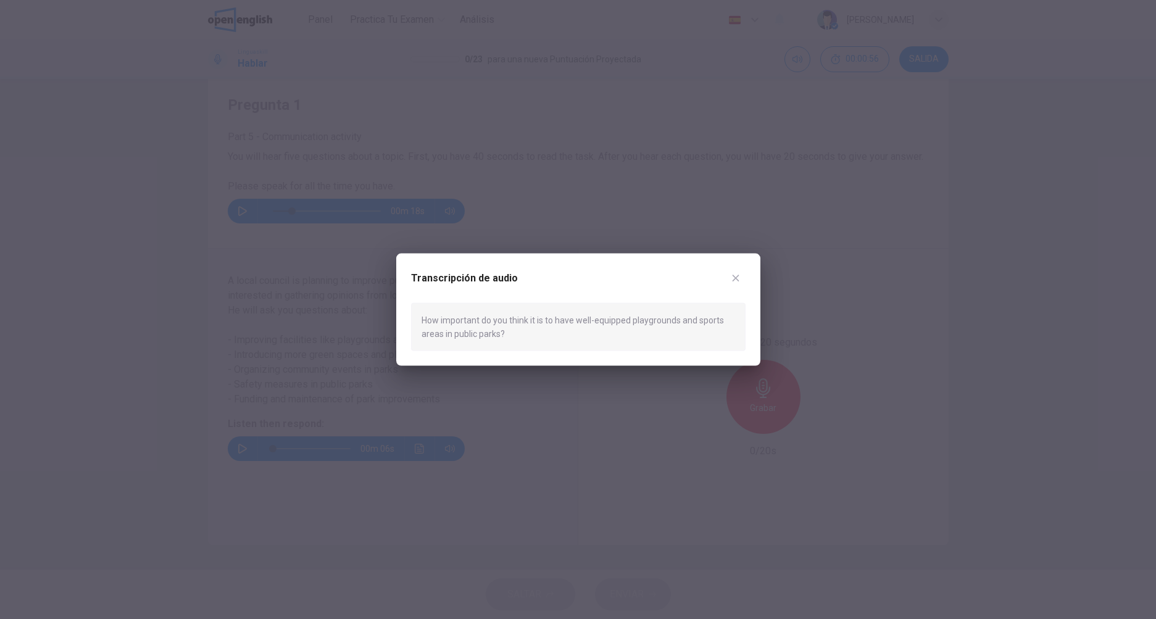
click at [736, 276] on icon "button" at bounding box center [735, 278] width 7 height 7
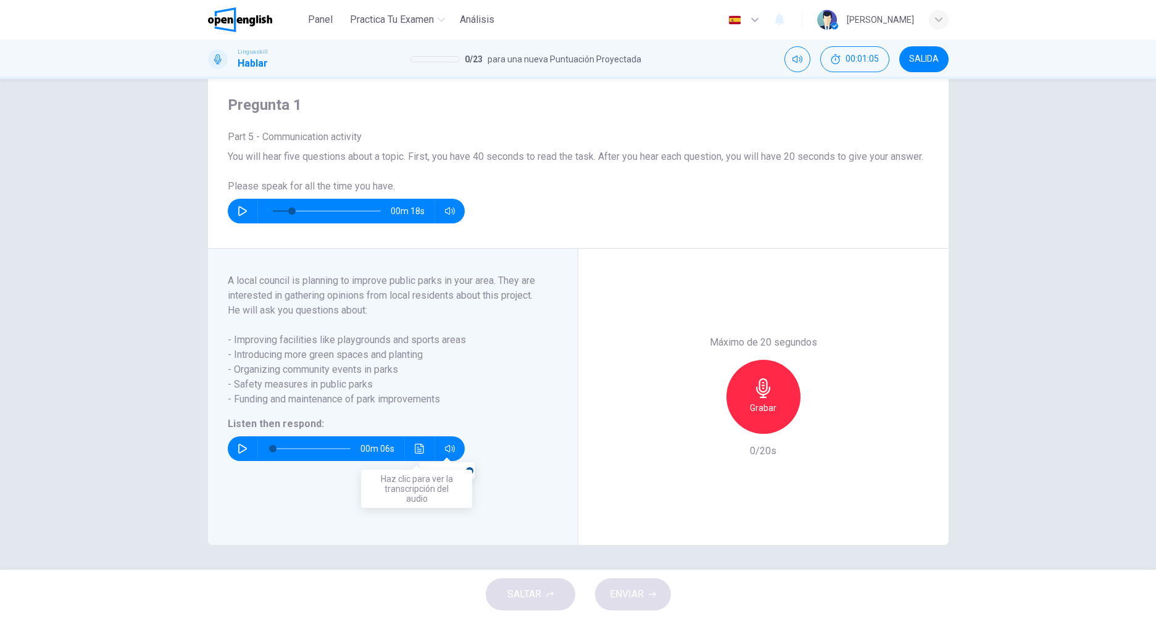
click at [425, 447] on button "Haz clic para ver la transcripción del audio" at bounding box center [420, 448] width 20 height 25
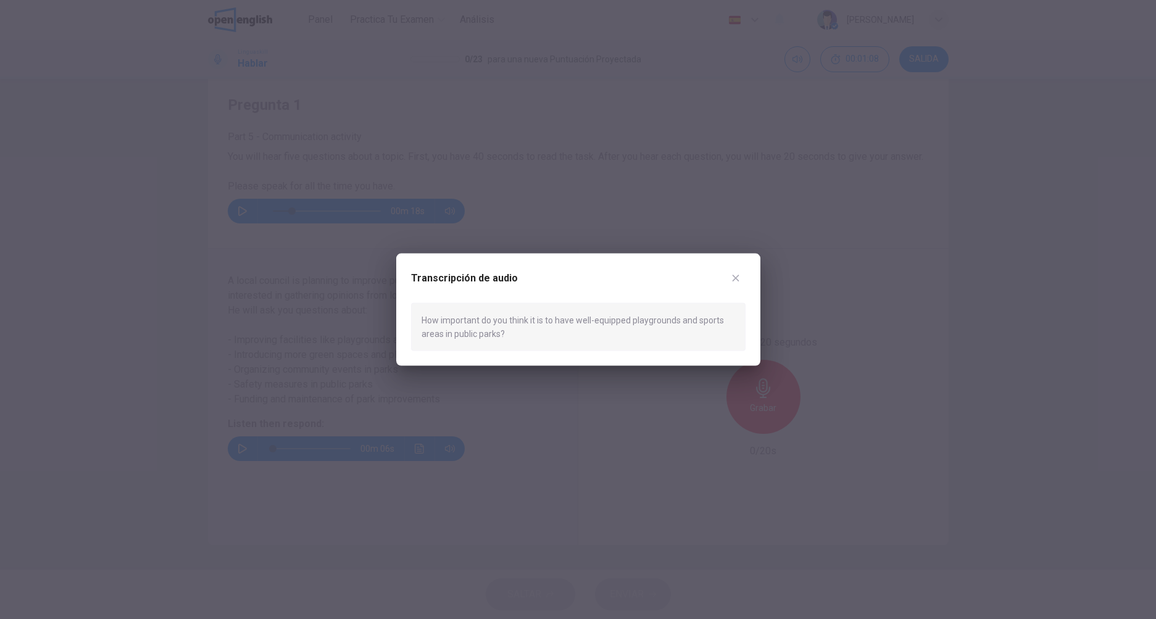
click at [738, 273] on icon "button" at bounding box center [736, 278] width 10 height 10
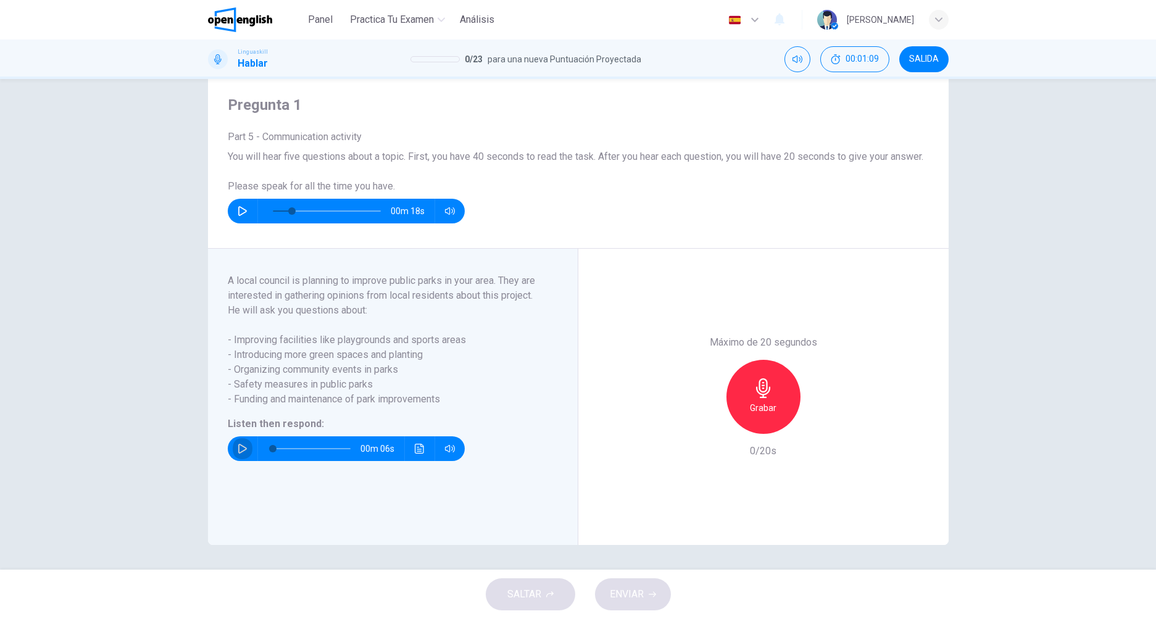
click at [243, 444] on icon "button" at bounding box center [243, 449] width 10 height 10
type input "*"
click at [753, 383] on icon "button" at bounding box center [763, 388] width 20 height 20
click at [733, 392] on div "Detener" at bounding box center [763, 397] width 74 height 74
click at [754, 394] on icon "button" at bounding box center [763, 388] width 20 height 20
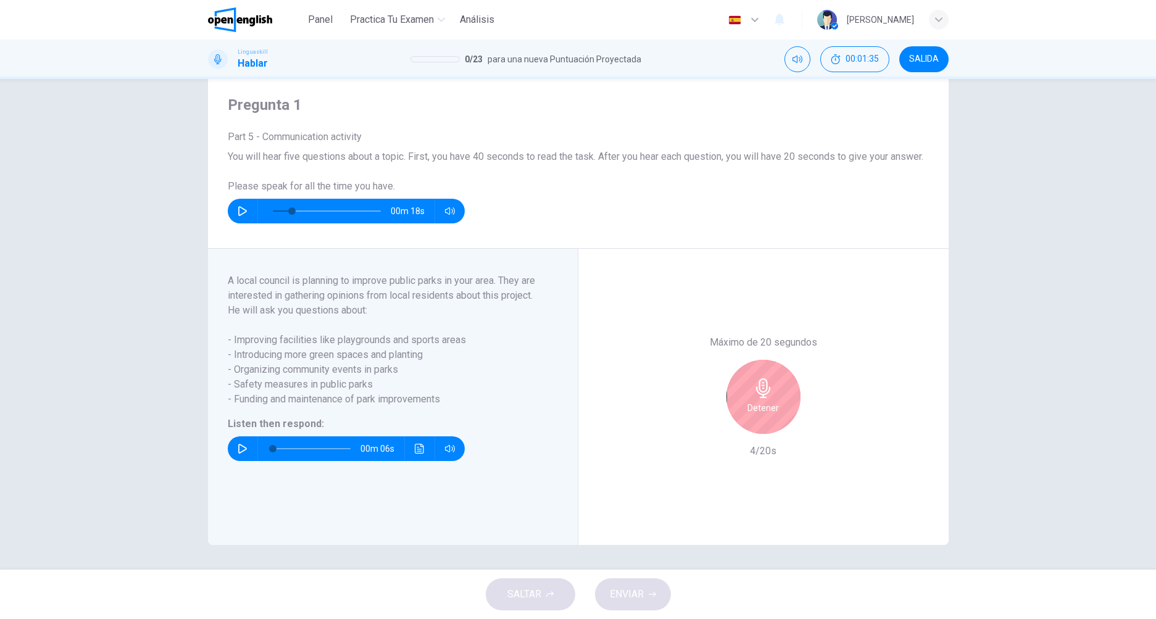
click at [768, 400] on h6 "Detener" at bounding box center [762, 407] width 31 height 15
click at [642, 597] on span "ENVIAR" at bounding box center [627, 594] width 34 height 17
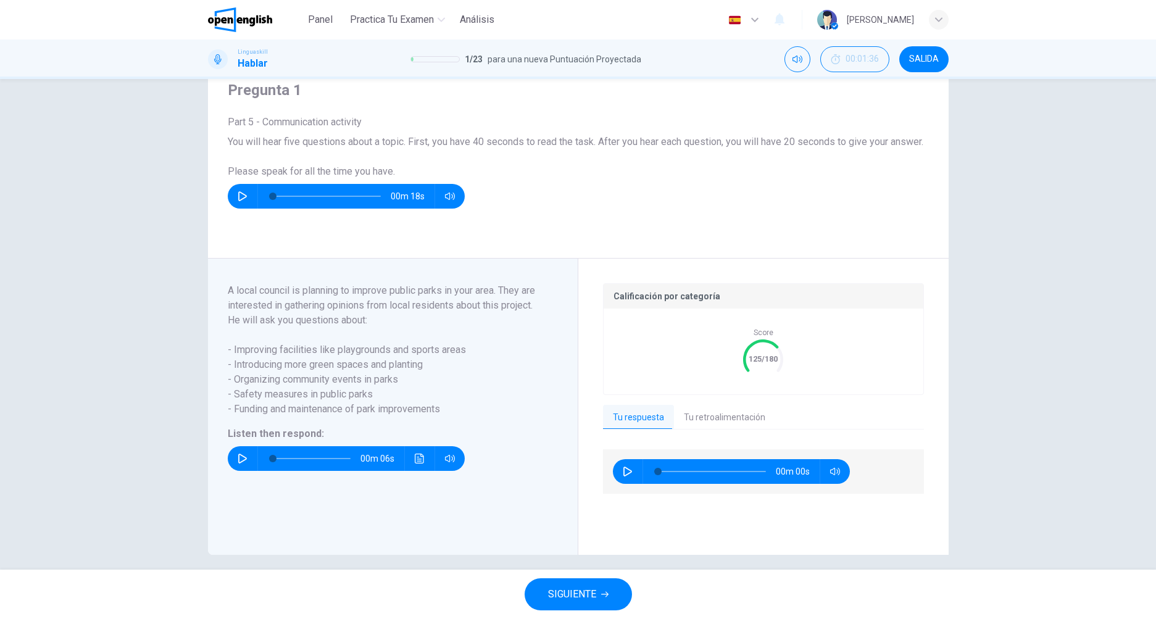
type input "*"
click at [703, 431] on button "Tu retroalimentación" at bounding box center [724, 418] width 101 height 26
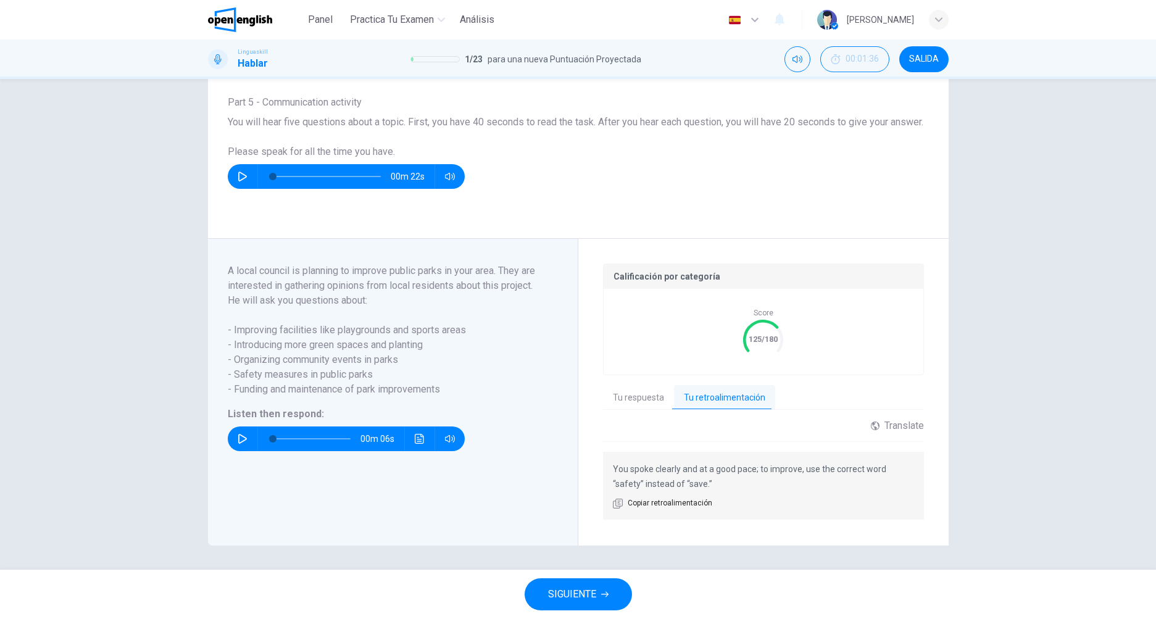
scroll to position [83, 0]
click at [634, 397] on button "Tu respuesta" at bounding box center [638, 397] width 71 height 26
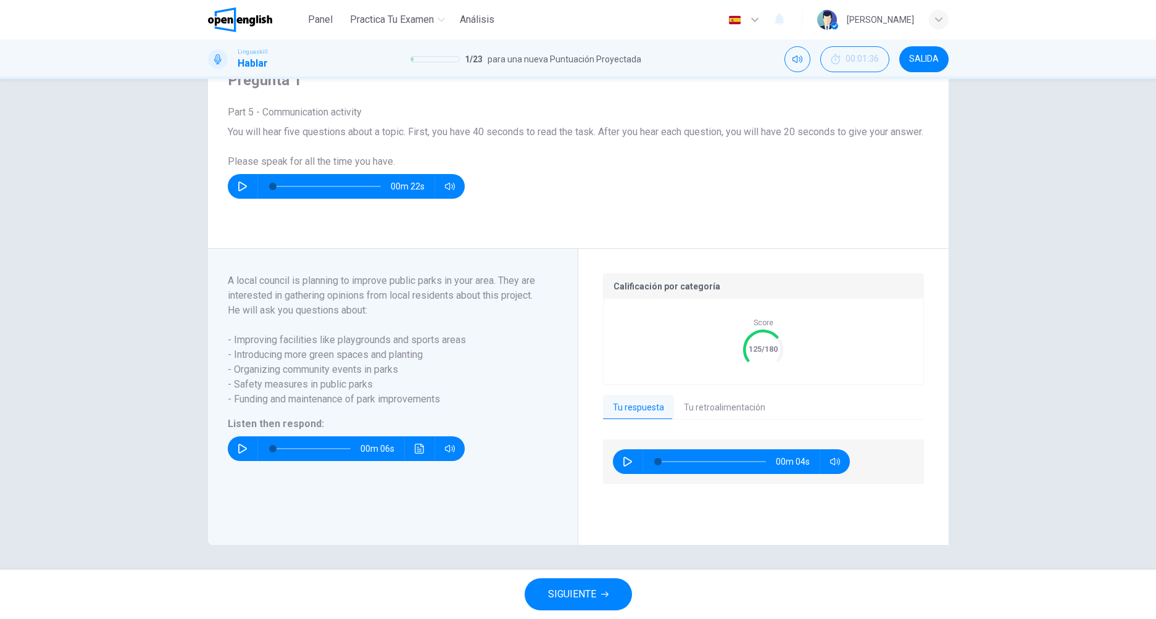
scroll to position [73, 0]
click at [696, 402] on button "Tu retroalimentación" at bounding box center [724, 408] width 101 height 26
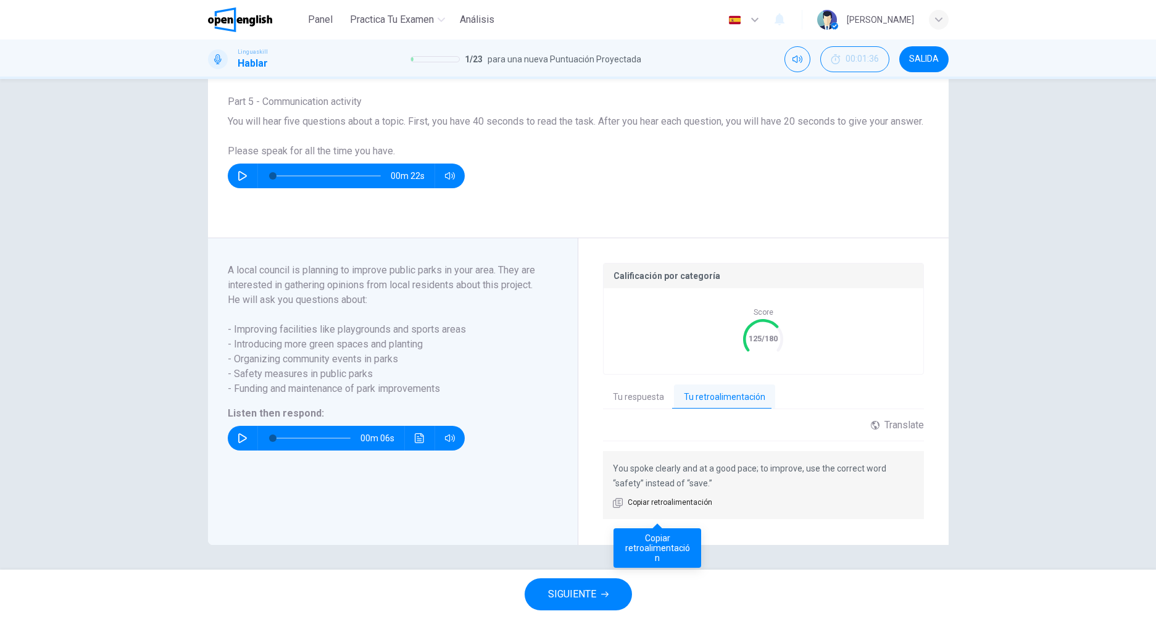
click at [642, 509] on span "Copiar retroalimentación" at bounding box center [670, 503] width 85 height 12
click at [588, 583] on button "SIGUIENTE" at bounding box center [577, 594] width 107 height 32
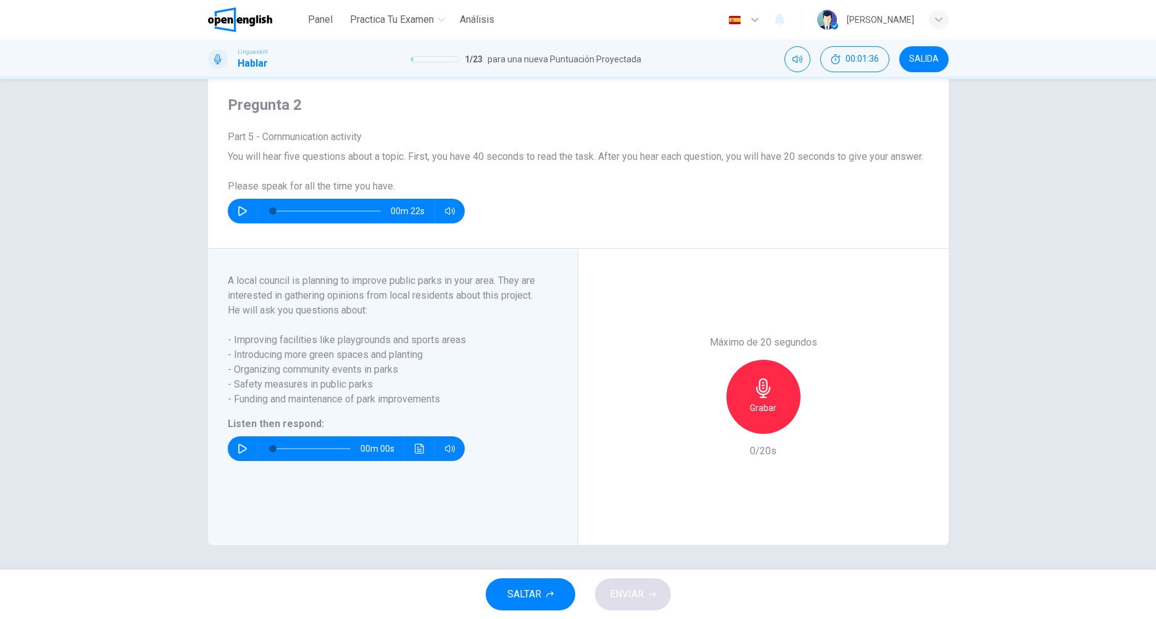
scroll to position [48, 0]
click at [233, 445] on button "button" at bounding box center [243, 448] width 20 height 25
click at [764, 396] on icon "button" at bounding box center [763, 388] width 20 height 20
click at [746, 395] on div "Detener" at bounding box center [763, 397] width 74 height 74
click at [753, 394] on icon "button" at bounding box center [763, 388] width 20 height 20
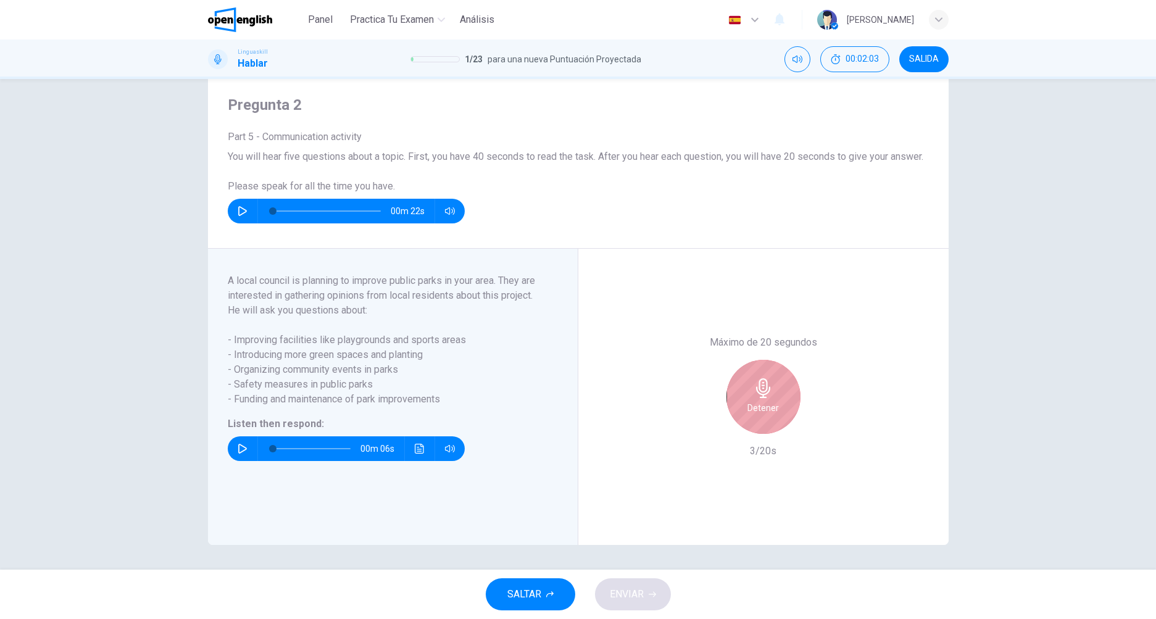
click at [772, 399] on div "Detener" at bounding box center [763, 397] width 74 height 74
click at [764, 397] on icon "button" at bounding box center [763, 388] width 20 height 20
click at [773, 388] on div "Detener" at bounding box center [763, 397] width 74 height 74
click at [769, 389] on icon "button" at bounding box center [763, 388] width 20 height 20
click at [770, 384] on div "Detener" at bounding box center [763, 397] width 74 height 74
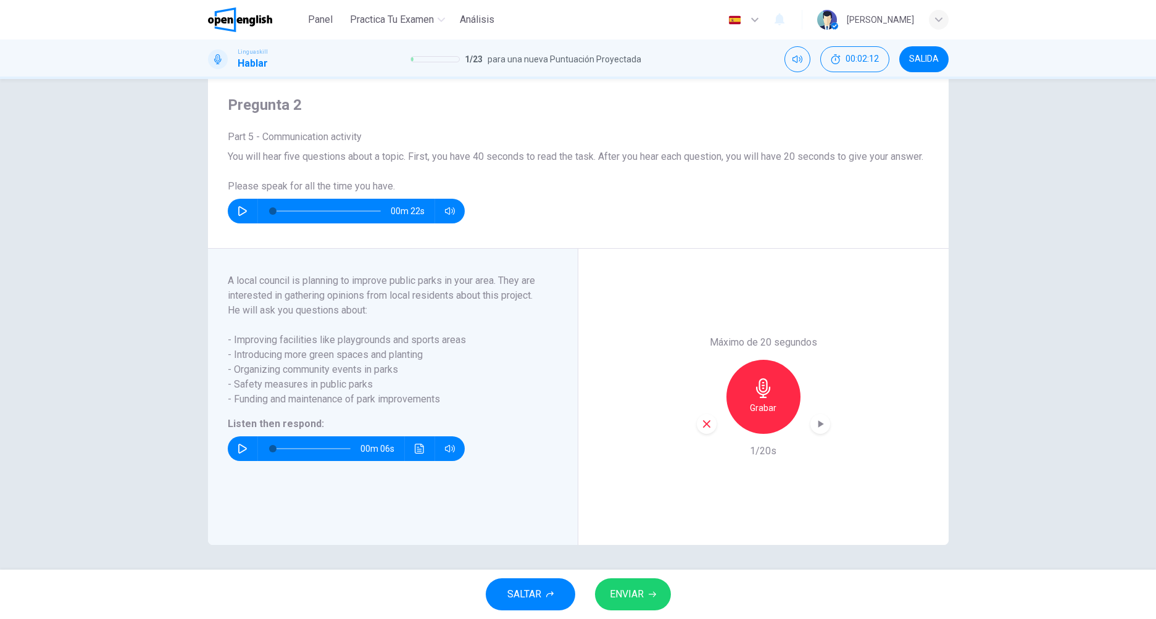
click at [770, 384] on div "Grabar" at bounding box center [763, 397] width 74 height 74
click at [766, 387] on icon "button" at bounding box center [763, 388] width 14 height 20
click at [638, 594] on span "ENVIAR" at bounding box center [627, 594] width 34 height 17
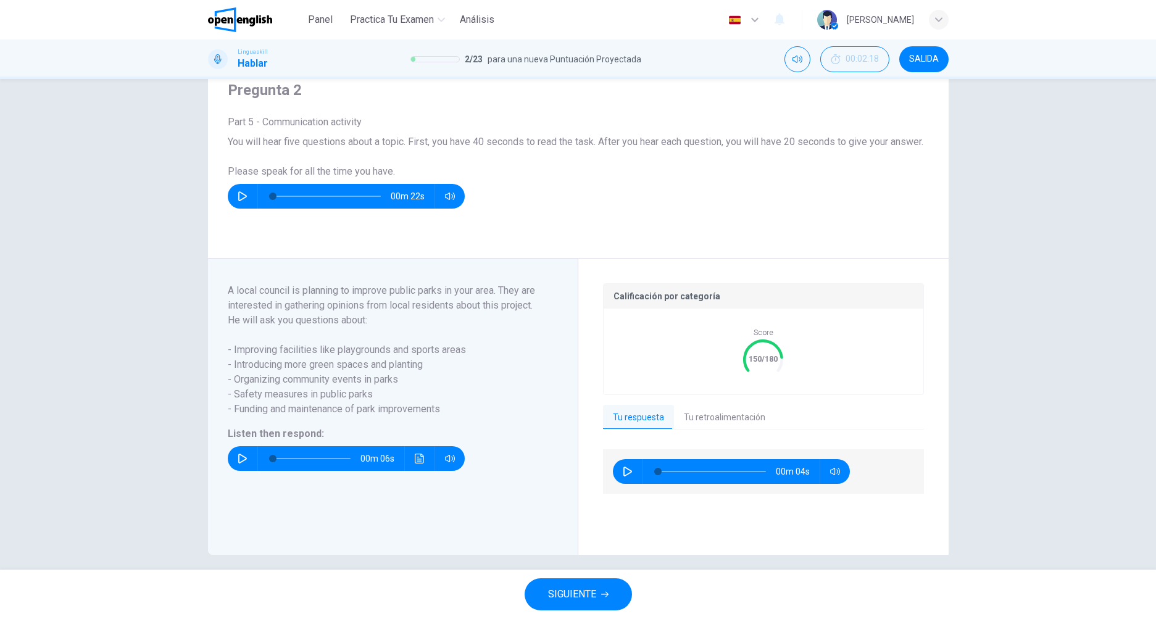
click at [709, 431] on button "Tu retroalimentación" at bounding box center [724, 418] width 101 height 26
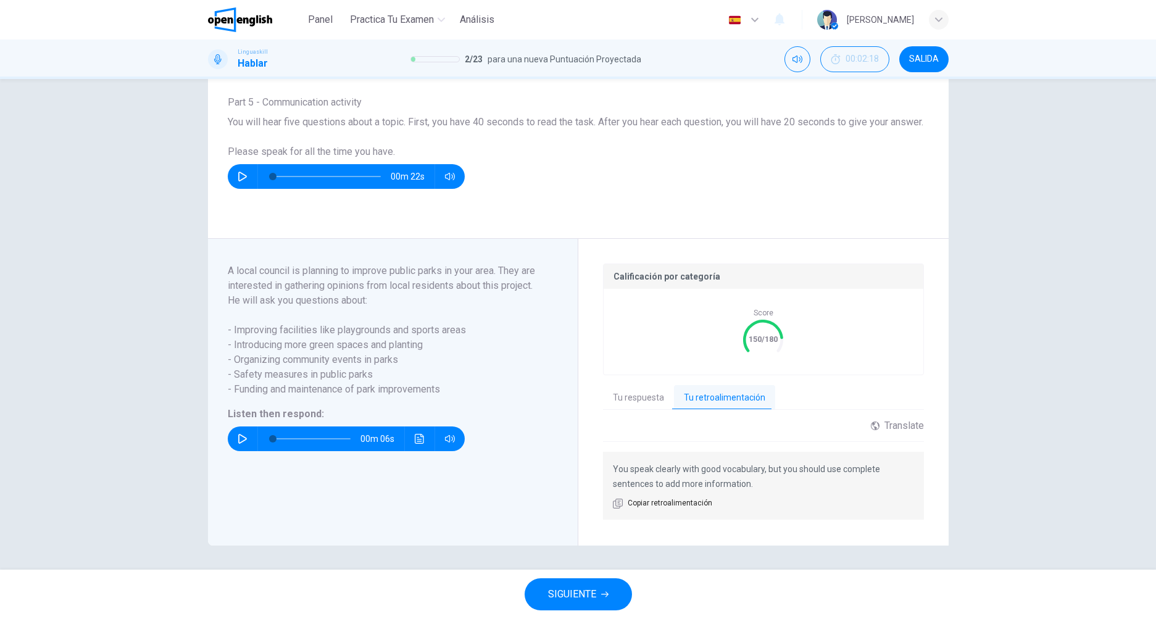
scroll to position [83, 0]
click at [234, 433] on button "button" at bounding box center [243, 438] width 20 height 25
click at [239, 437] on icon "button" at bounding box center [243, 438] width 10 height 10
click at [592, 594] on span "SIGUIENTE" at bounding box center [572, 594] width 48 height 17
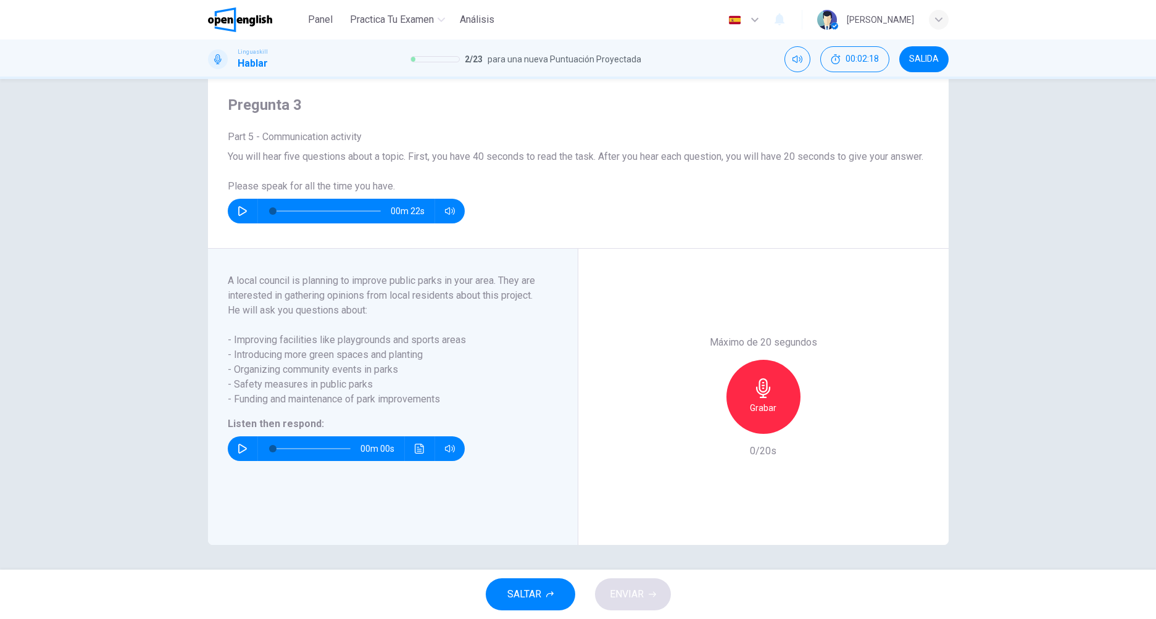
scroll to position [48, 0]
click at [239, 446] on icon "button" at bounding box center [242, 449] width 9 height 10
click at [416, 449] on icon "Haz clic para ver la transcripción del audio" at bounding box center [419, 449] width 9 height 10
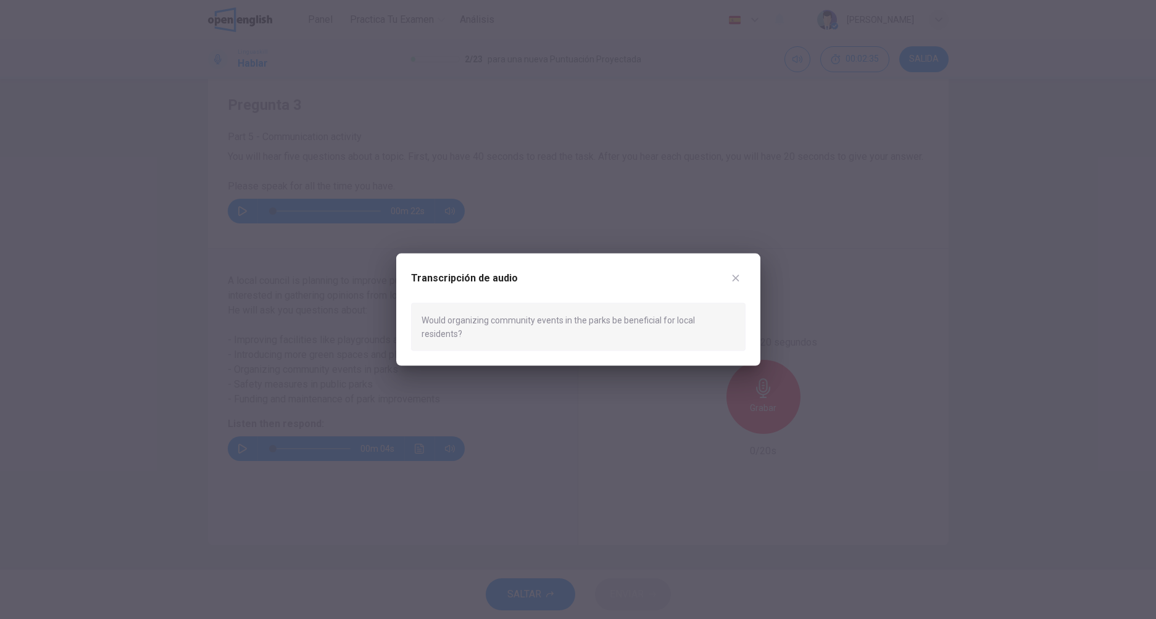
click at [733, 281] on icon "button" at bounding box center [735, 278] width 7 height 7
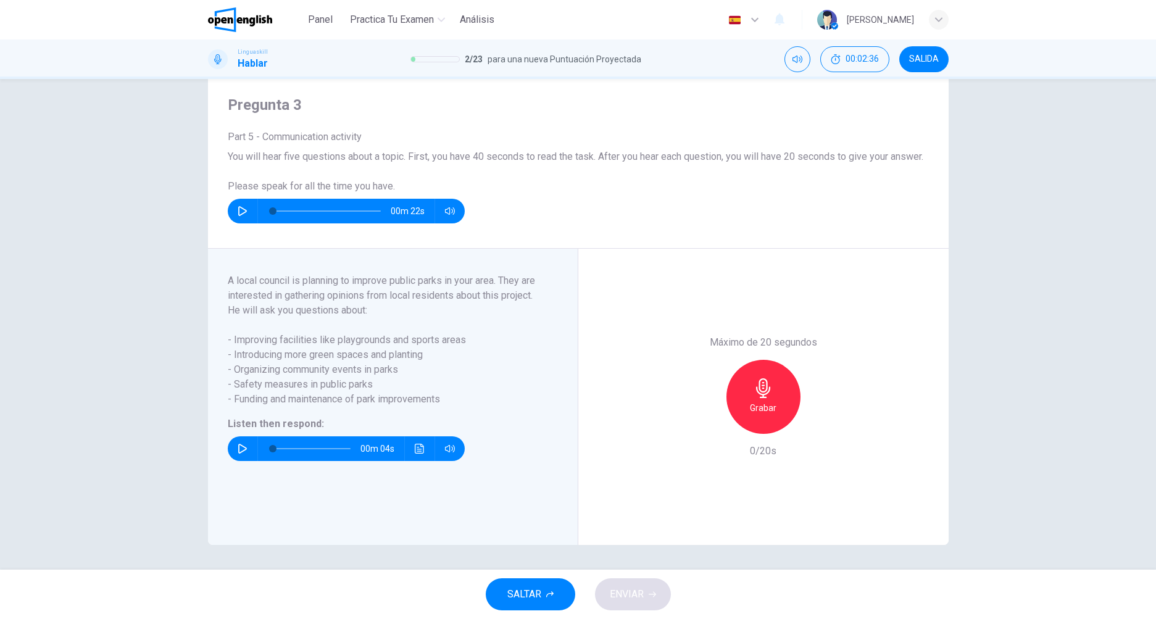
click at [756, 405] on h6 "Grabar" at bounding box center [763, 407] width 27 height 15
click at [767, 400] on h6 "Detener" at bounding box center [762, 407] width 31 height 15
click at [704, 428] on icon "button" at bounding box center [706, 423] width 11 height 11
click at [411, 443] on button "Haz clic para ver la transcripción del audio" at bounding box center [420, 448] width 20 height 25
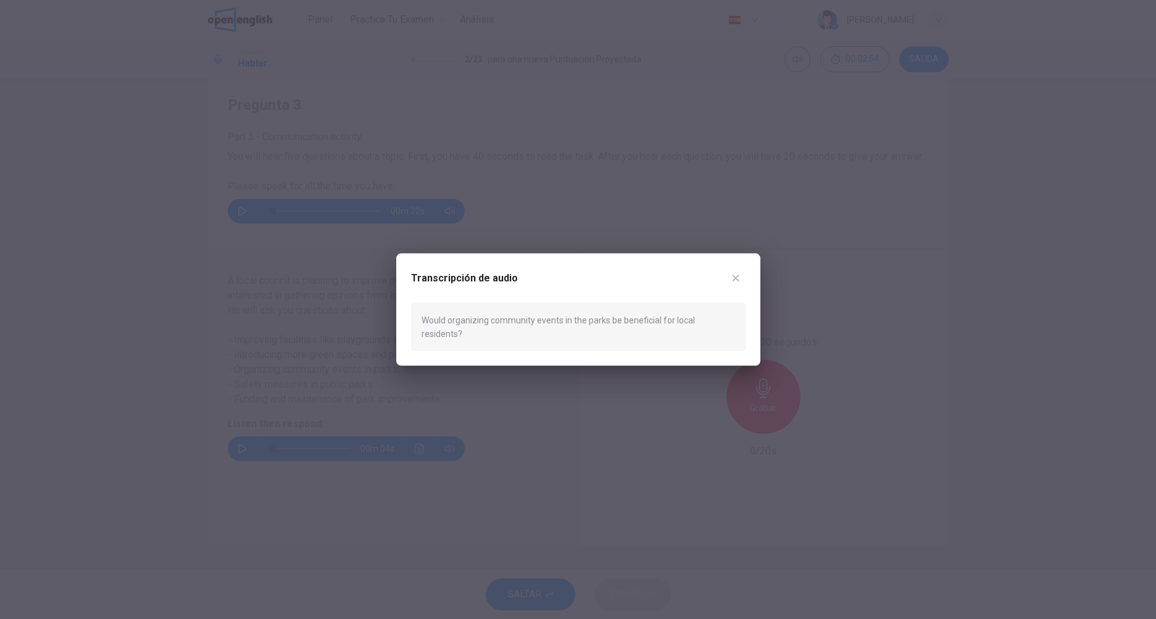
click at [737, 282] on icon "button" at bounding box center [736, 278] width 10 height 10
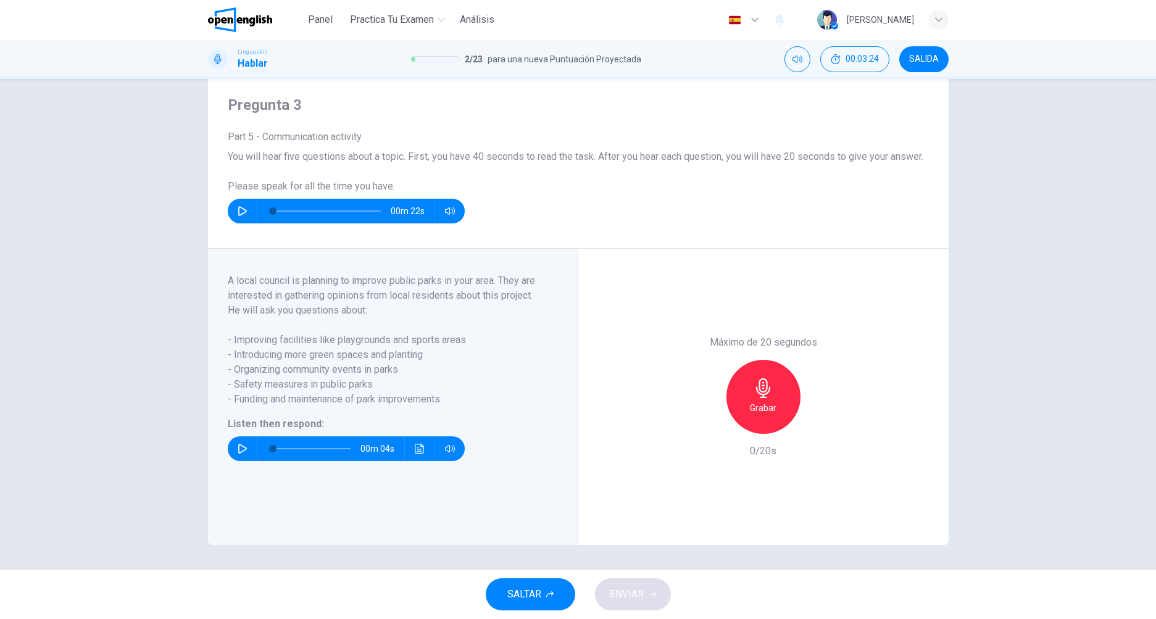
click at [759, 378] on icon "button" at bounding box center [763, 388] width 20 height 20
click at [703, 423] on icon "button" at bounding box center [706, 423] width 7 height 7
click at [741, 371] on div "Grabar" at bounding box center [763, 397] width 74 height 74
click at [741, 372] on div "Detener" at bounding box center [763, 397] width 74 height 74
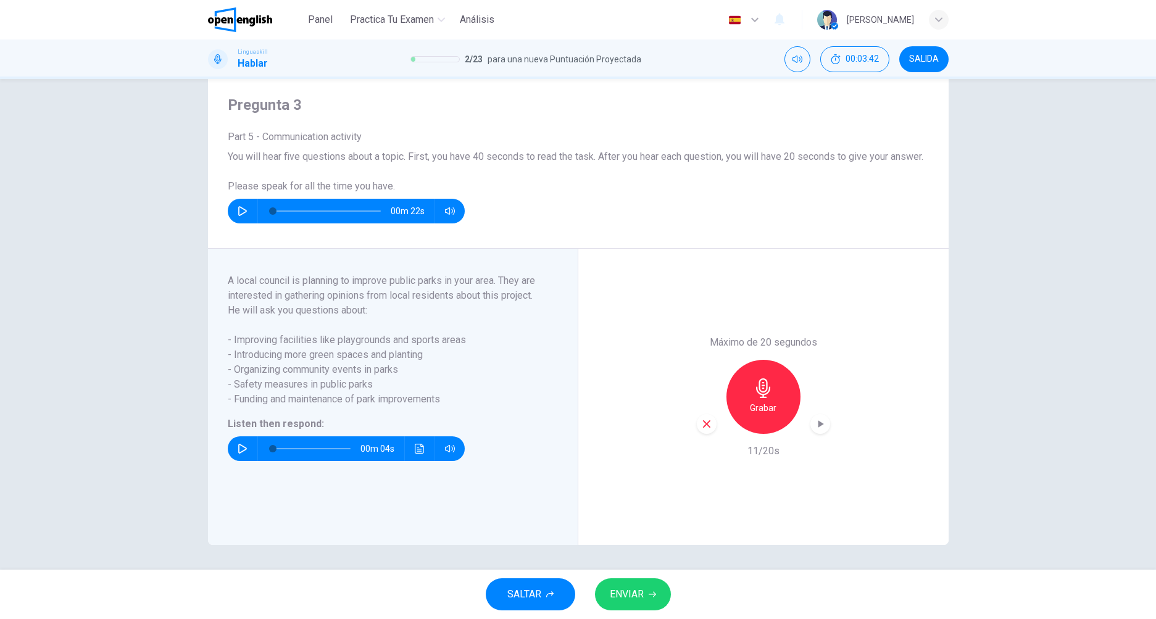
click at [708, 420] on icon "button" at bounding box center [706, 423] width 11 height 11
click at [760, 380] on icon "button" at bounding box center [763, 388] width 20 height 20
click at [706, 425] on icon "button" at bounding box center [706, 423] width 11 height 11
click at [755, 386] on icon "button" at bounding box center [763, 388] width 20 height 20
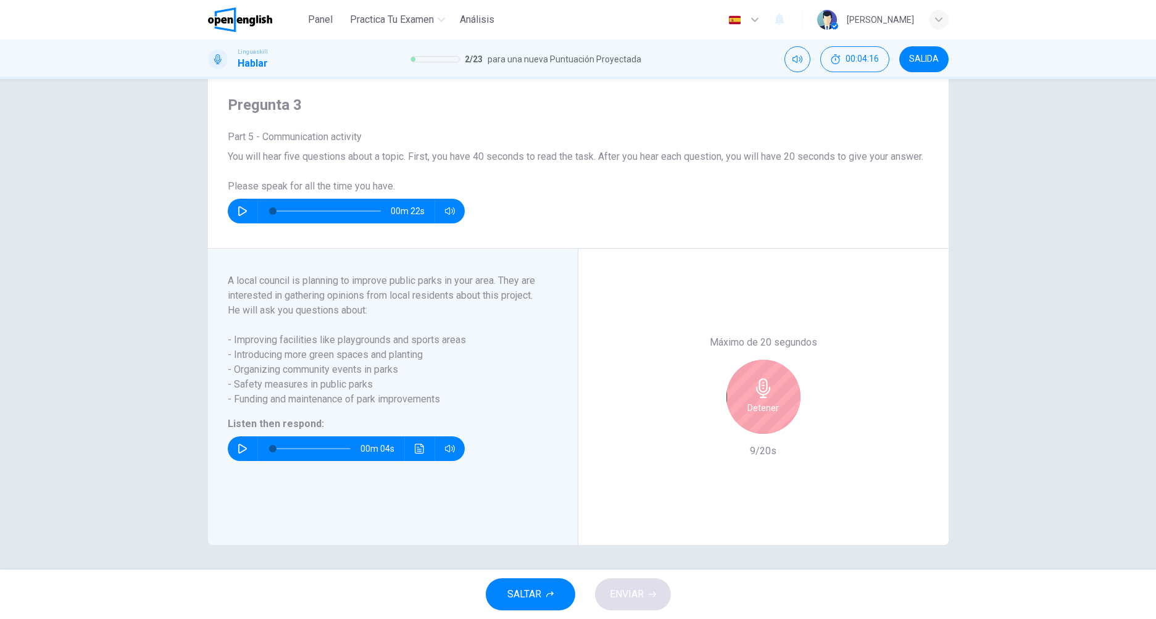
click at [759, 372] on div "Detener" at bounding box center [763, 397] width 74 height 74
click at [647, 586] on button "ENVIAR" at bounding box center [633, 594] width 76 height 32
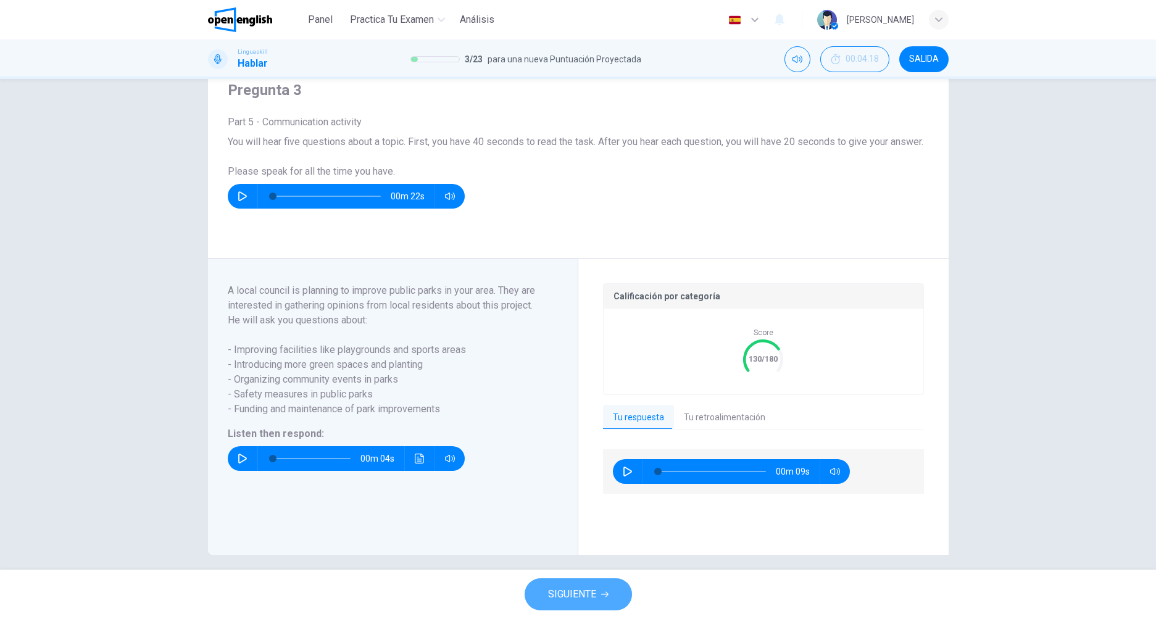
click at [597, 595] on button "SIGUIENTE" at bounding box center [577, 594] width 107 height 32
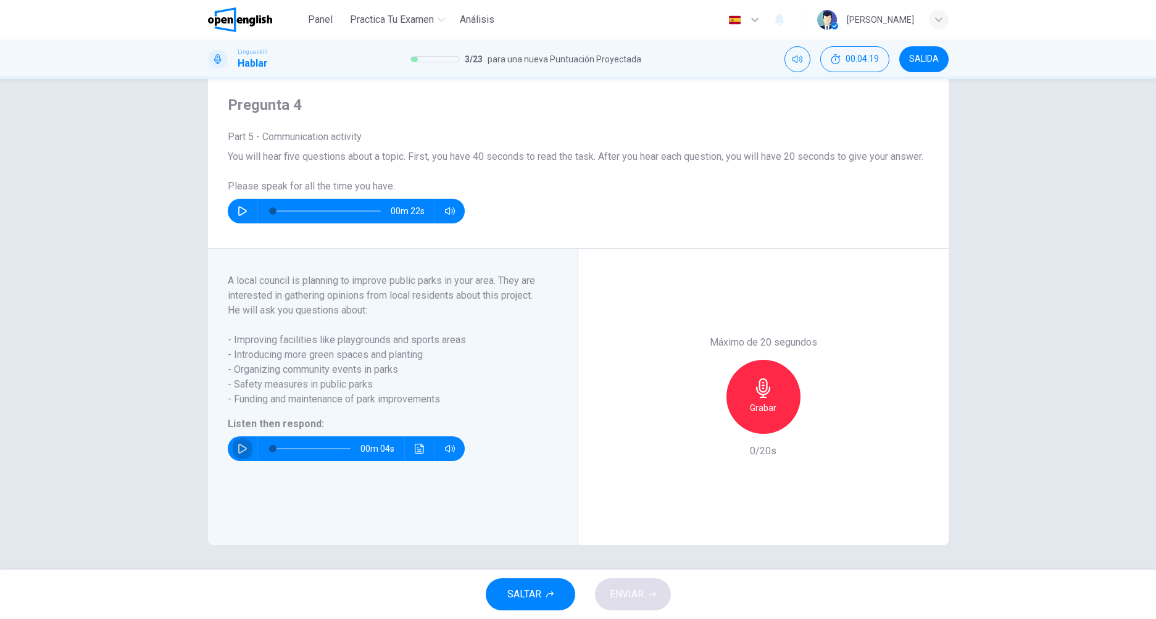
click at [241, 445] on icon "button" at bounding box center [243, 449] width 10 height 10
click at [418, 449] on icon "Haz clic para ver la transcripción del audio" at bounding box center [420, 449] width 10 height 10
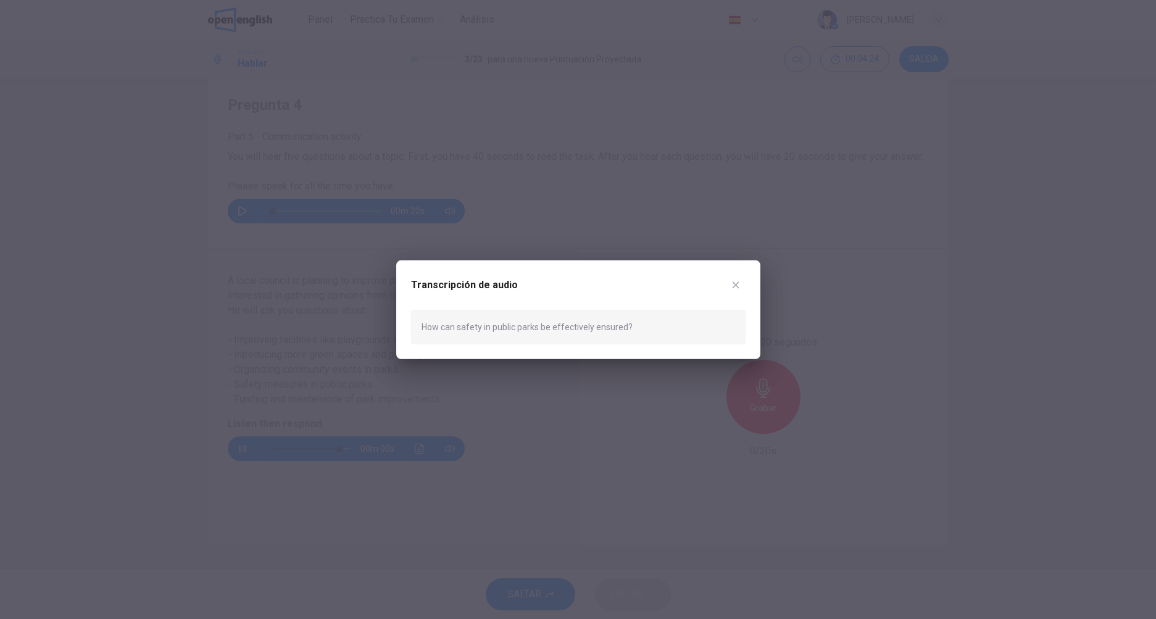
type input "*"
click at [736, 283] on icon "button" at bounding box center [735, 284] width 7 height 7
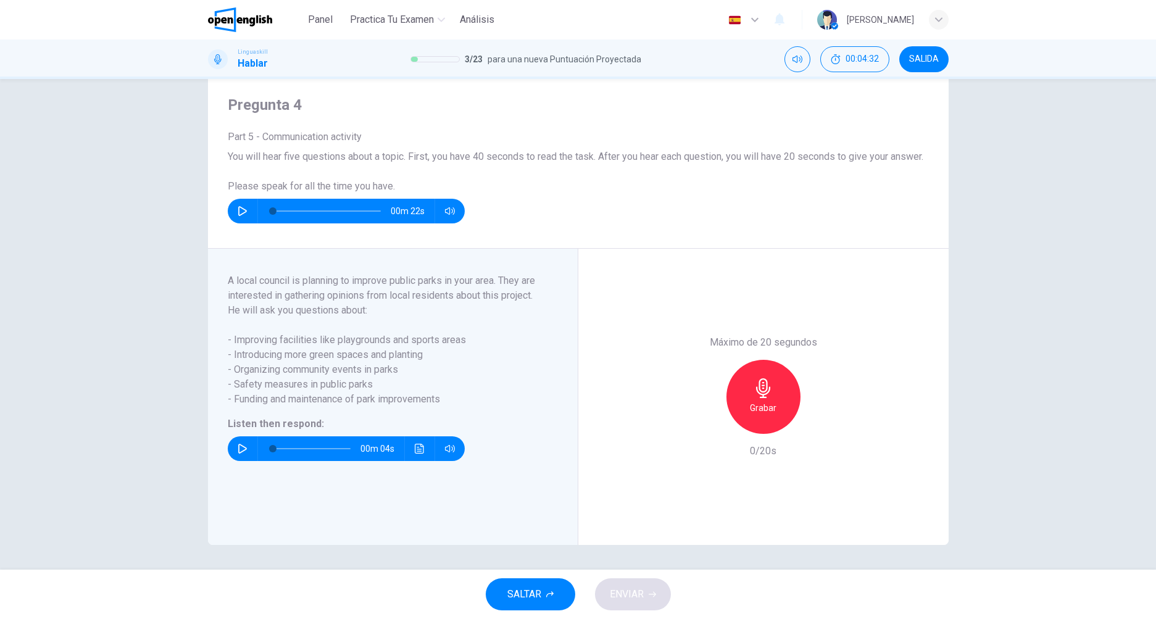
click at [418, 449] on icon "Haz clic para ver la transcripción del audio" at bounding box center [420, 449] width 10 height 10
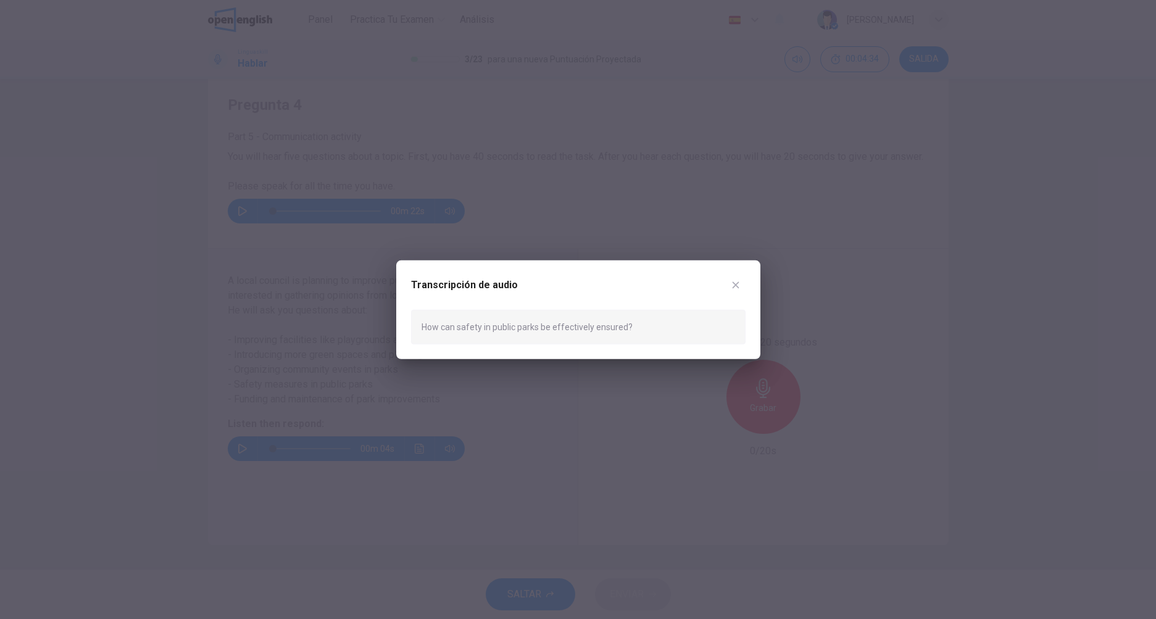
click at [733, 278] on button "button" at bounding box center [736, 285] width 20 height 20
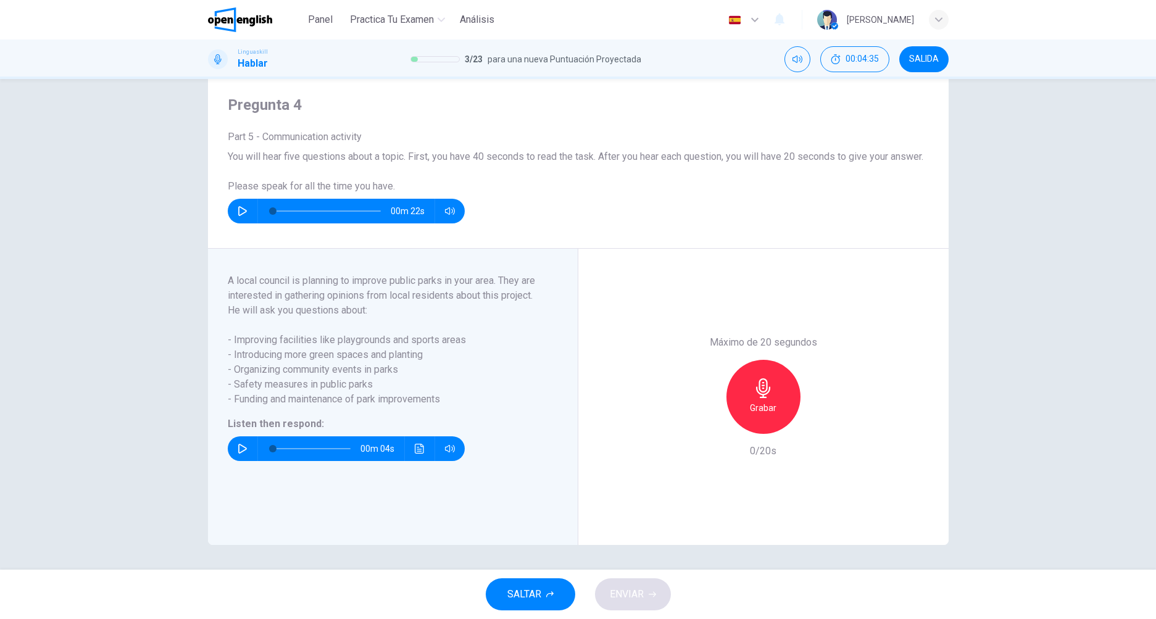
click at [925, 56] on span "SALIDA" at bounding box center [924, 59] width 30 height 10
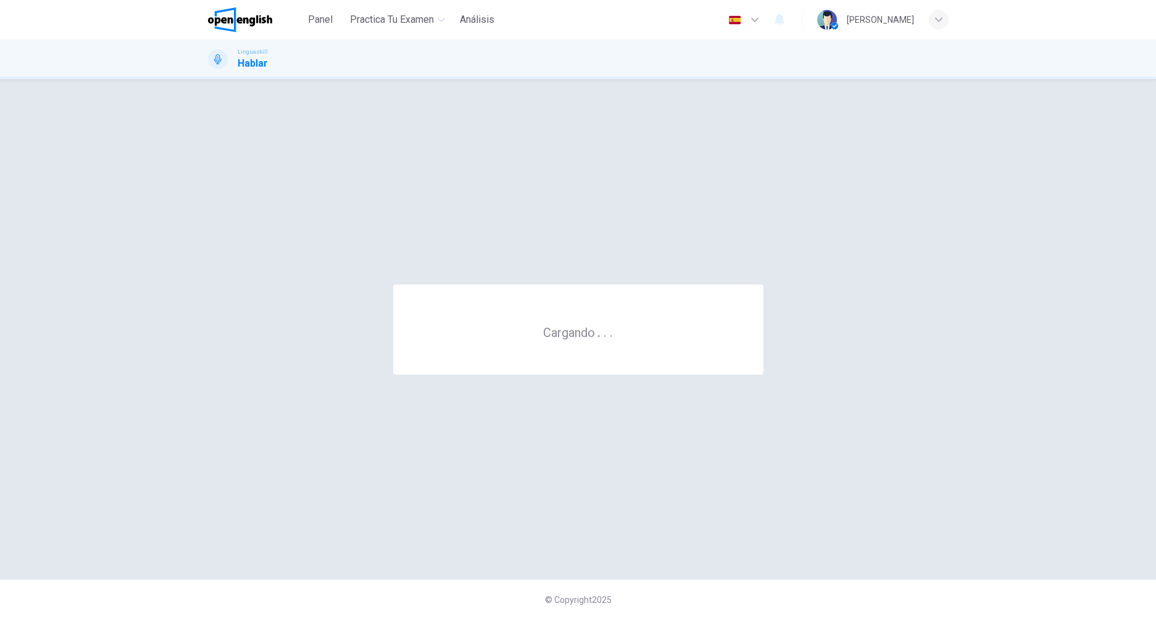
scroll to position [0, 0]
